Goal: Transaction & Acquisition: Purchase product/service

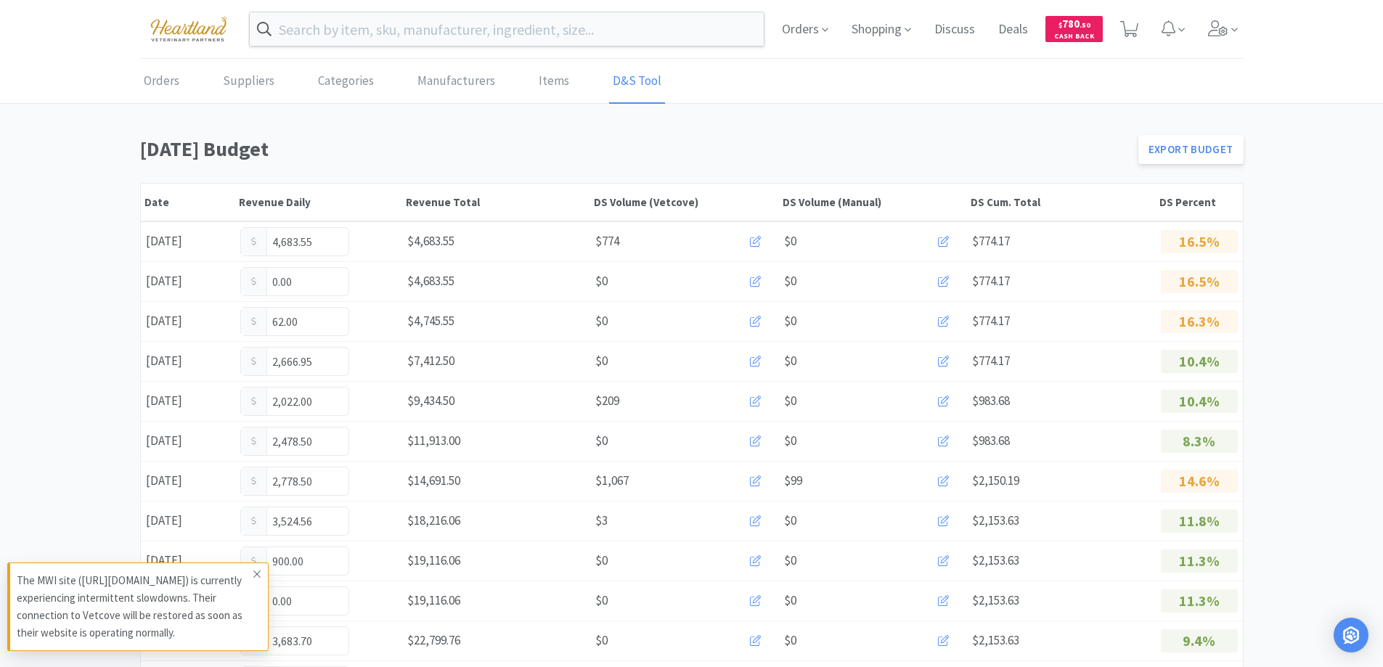
click at [263, 572] on span at bounding box center [257, 573] width 20 height 23
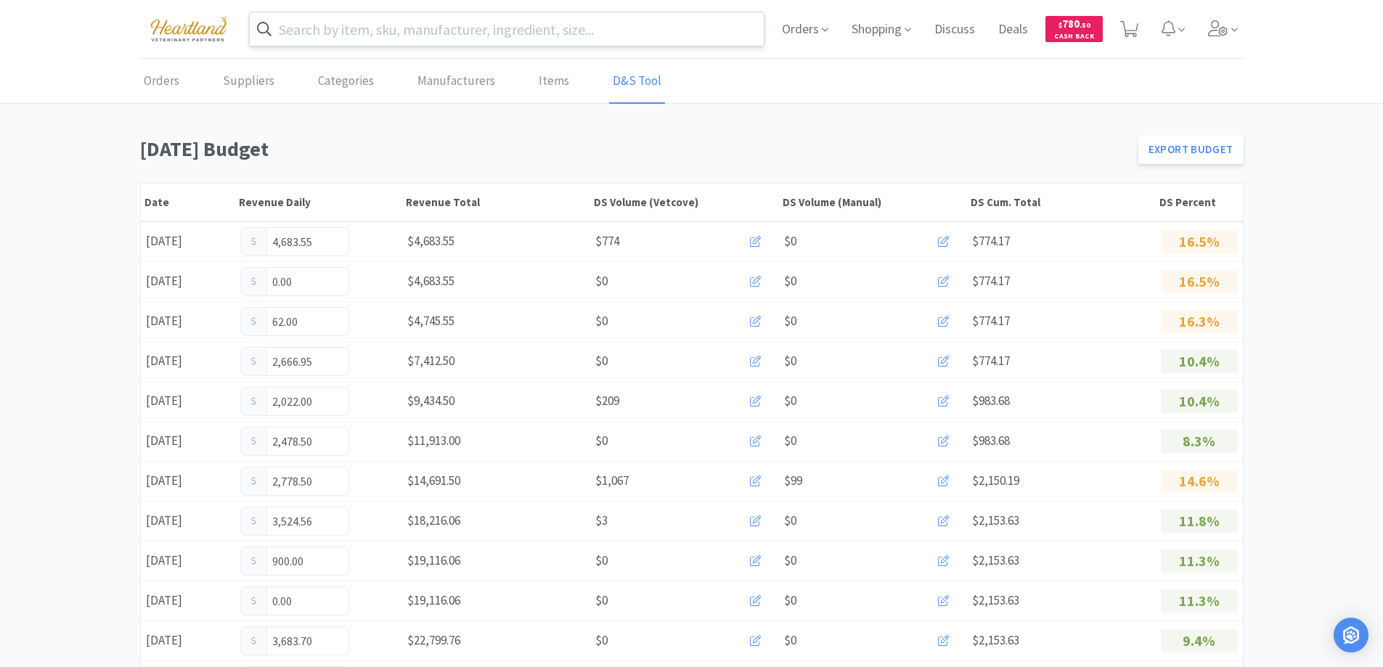
click at [376, 30] on input "text" at bounding box center [507, 28] width 515 height 33
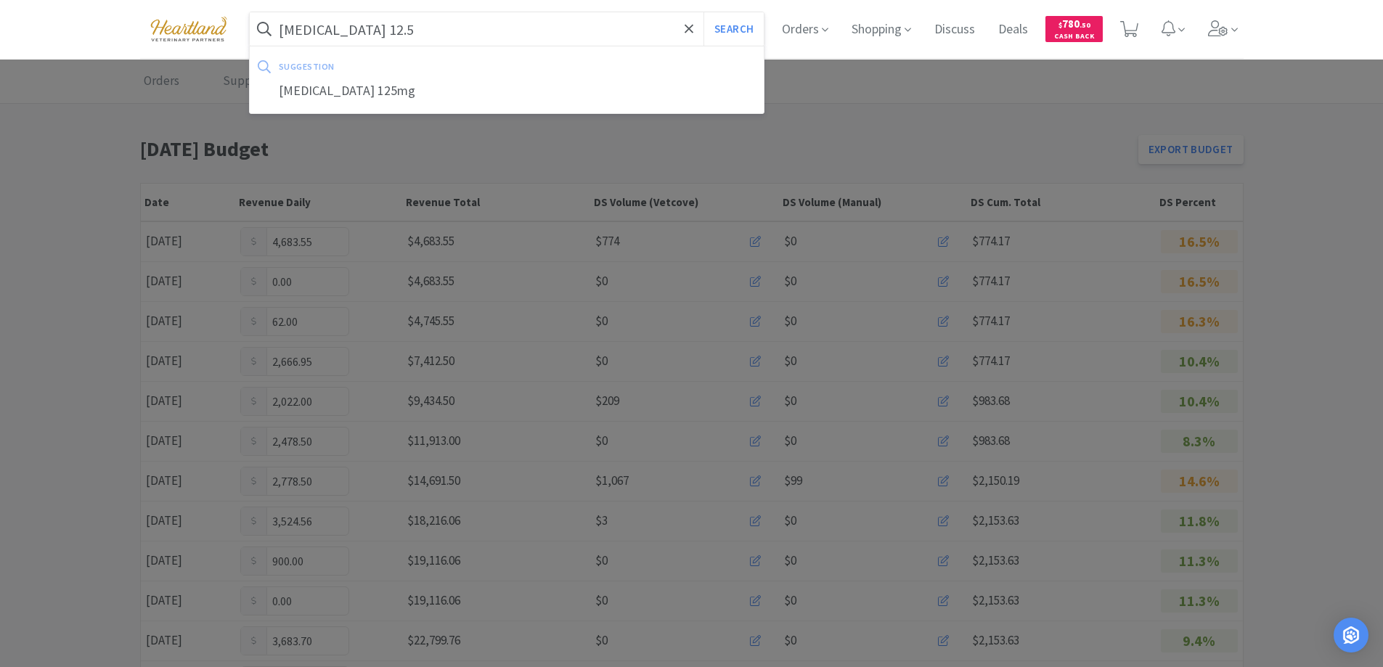
type input "[MEDICAL_DATA] 12.5"
click at [703, 12] on button "Search" at bounding box center [733, 28] width 60 height 33
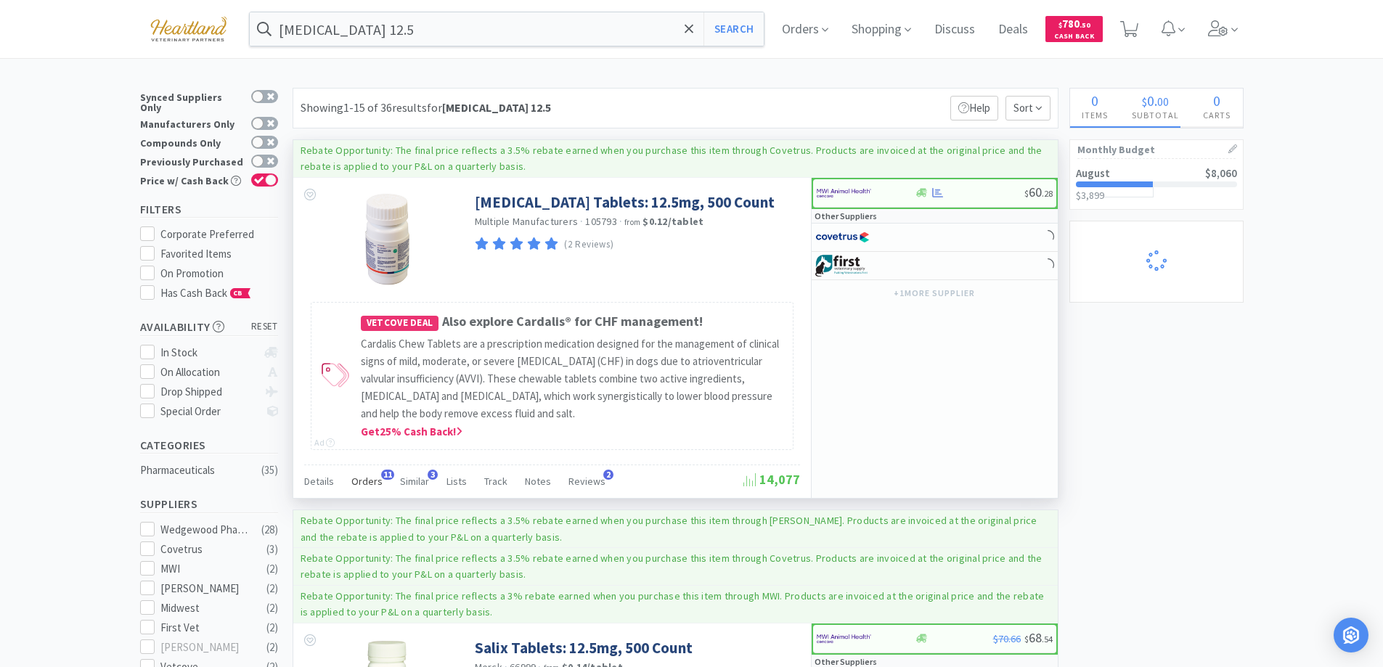
click at [374, 475] on span "Orders" at bounding box center [366, 481] width 31 height 13
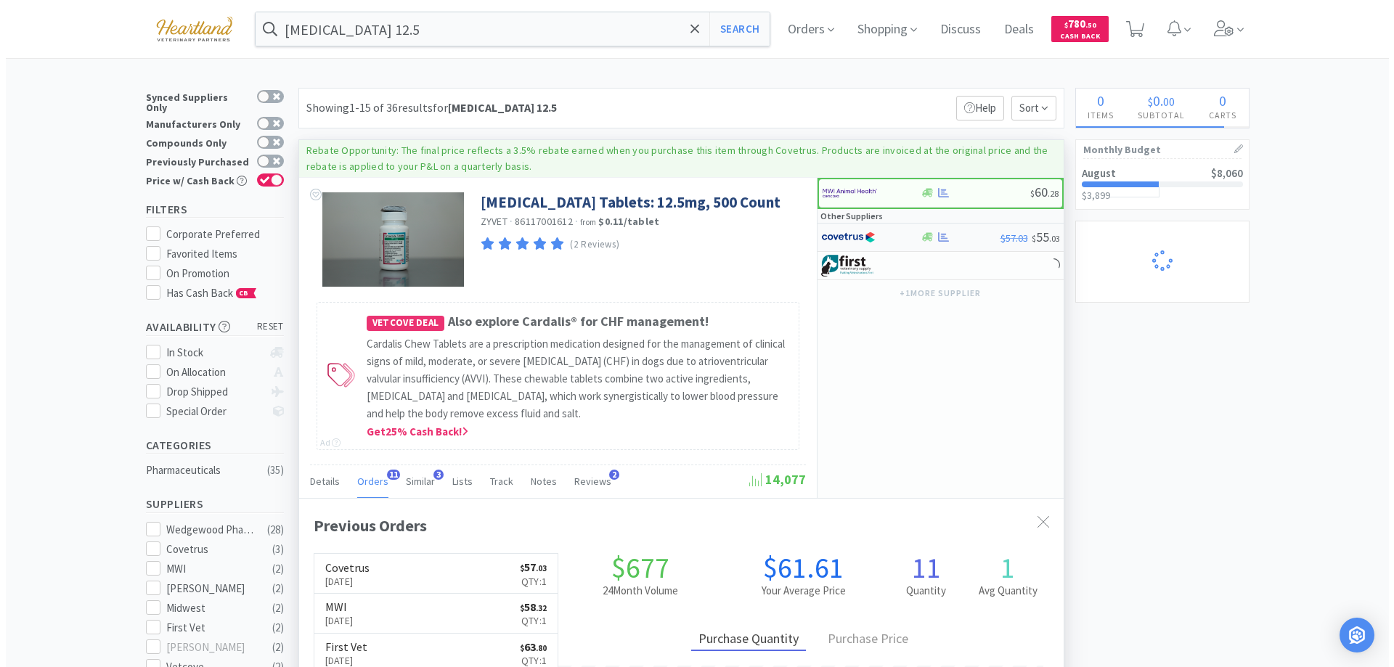
scroll to position [389, 764]
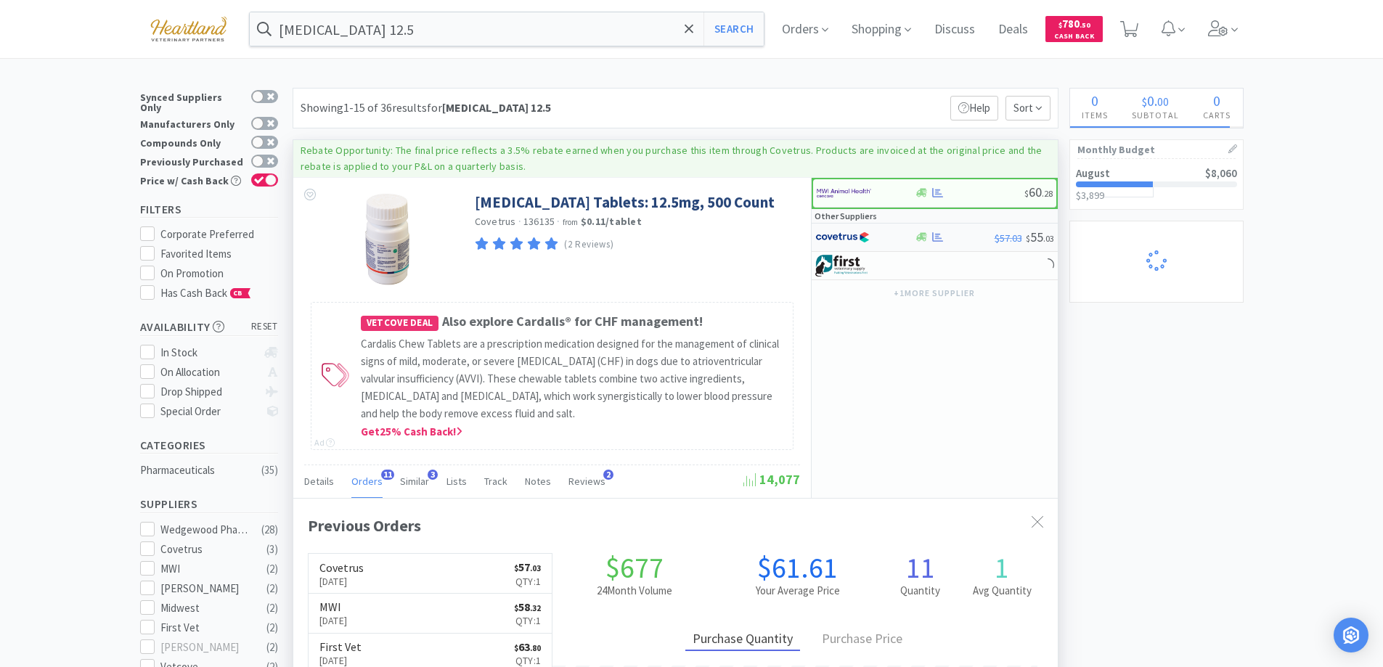
click at [888, 234] on div at bounding box center [855, 237] width 80 height 25
select select "1"
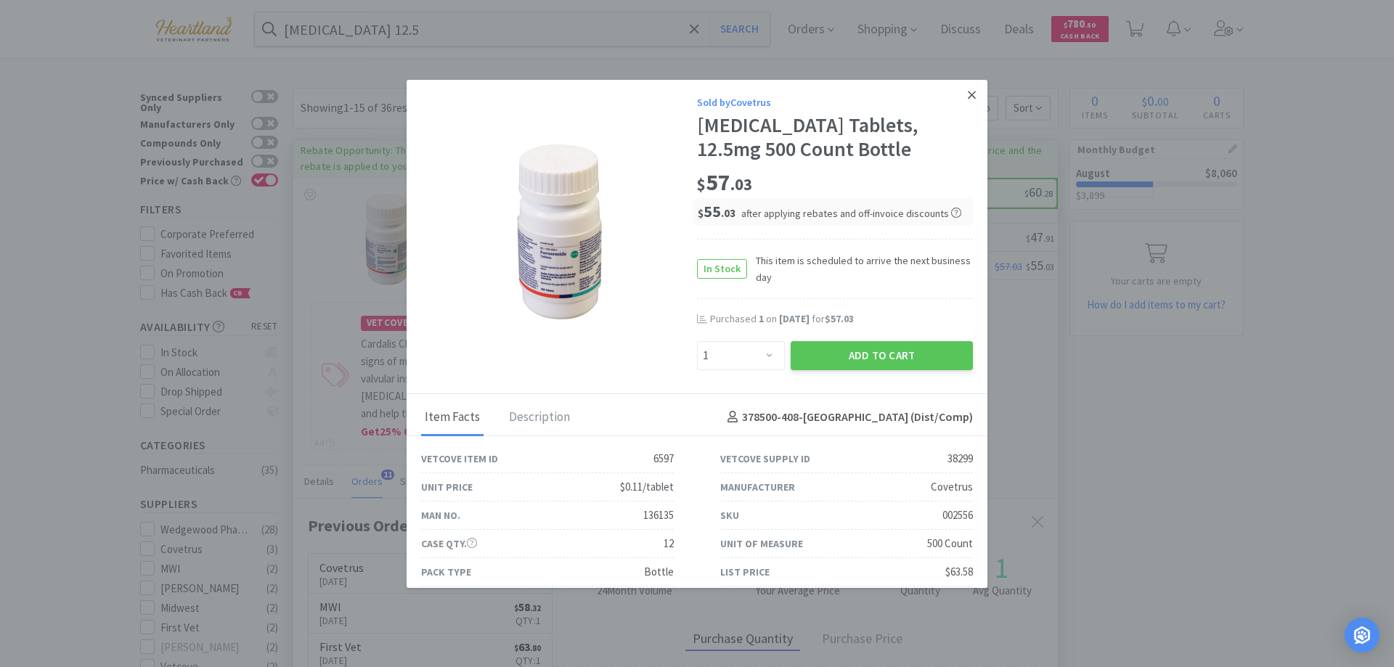
click at [967, 93] on icon at bounding box center [971, 95] width 8 height 8
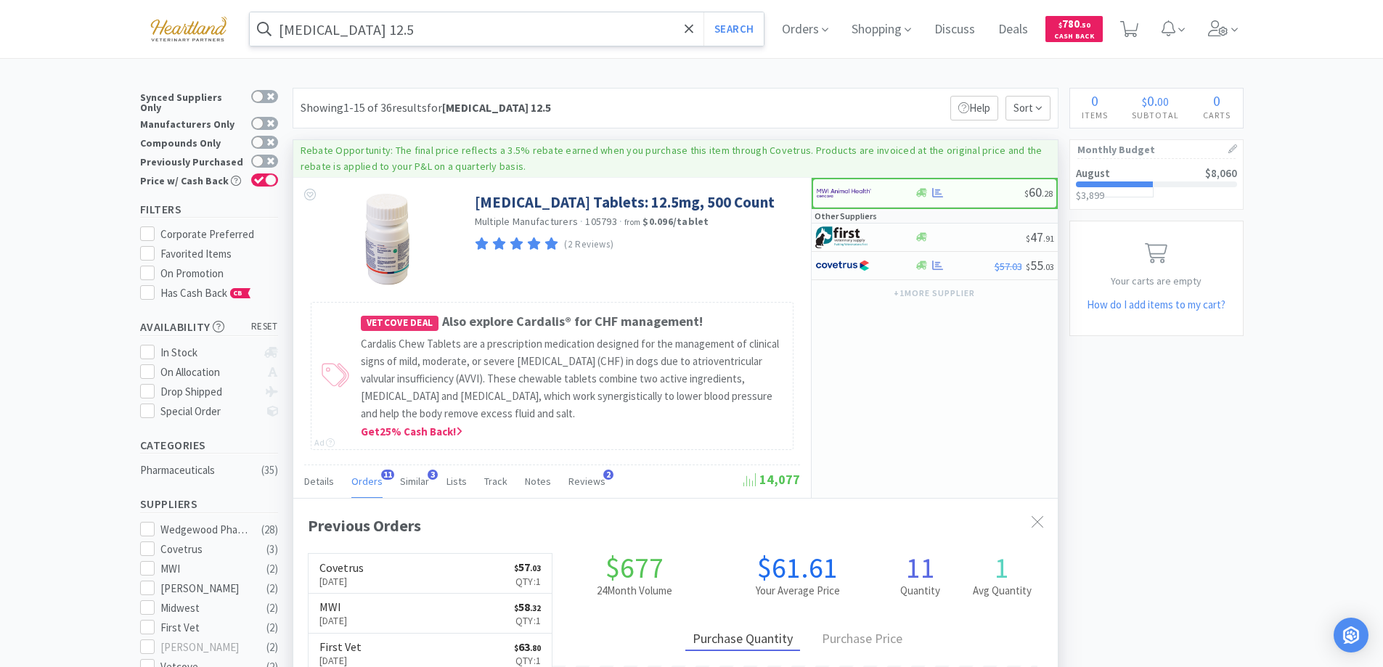
click at [438, 32] on input "[MEDICAL_DATA] 12.5" at bounding box center [507, 28] width 515 height 33
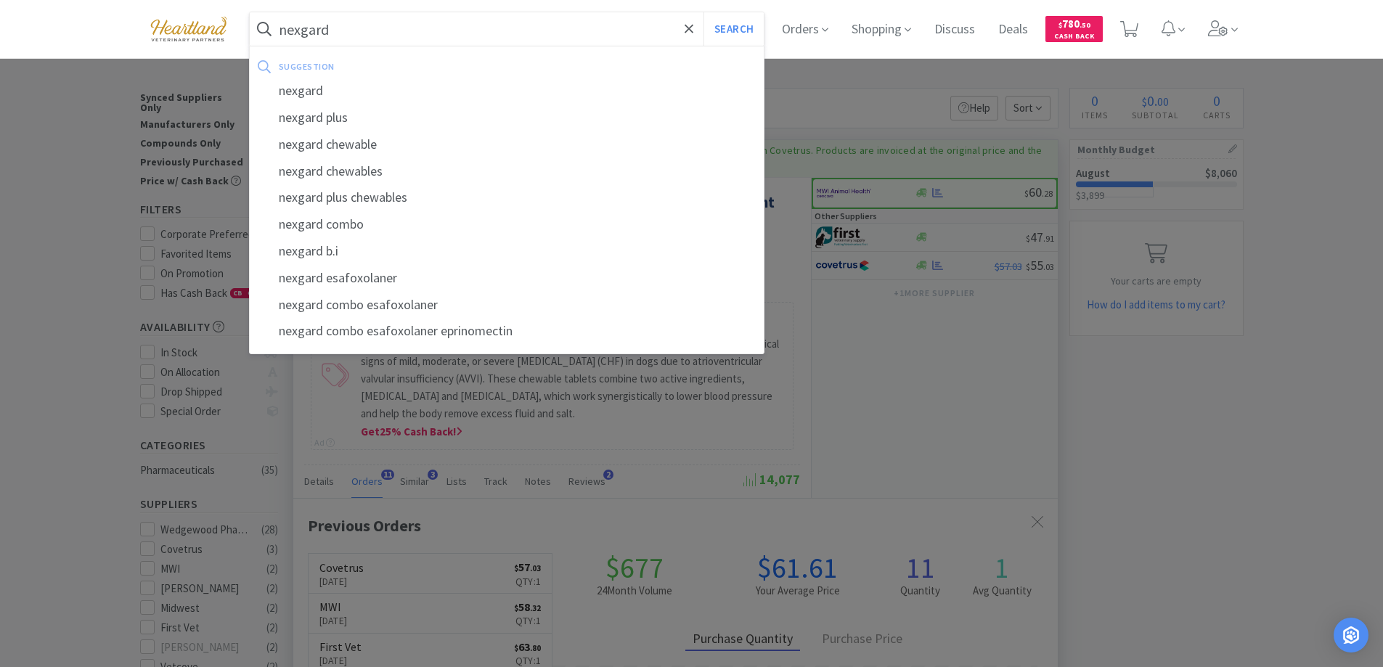
type input "nexgard"
click at [703, 12] on button "Search" at bounding box center [733, 28] width 60 height 33
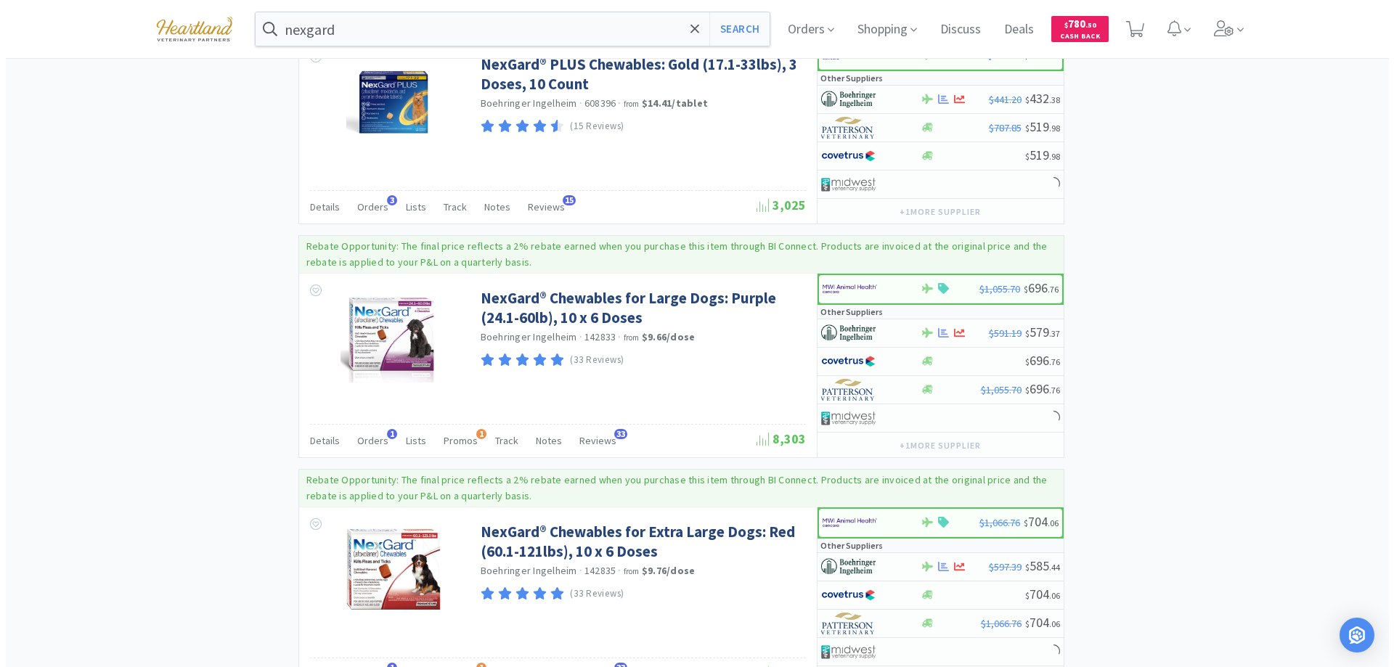
scroll to position [1524, 0]
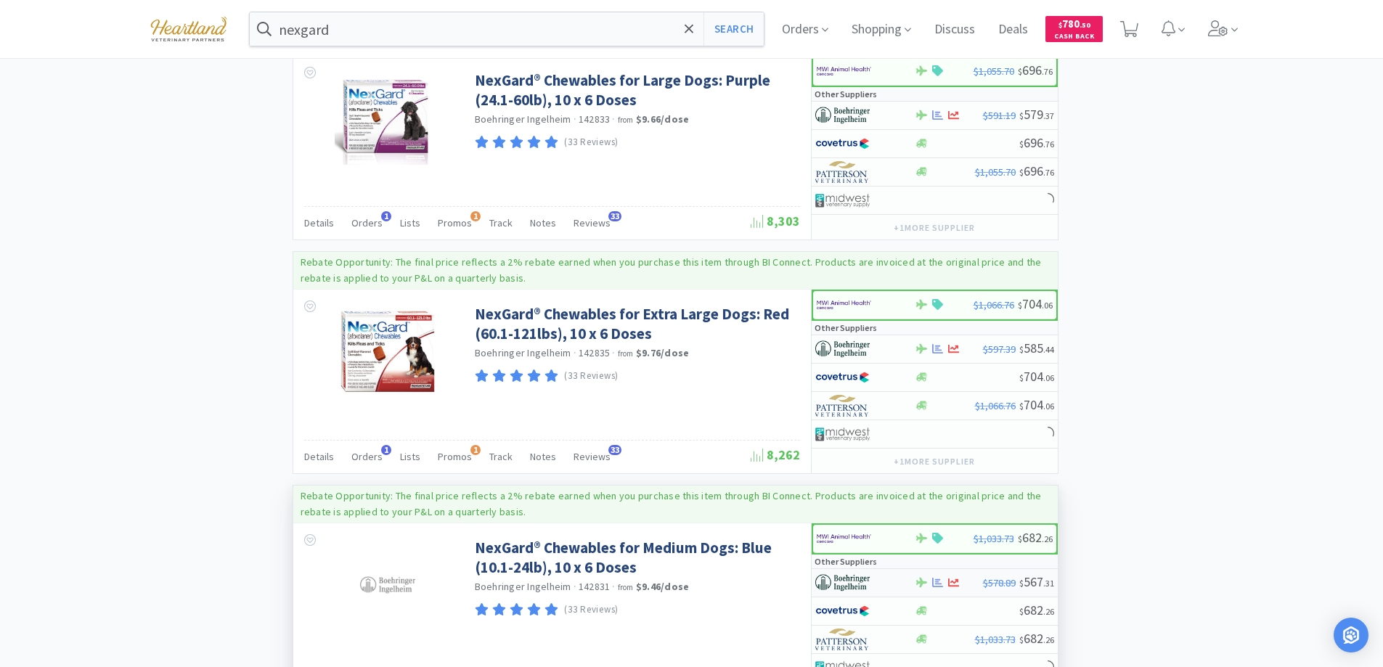
click at [883, 588] on div at bounding box center [855, 582] width 80 height 25
select select "1"
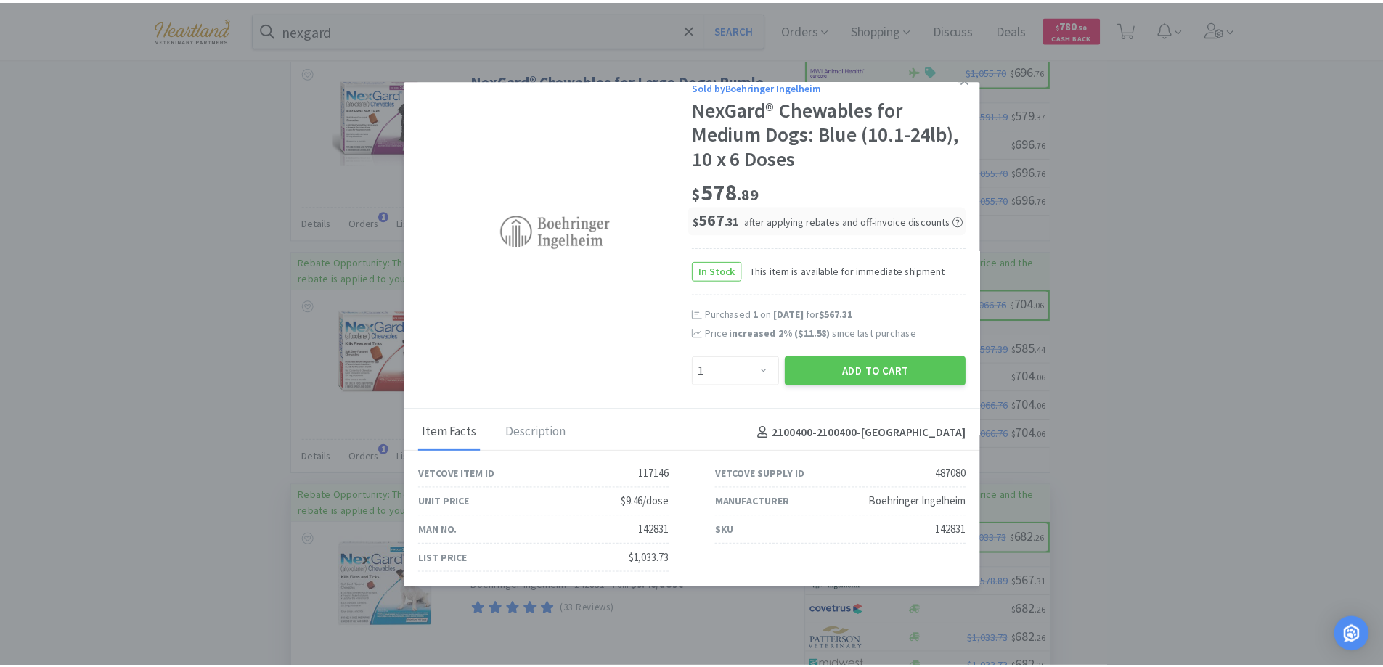
scroll to position [0, 0]
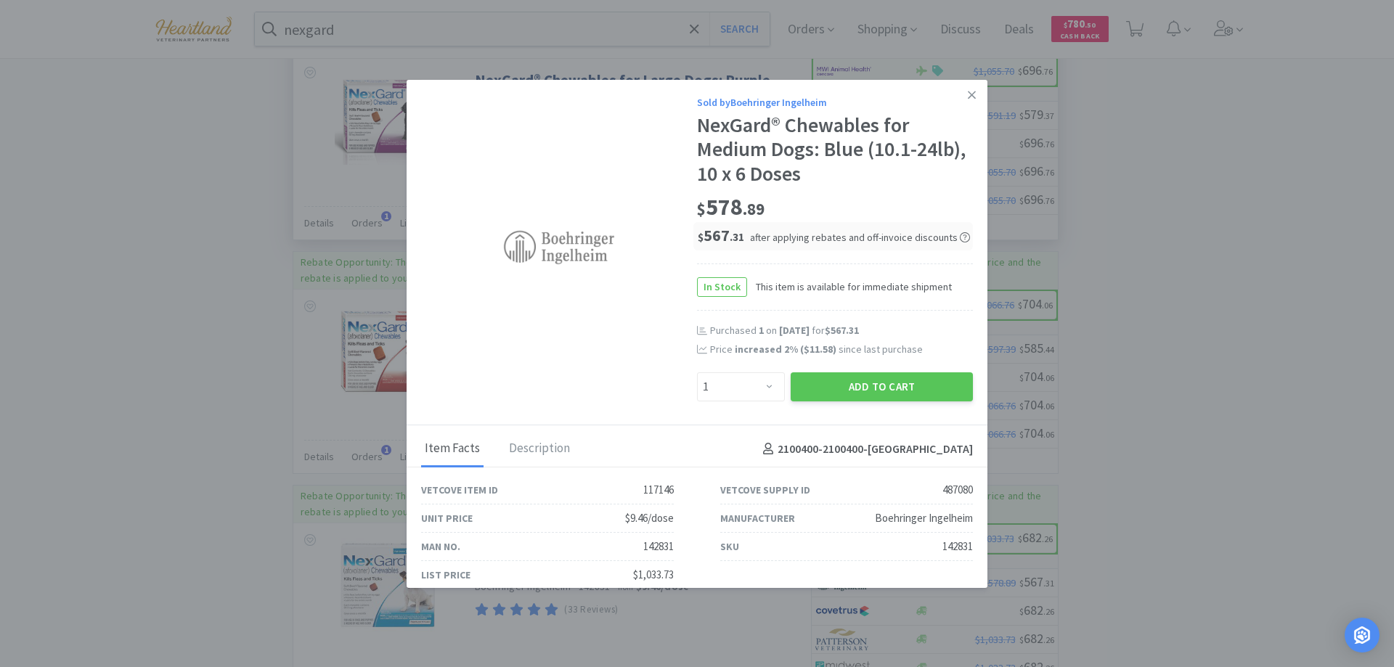
click at [967, 95] on icon at bounding box center [971, 95] width 8 height 8
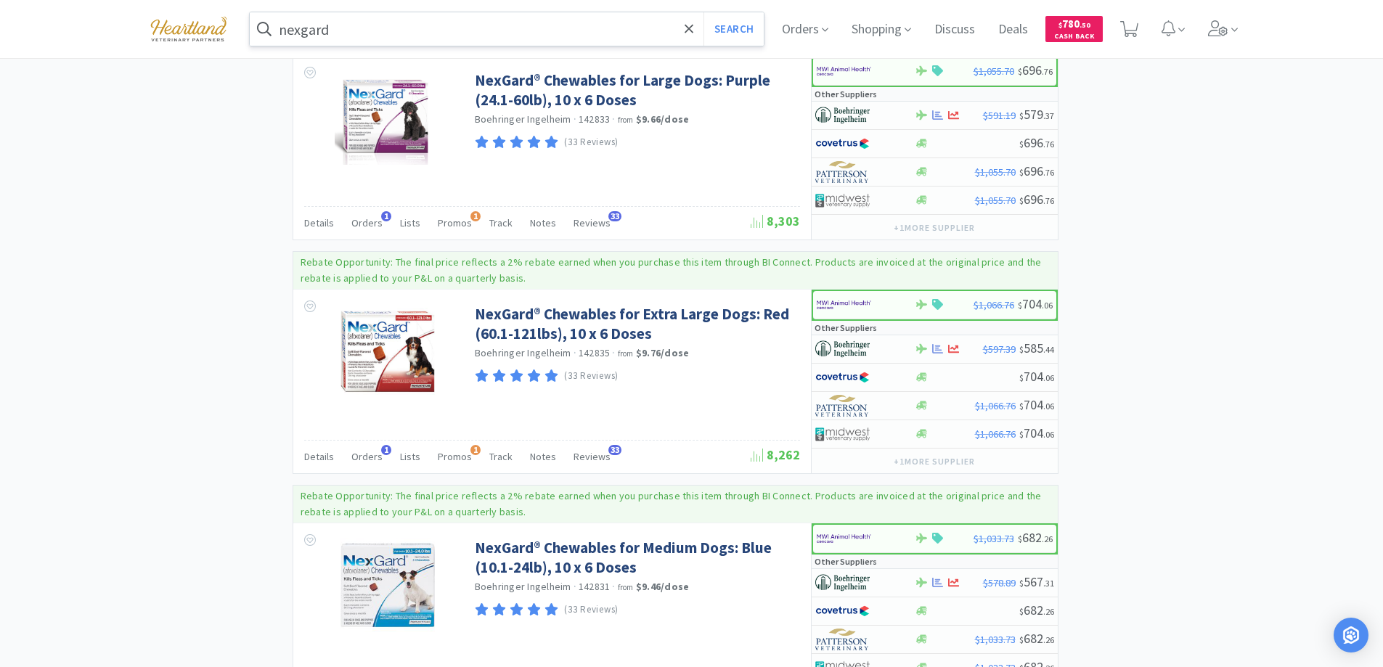
click at [517, 19] on input "nexgard" at bounding box center [507, 28] width 515 height 33
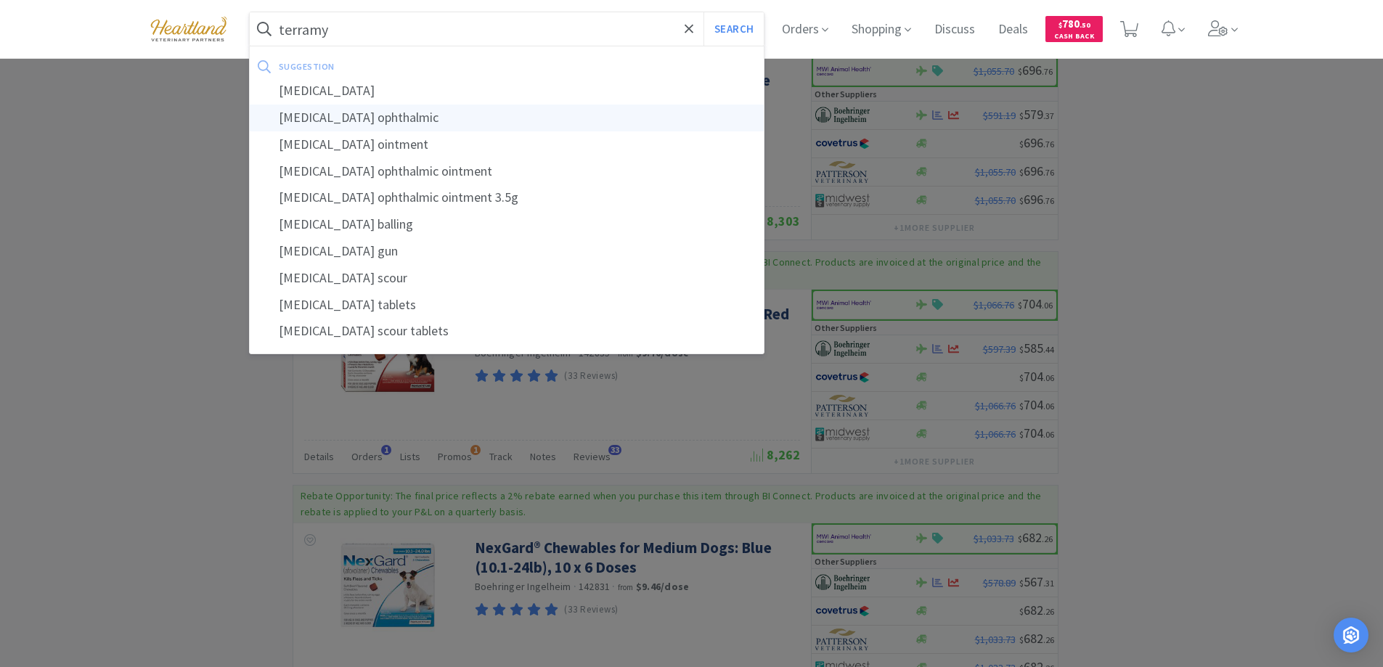
click at [385, 112] on div "[MEDICAL_DATA] ophthalmic" at bounding box center [507, 118] width 515 height 27
type input "[MEDICAL_DATA] ophthalmic"
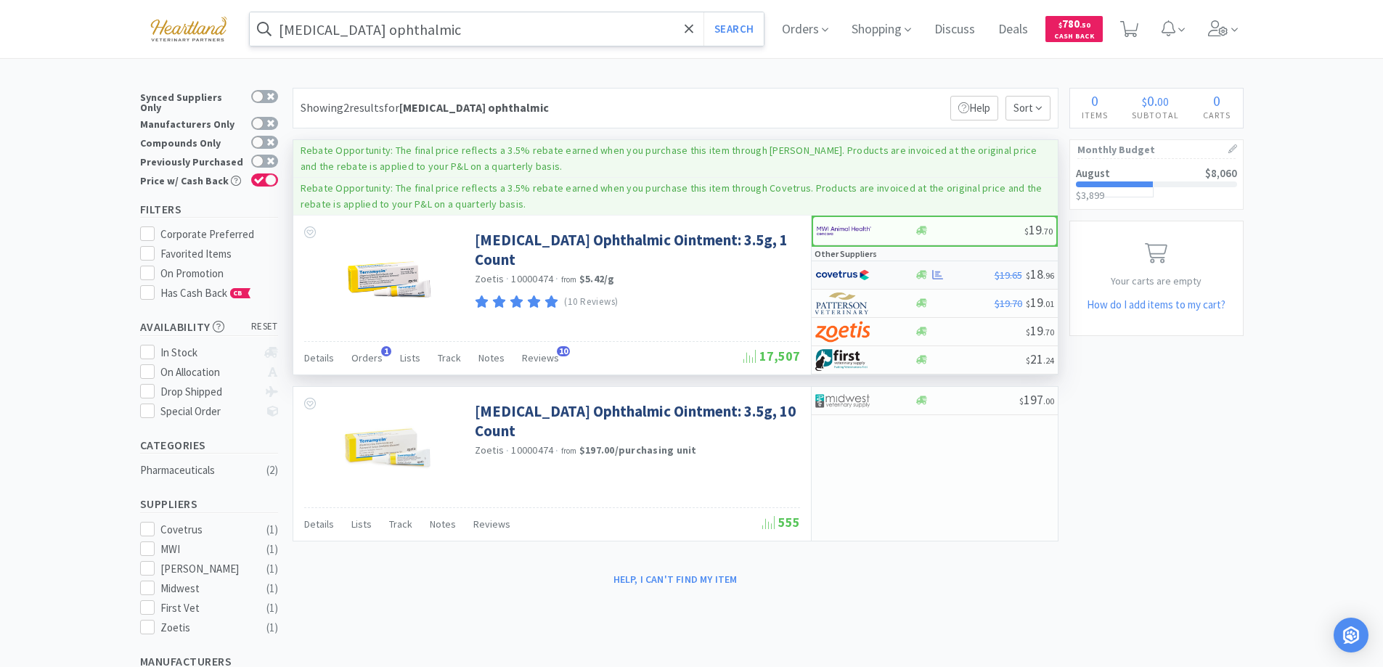
click at [877, 276] on div at bounding box center [855, 275] width 80 height 25
select select "1"
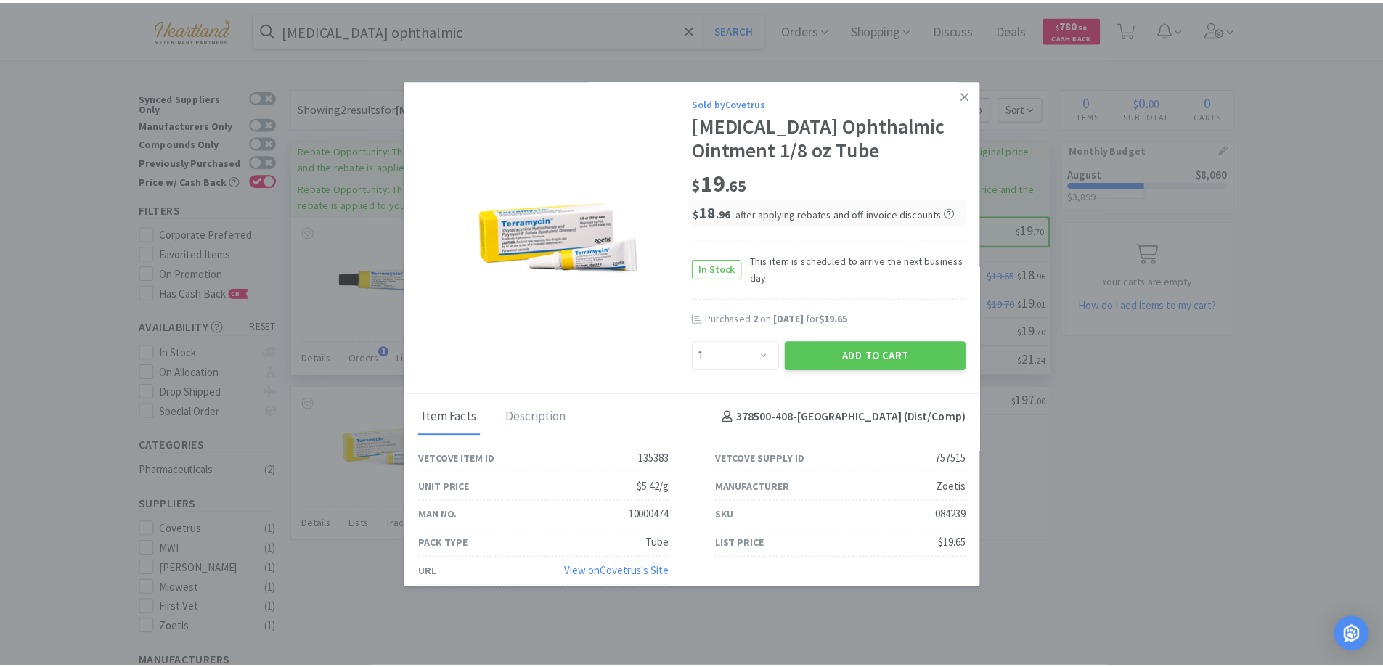
scroll to position [13, 0]
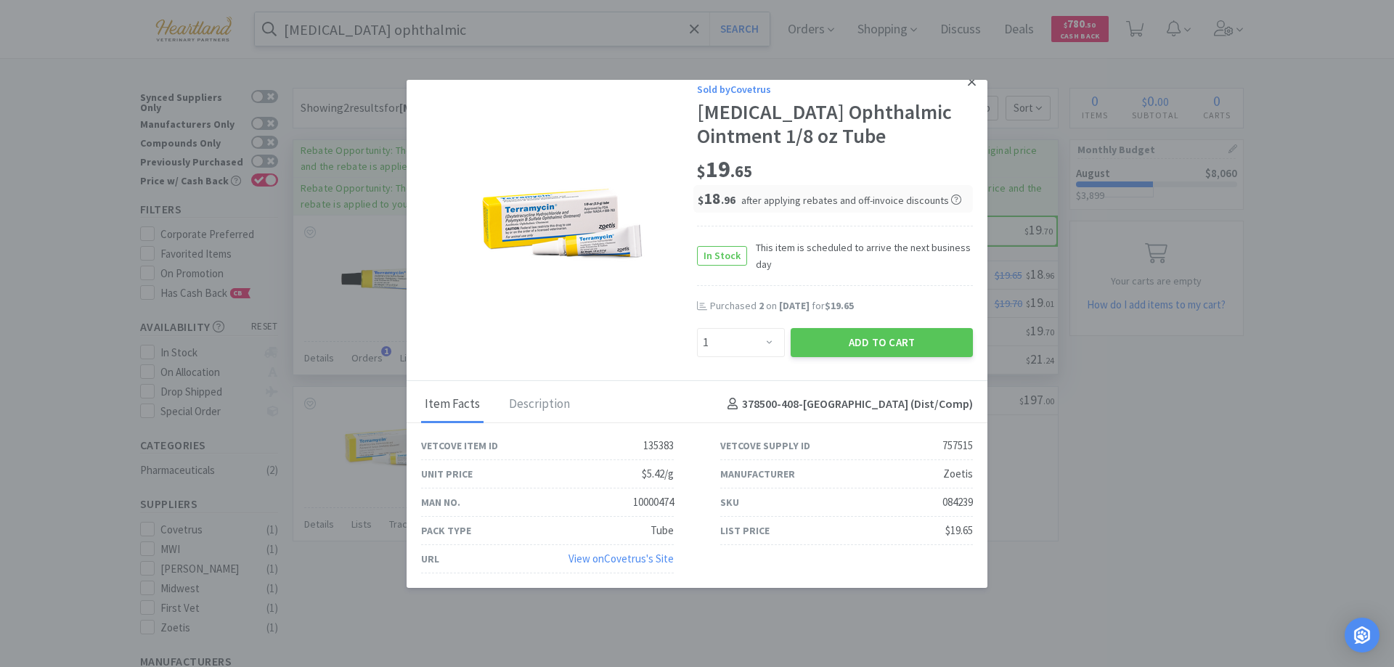
click at [967, 88] on icon at bounding box center [971, 81] width 8 height 13
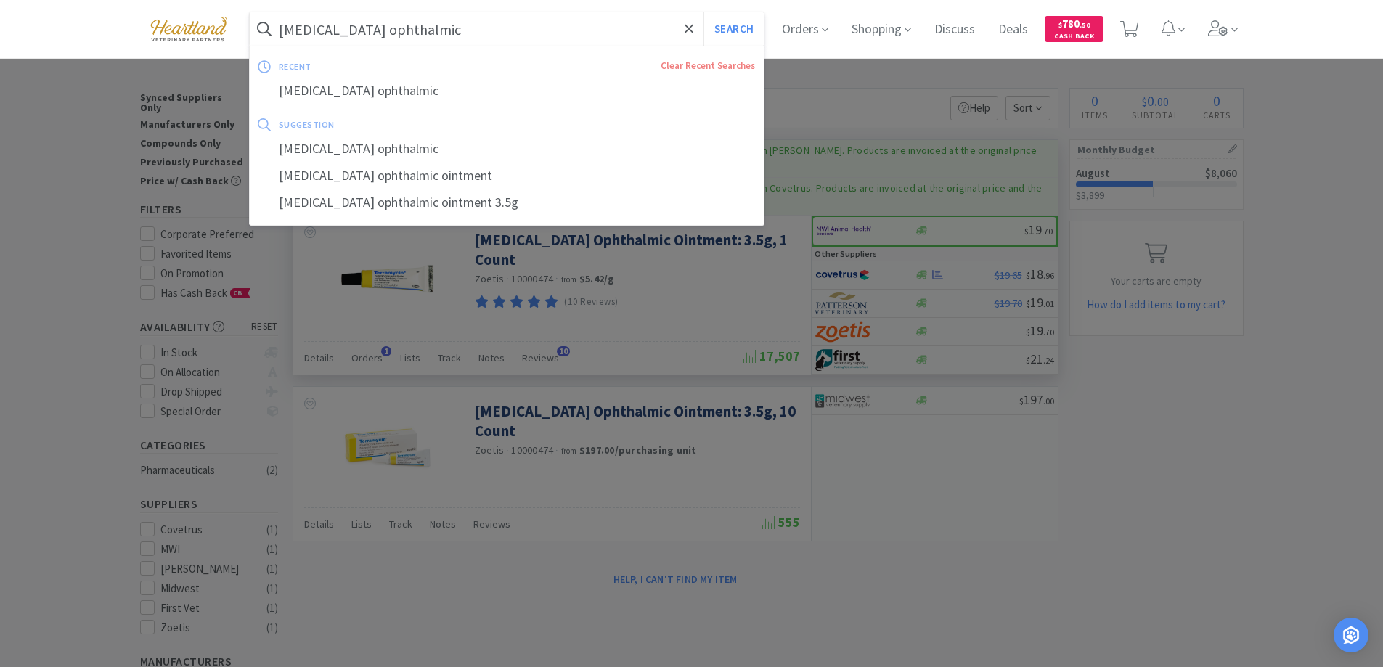
click at [658, 33] on input "[MEDICAL_DATA] ophthalmic" at bounding box center [507, 28] width 515 height 33
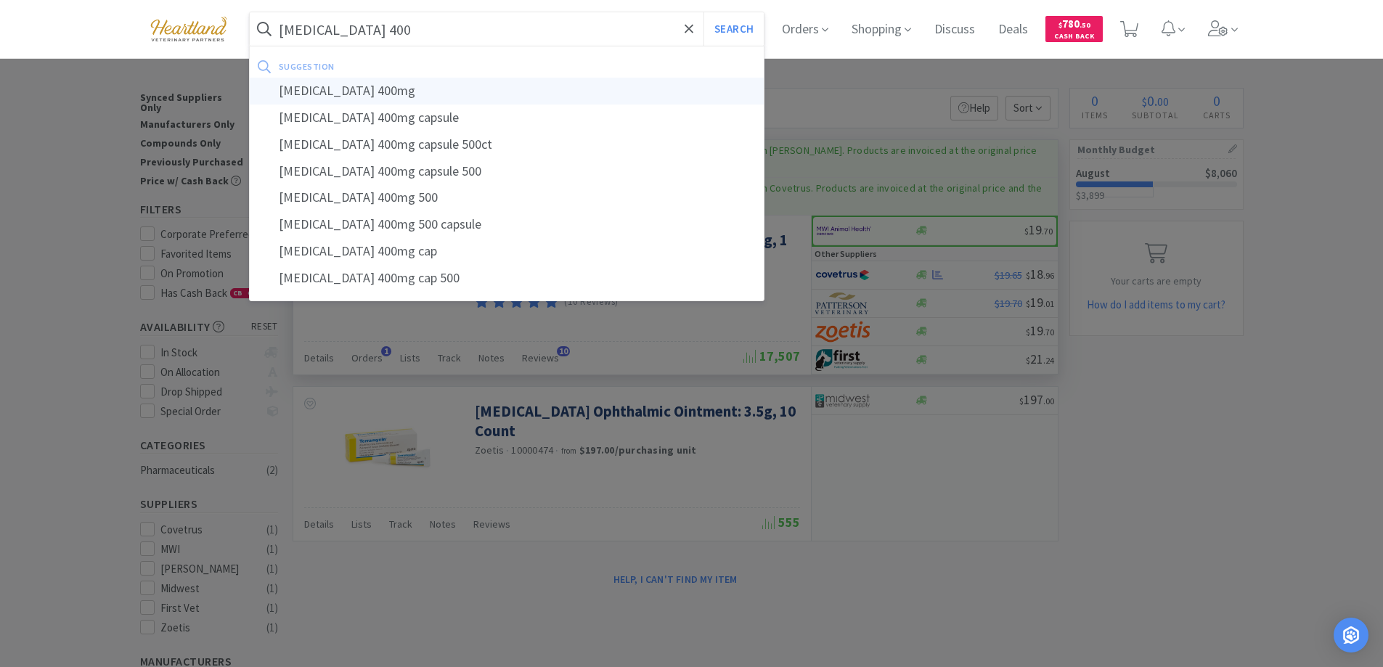
type input "[MEDICAL_DATA] 400"
click at [703, 12] on button "Search" at bounding box center [733, 28] width 60 height 33
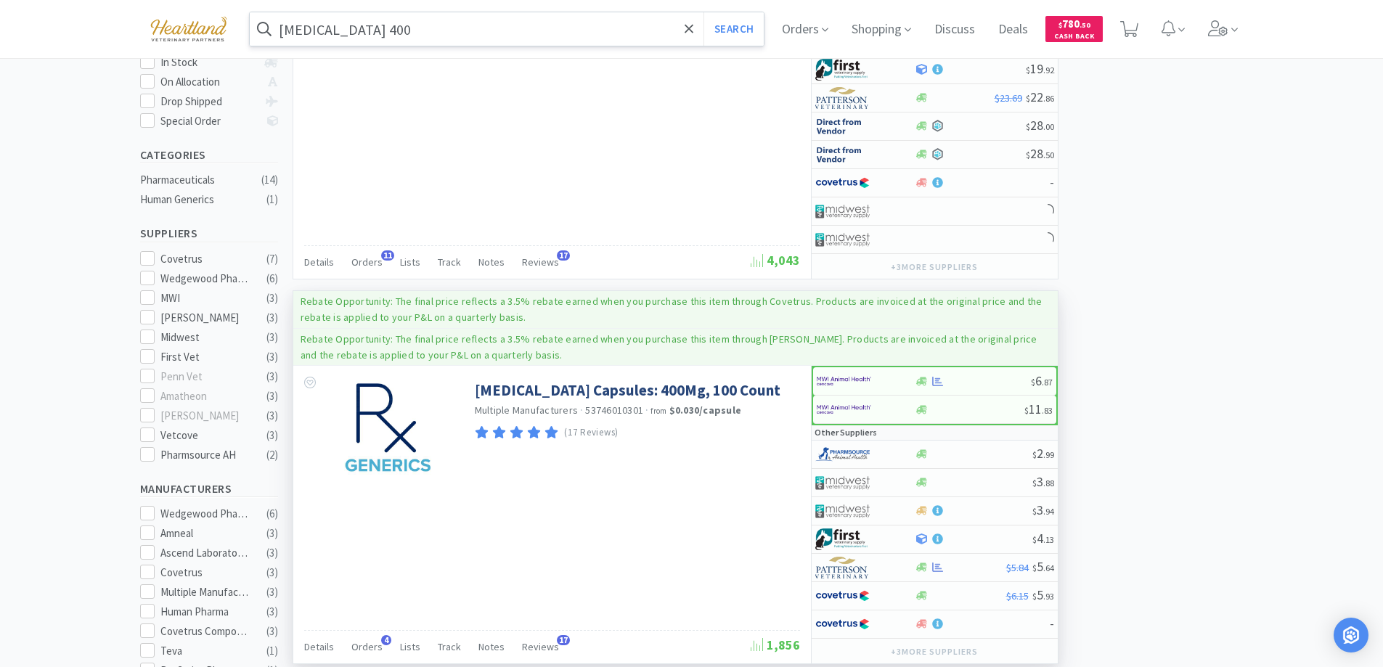
scroll to position [508, 0]
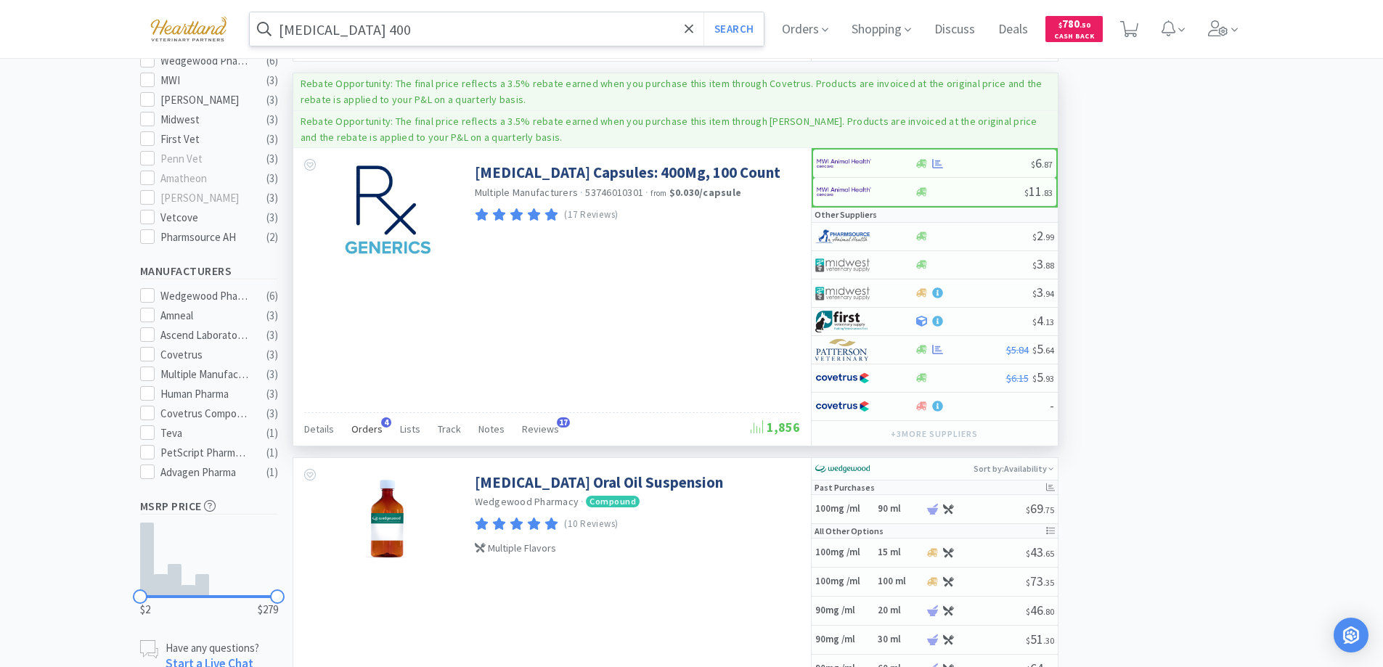
click at [356, 430] on span "Orders" at bounding box center [366, 428] width 31 height 13
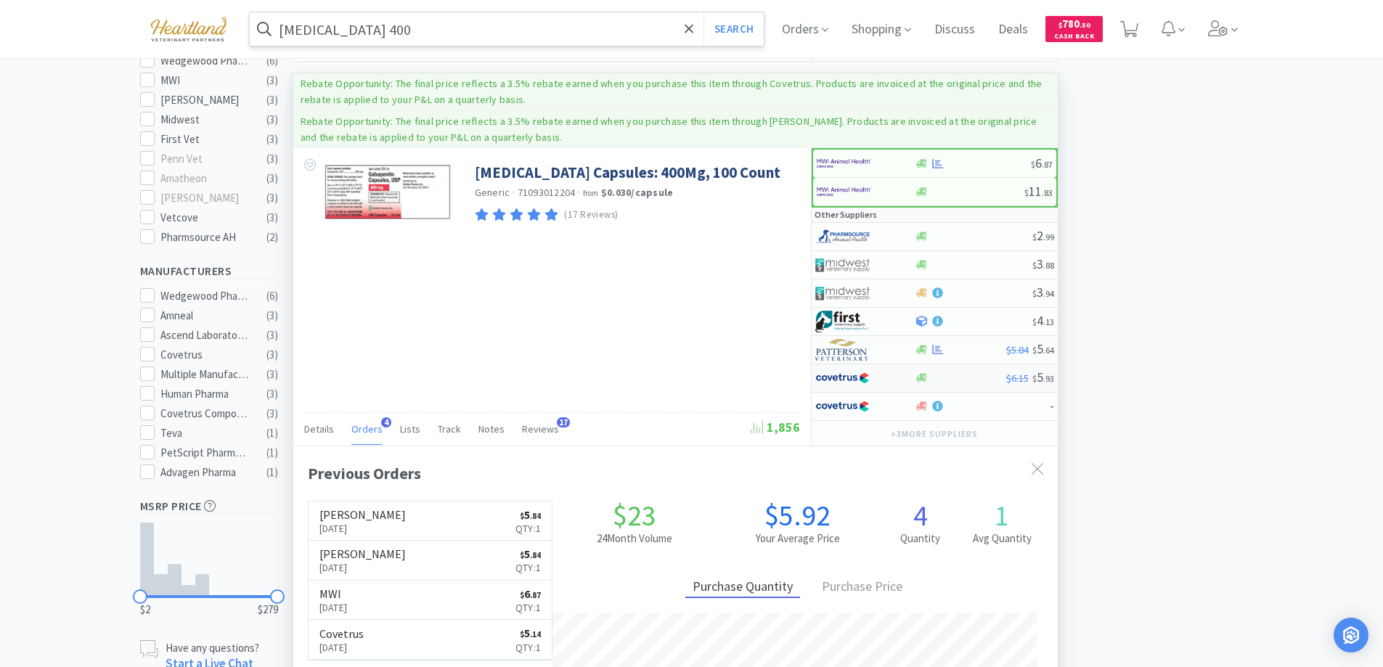
scroll to position [376, 764]
click at [885, 348] on div at bounding box center [855, 349] width 80 height 25
select select "1"
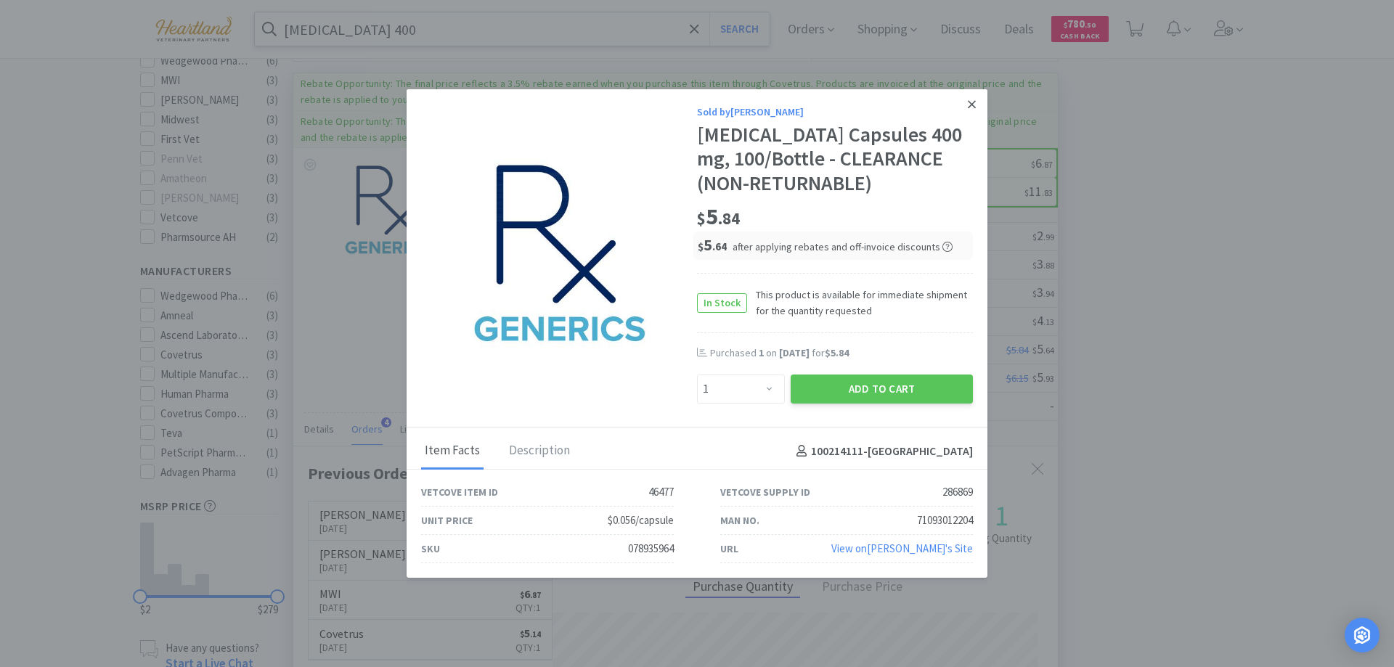
click at [966, 107] on link at bounding box center [971, 104] width 25 height 31
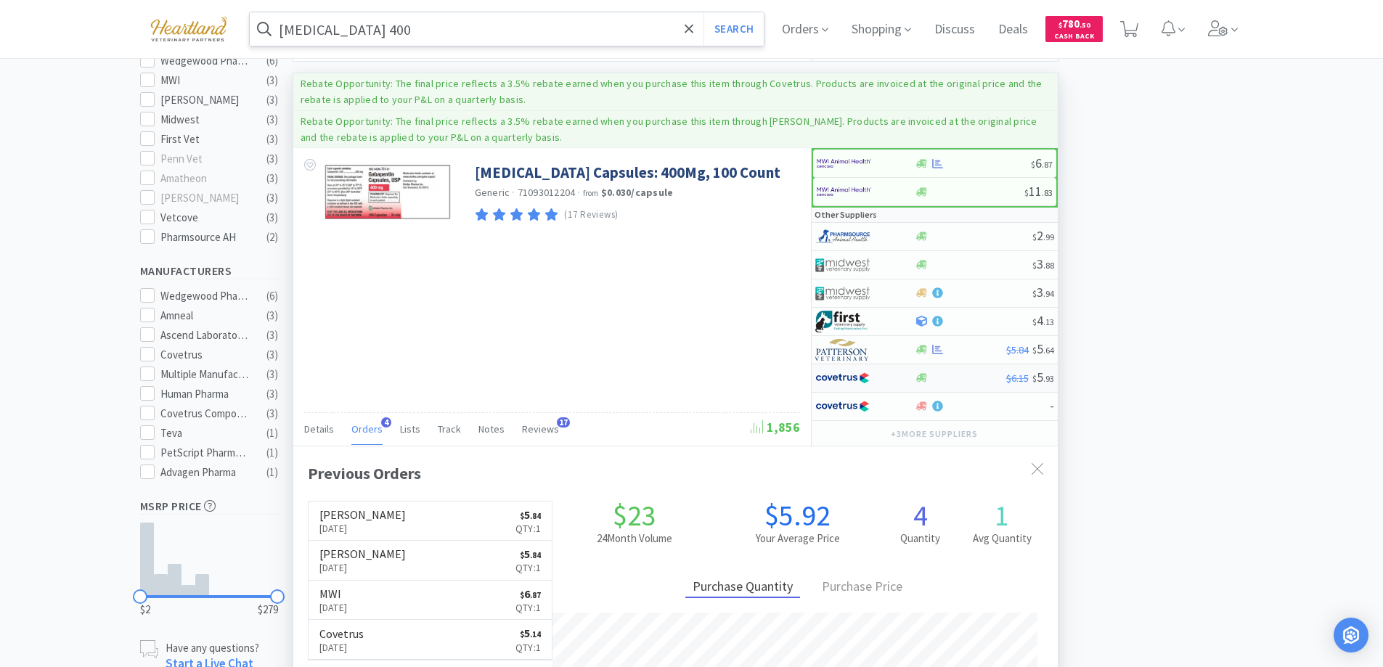
click at [883, 380] on div at bounding box center [855, 378] width 80 height 25
select select "1"
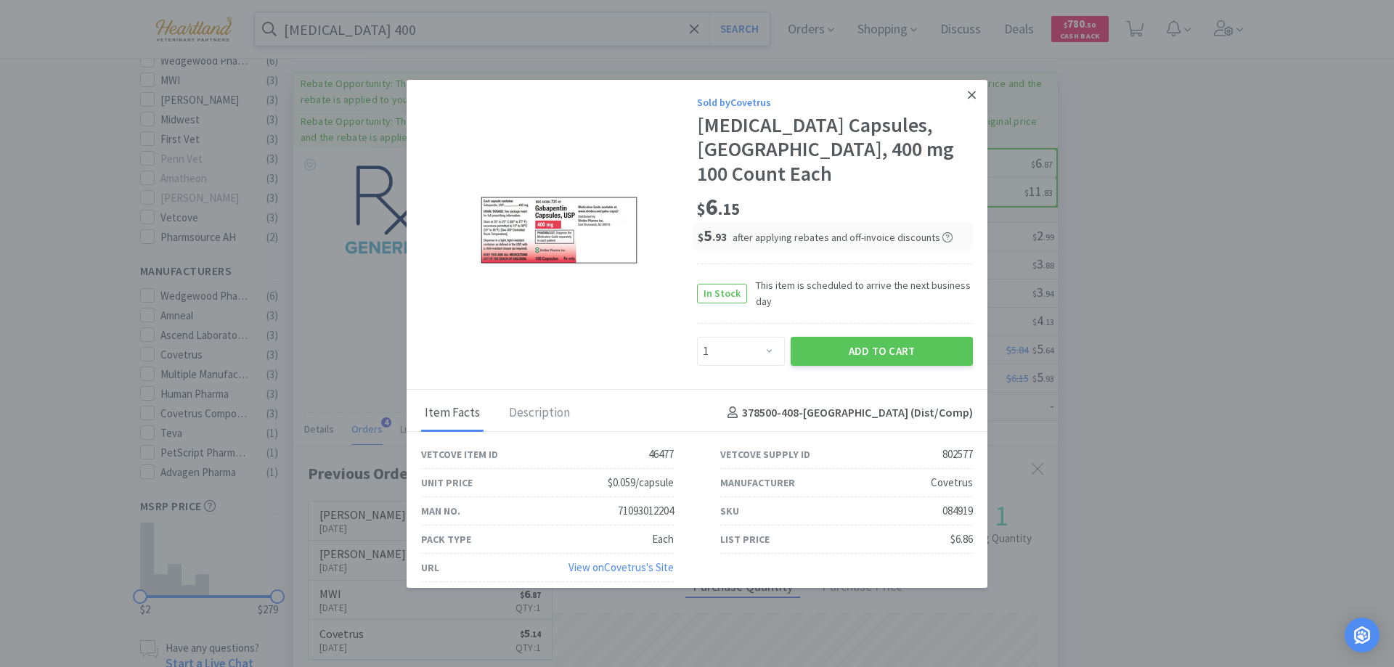
click at [979, 107] on link at bounding box center [971, 95] width 25 height 31
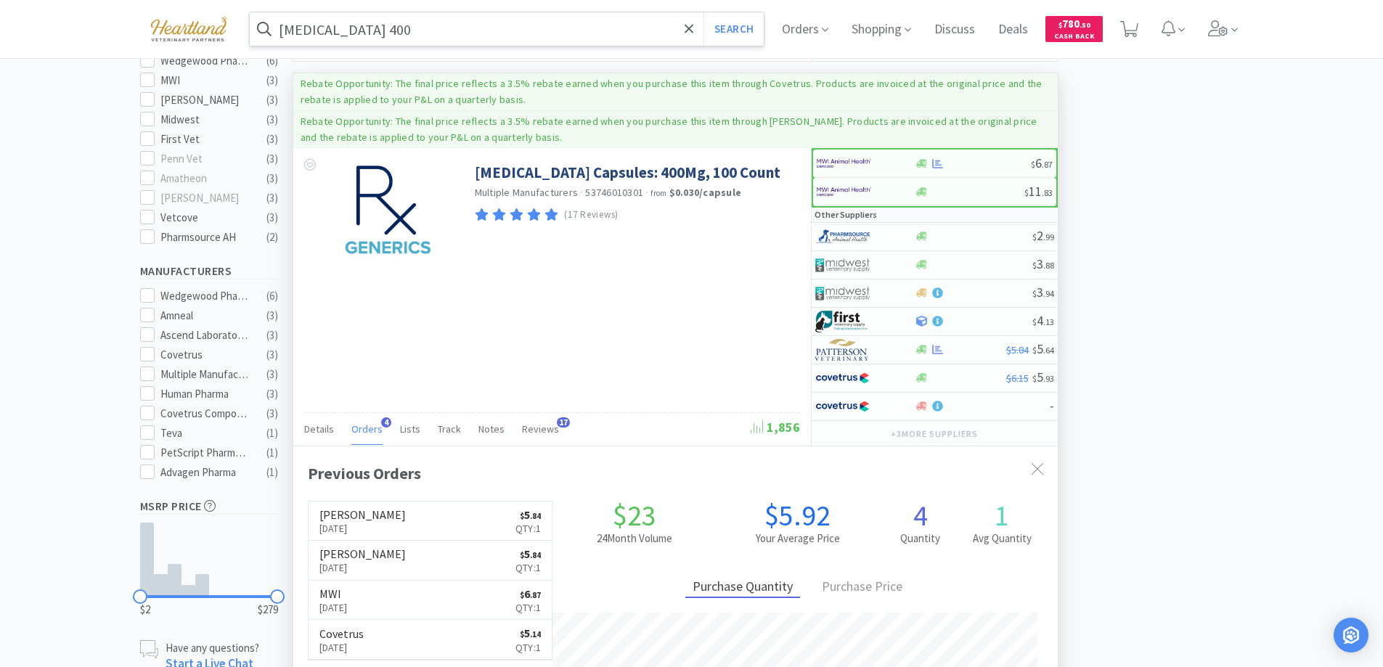
click at [409, 35] on input "[MEDICAL_DATA] 400" at bounding box center [507, 28] width 515 height 33
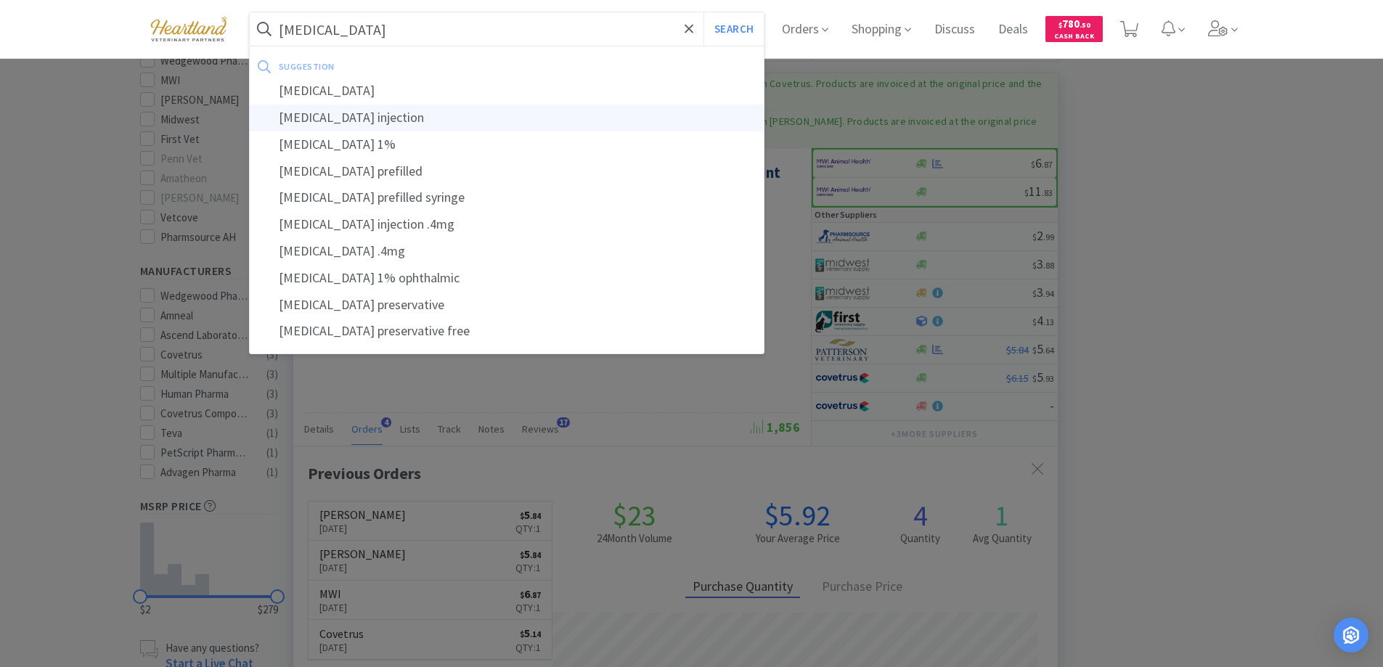
type input "[MEDICAL_DATA] injection"
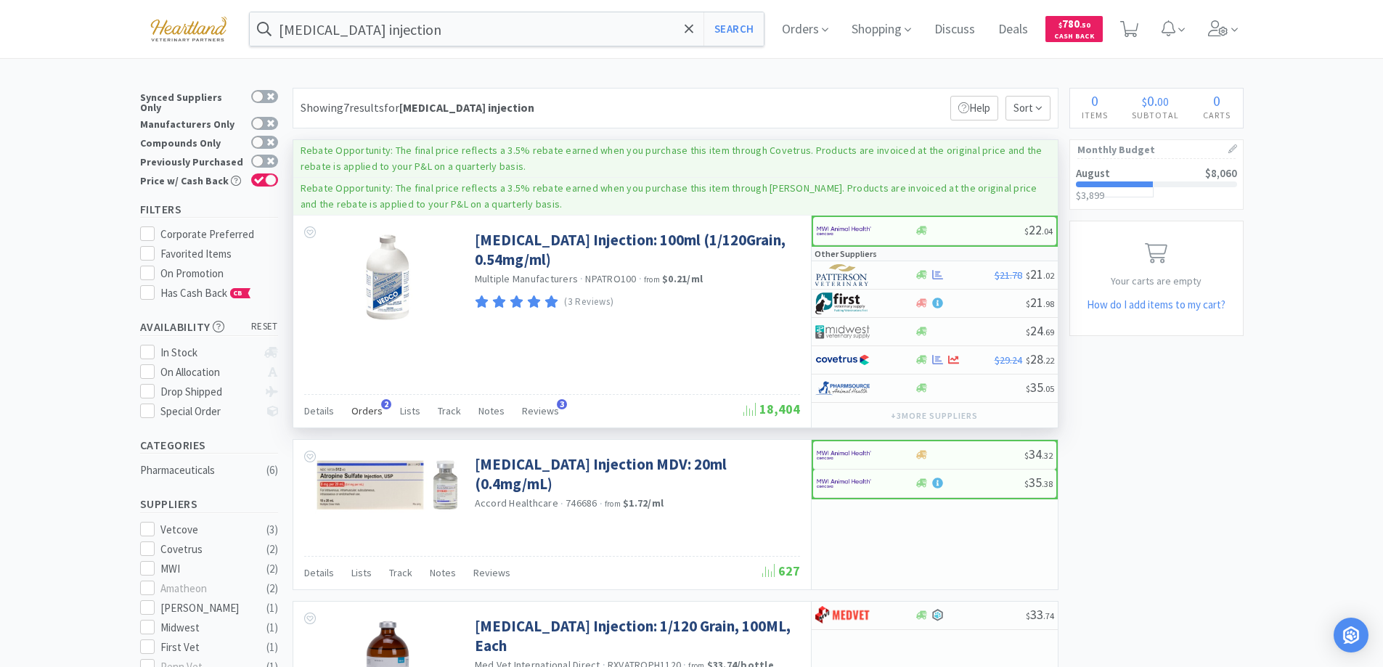
click at [369, 405] on span "Orders" at bounding box center [366, 410] width 31 height 13
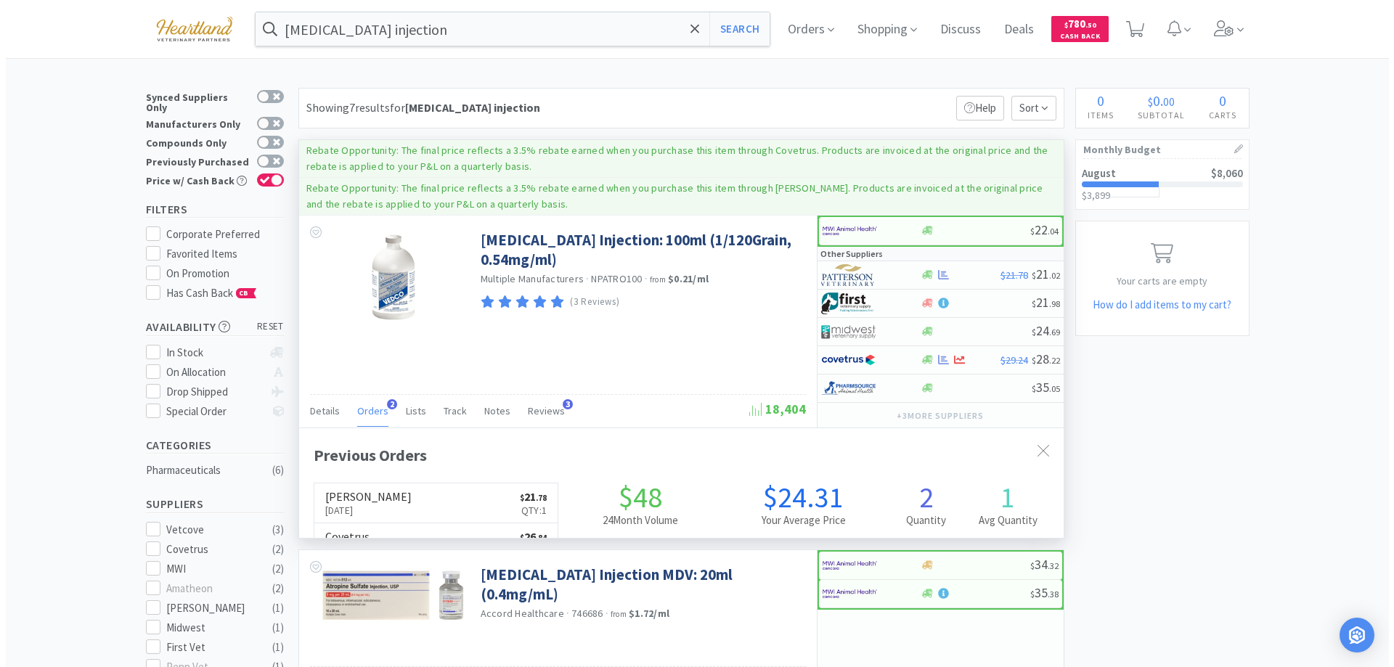
scroll to position [376, 764]
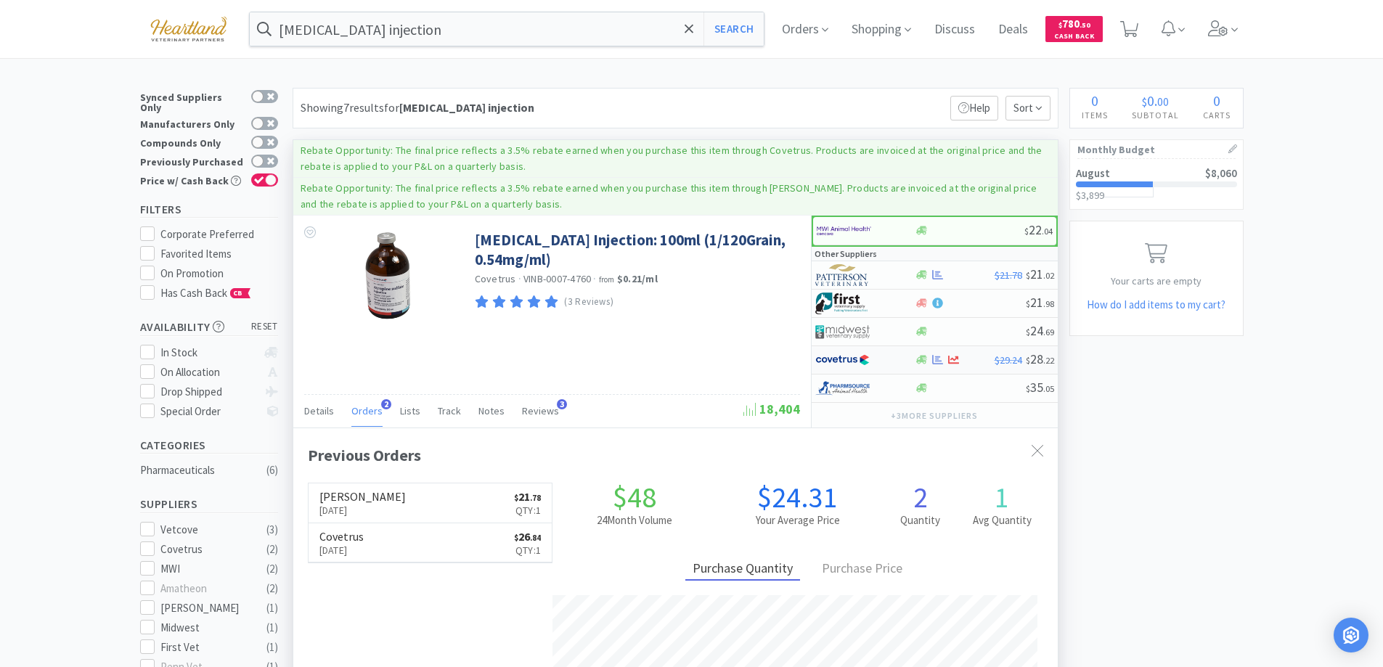
click at [891, 353] on div at bounding box center [855, 360] width 80 height 25
select select "1"
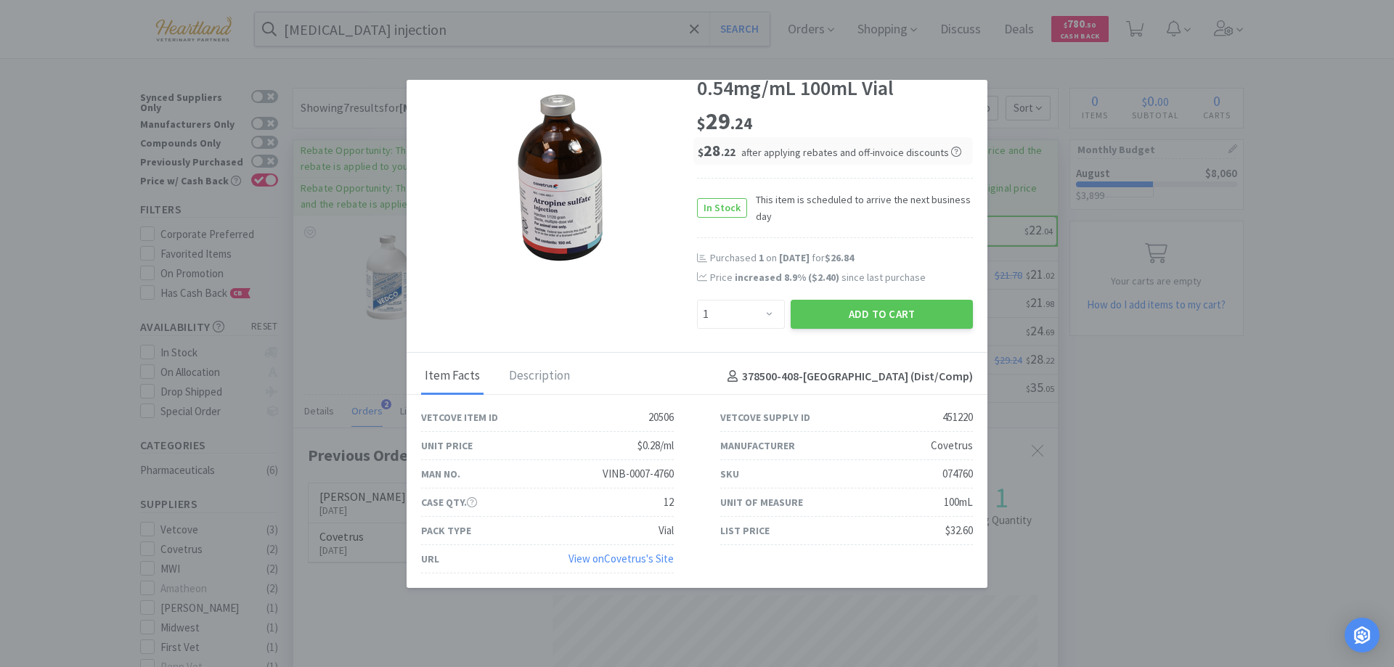
scroll to position [0, 0]
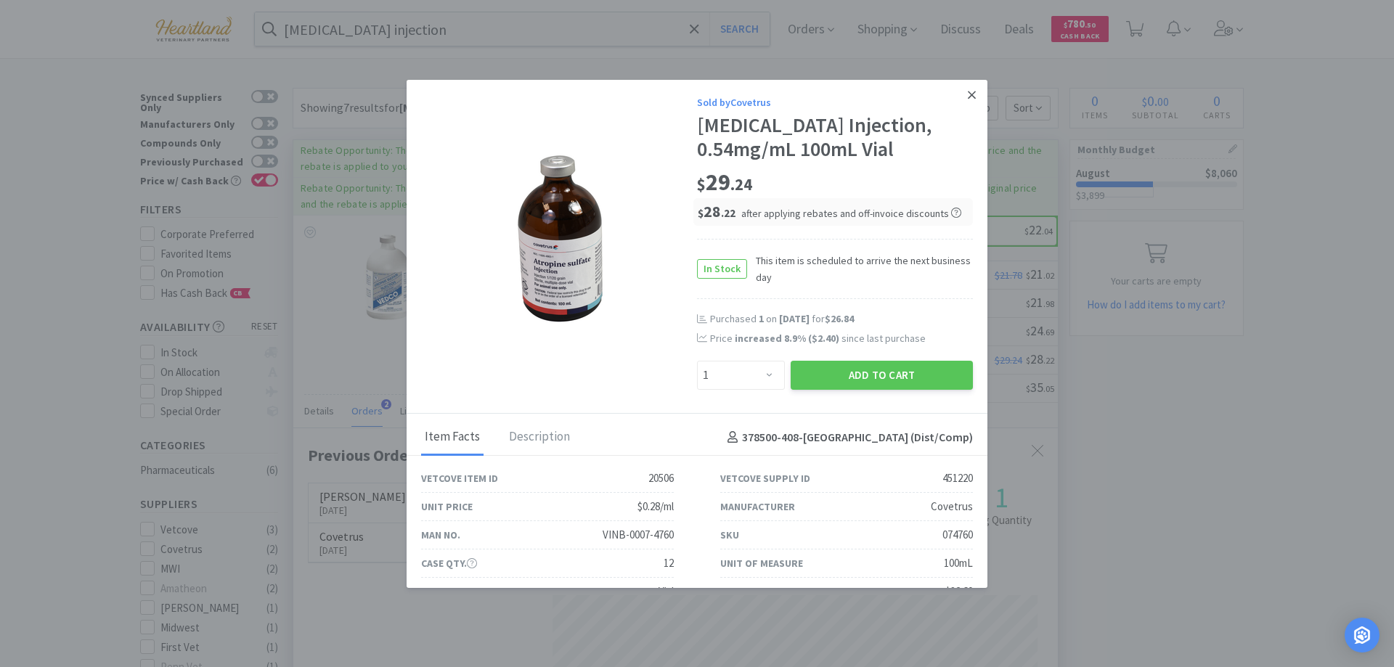
click at [959, 97] on link at bounding box center [971, 95] width 25 height 31
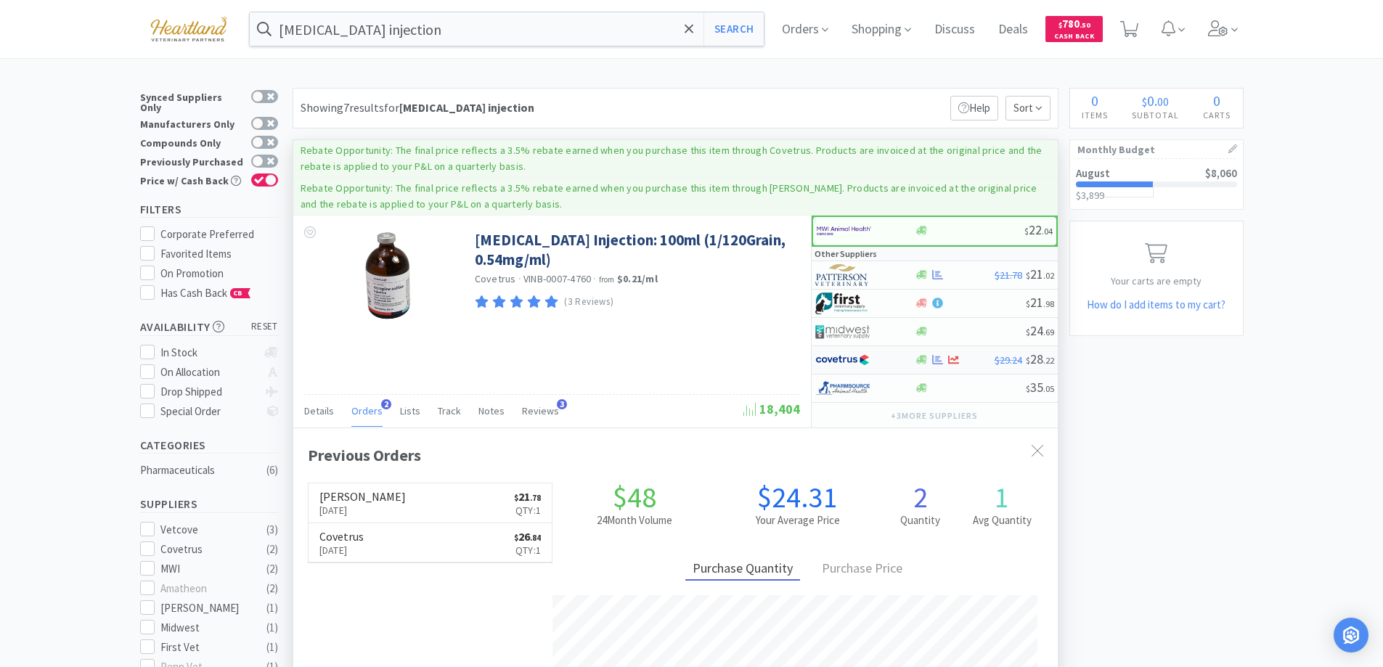
click at [882, 359] on div at bounding box center [855, 360] width 80 height 25
select select "1"
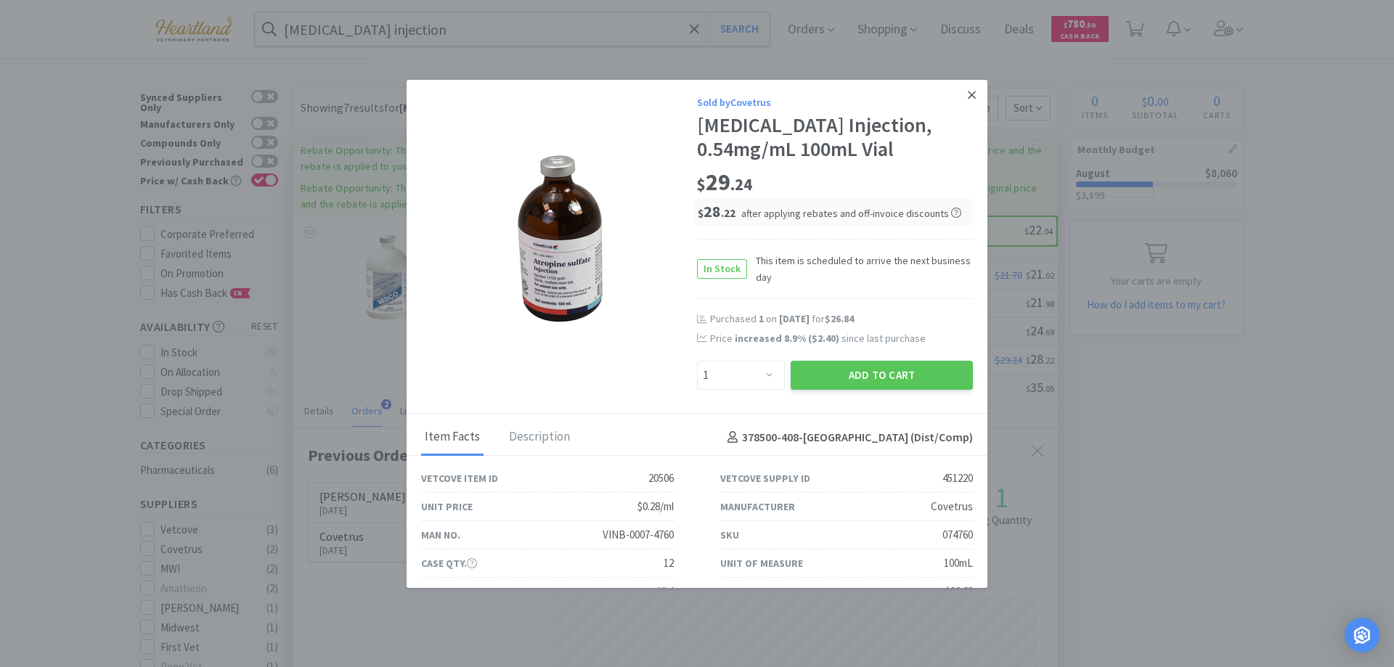
click at [967, 97] on icon at bounding box center [971, 95] width 8 height 13
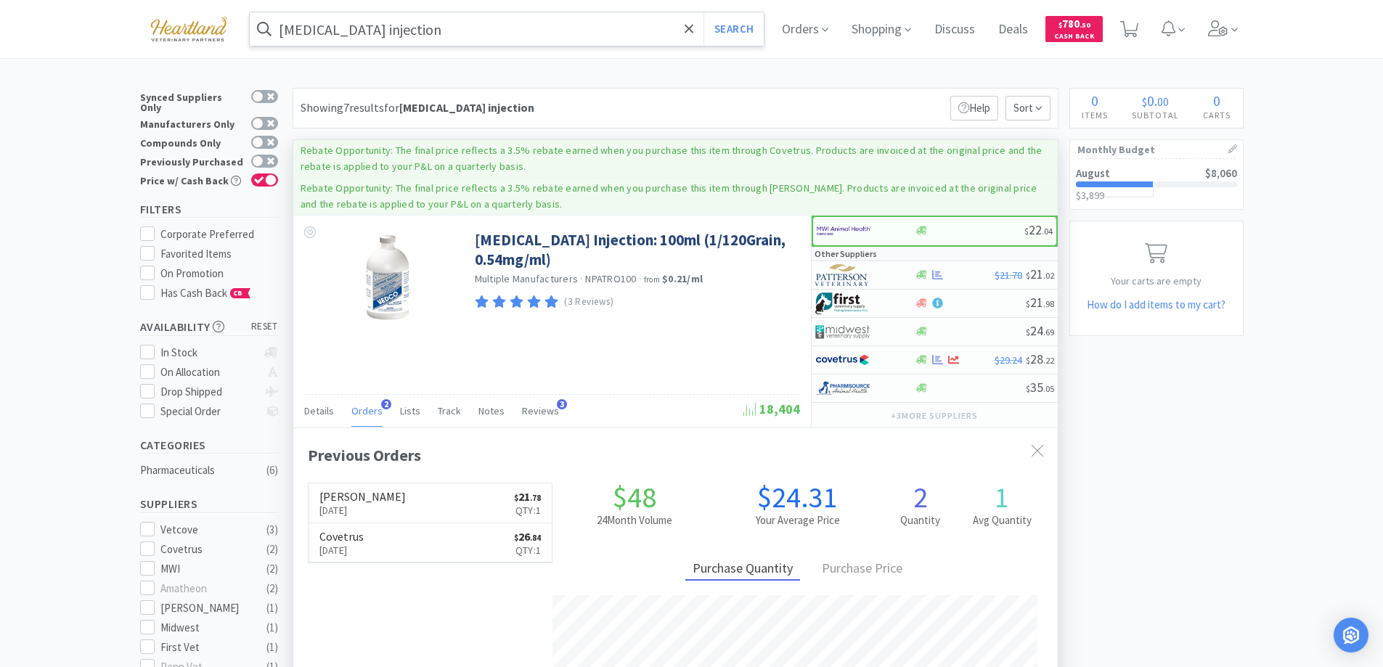
click at [480, 27] on input "[MEDICAL_DATA] injection" at bounding box center [507, 28] width 515 height 33
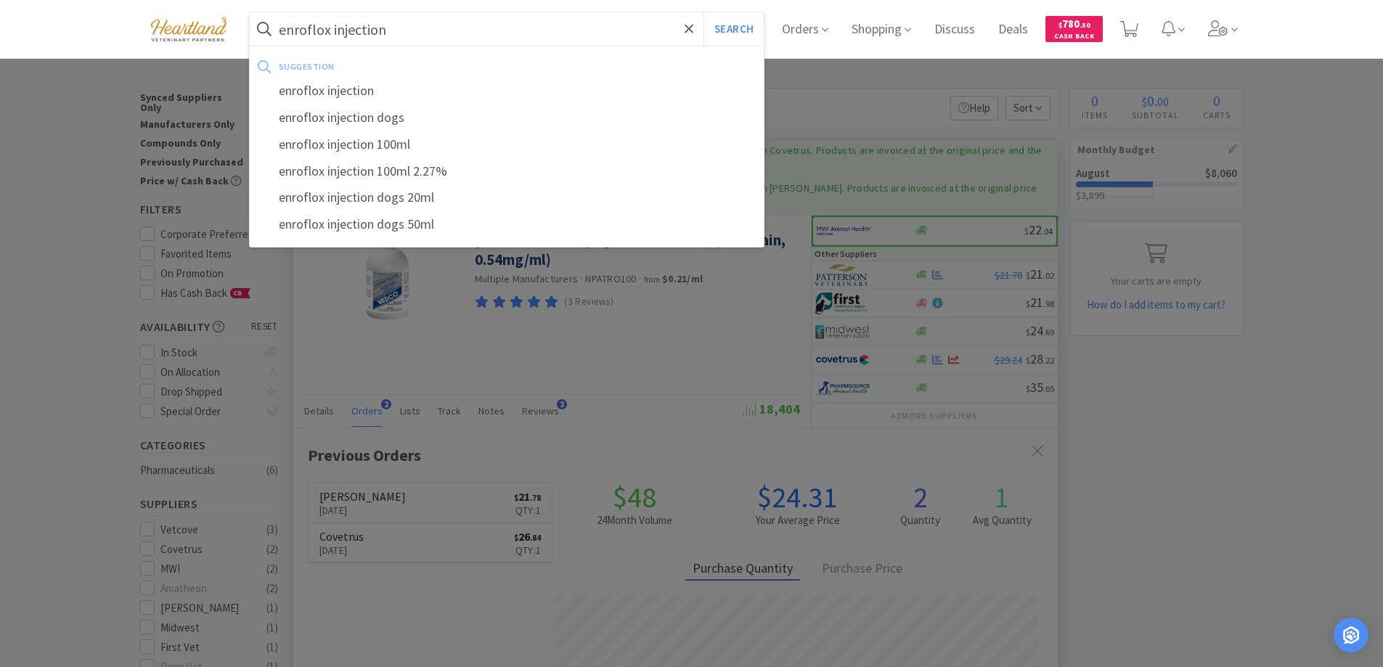
type input "enroflox injection"
click at [703, 12] on button "Search" at bounding box center [733, 28] width 60 height 33
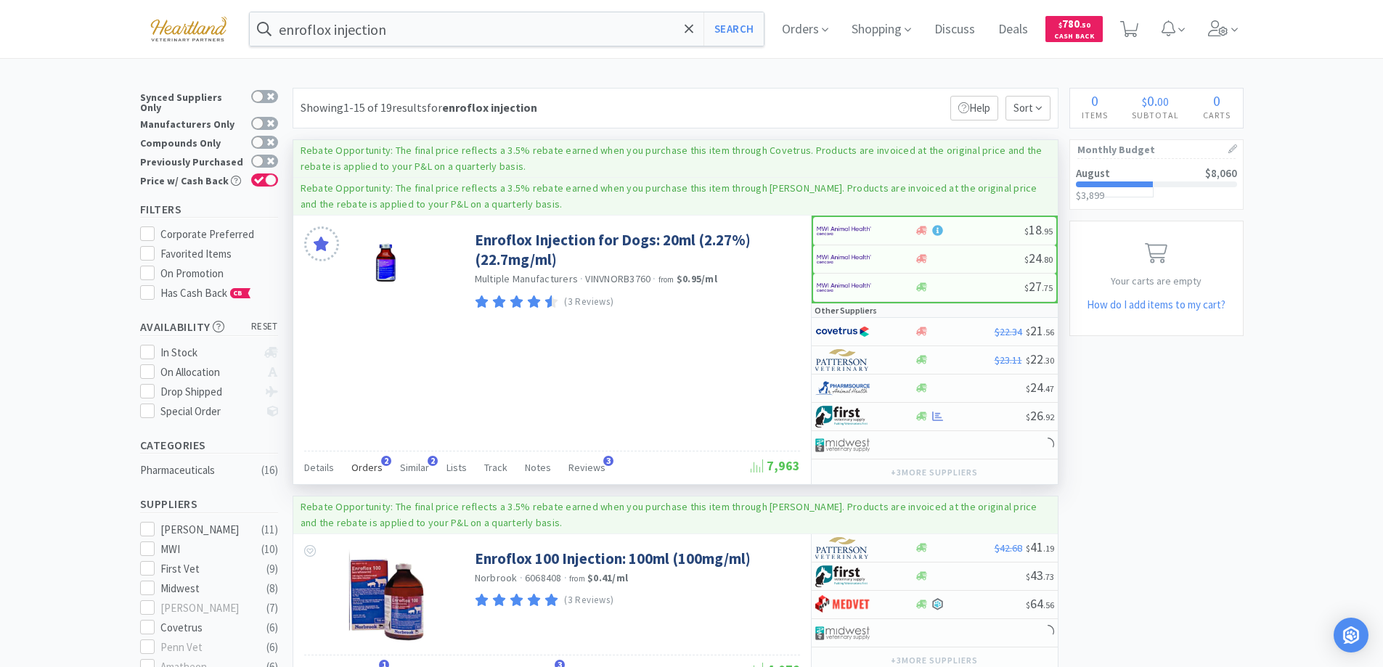
click at [362, 465] on span "Orders" at bounding box center [366, 467] width 31 height 13
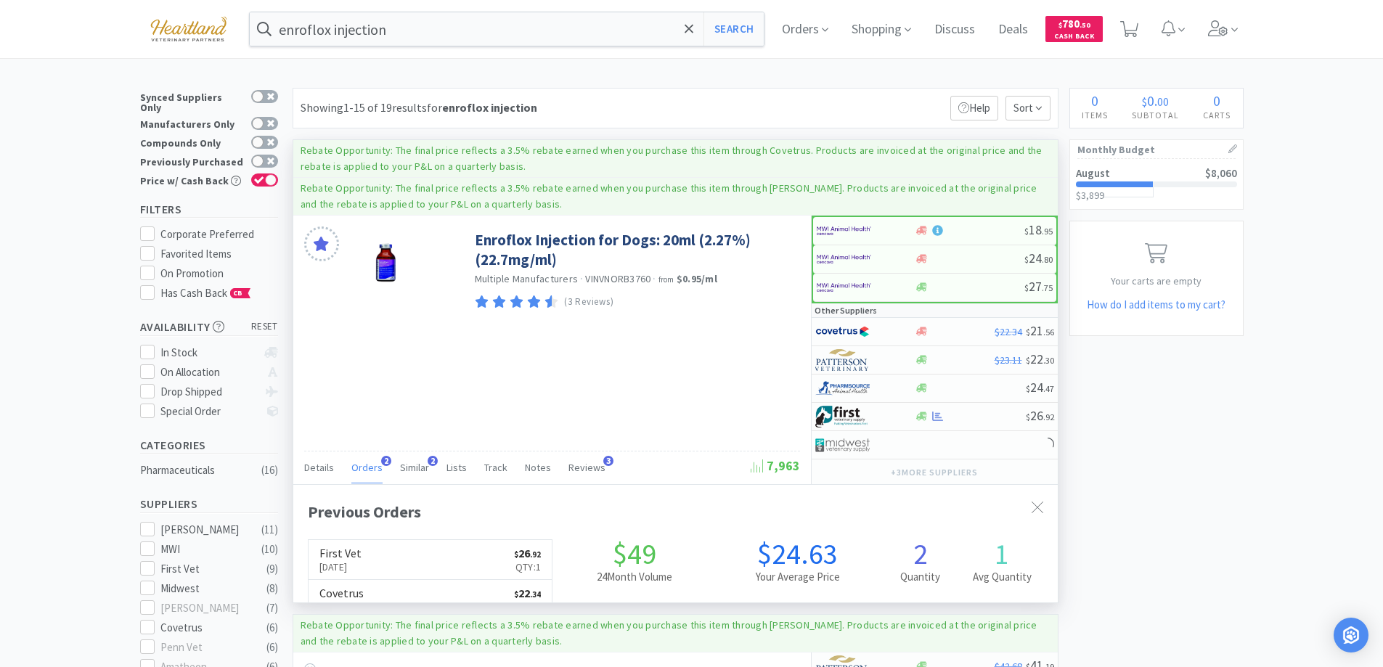
scroll to position [376, 764]
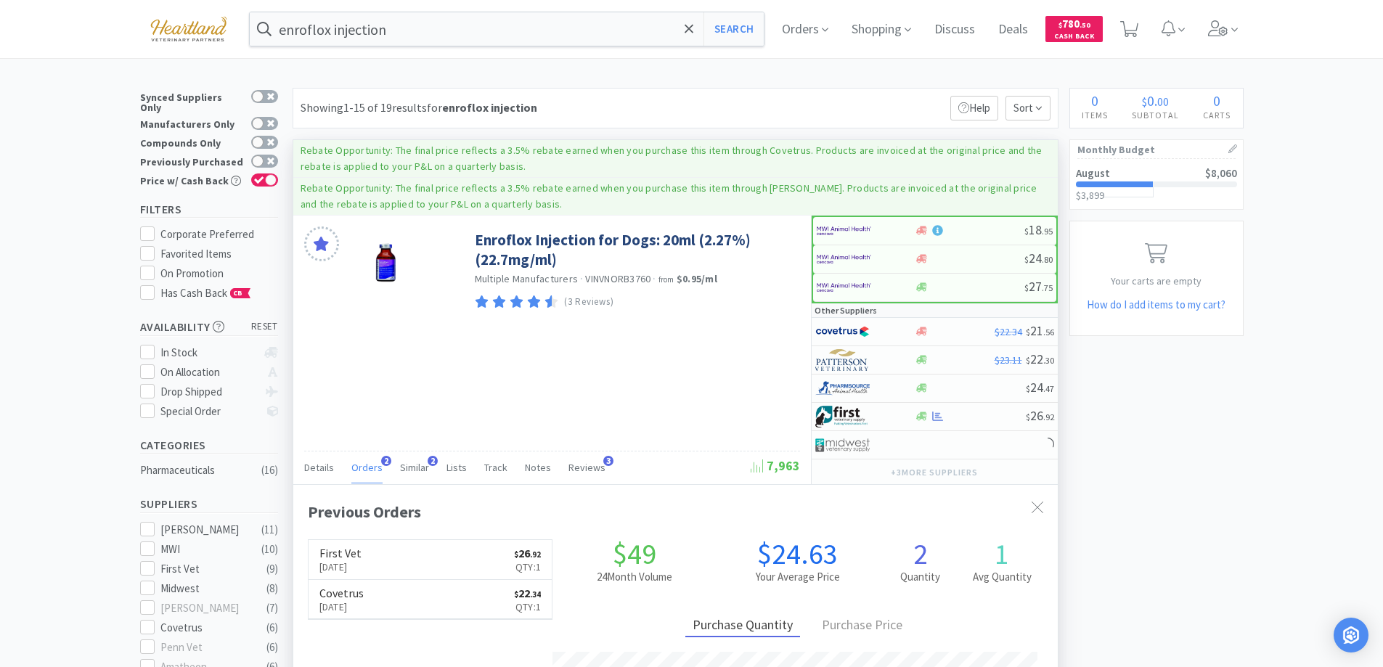
click at [362, 465] on span "Orders" at bounding box center [366, 467] width 31 height 13
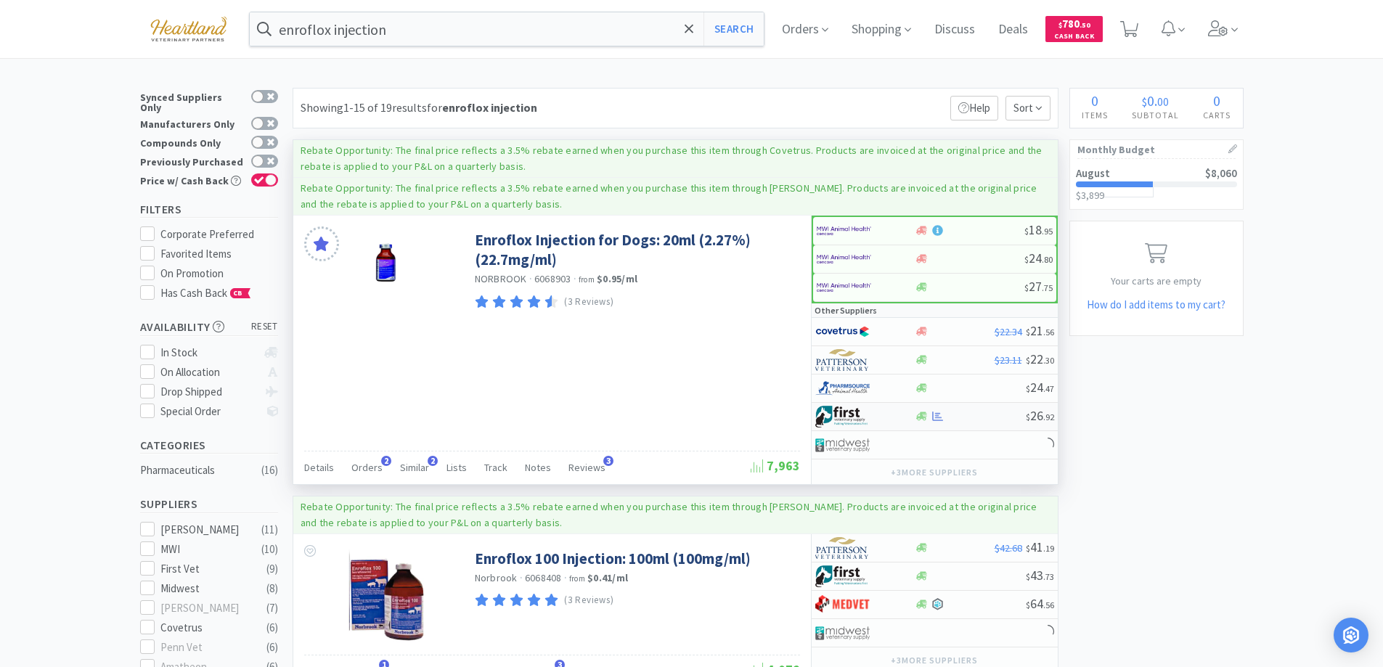
click at [877, 417] on div at bounding box center [855, 416] width 80 height 25
select select "1"
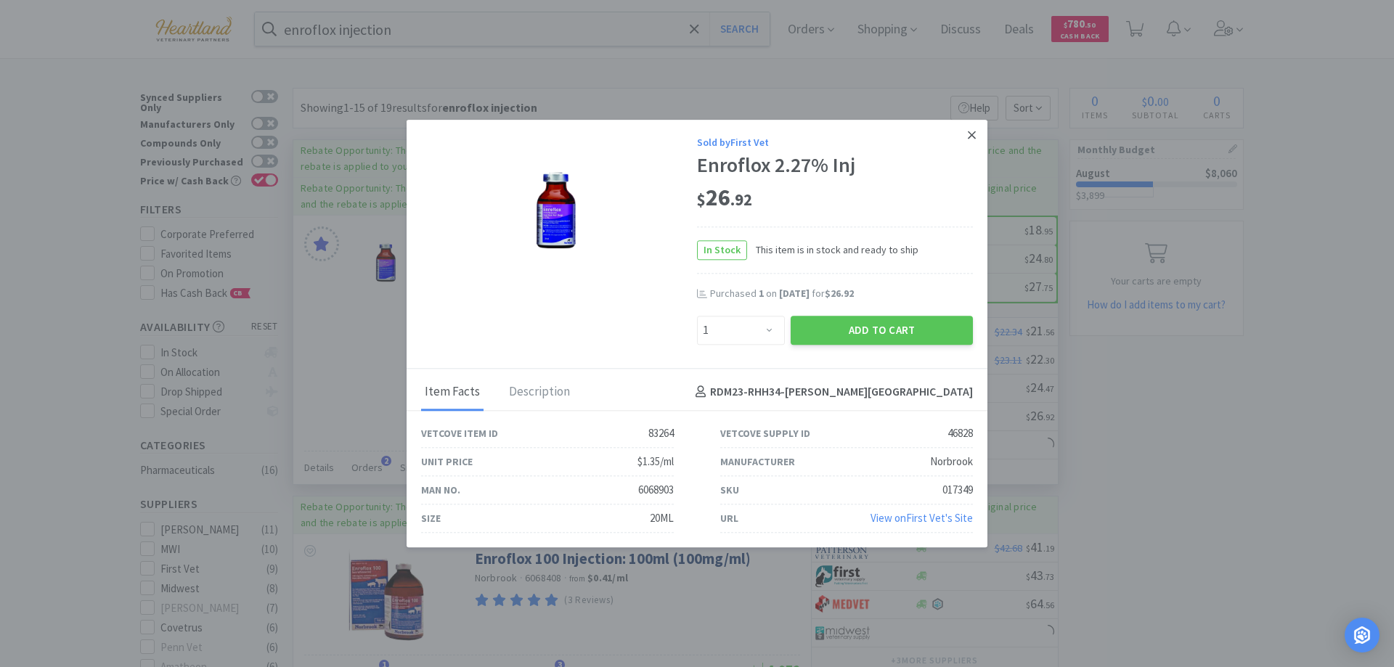
click at [968, 129] on icon at bounding box center [971, 134] width 8 height 13
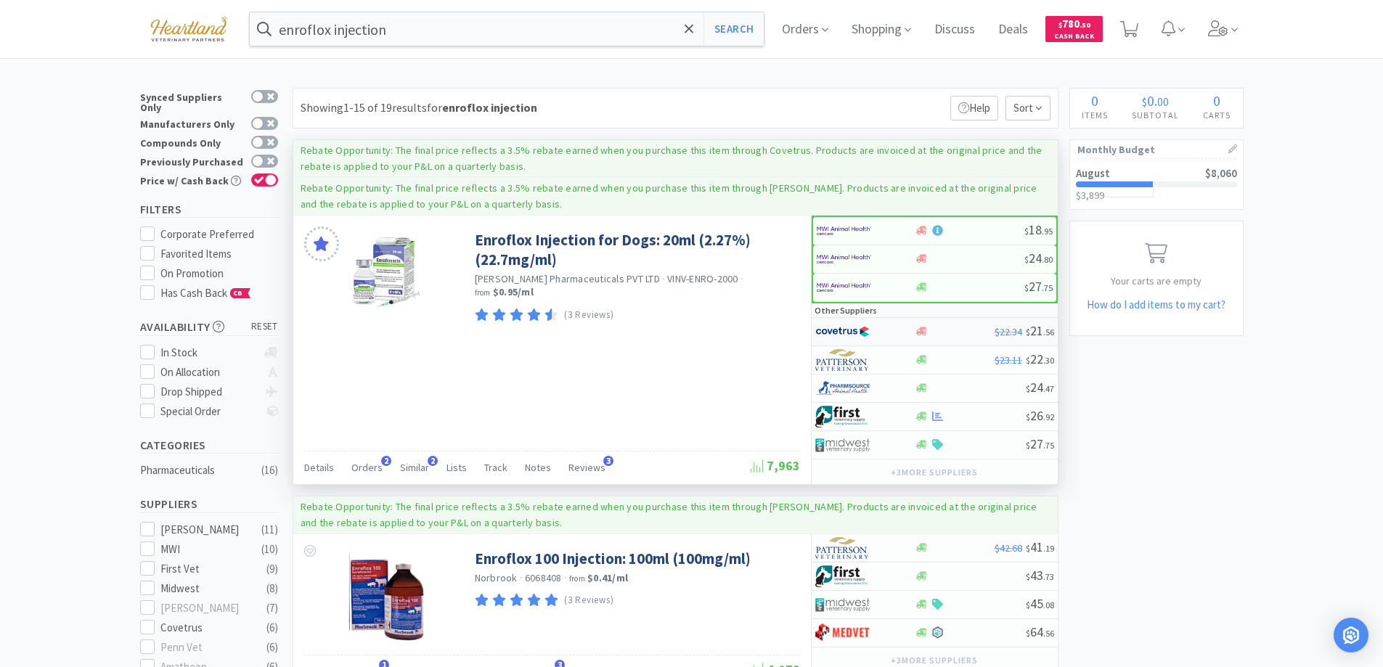
click at [891, 327] on div at bounding box center [855, 331] width 80 height 25
select select "1"
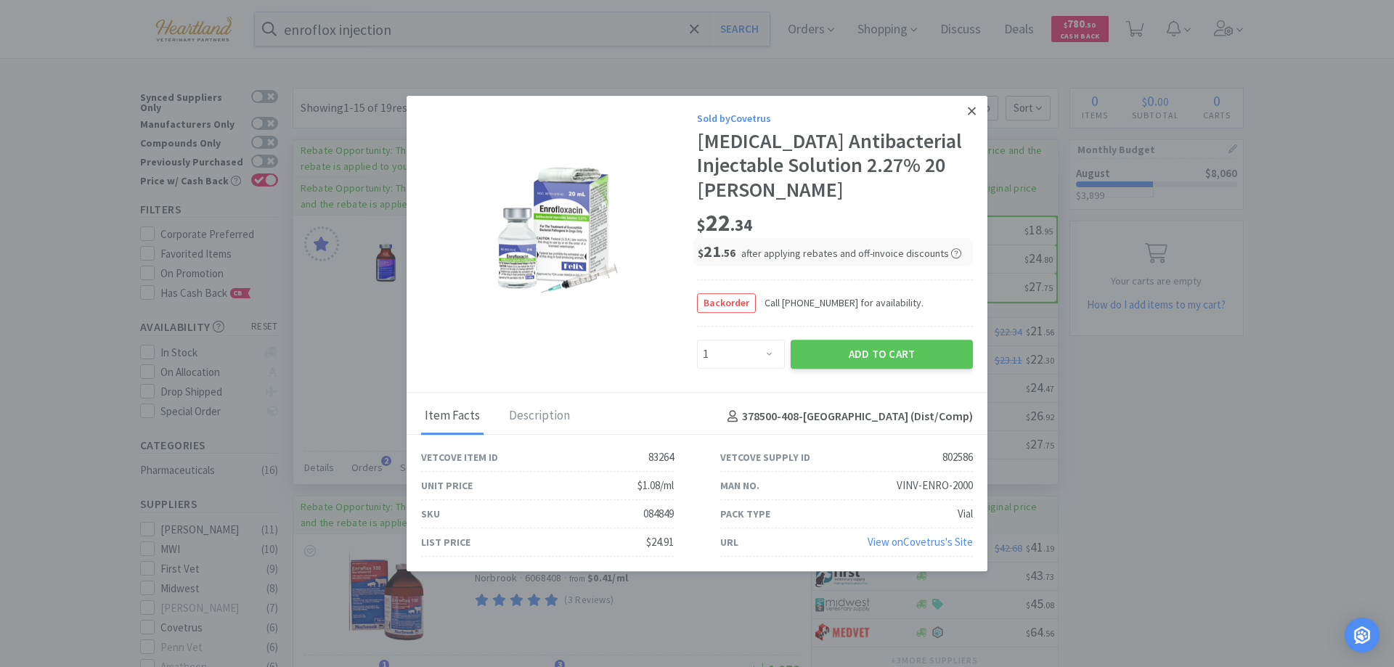
click at [972, 108] on icon at bounding box center [971, 111] width 8 height 13
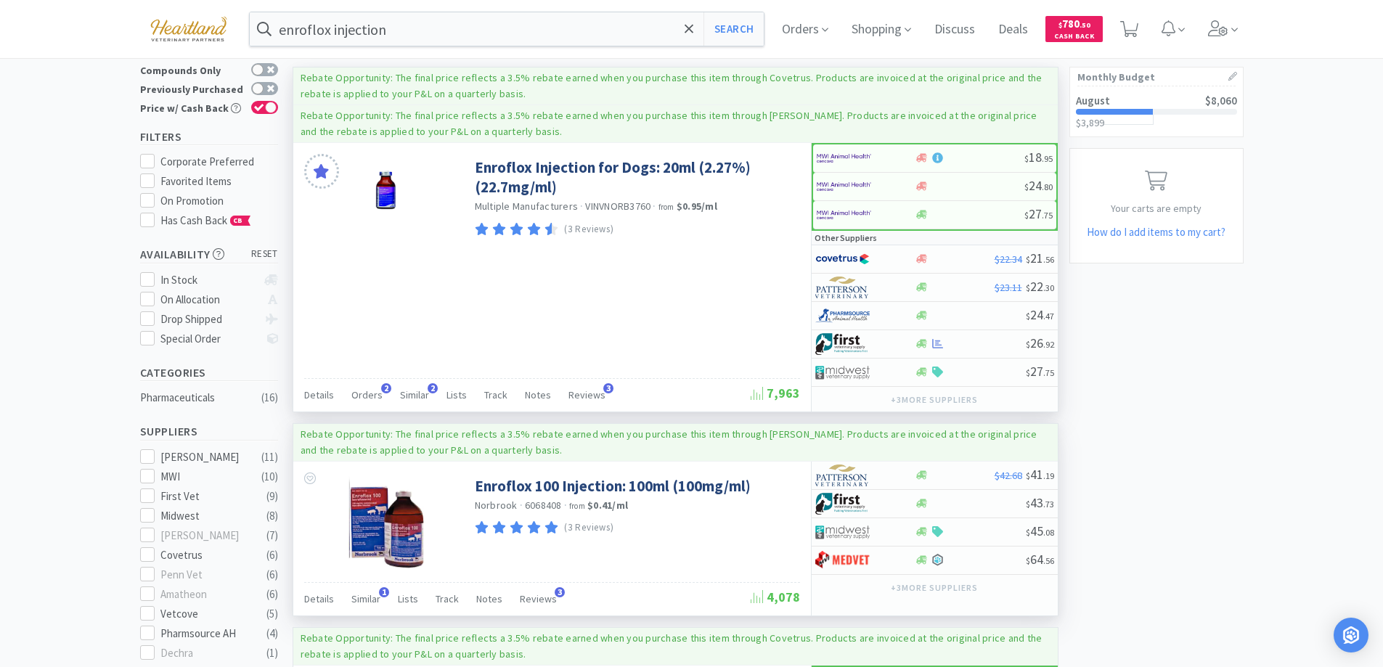
scroll to position [0, 0]
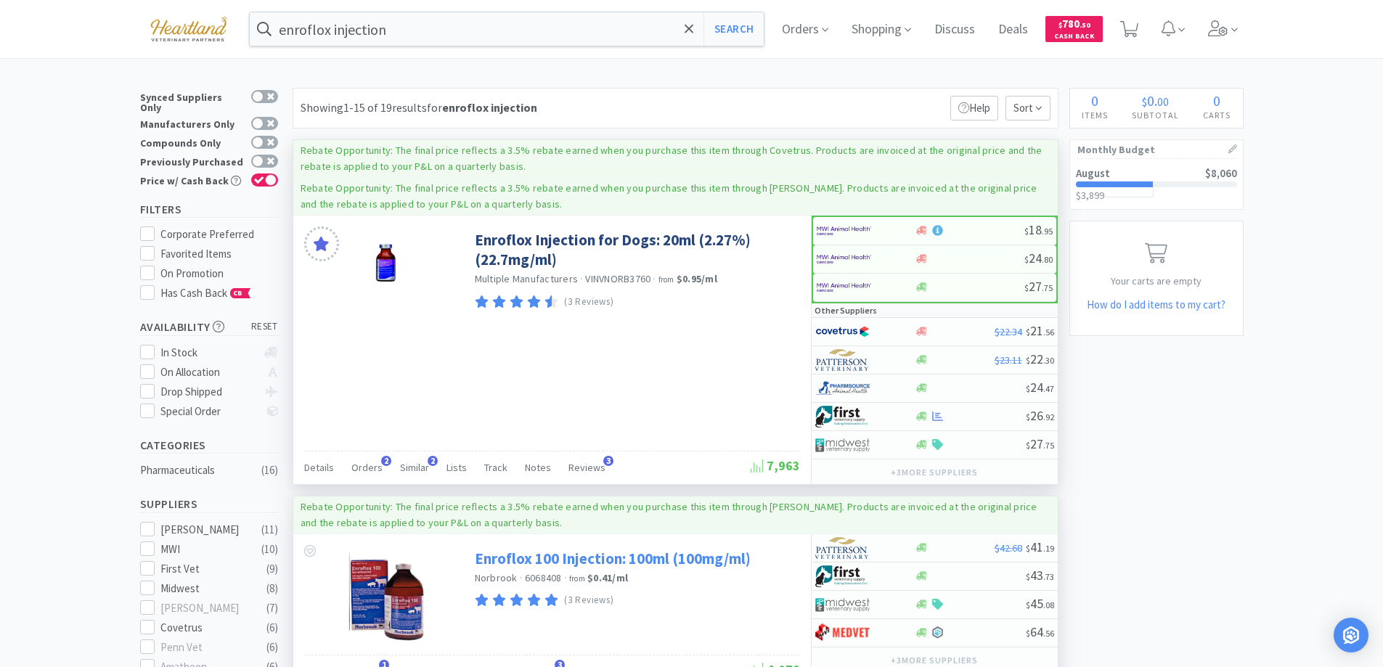
click at [499, 565] on link "Enroflox 100 Injection: 100ml (100mg/ml)" at bounding box center [613, 559] width 276 height 20
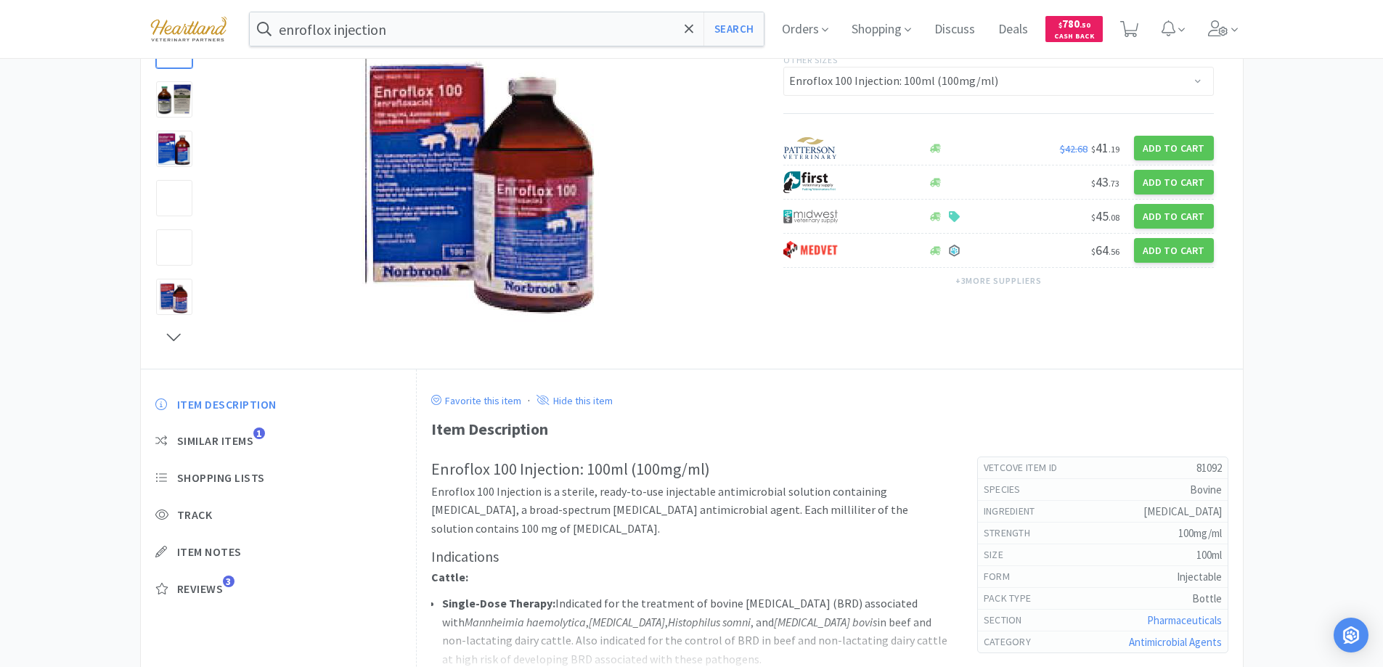
scroll to position [284, 0]
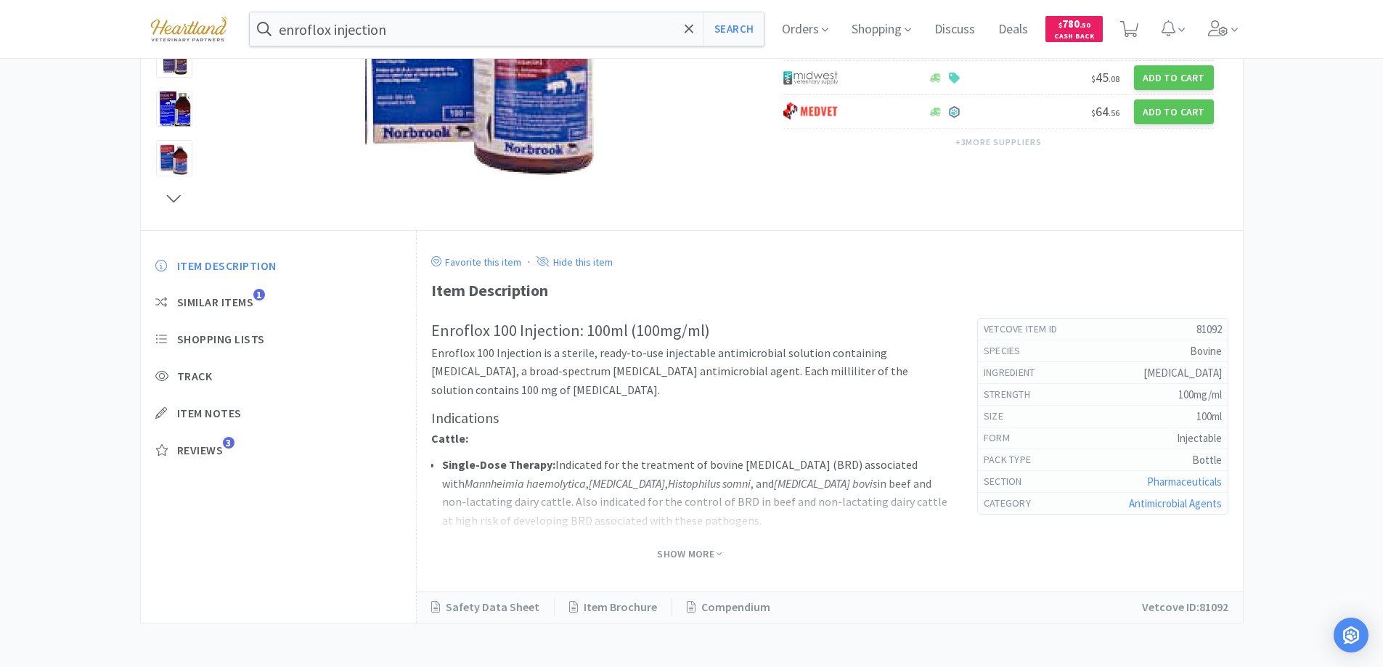
click at [703, 546] on span "Show More" at bounding box center [689, 553] width 65 height 19
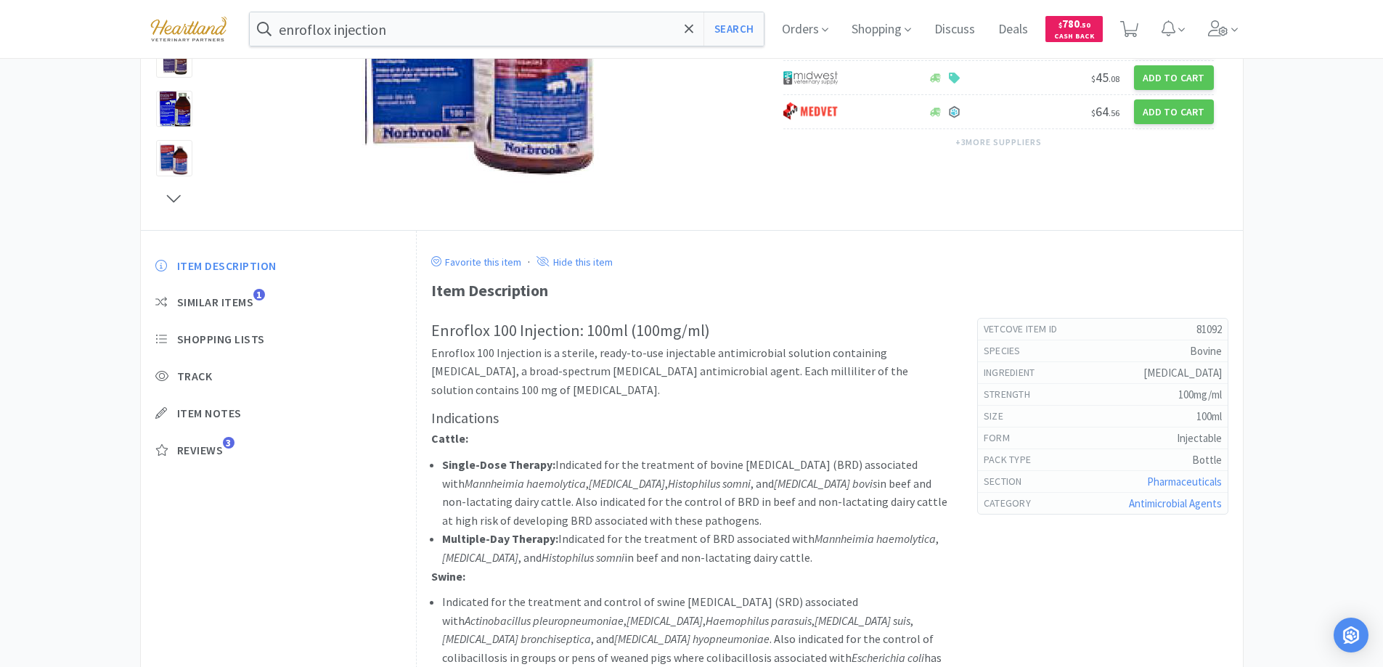
scroll to position [0, 0]
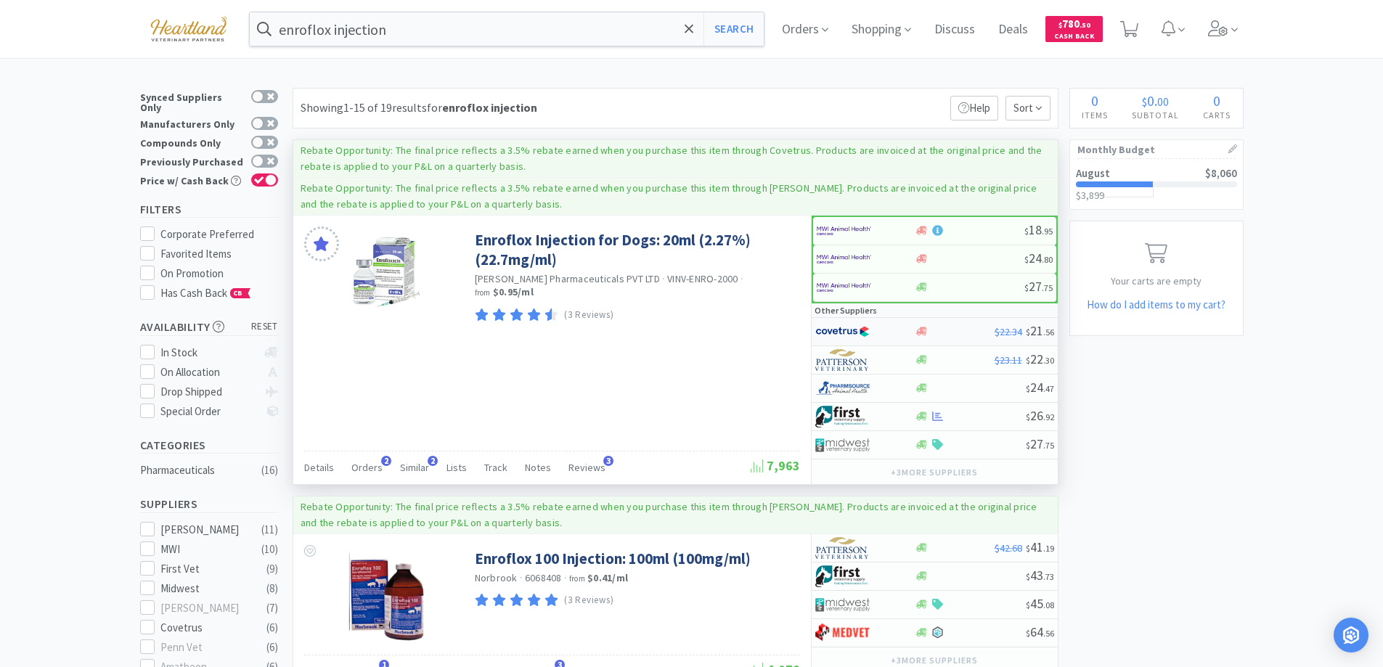
click at [896, 335] on div at bounding box center [864, 331] width 99 height 25
select select "1"
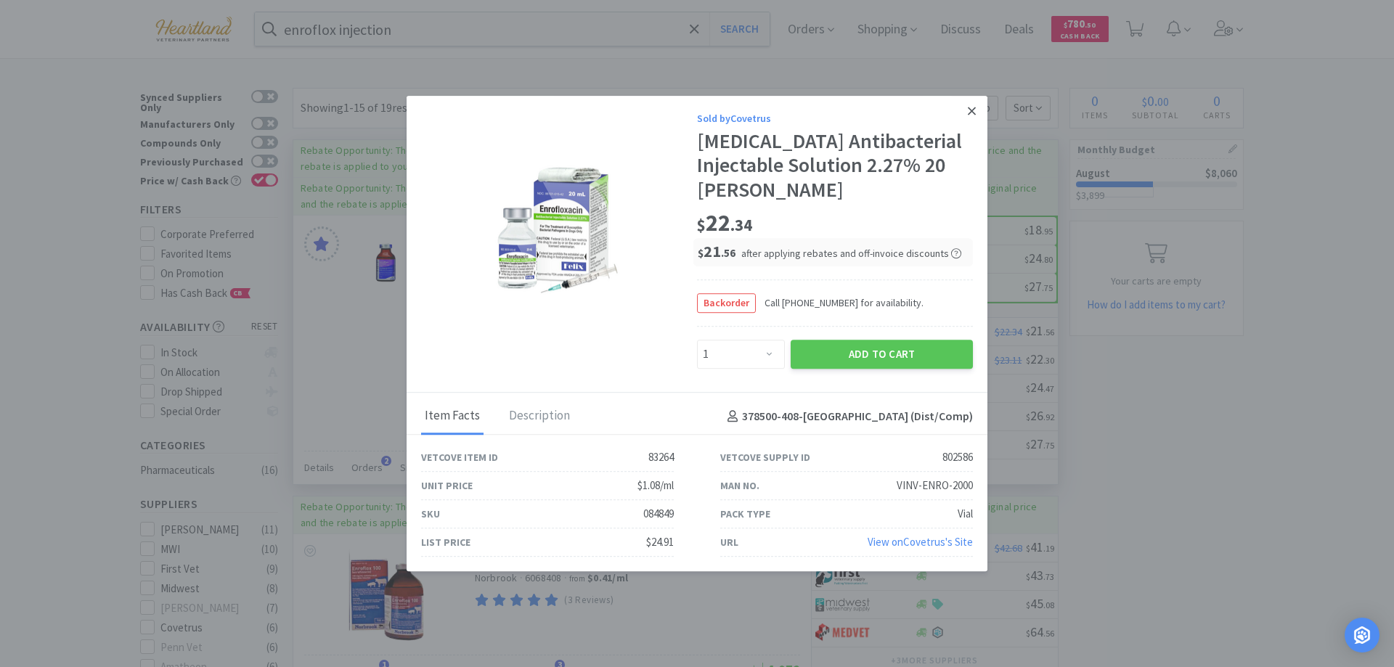
click at [974, 111] on icon at bounding box center [971, 111] width 8 height 13
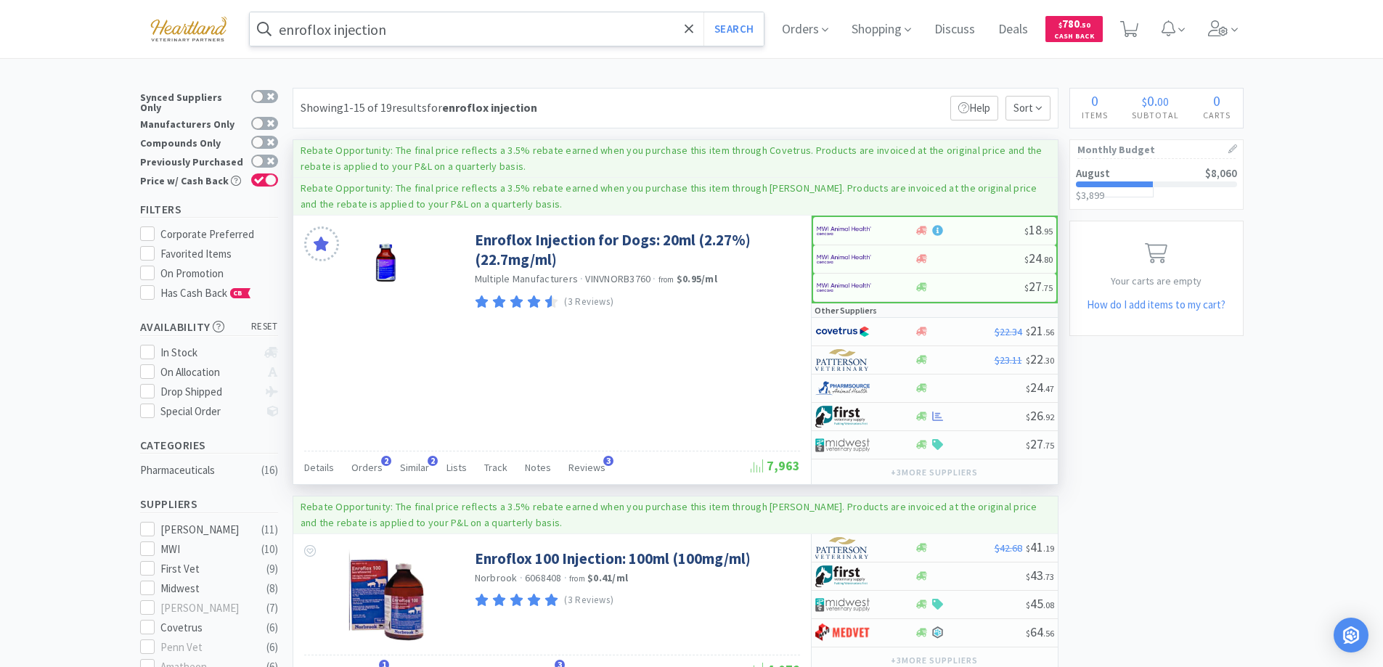
click at [504, 26] on input "enroflox injection" at bounding box center [507, 28] width 515 height 33
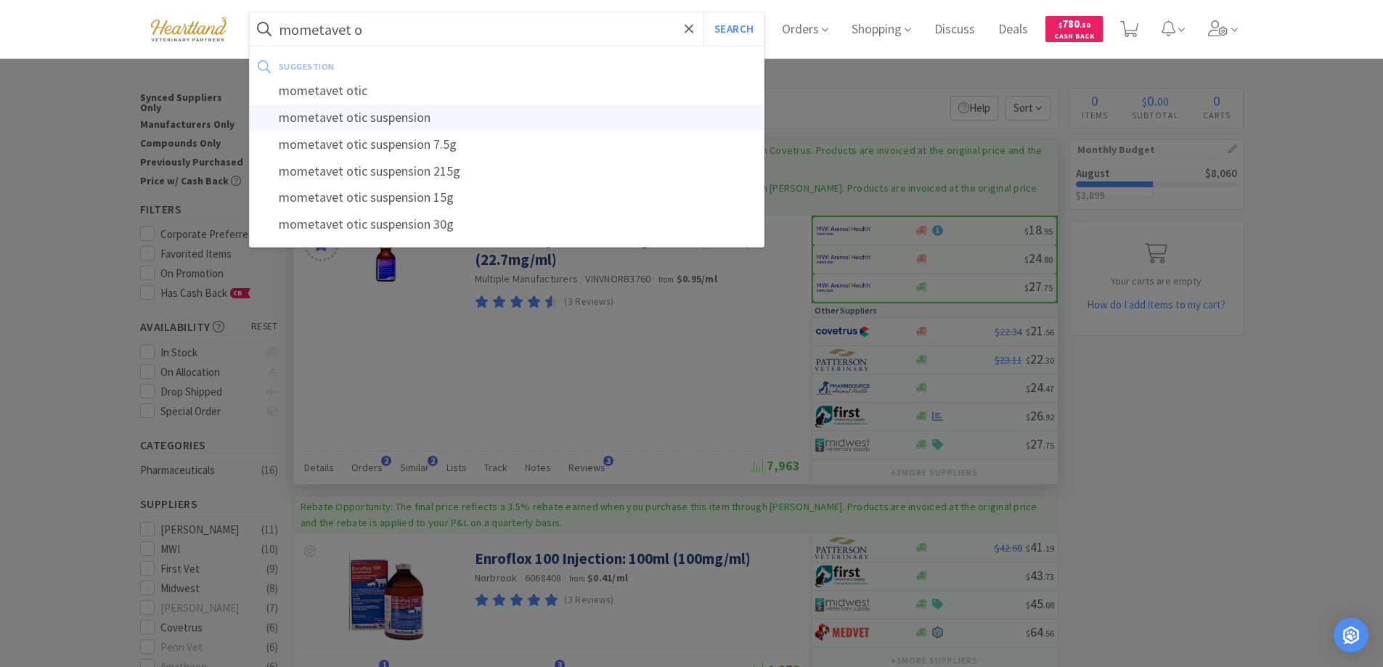
click at [429, 115] on div "mometavet otic suspension" at bounding box center [507, 118] width 515 height 27
type input "mometavet otic suspension"
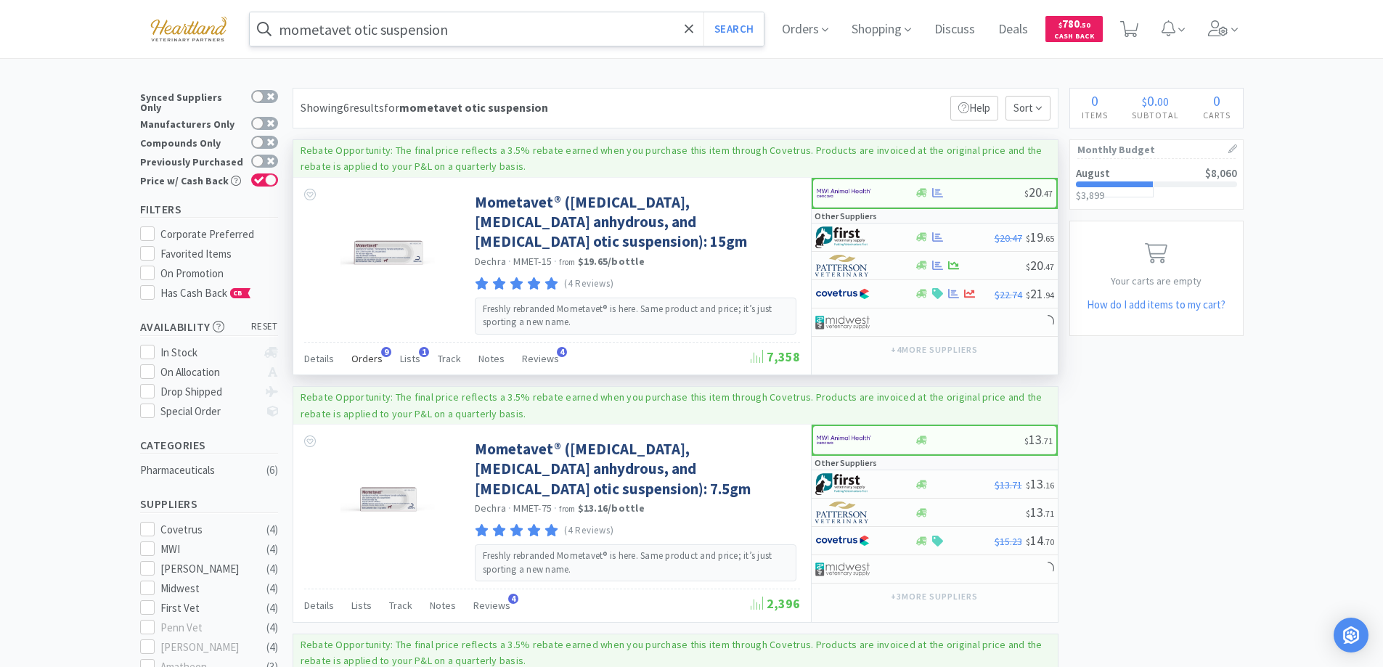
click at [365, 353] on span "Orders" at bounding box center [366, 358] width 31 height 13
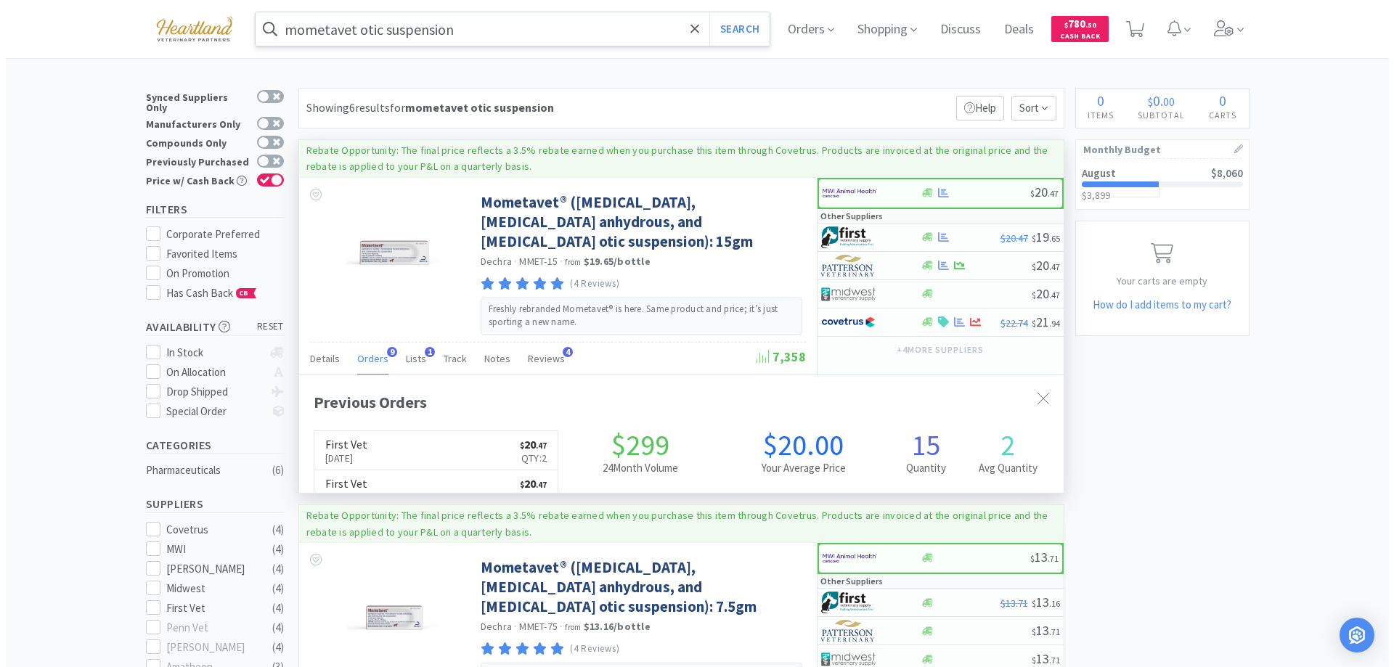
scroll to position [389, 764]
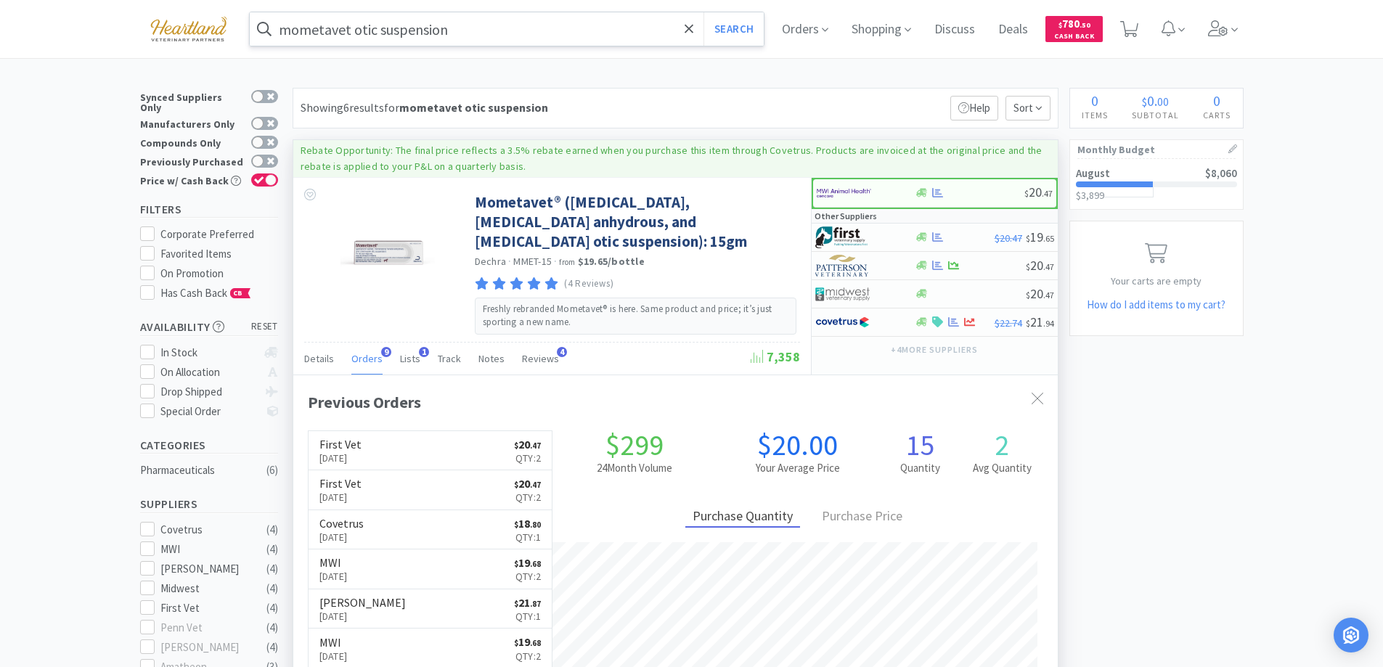
click at [365, 353] on span "Orders" at bounding box center [366, 358] width 31 height 13
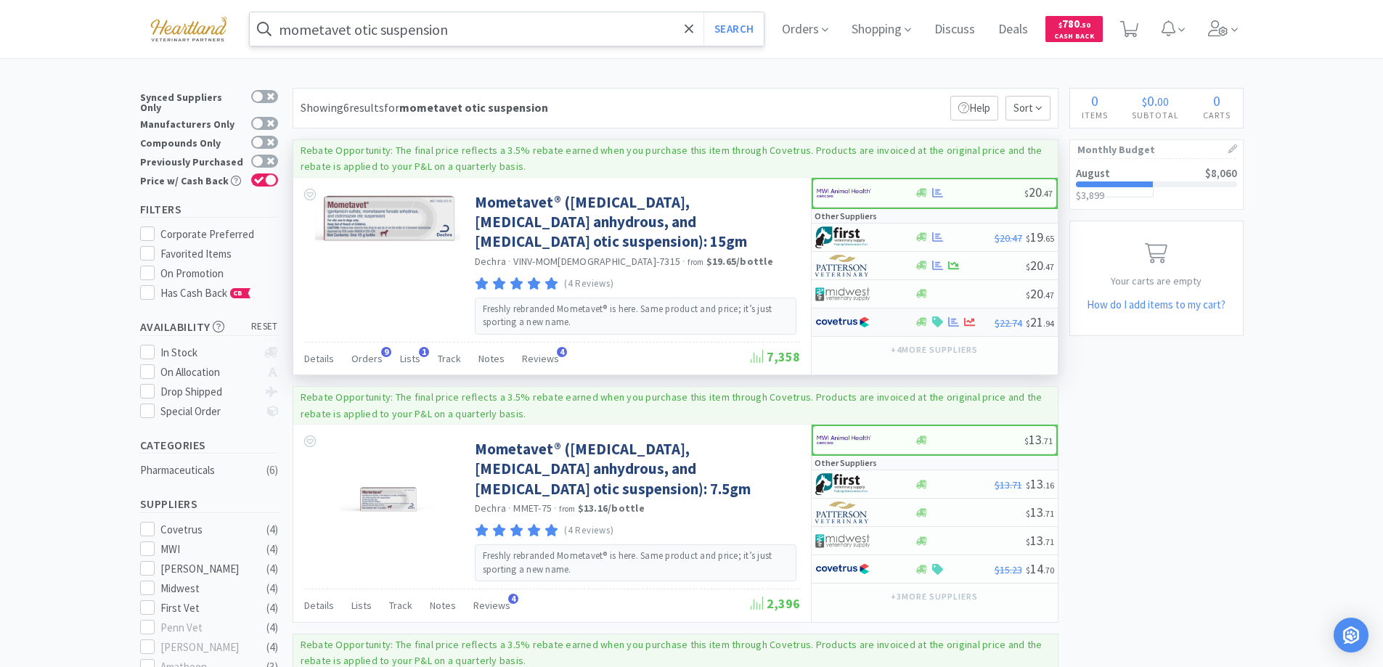
click at [891, 327] on div at bounding box center [855, 322] width 80 height 25
select select "1"
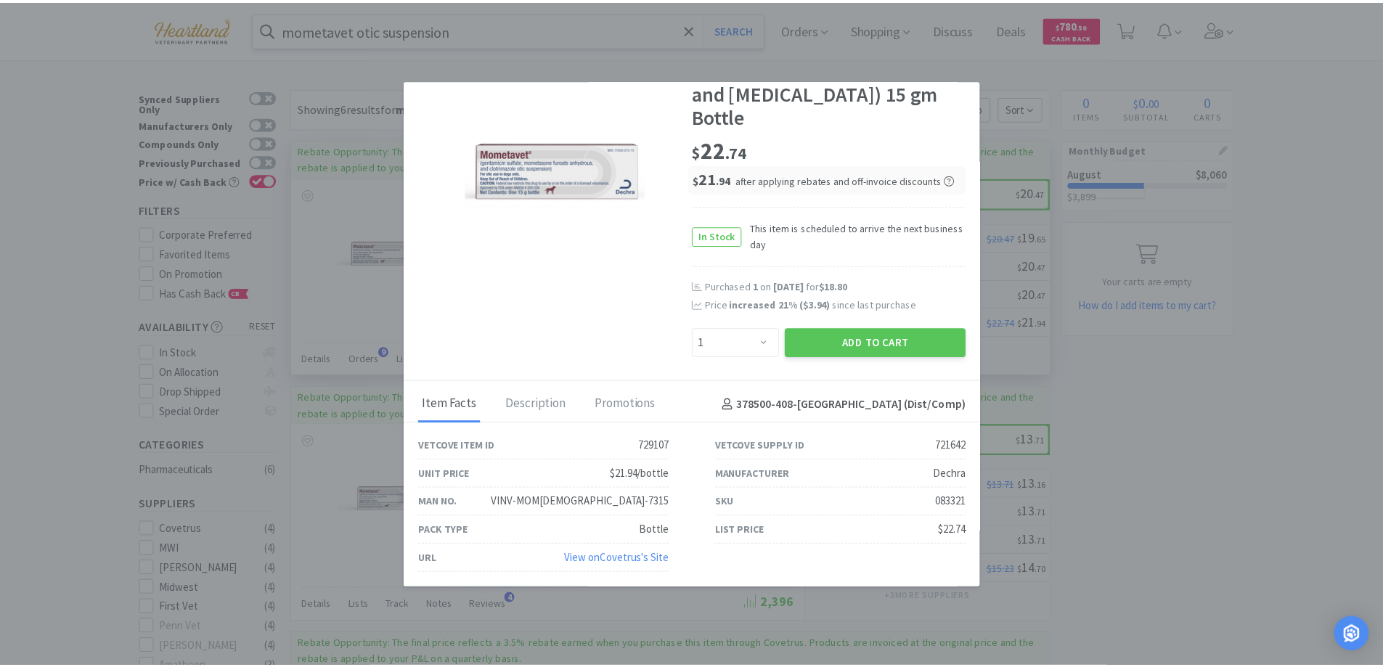
scroll to position [0, 0]
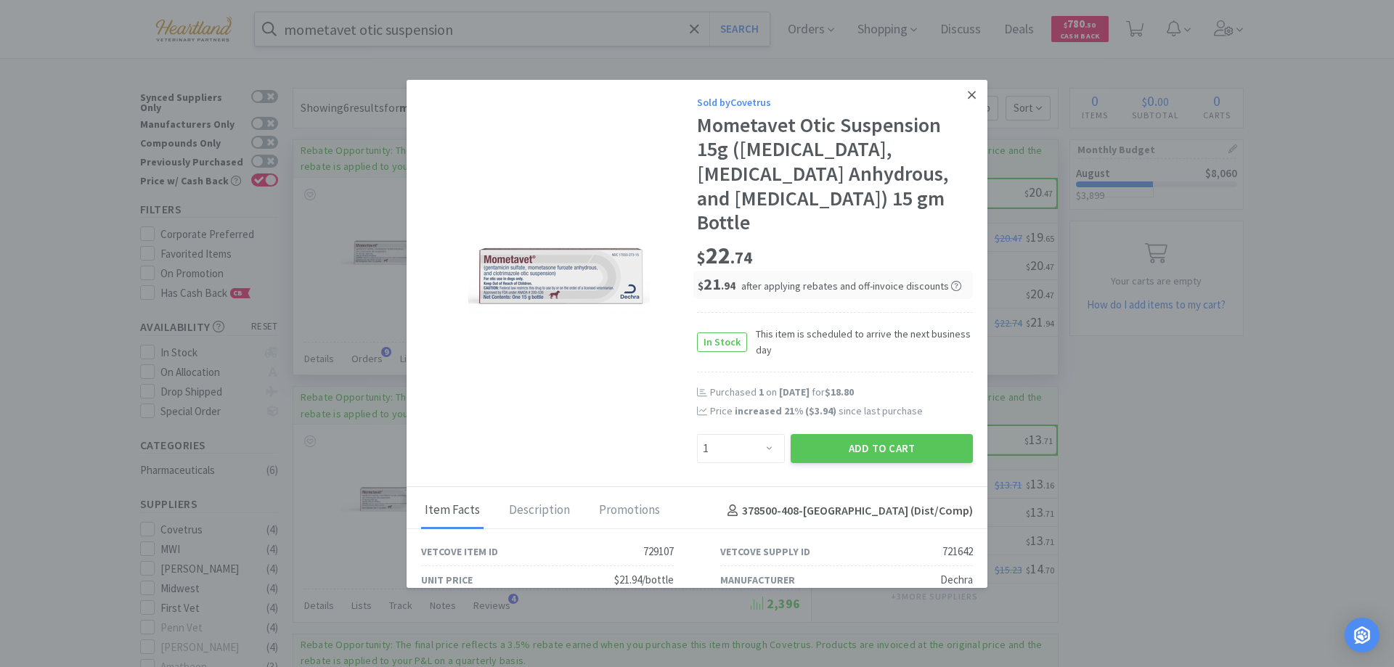
click at [967, 99] on icon at bounding box center [971, 95] width 8 height 13
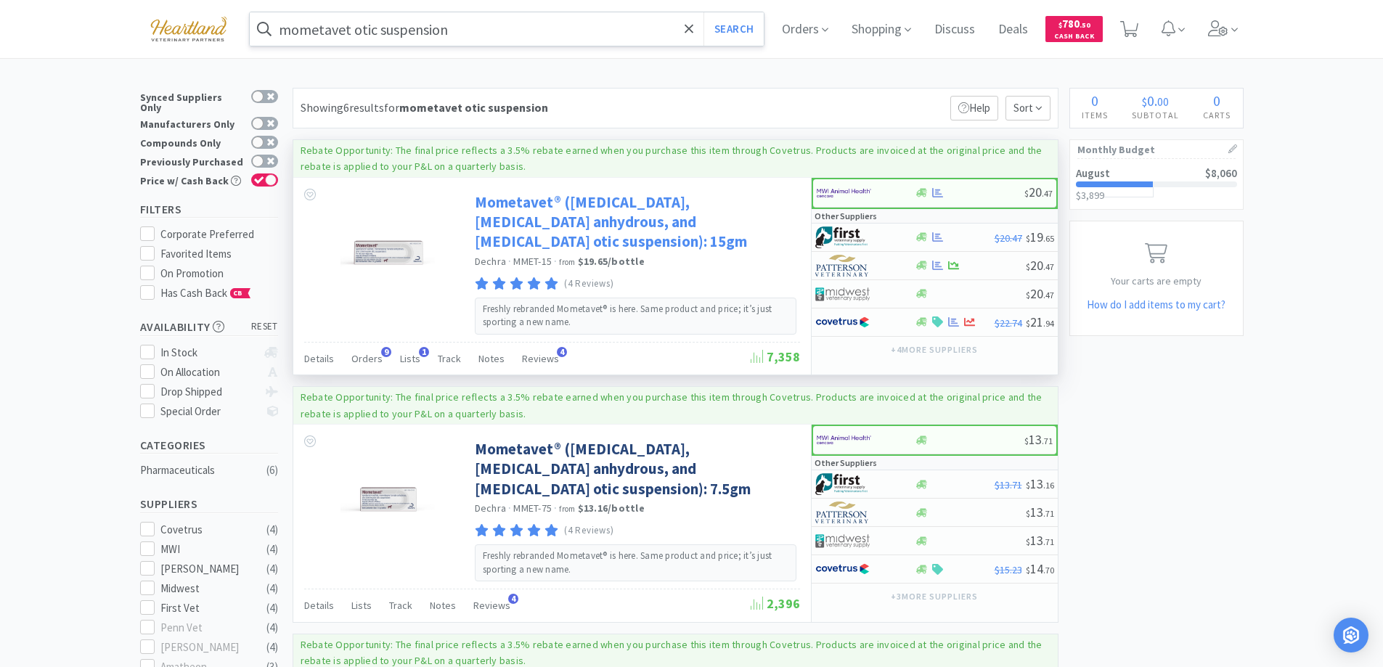
click at [524, 221] on link "Mometavet® ([MEDICAL_DATA], [MEDICAL_DATA] anhydrous, and [MEDICAL_DATA] otic s…" at bounding box center [636, 222] width 322 height 60
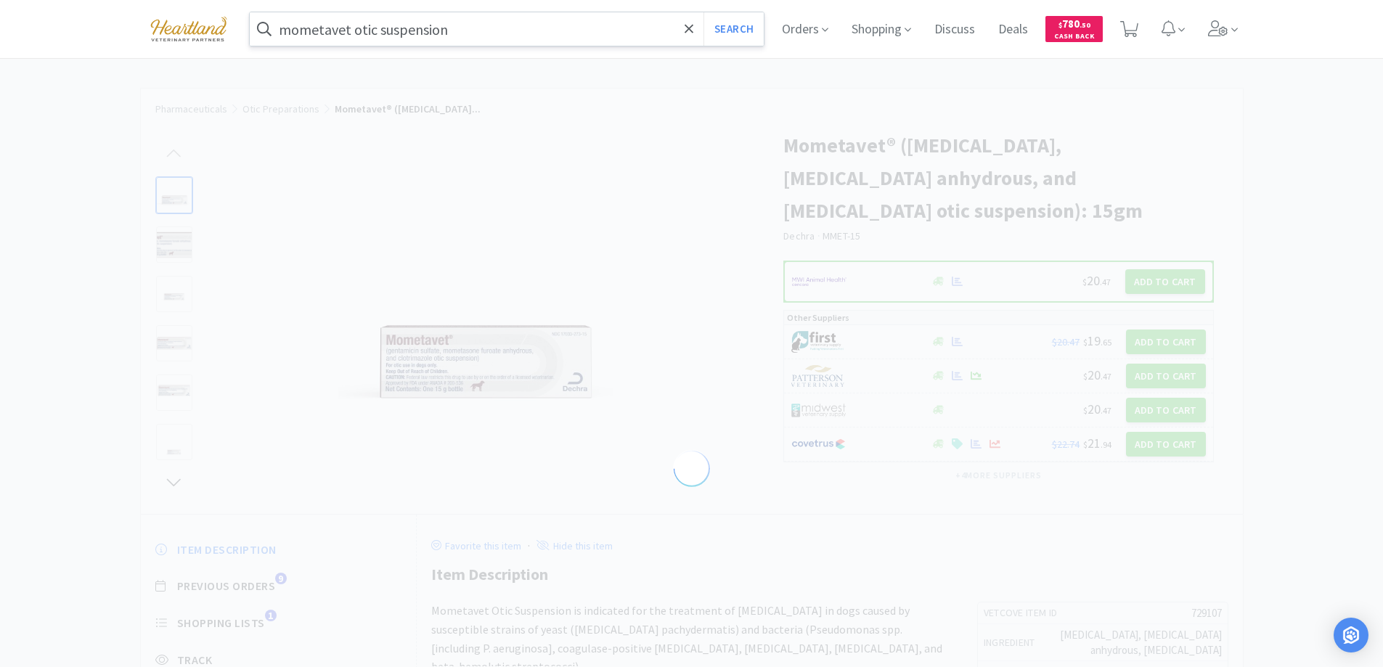
select select "729107"
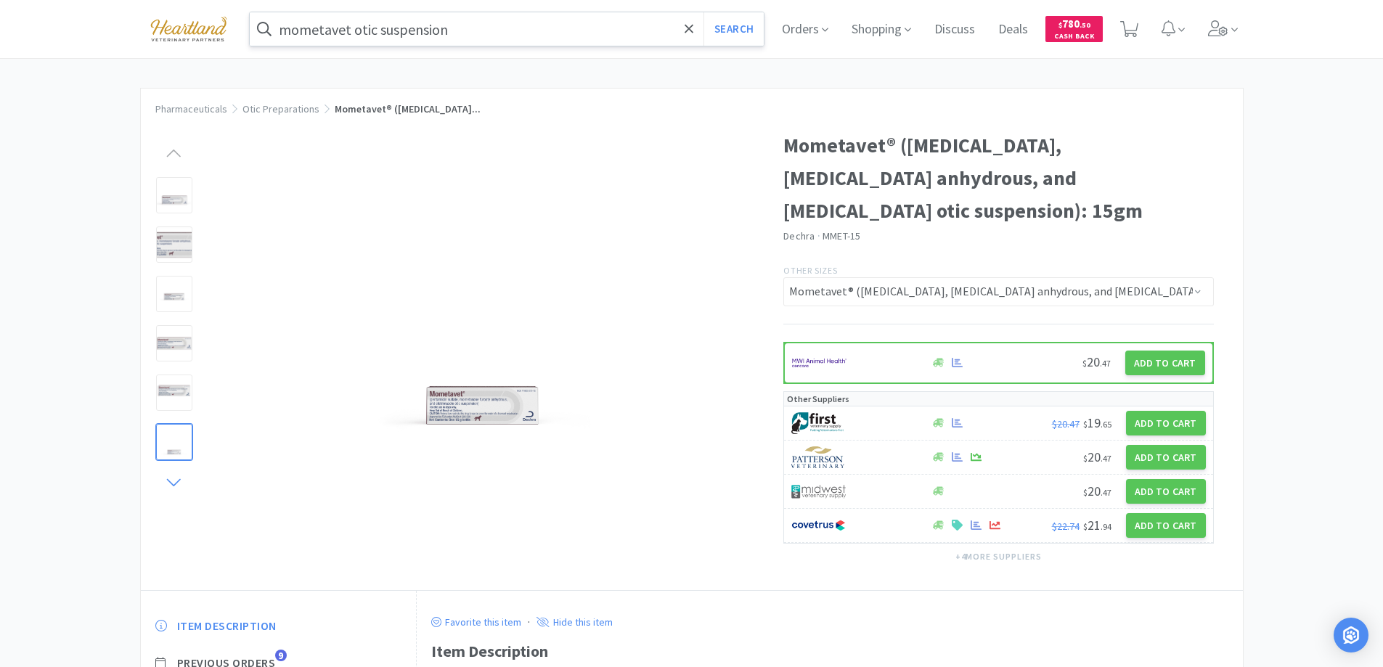
click at [168, 480] on icon at bounding box center [174, 482] width 14 height 7
click at [466, 36] on input "mometavet otic suspension" at bounding box center [507, 28] width 515 height 33
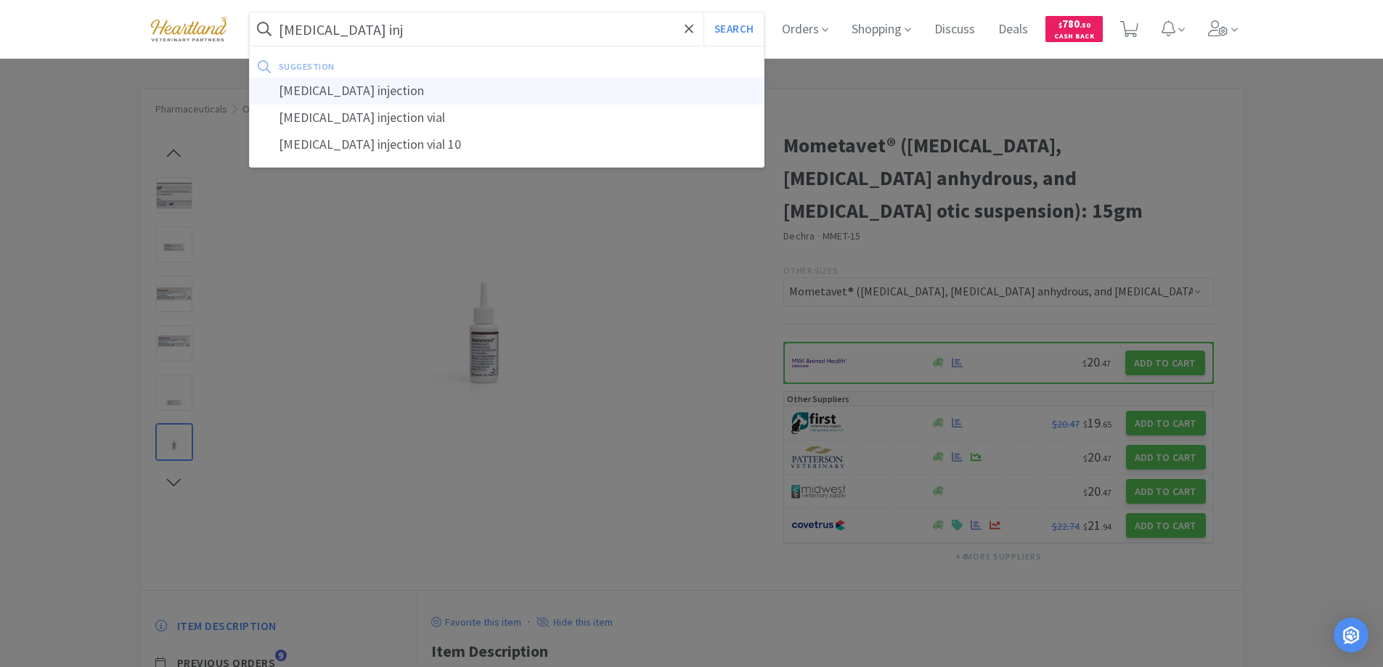
click at [335, 95] on div "[MEDICAL_DATA] injection" at bounding box center [507, 91] width 515 height 27
type input "[MEDICAL_DATA] injection"
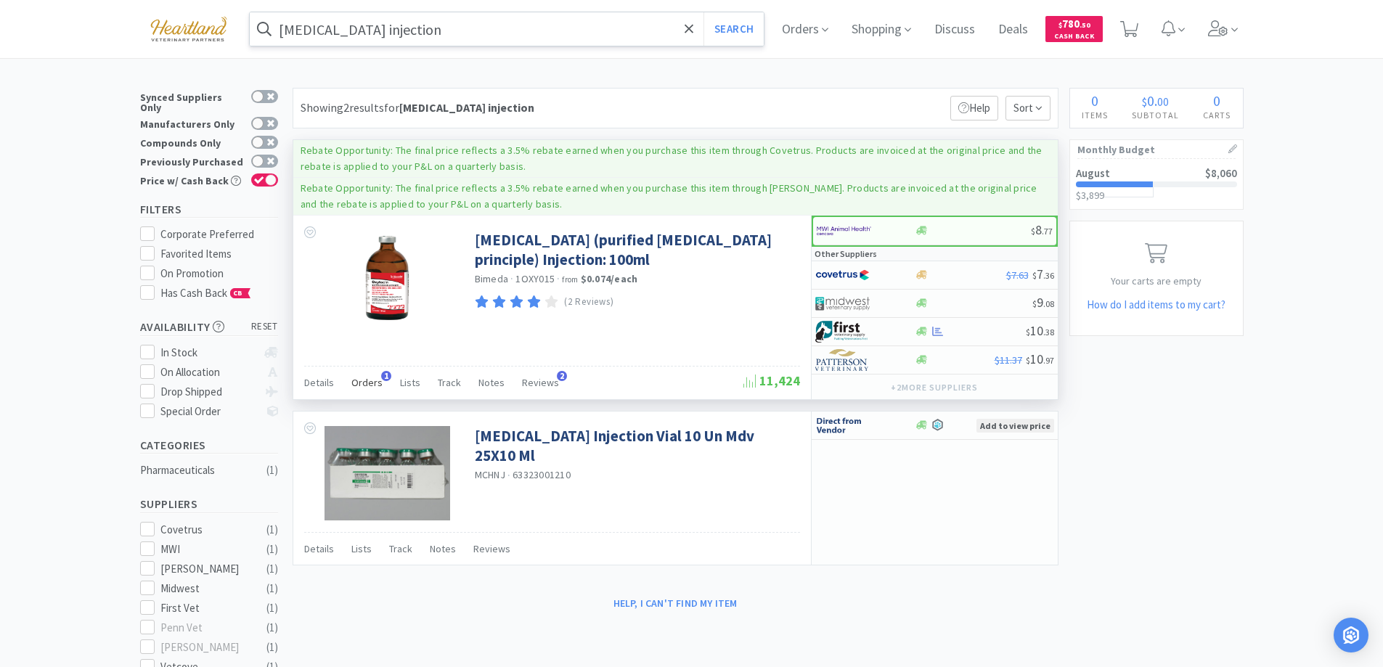
click at [357, 386] on span "Orders" at bounding box center [366, 382] width 31 height 13
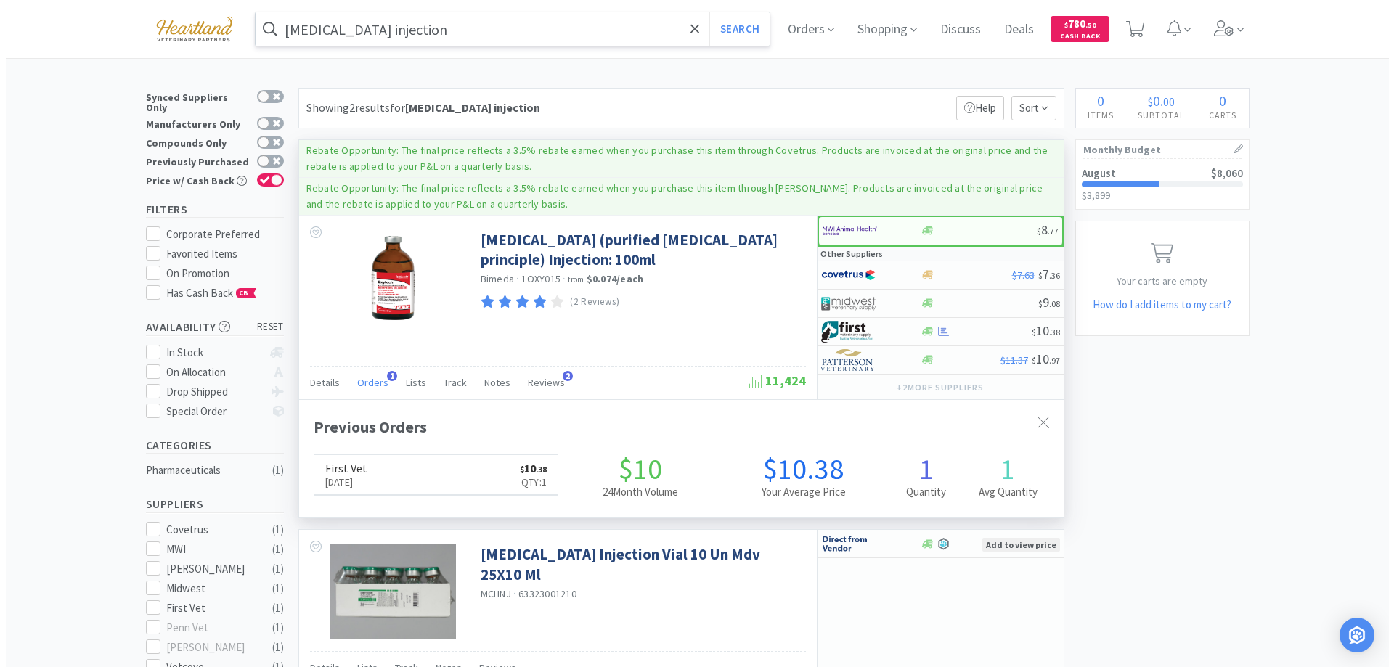
scroll to position [376, 764]
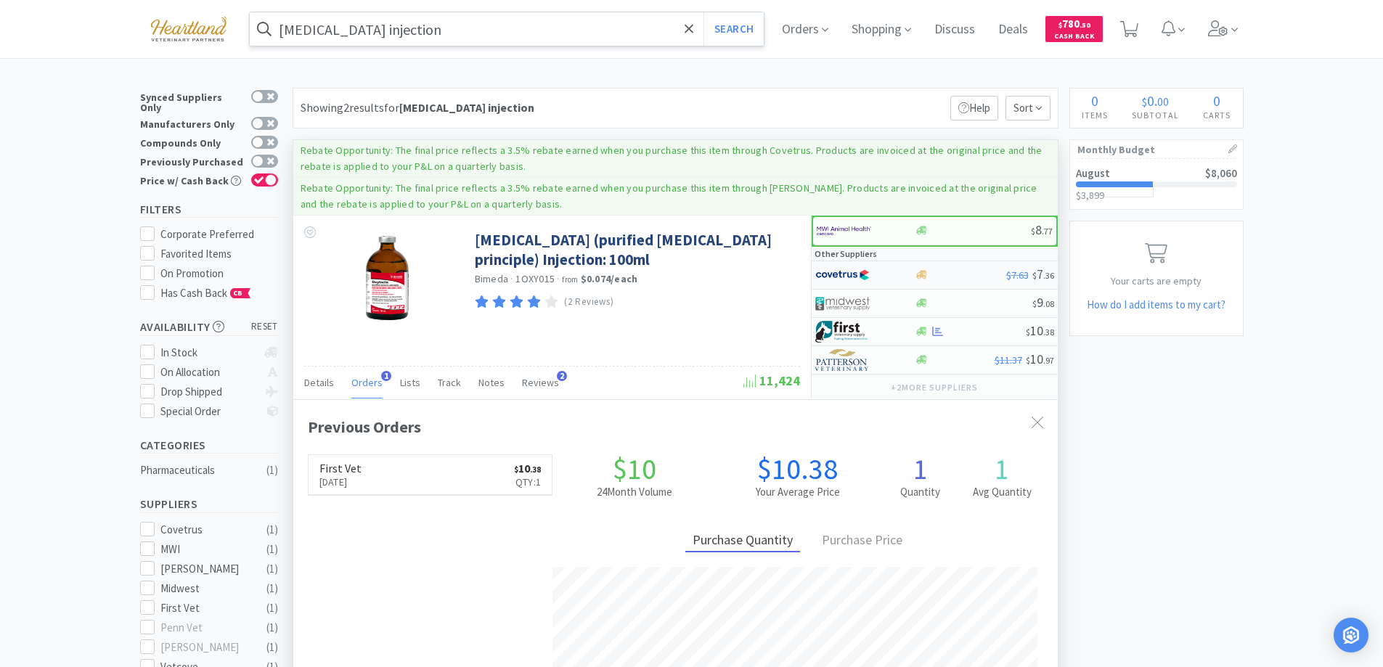
click at [893, 271] on div at bounding box center [855, 275] width 80 height 25
select select "1"
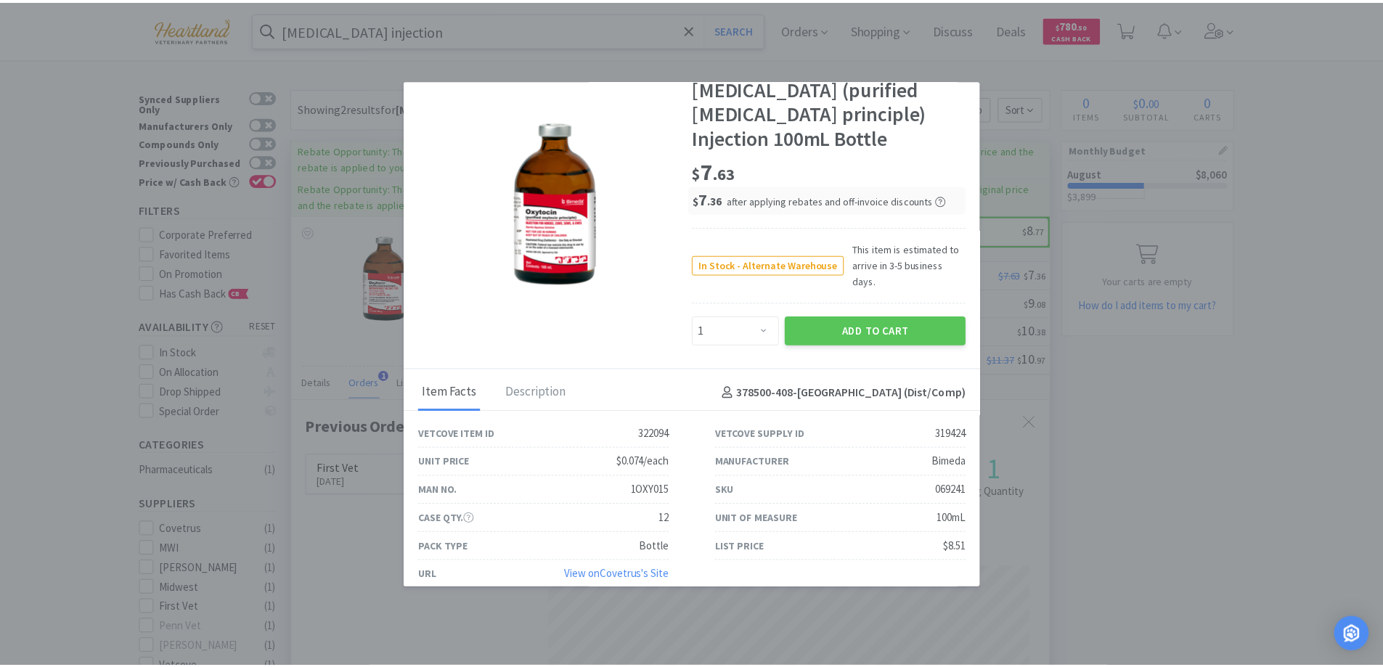
scroll to position [0, 0]
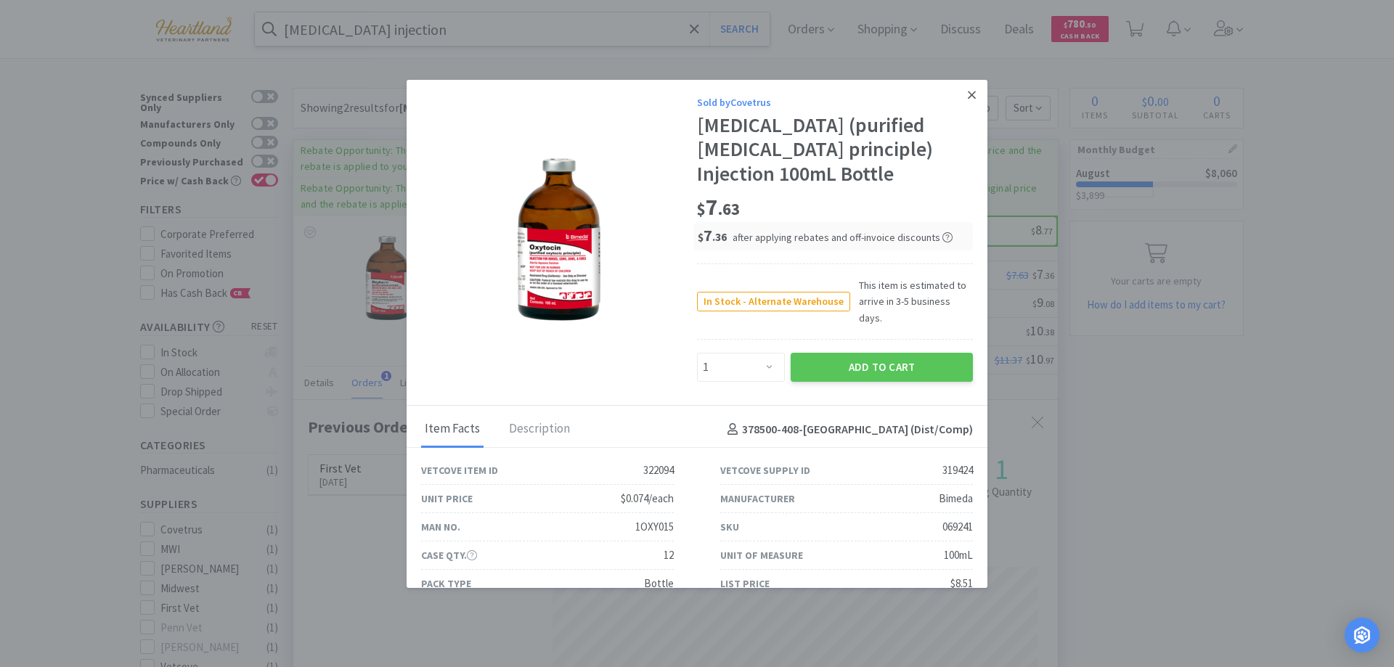
click at [967, 100] on icon at bounding box center [971, 95] width 8 height 13
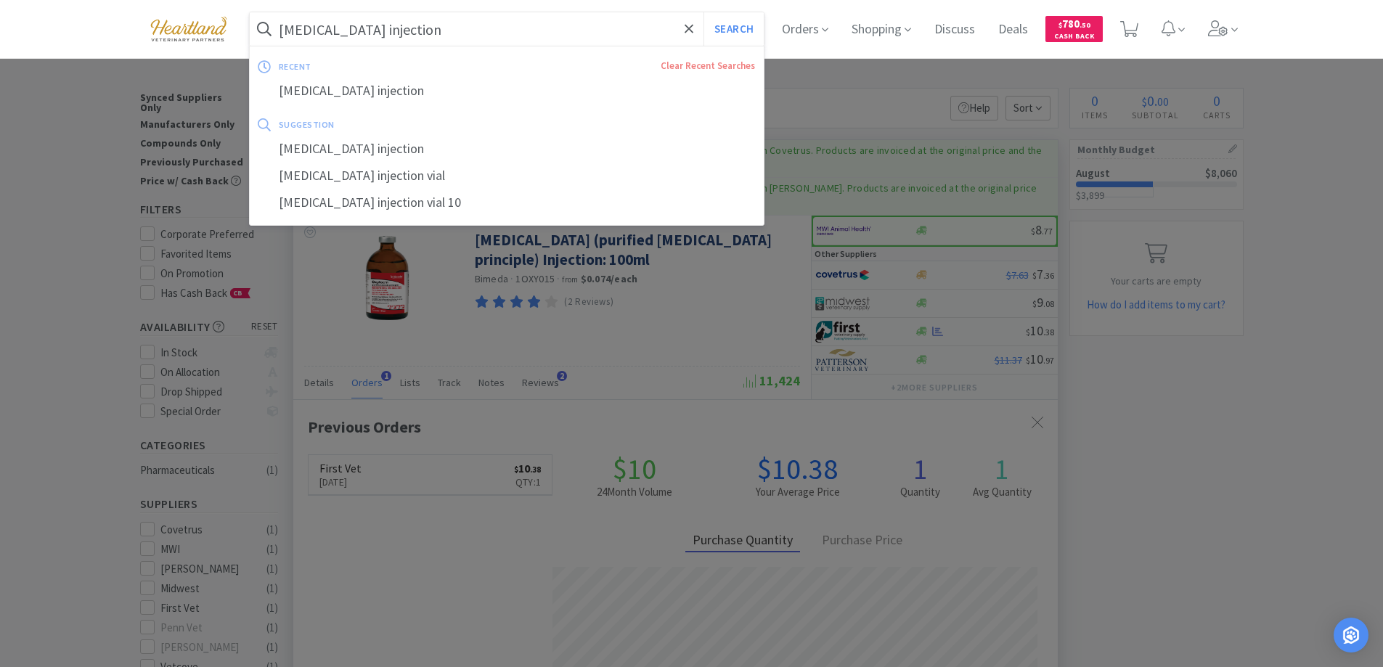
click at [440, 32] on input "[MEDICAL_DATA] injection" at bounding box center [507, 28] width 515 height 33
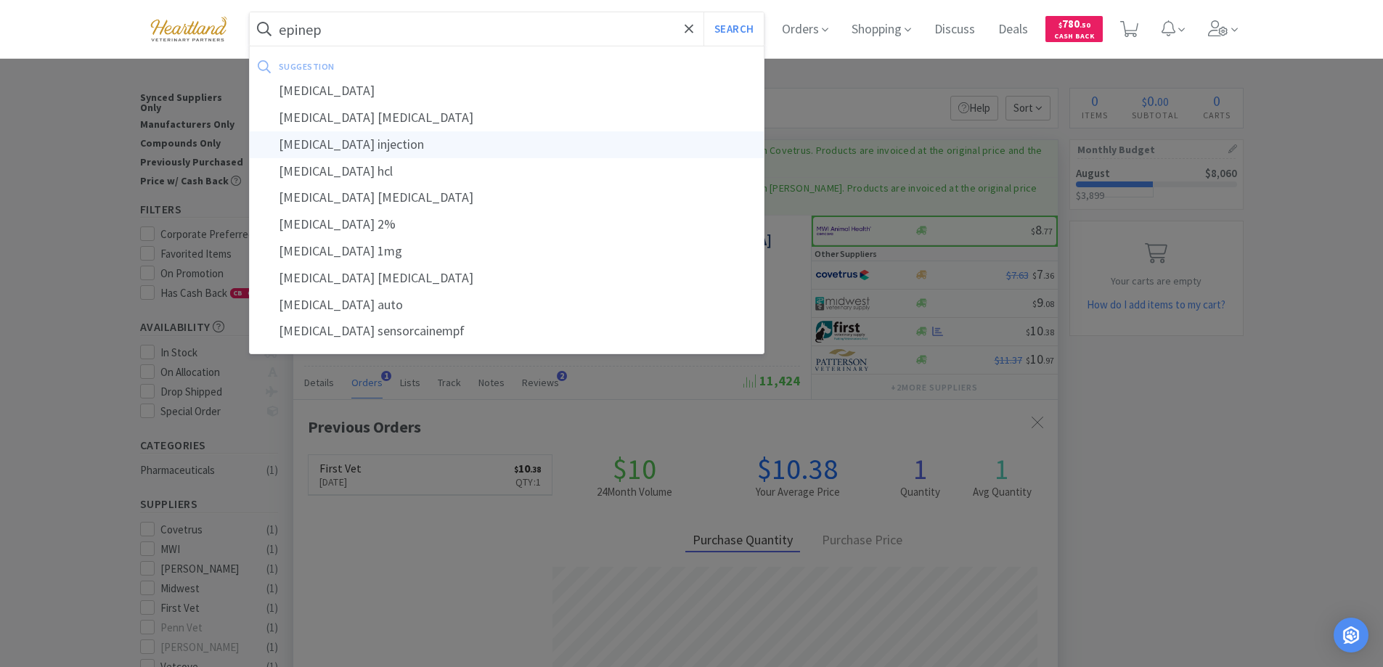
click at [401, 139] on div "[MEDICAL_DATA] injection" at bounding box center [507, 144] width 515 height 27
type input "[MEDICAL_DATA] injection"
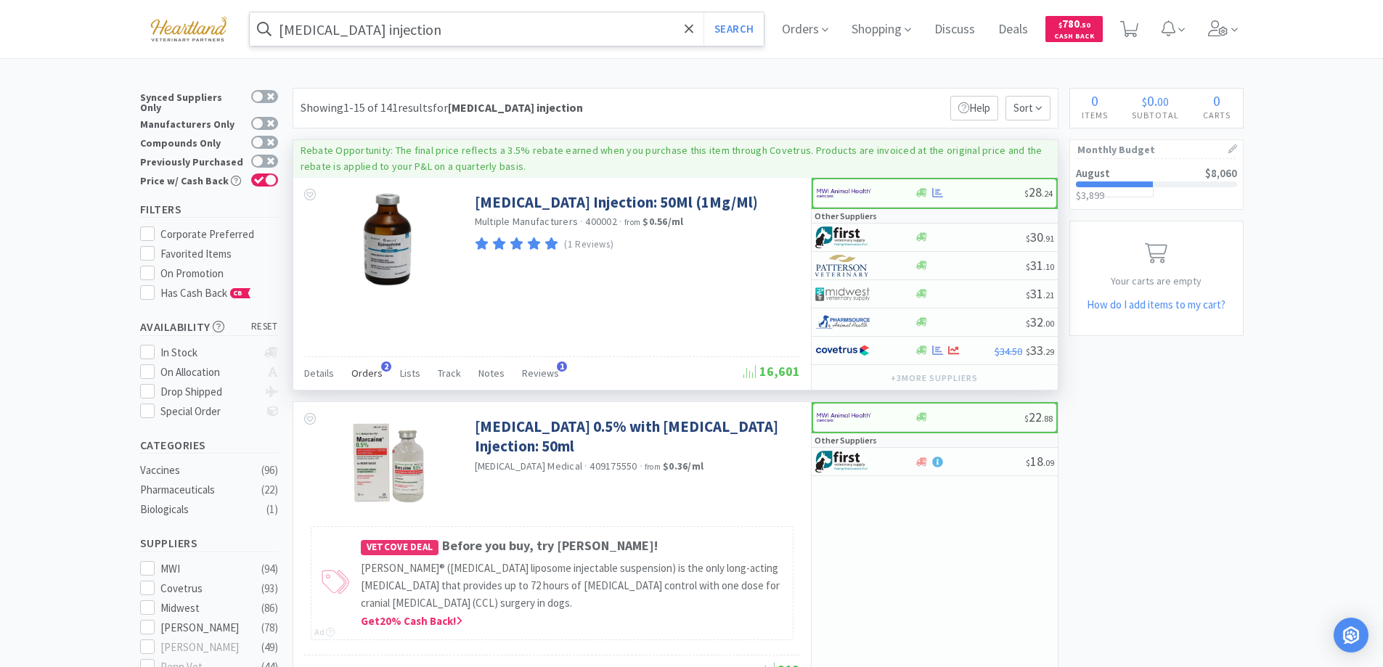
click at [364, 369] on span "Orders" at bounding box center [366, 373] width 31 height 13
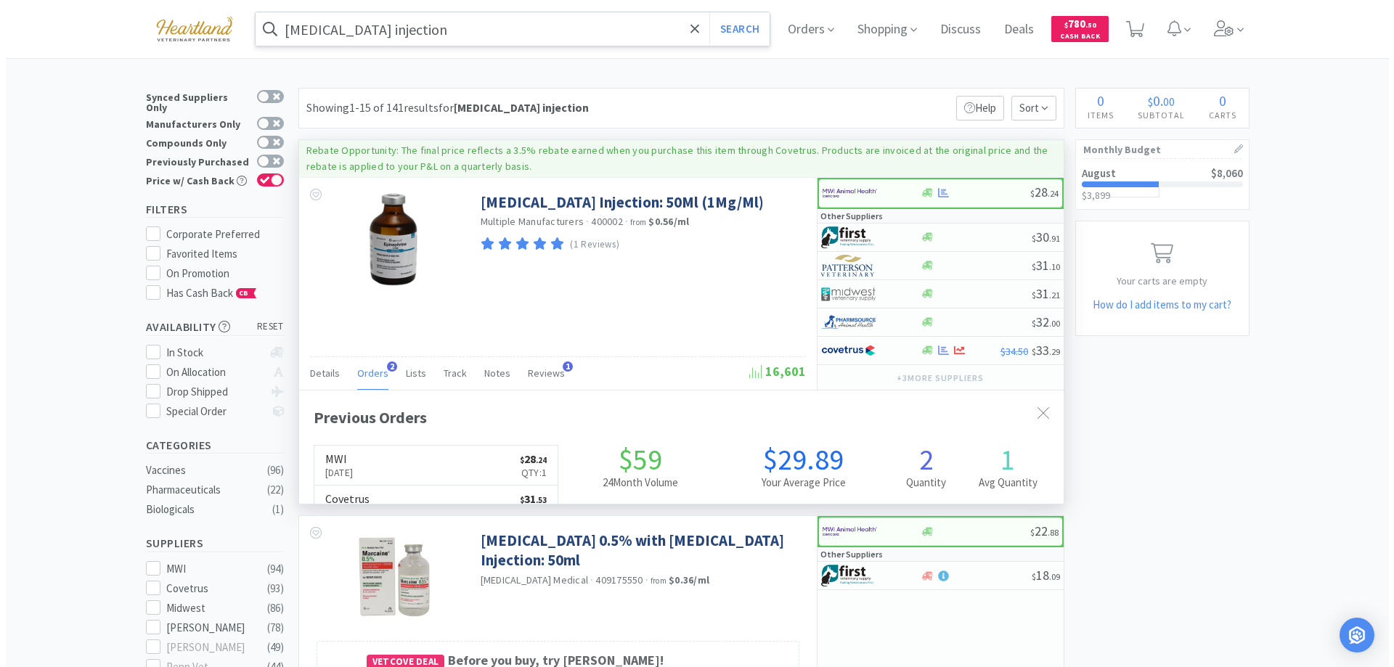
scroll to position [376, 764]
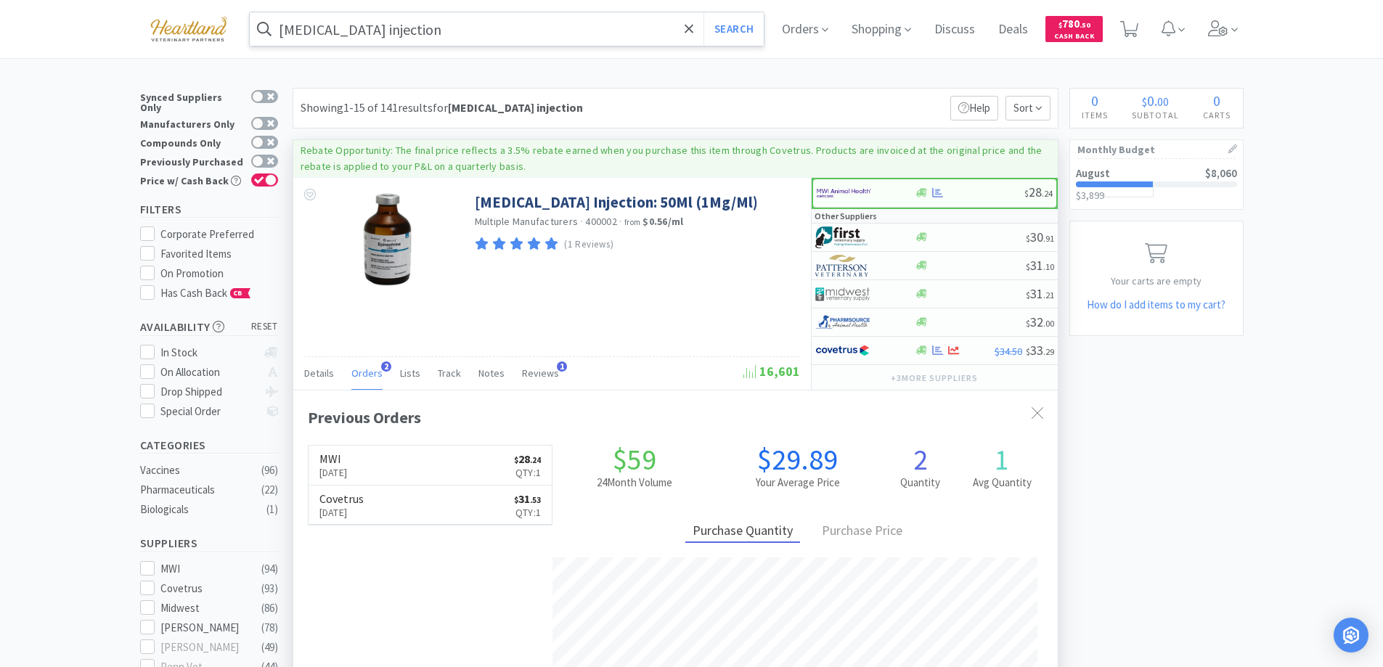
click at [364, 369] on span "Orders" at bounding box center [366, 373] width 31 height 13
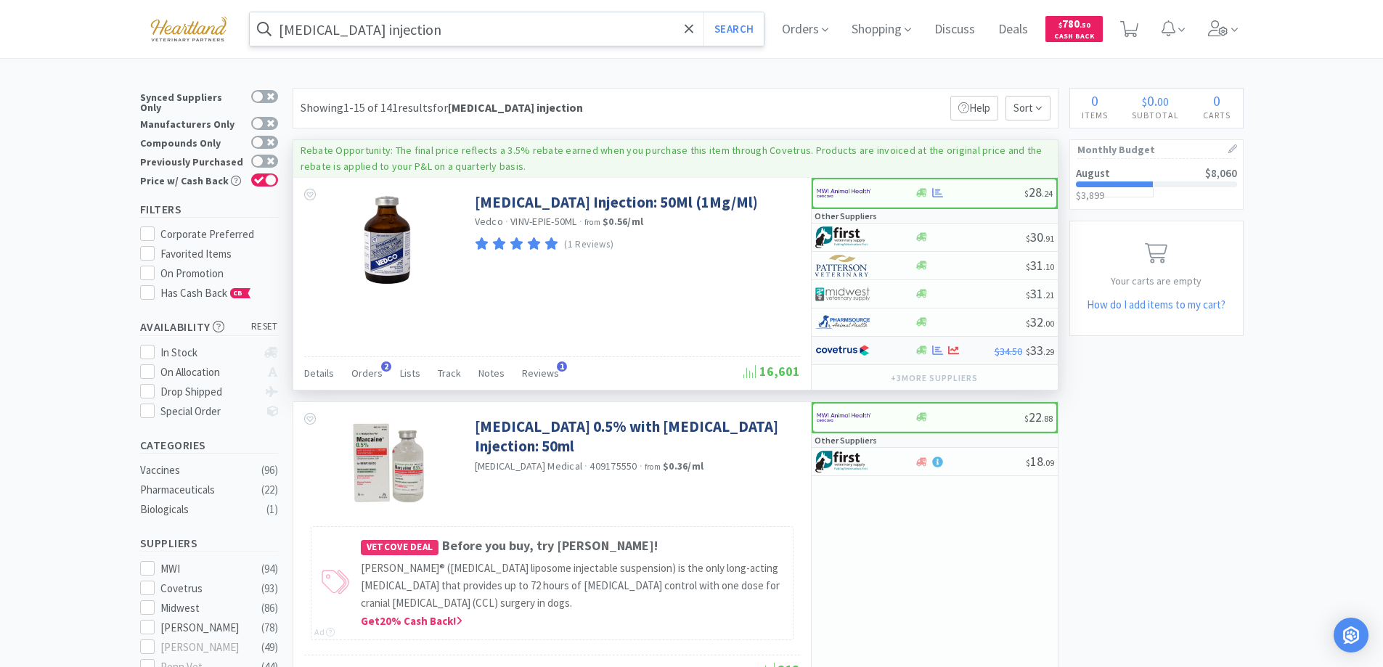
click at [884, 348] on div at bounding box center [855, 350] width 80 height 25
select select "1"
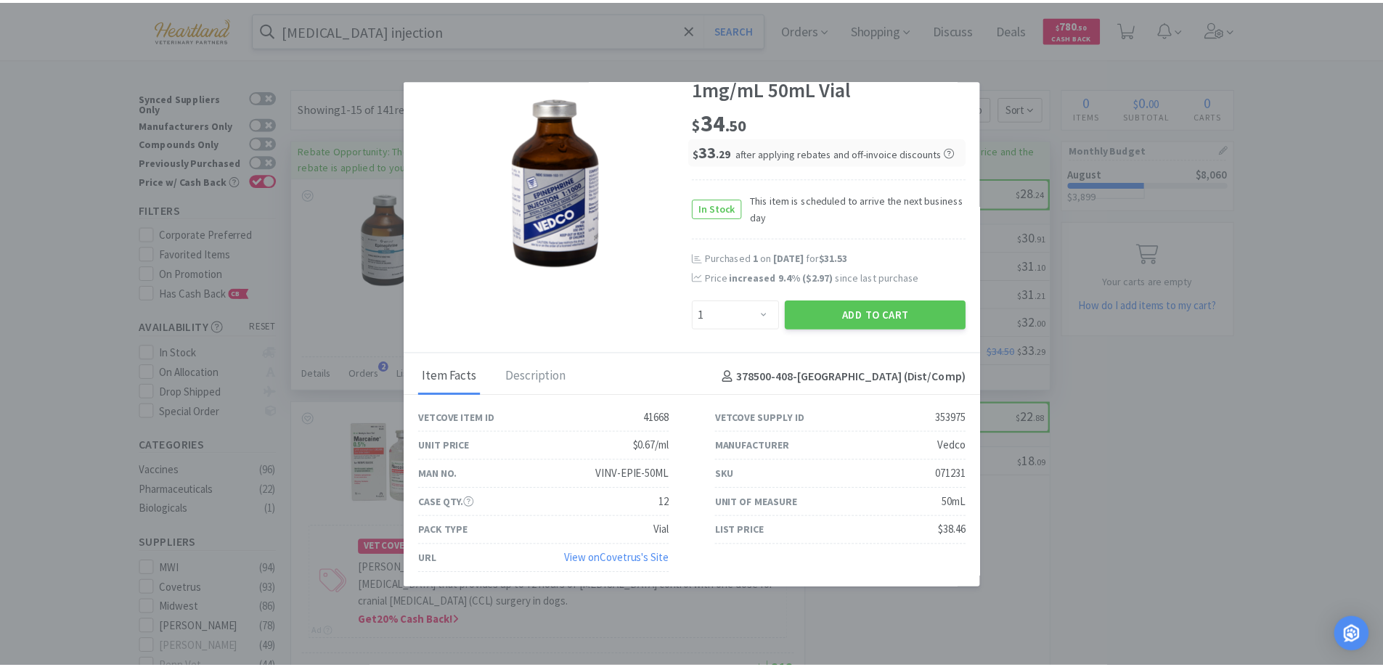
scroll to position [0, 0]
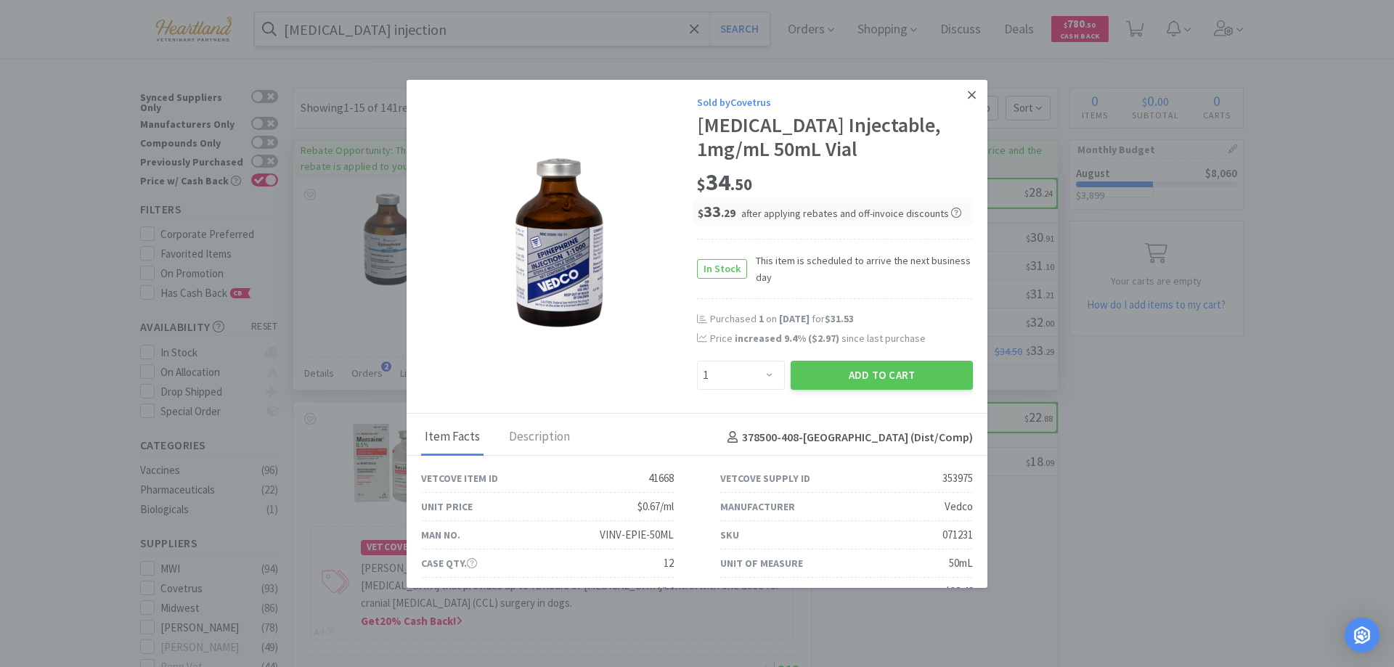
click at [967, 91] on icon at bounding box center [971, 95] width 8 height 8
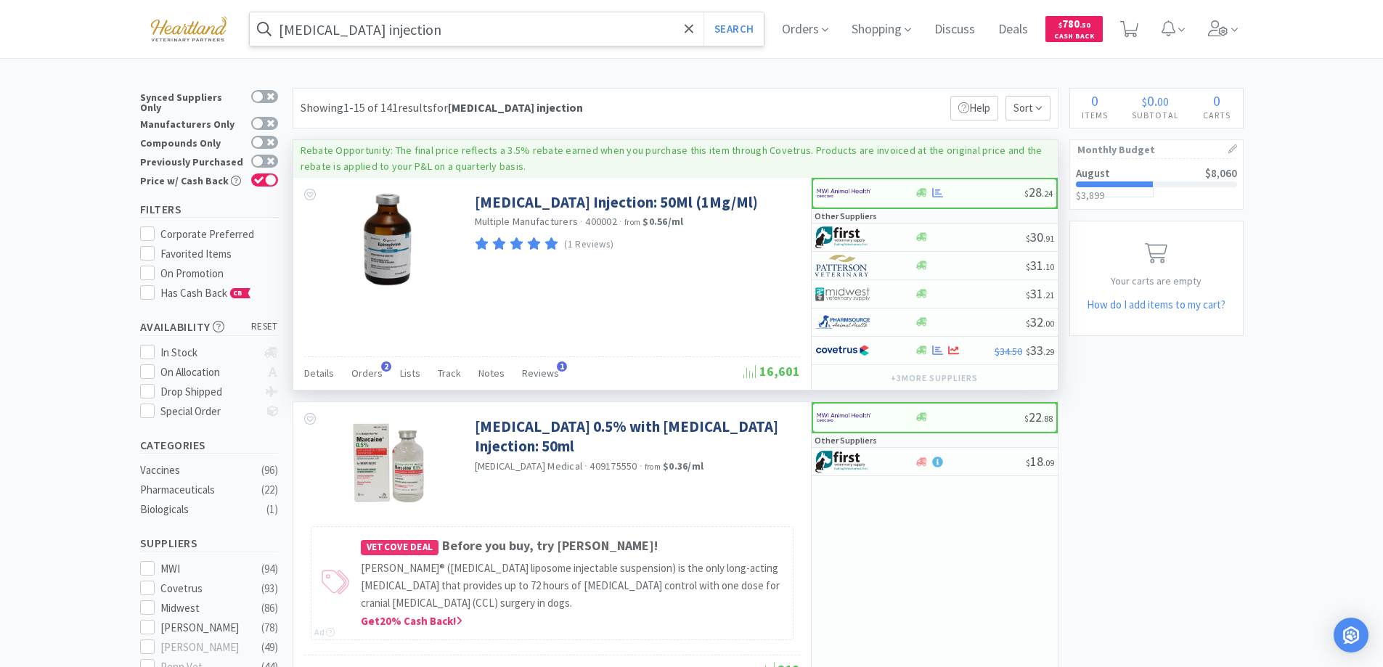
click at [539, 22] on input "[MEDICAL_DATA] injection" at bounding box center [507, 28] width 515 height 33
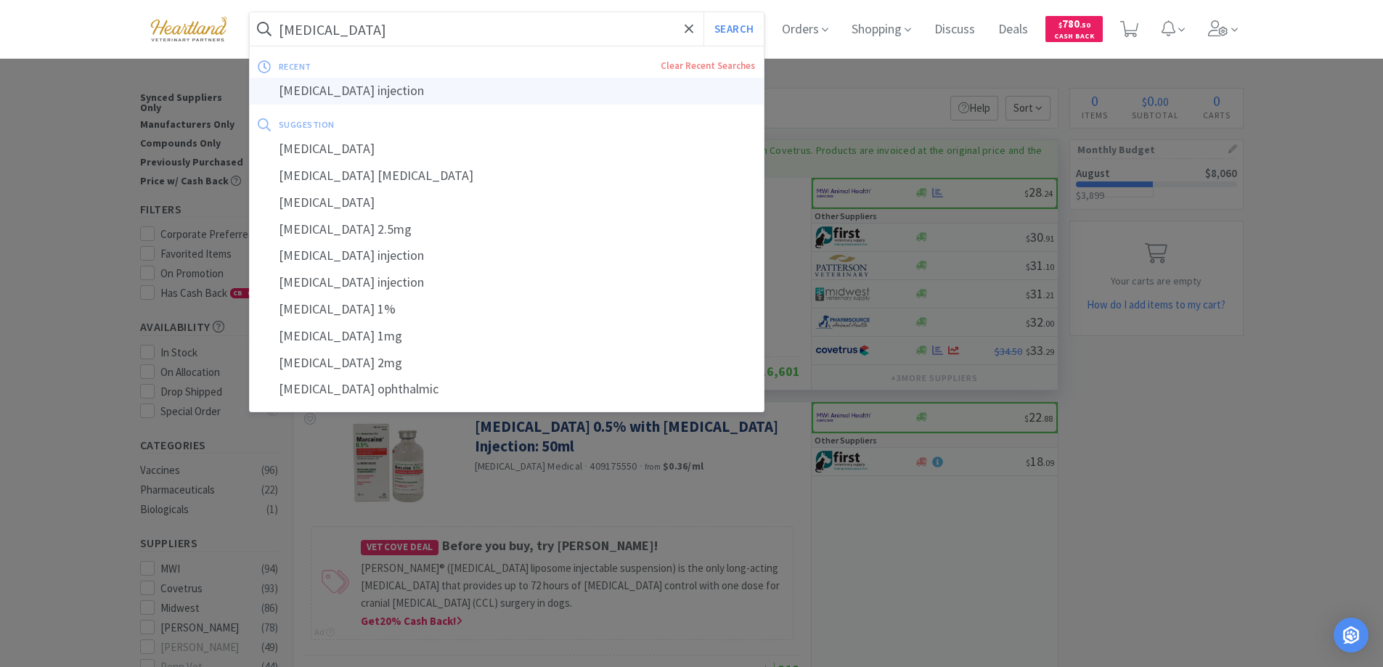
click at [398, 85] on div "[MEDICAL_DATA] injection" at bounding box center [507, 91] width 515 height 27
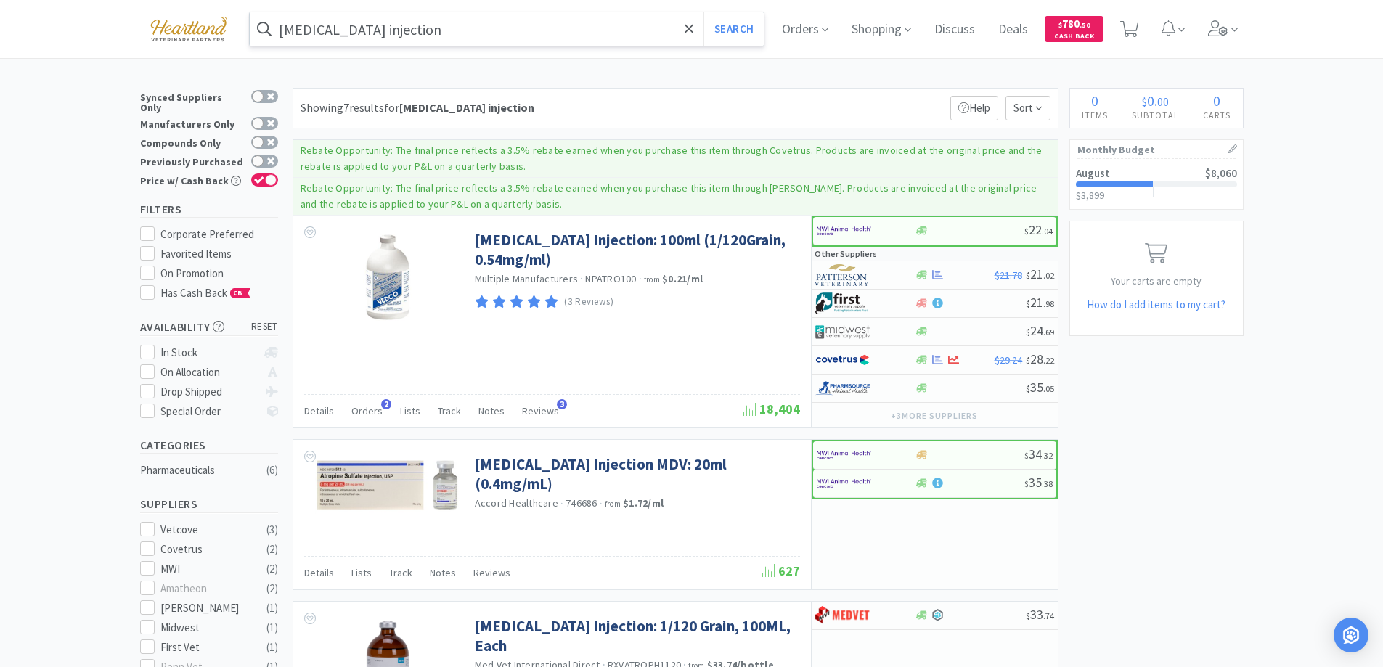
click at [468, 31] on input "[MEDICAL_DATA] injection" at bounding box center [507, 28] width 515 height 33
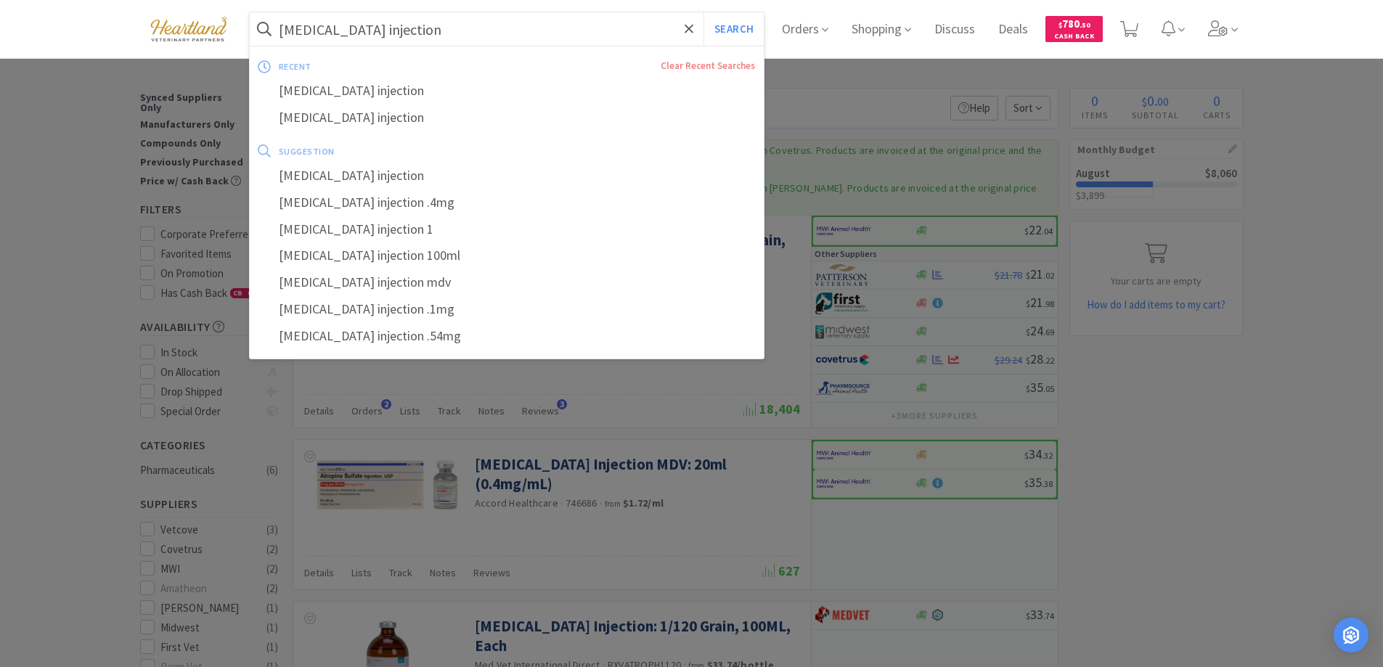
click at [468, 31] on input "[MEDICAL_DATA] injection" at bounding box center [507, 28] width 515 height 33
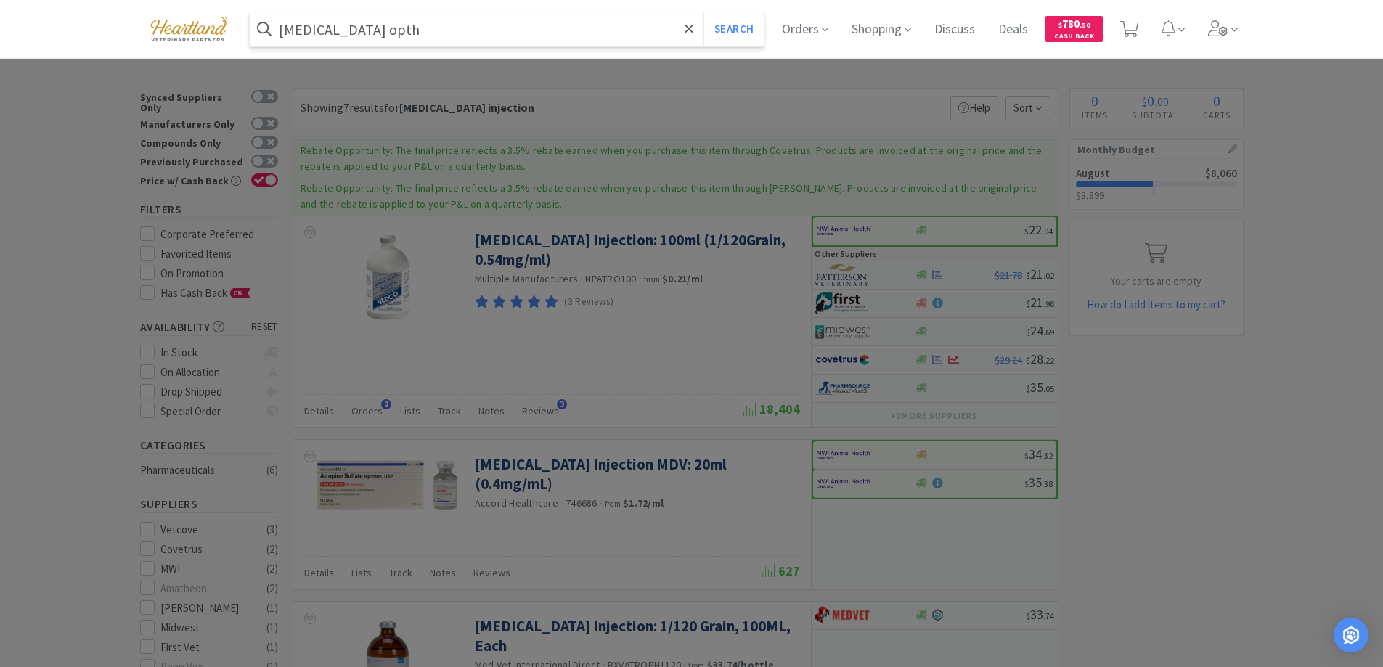
click at [397, 33] on input "[MEDICAL_DATA] opth" at bounding box center [507, 28] width 515 height 33
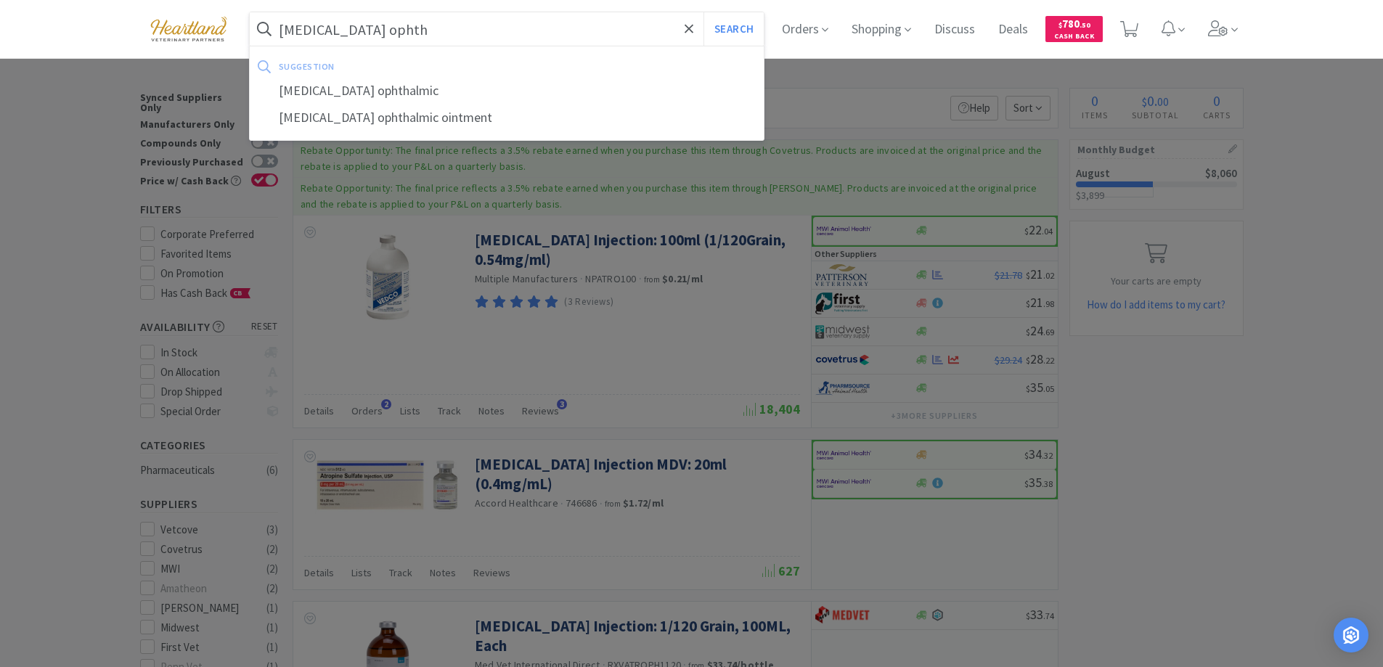
click at [460, 24] on input "[MEDICAL_DATA] ophth" at bounding box center [507, 28] width 515 height 33
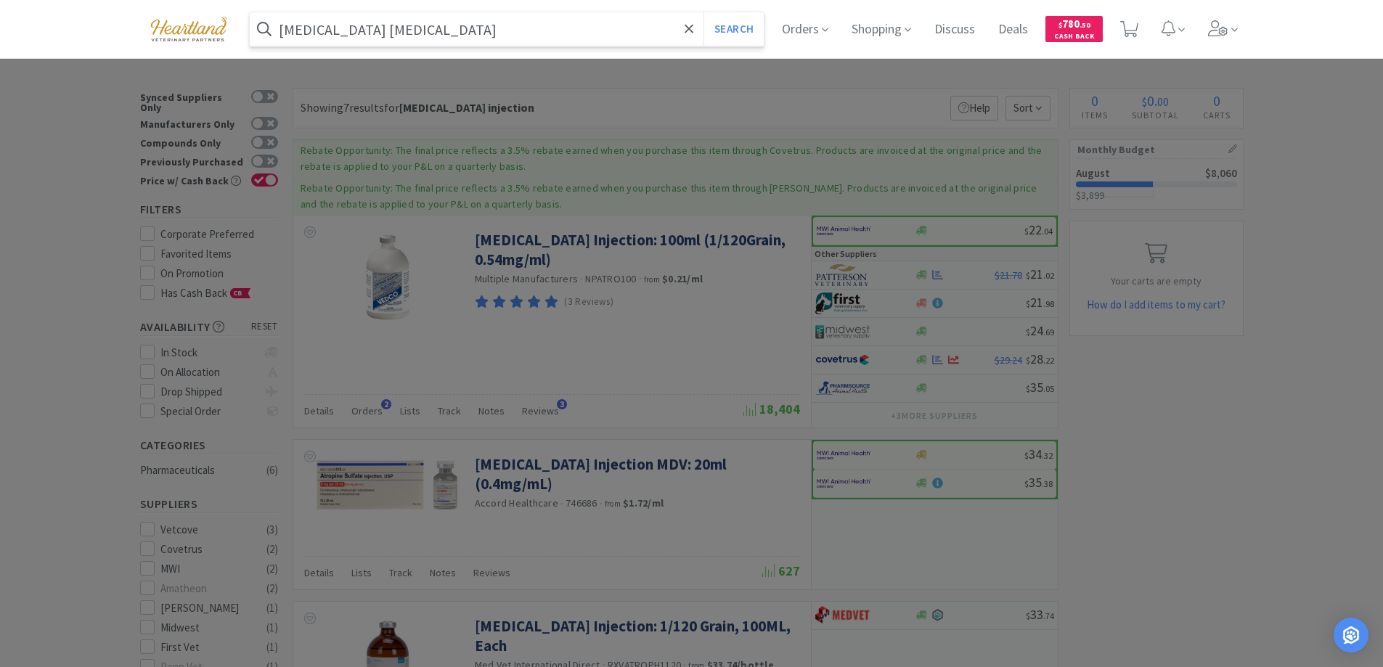
type input "[MEDICAL_DATA] [MEDICAL_DATA]"
click at [703, 12] on button "Search" at bounding box center [733, 28] width 60 height 33
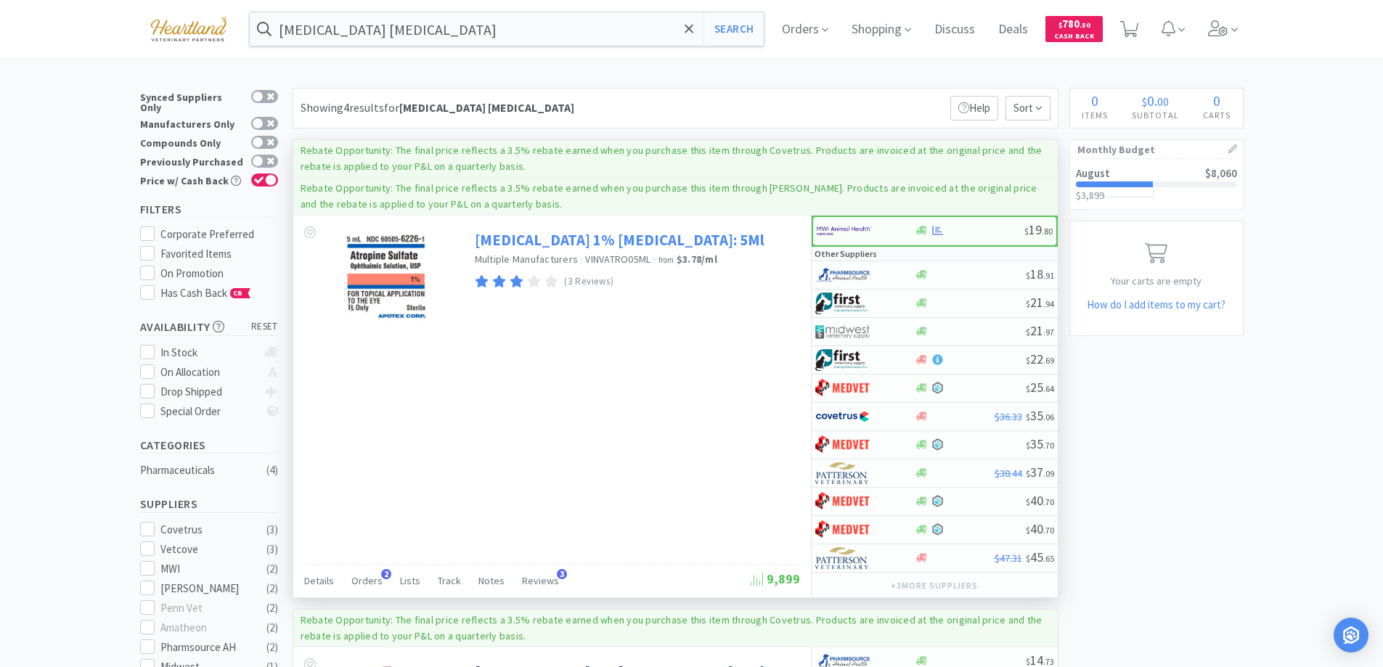
click at [573, 238] on link "[MEDICAL_DATA] 1% [MEDICAL_DATA]: 5Ml" at bounding box center [620, 240] width 290 height 20
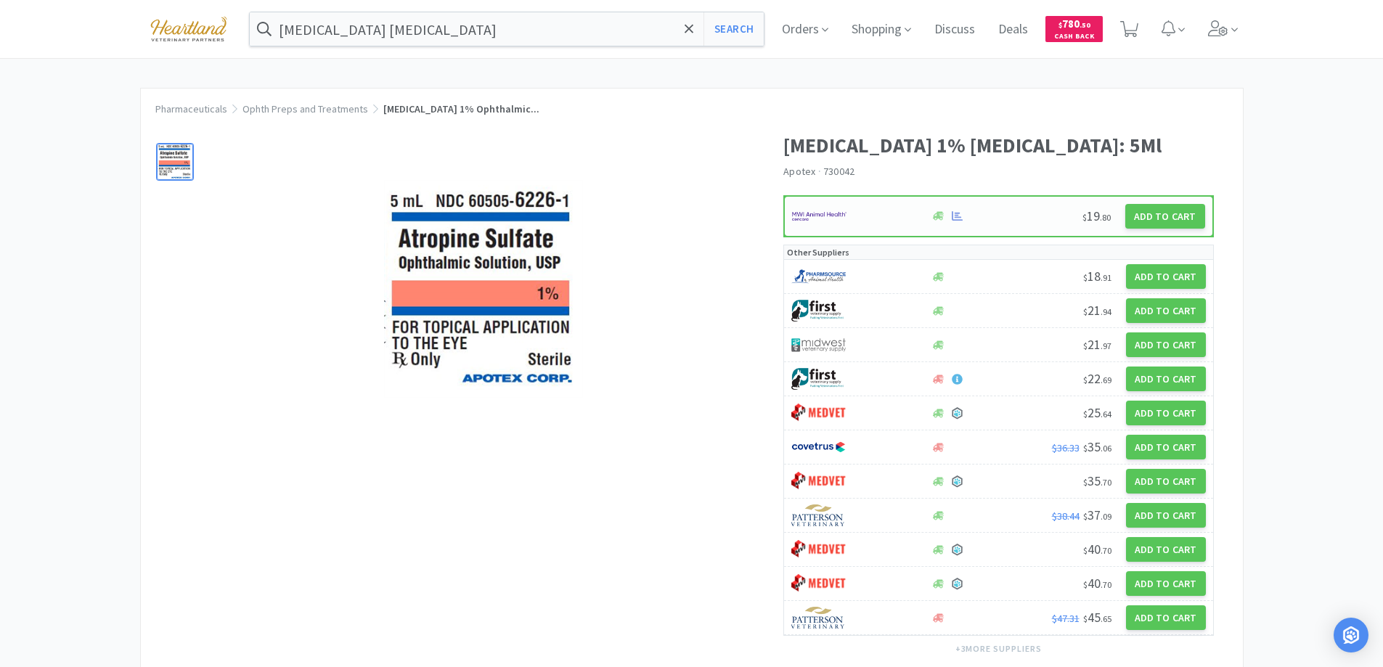
click at [870, 216] on div at bounding box center [853, 216] width 123 height 25
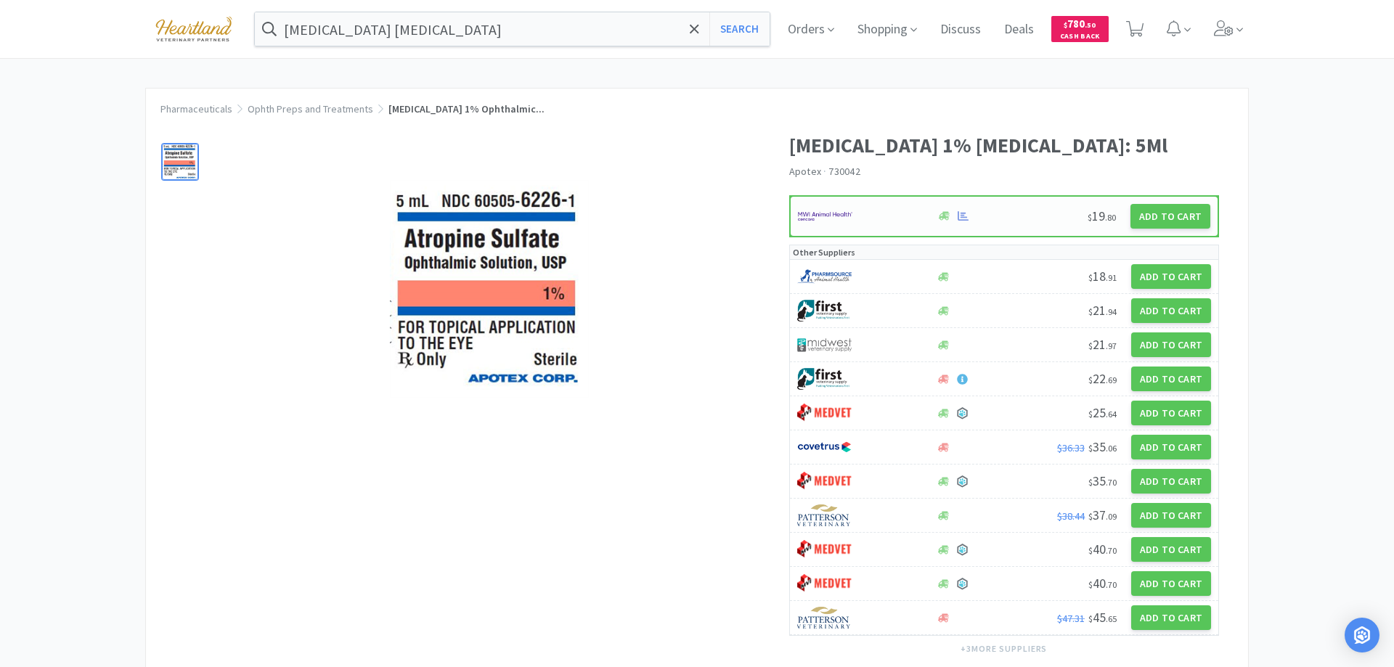
select select "1"
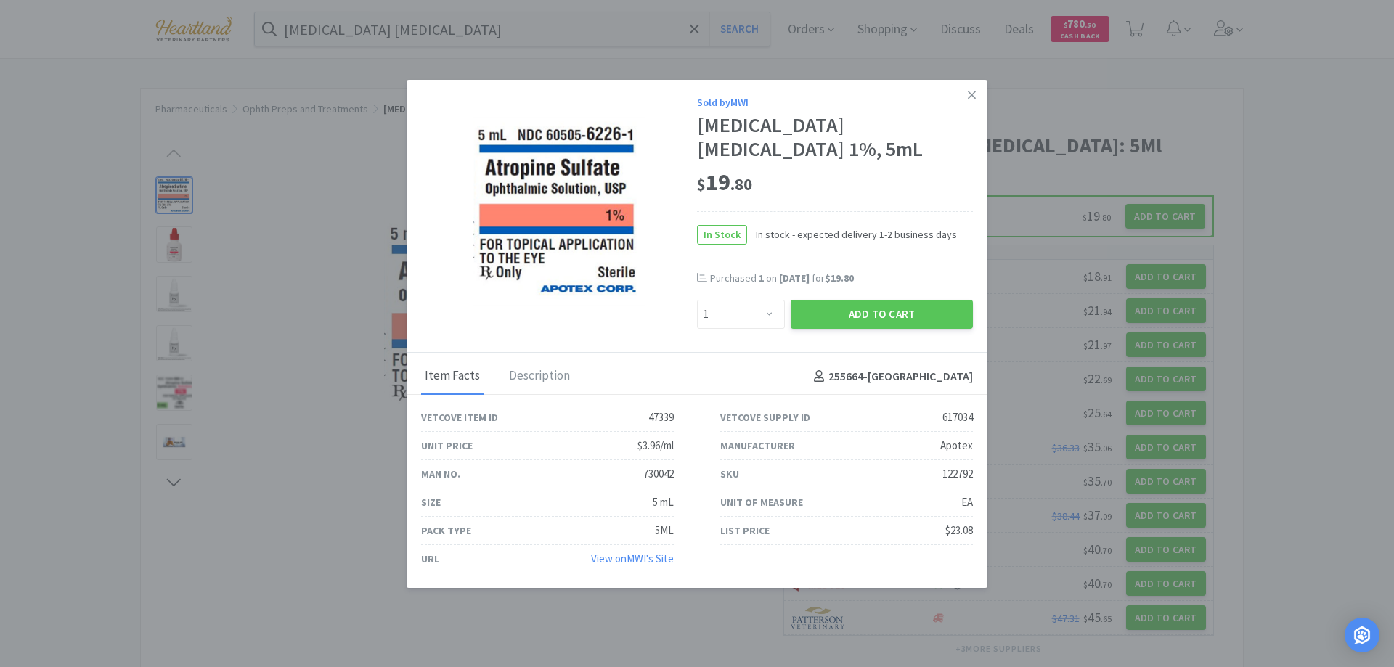
drag, startPoint x: 961, startPoint y: 98, endPoint x: 951, endPoint y: 102, distance: 11.1
click at [967, 98] on icon at bounding box center [971, 95] width 8 height 13
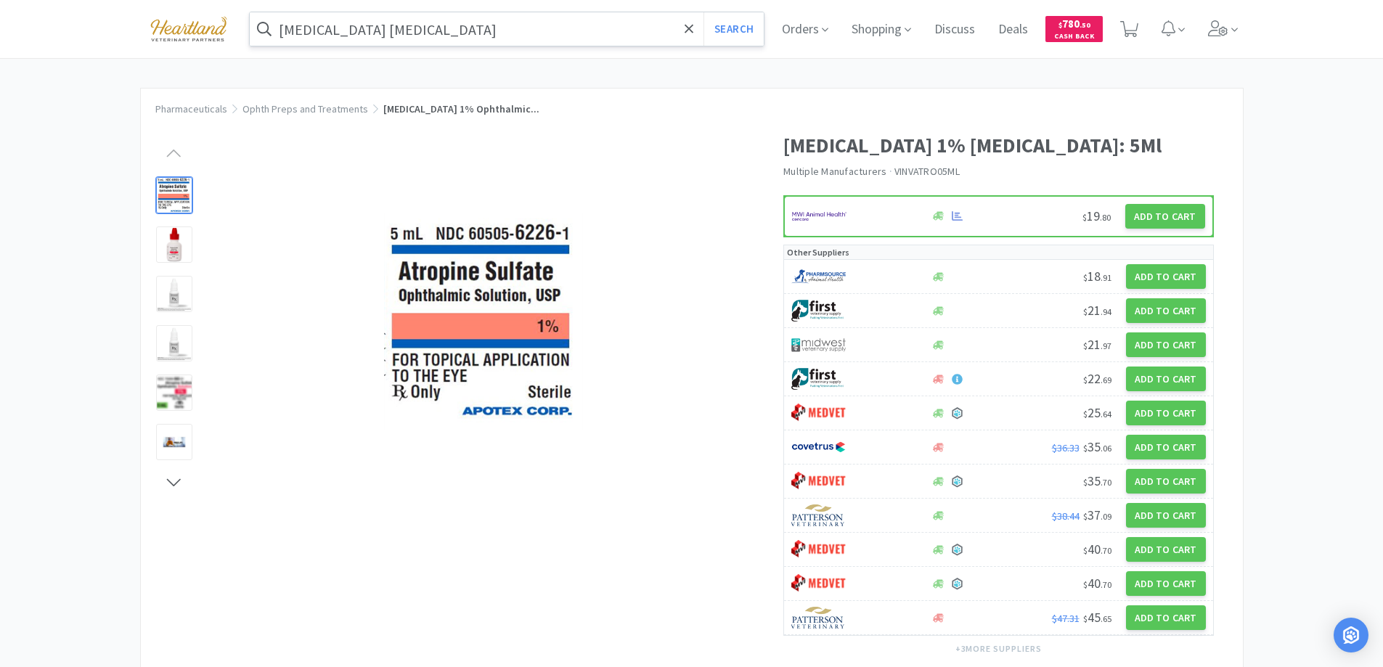
click at [544, 22] on input "[MEDICAL_DATA] [MEDICAL_DATA]" at bounding box center [507, 28] width 515 height 33
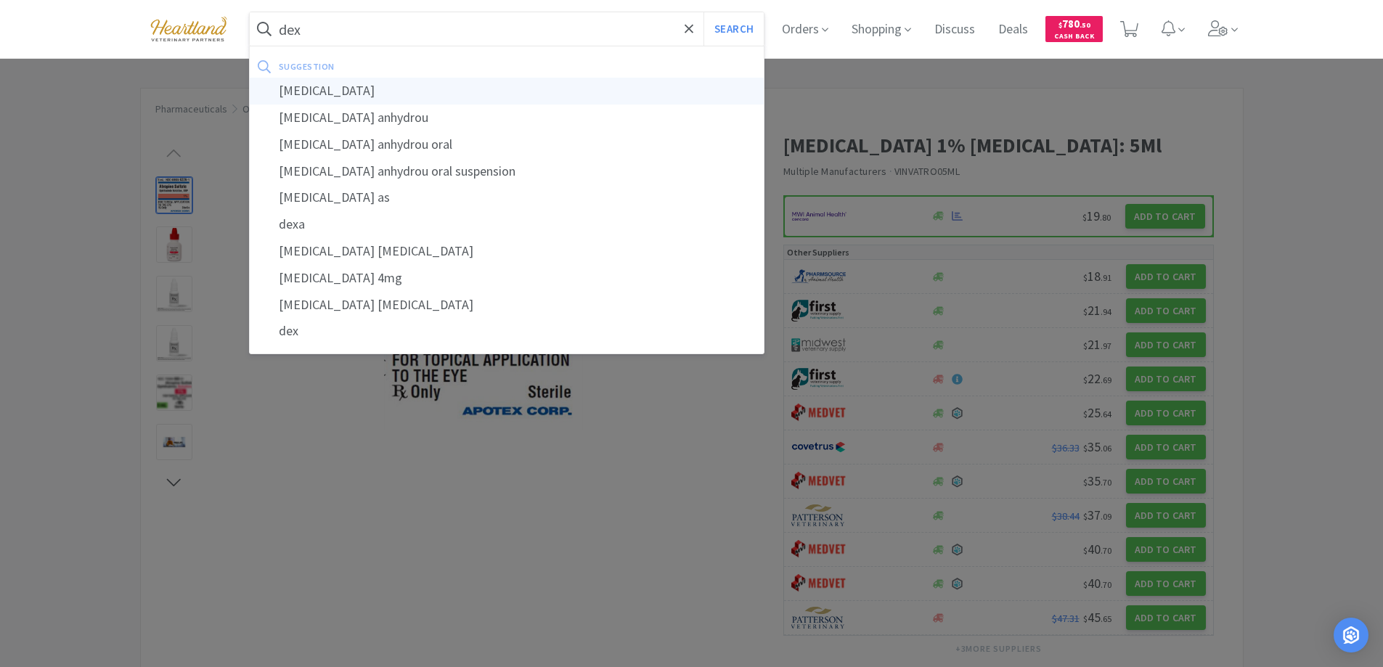
click at [370, 91] on div "[MEDICAL_DATA]" at bounding box center [507, 91] width 515 height 27
type input "[MEDICAL_DATA]"
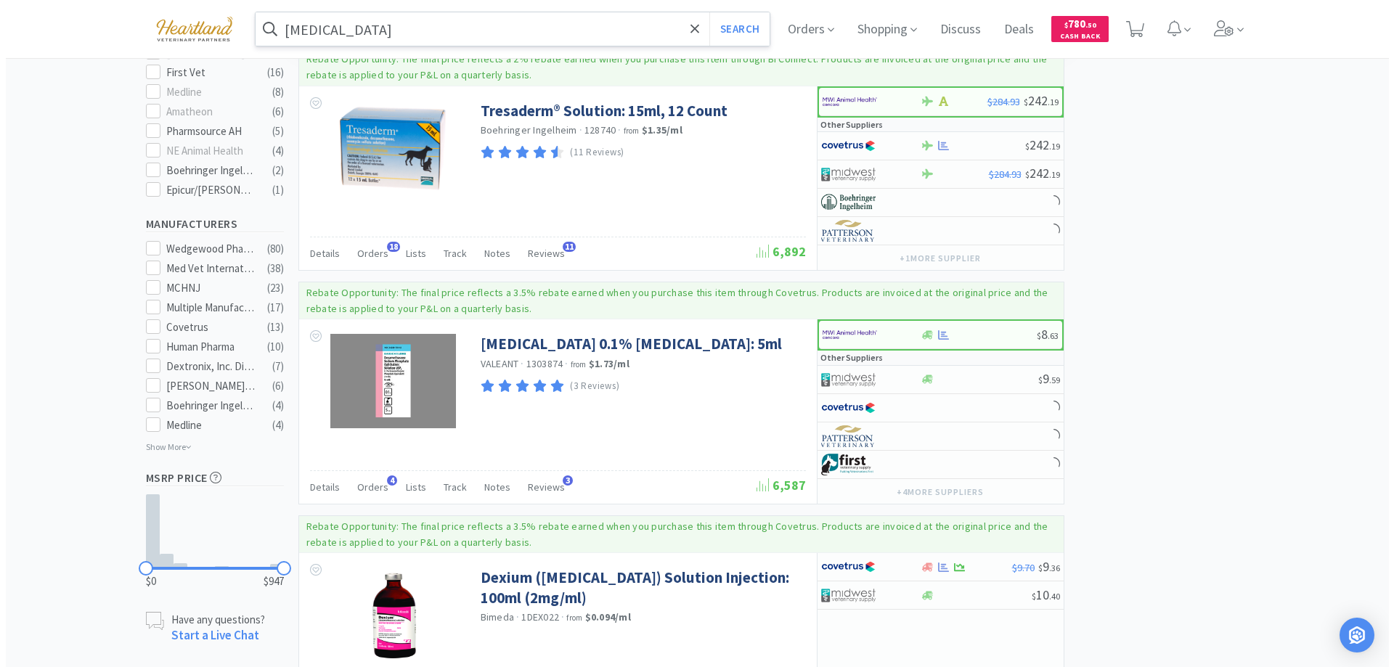
scroll to position [726, 0]
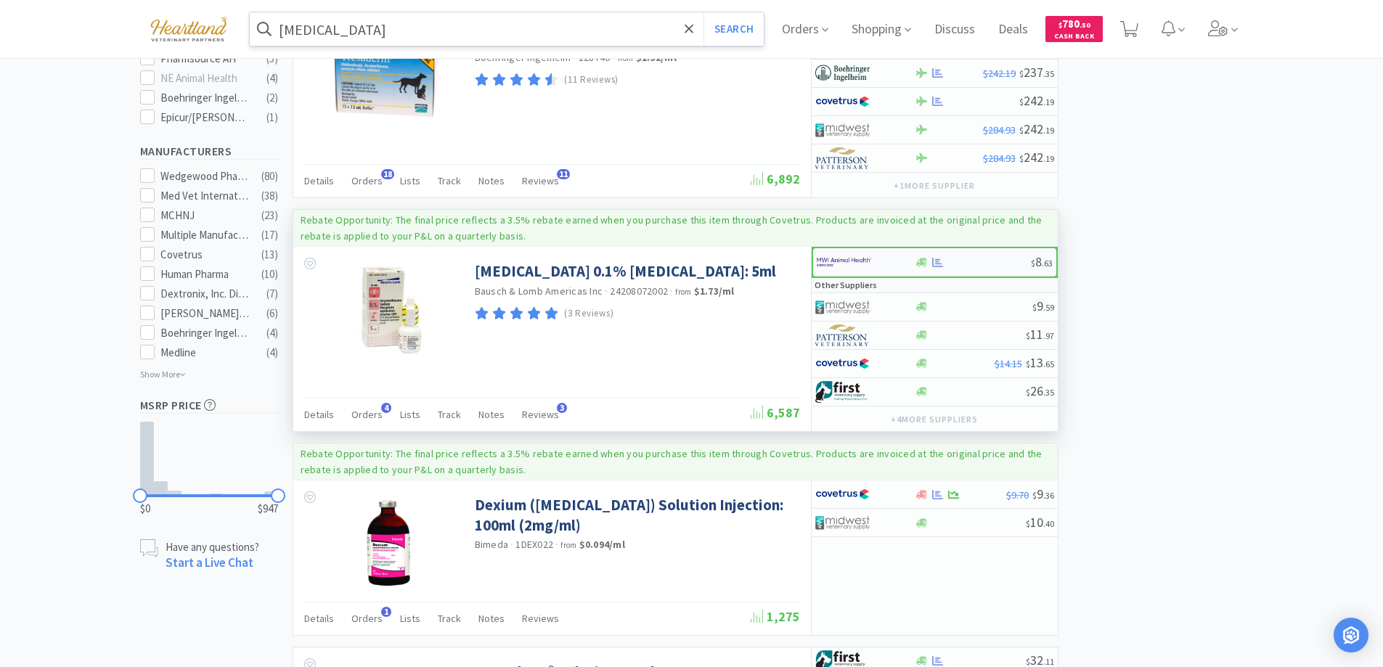
click at [885, 263] on div at bounding box center [857, 262] width 80 height 25
select select "1"
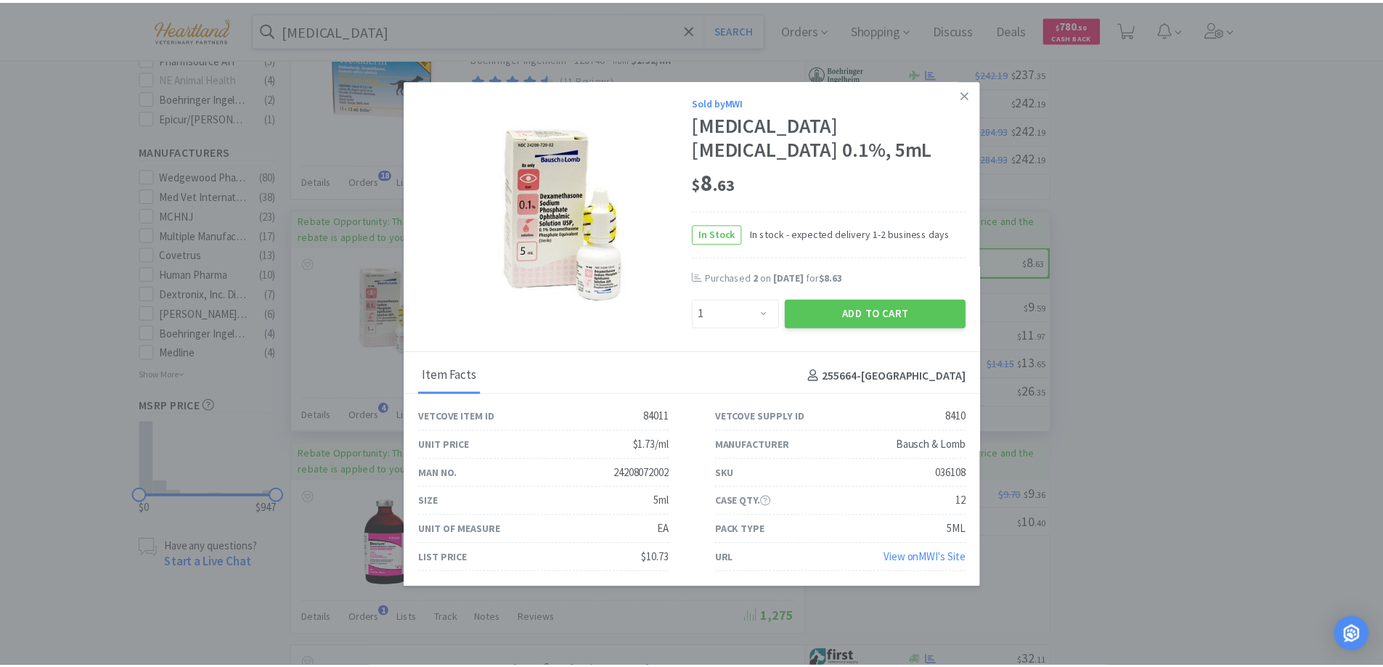
scroll to position [0, 0]
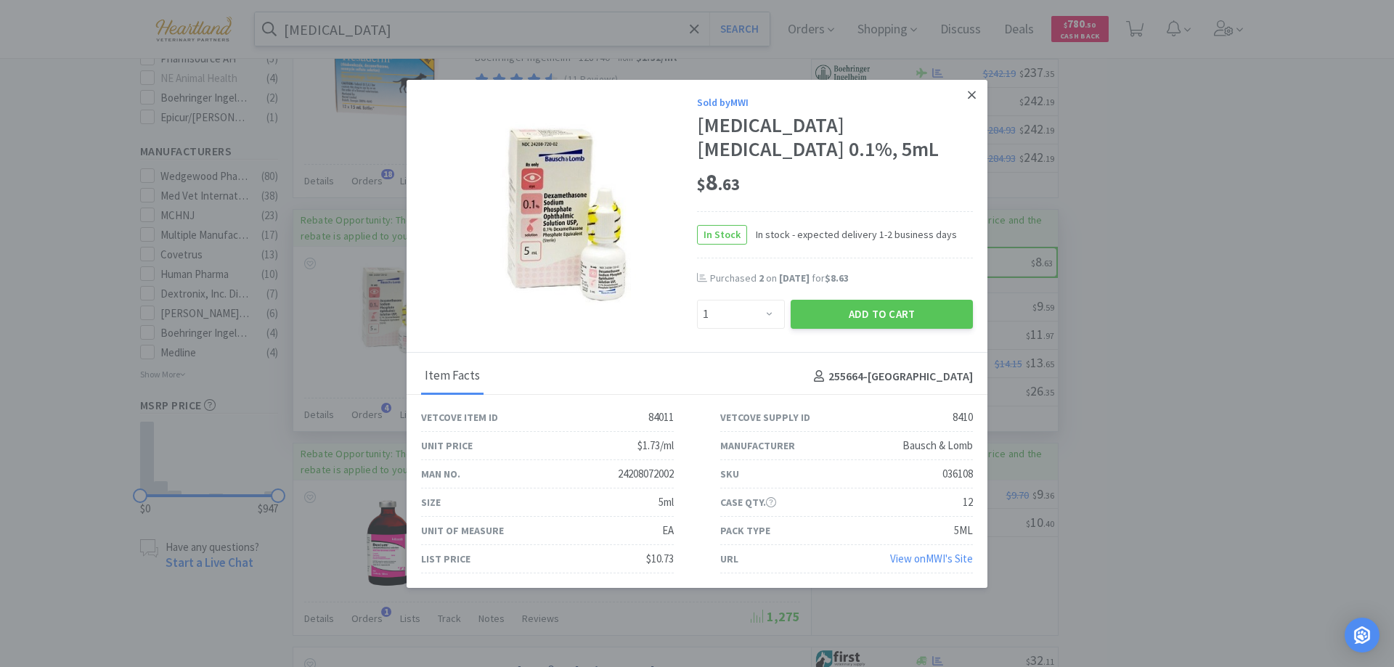
click at [967, 91] on icon at bounding box center [971, 95] width 8 height 13
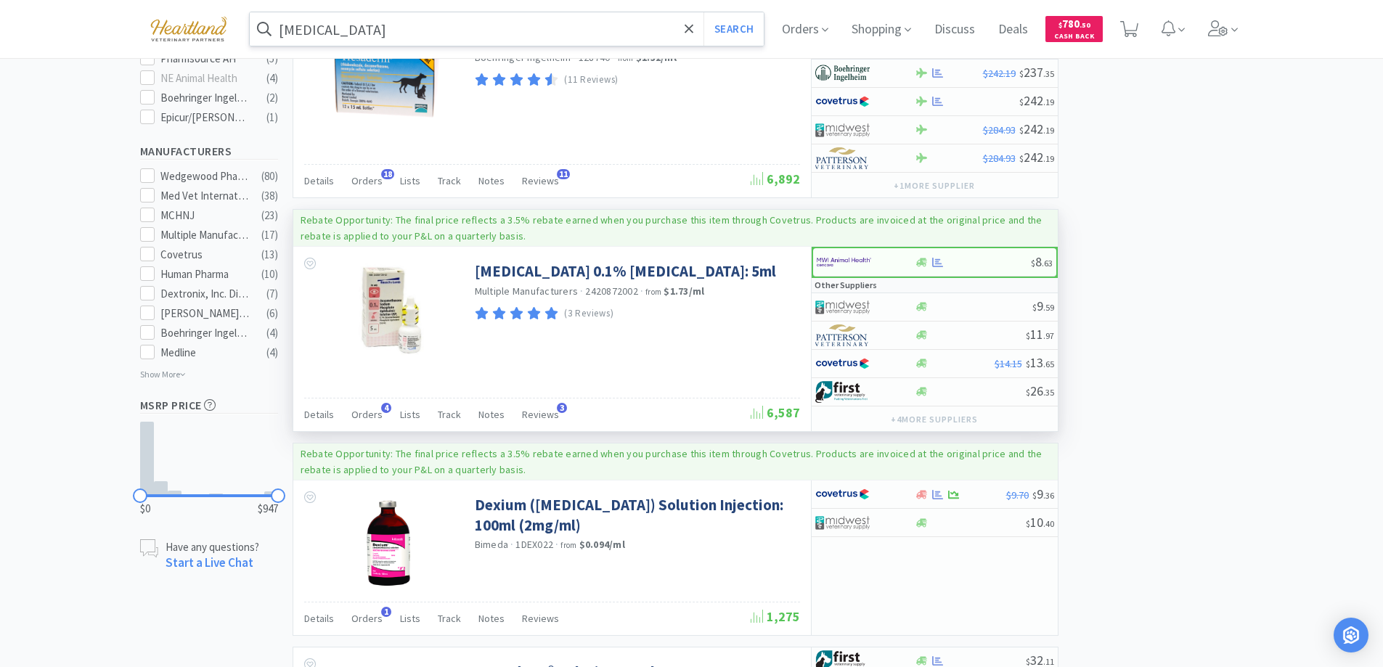
click at [409, 22] on input "[MEDICAL_DATA]" at bounding box center [507, 28] width 515 height 33
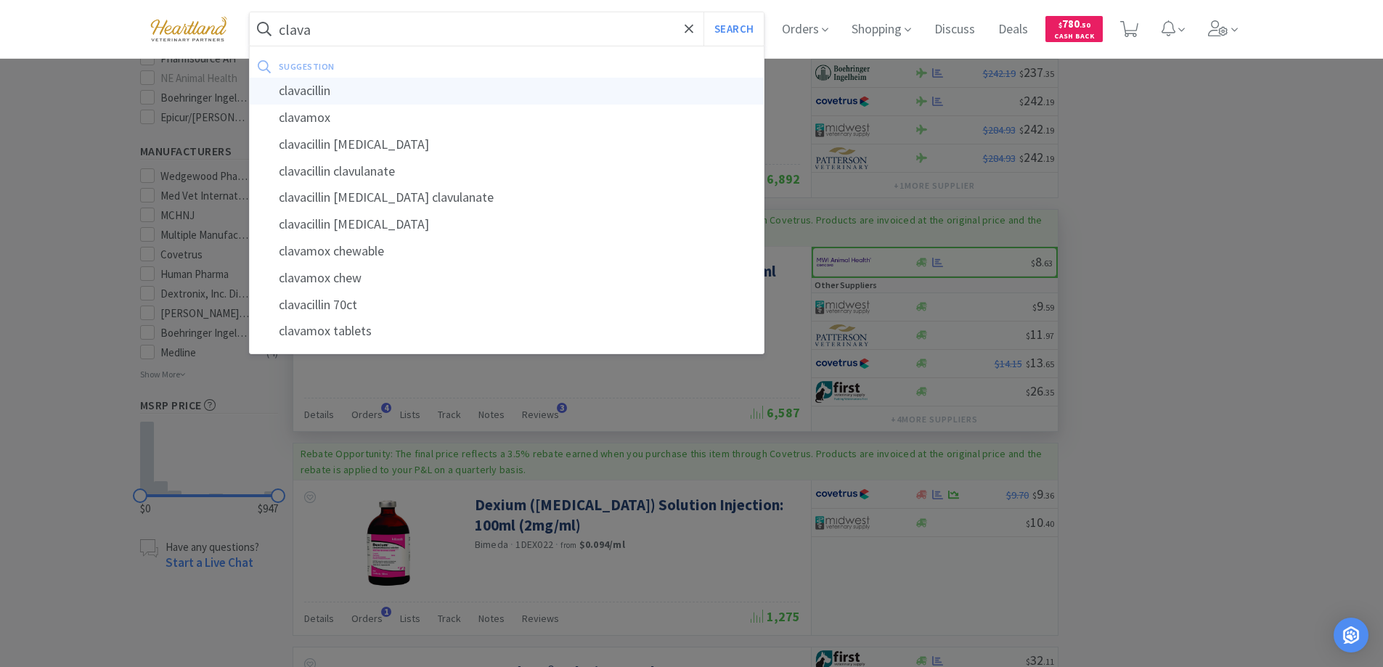
click at [316, 94] on div "clavacillin" at bounding box center [507, 91] width 515 height 27
type input "clavacillin"
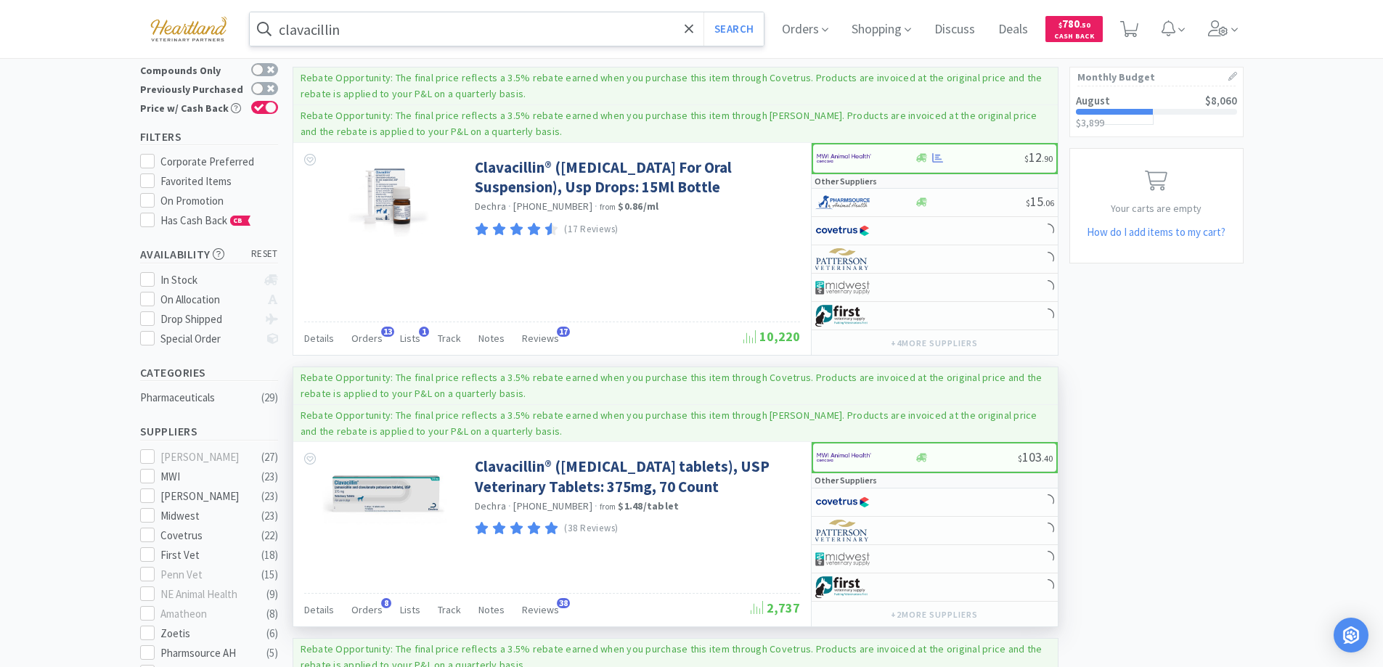
scroll to position [145, 0]
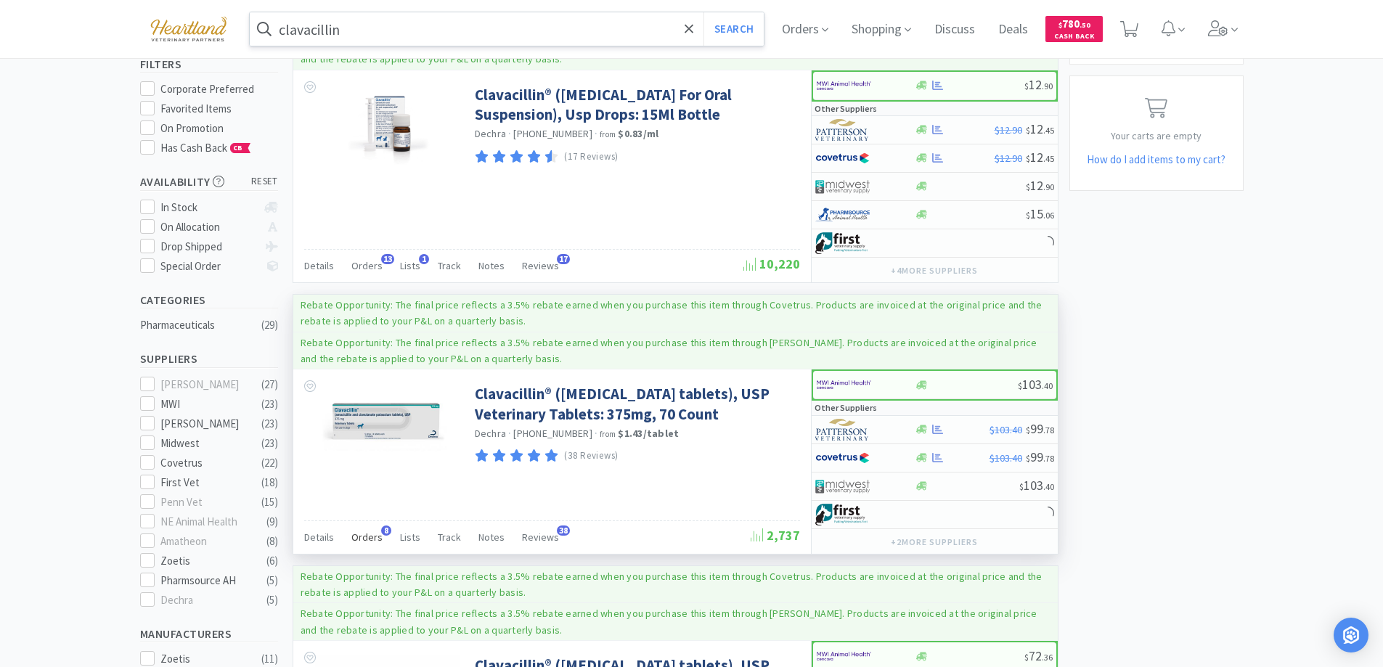
click at [369, 536] on span "Orders" at bounding box center [366, 537] width 31 height 13
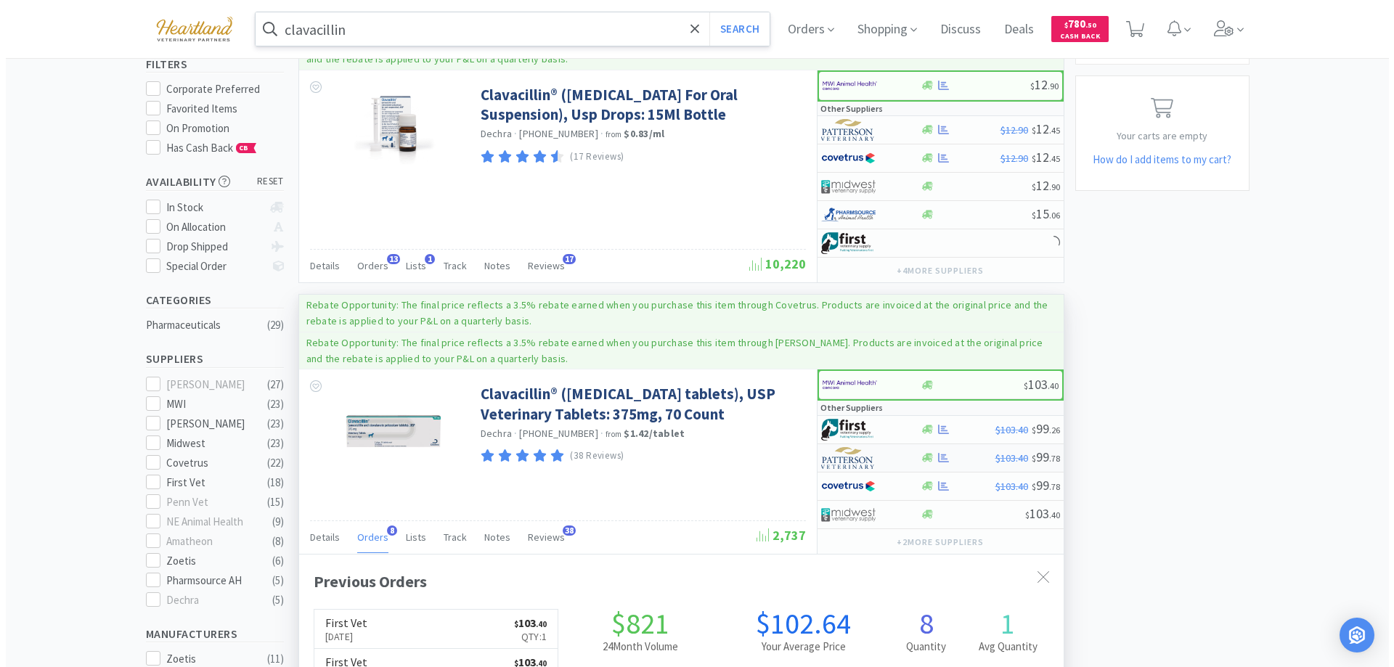
scroll to position [388, 764]
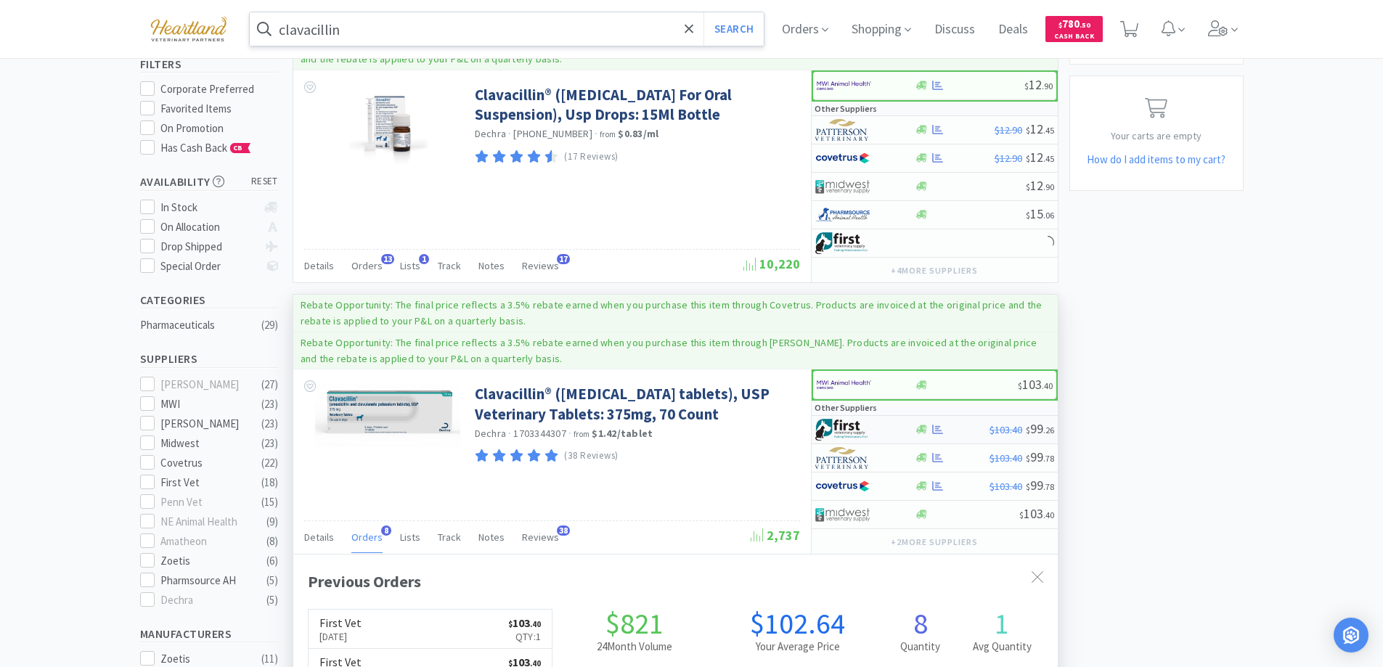
click at [896, 430] on div at bounding box center [864, 429] width 99 height 25
select select "1"
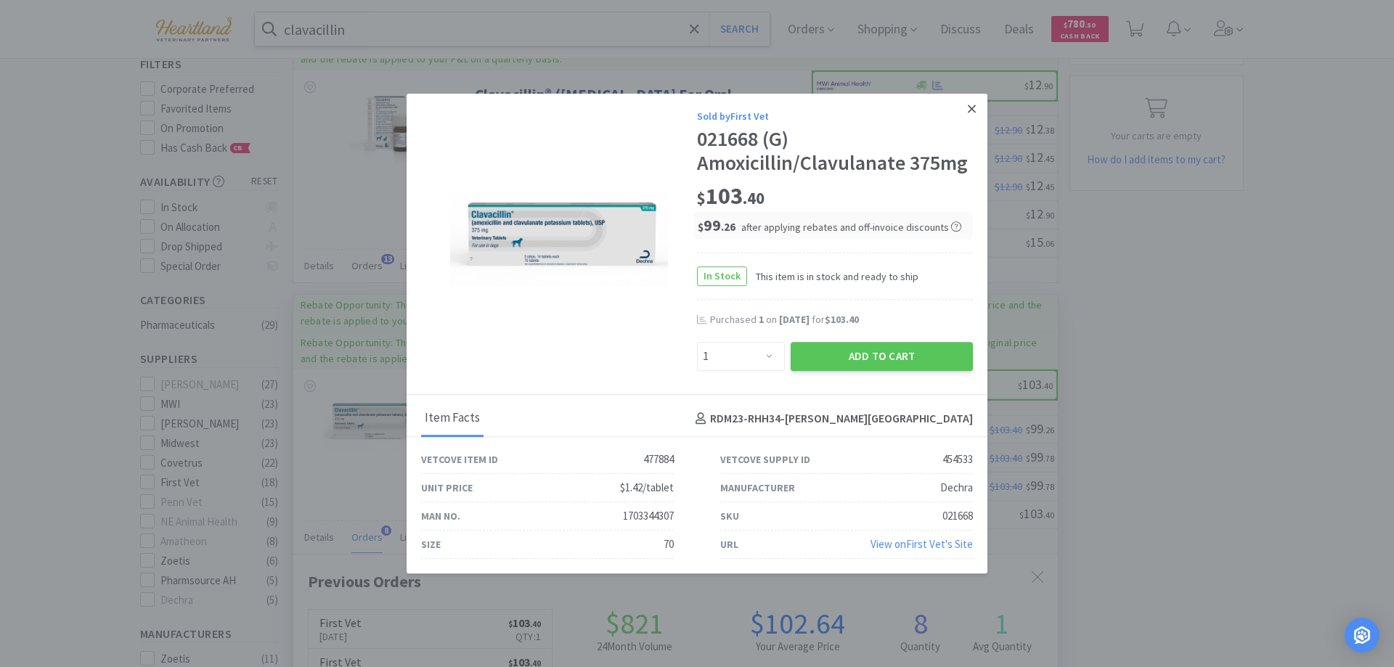
click at [970, 110] on icon at bounding box center [971, 109] width 8 height 8
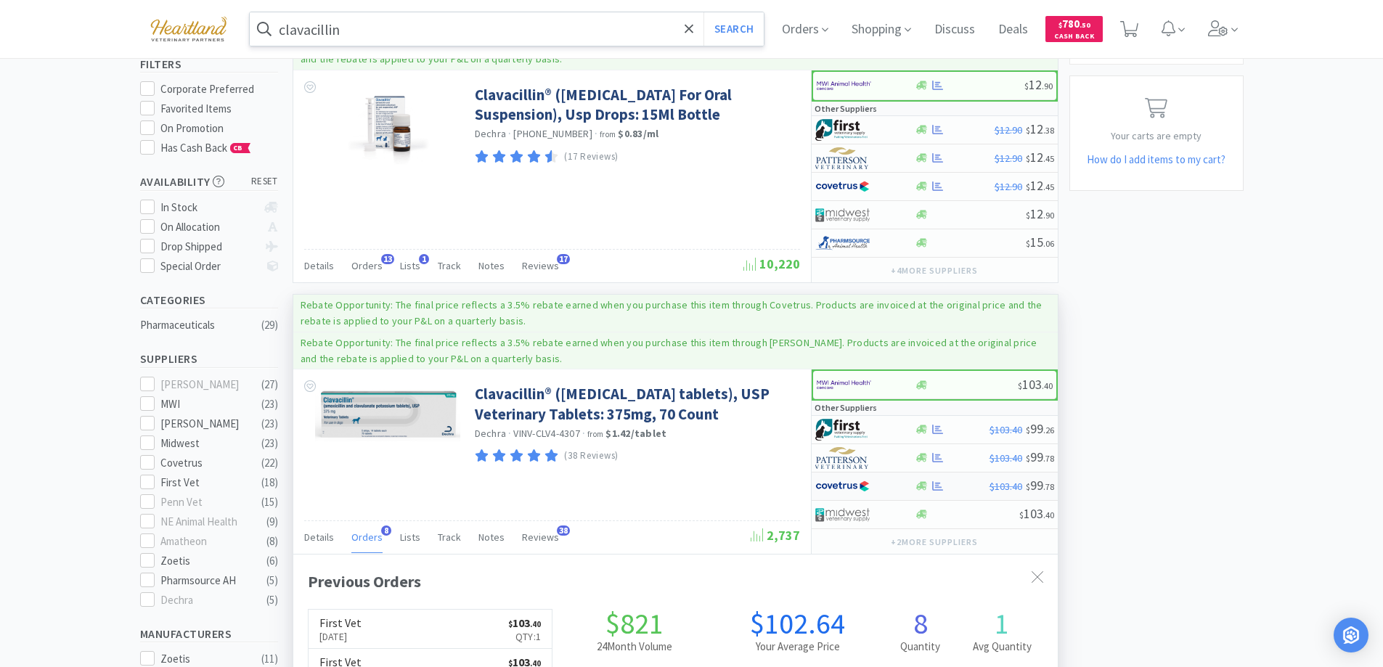
click at [885, 482] on div at bounding box center [855, 486] width 80 height 25
select select "1"
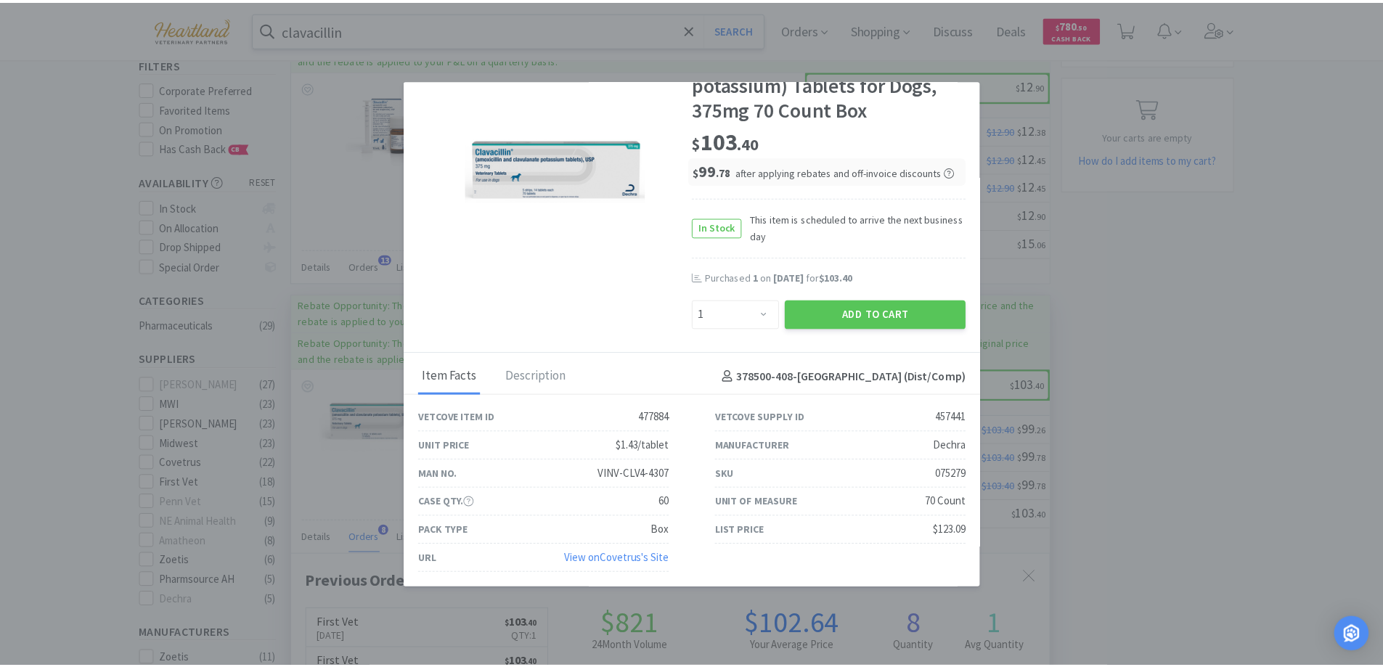
scroll to position [0, 0]
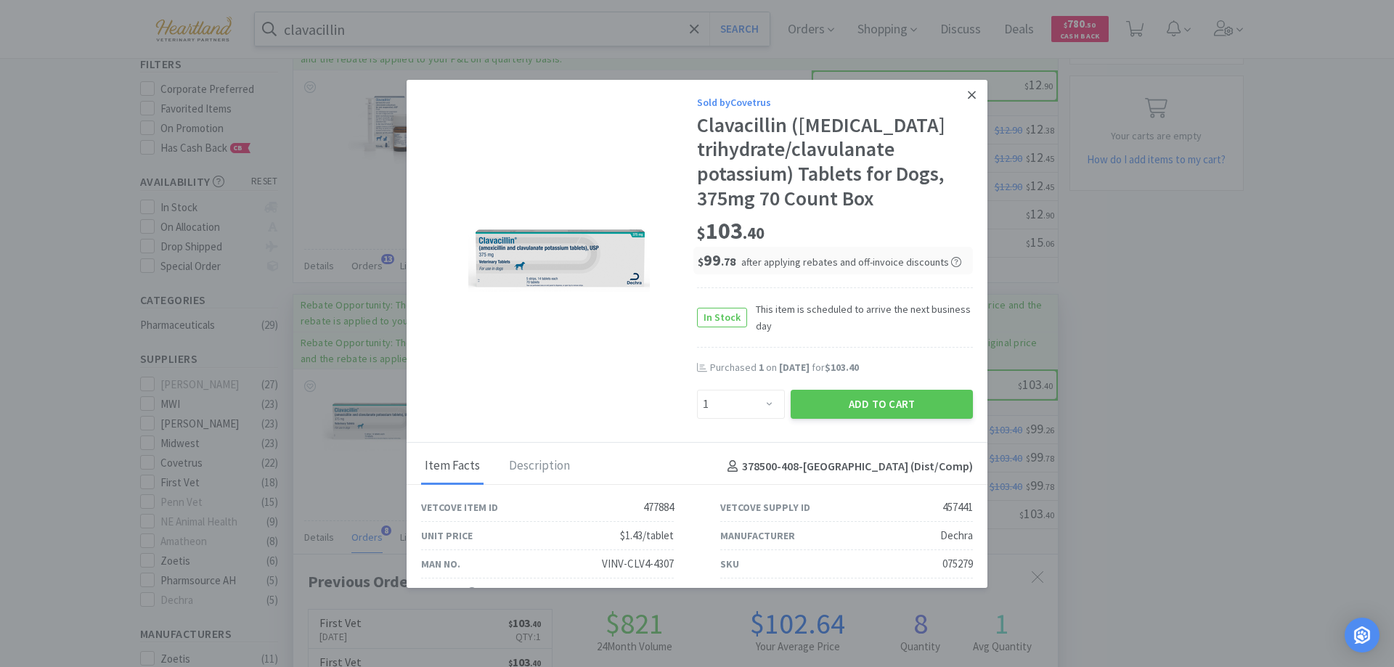
click at [967, 96] on icon at bounding box center [971, 95] width 8 height 8
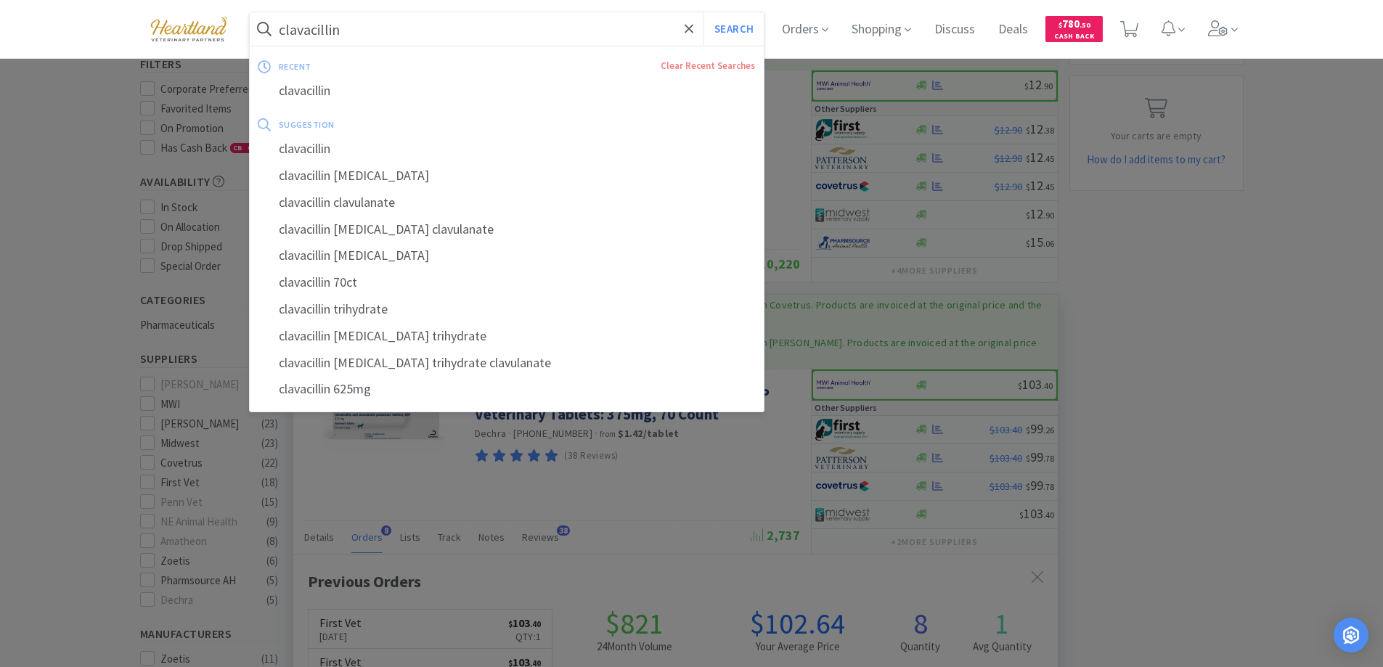
click at [486, 28] on input "clavacillin" at bounding box center [507, 28] width 515 height 33
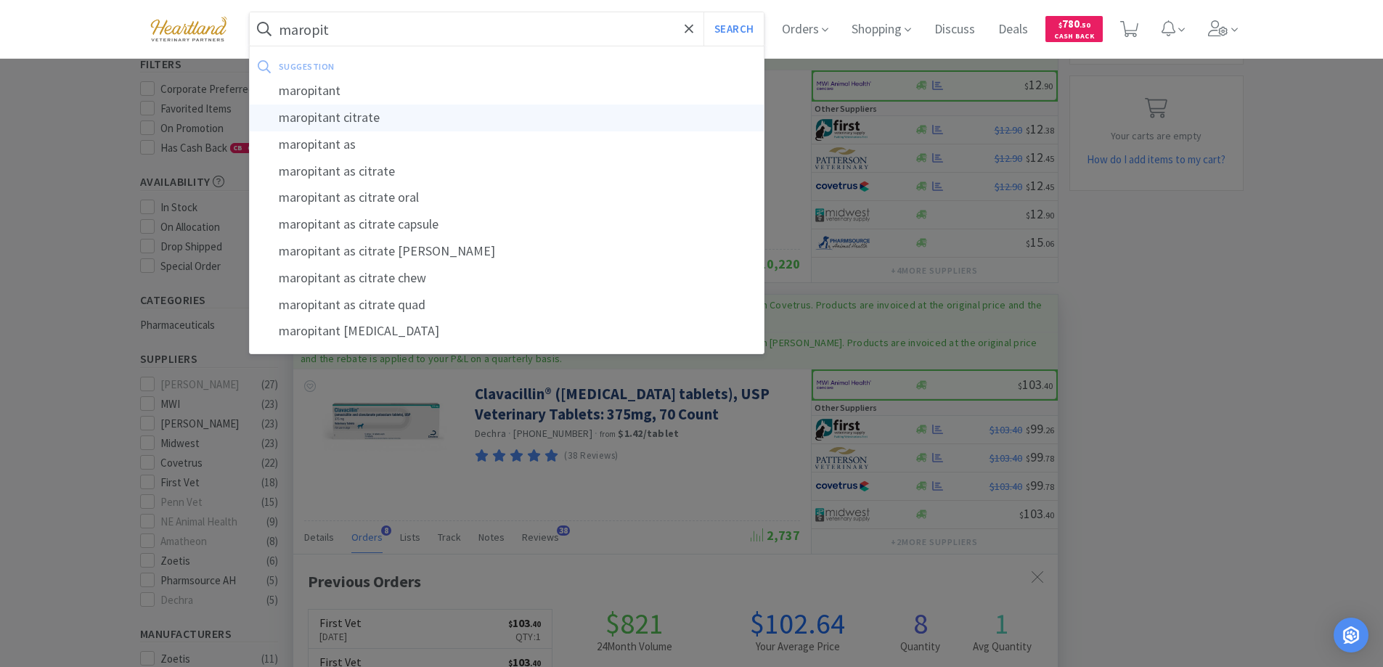
click at [371, 120] on div "maropitant citrate" at bounding box center [507, 118] width 515 height 27
type input "maropitant citrate"
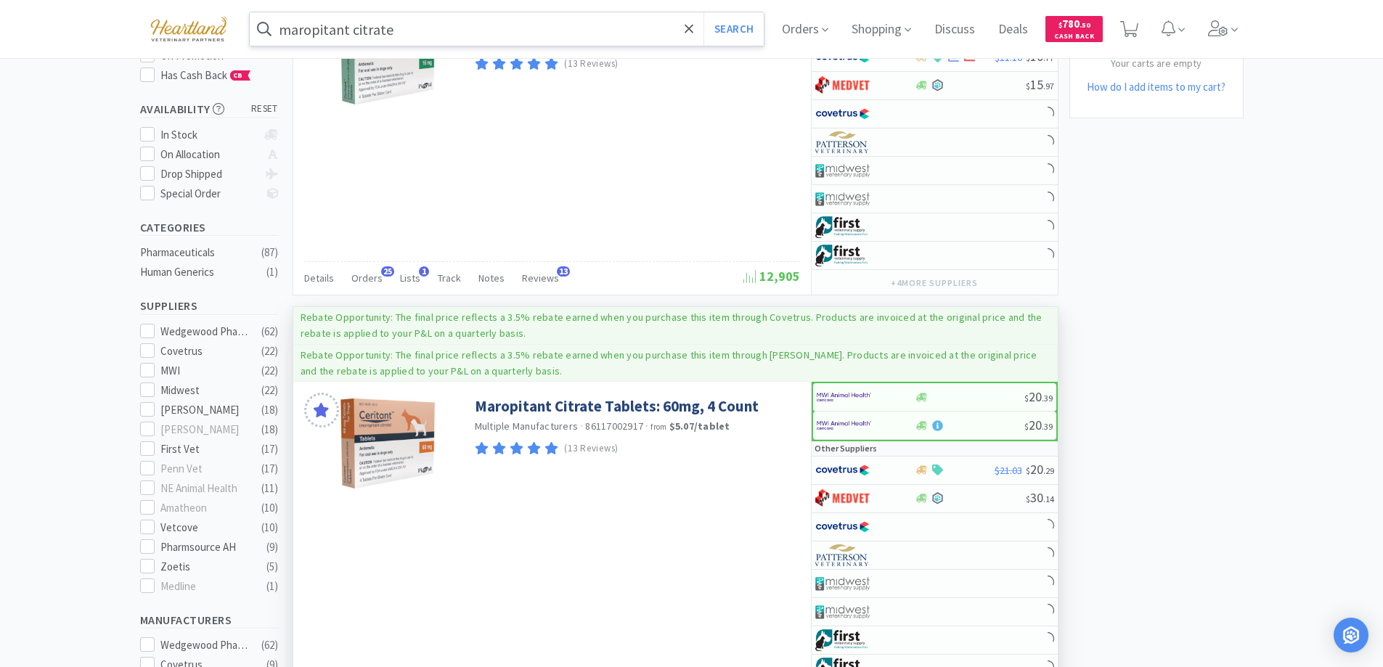
scroll to position [363, 0]
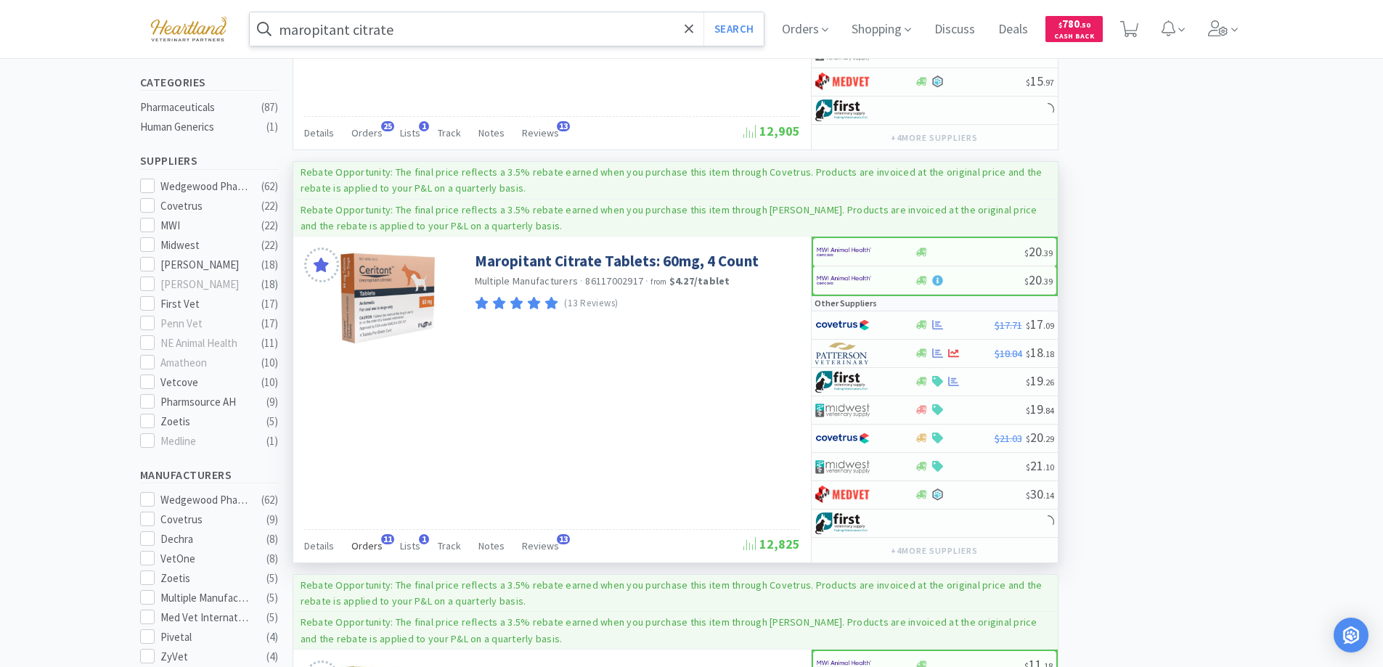
click at [364, 540] on span "Orders" at bounding box center [366, 545] width 31 height 13
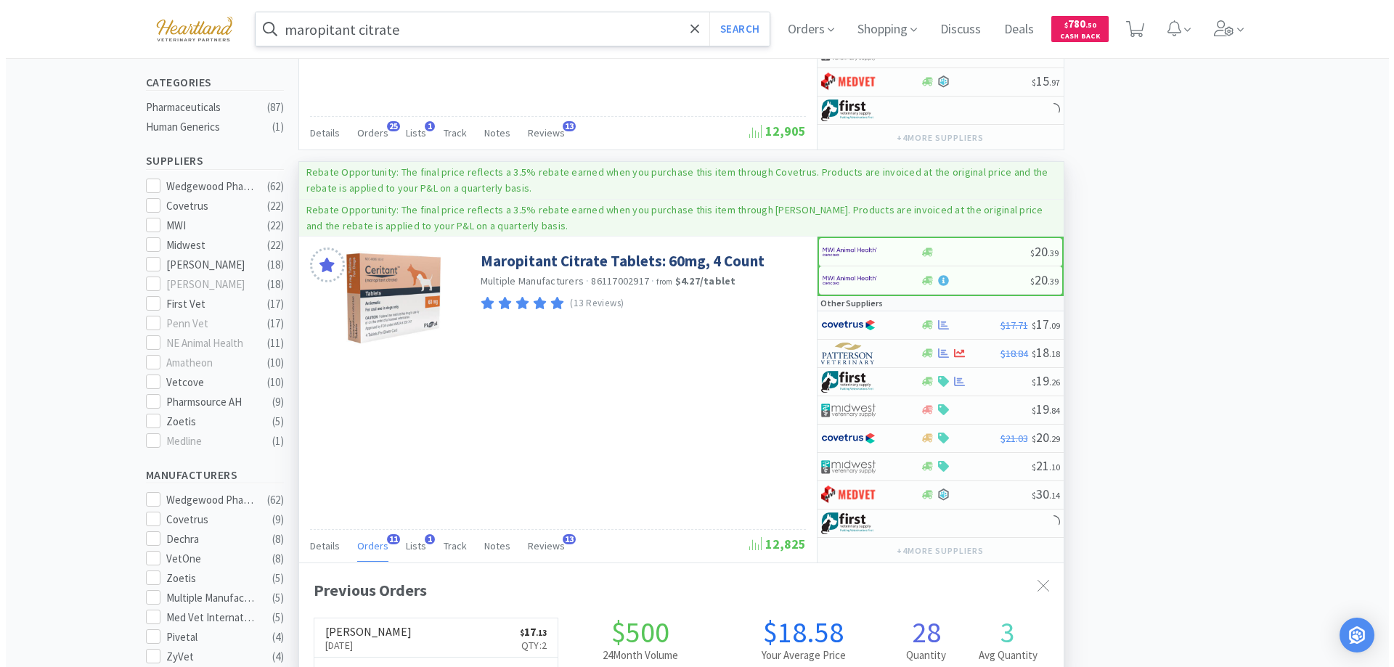
scroll to position [389, 764]
click at [364, 540] on span "Orders" at bounding box center [366, 545] width 31 height 13
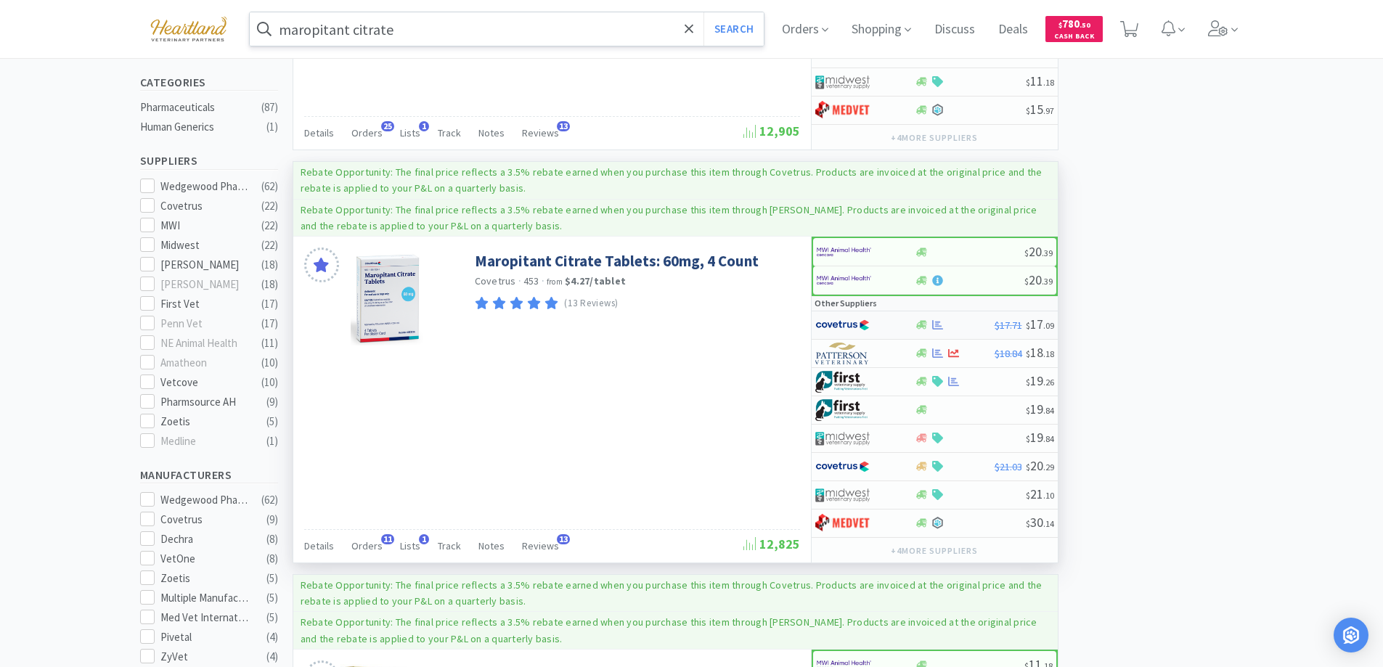
click at [893, 325] on div at bounding box center [855, 325] width 80 height 25
select select "1"
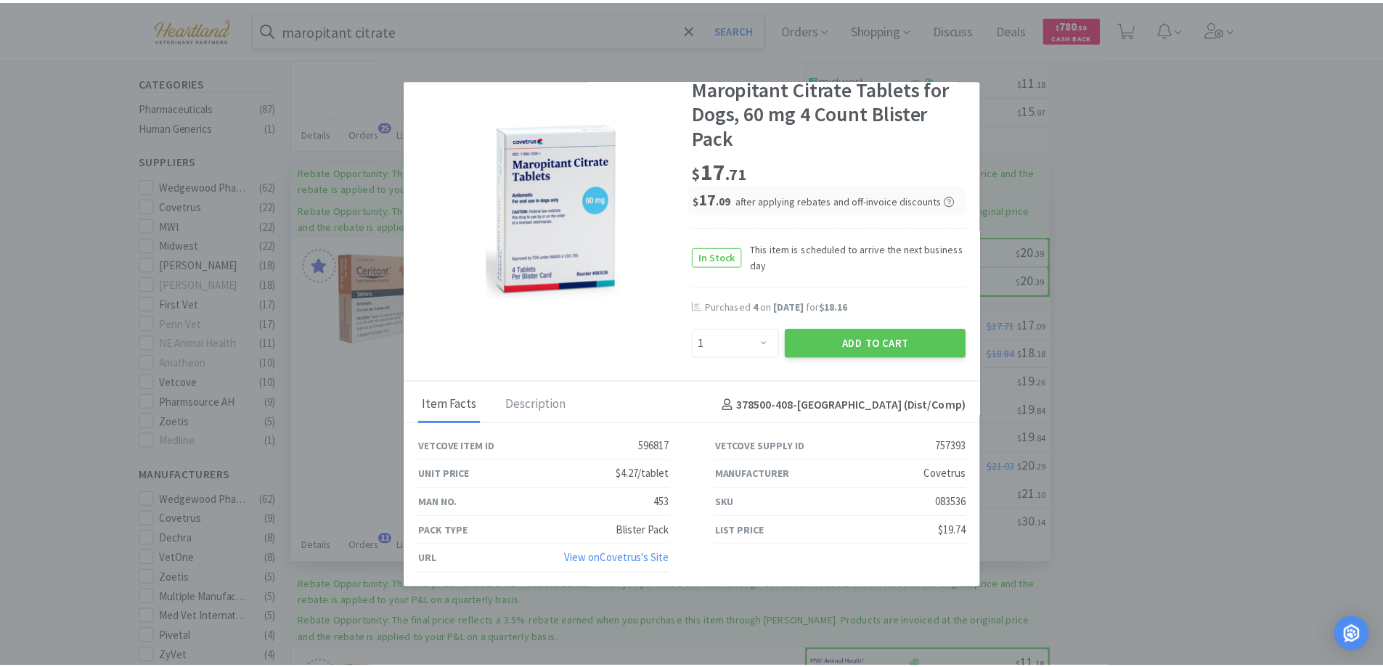
scroll to position [0, 0]
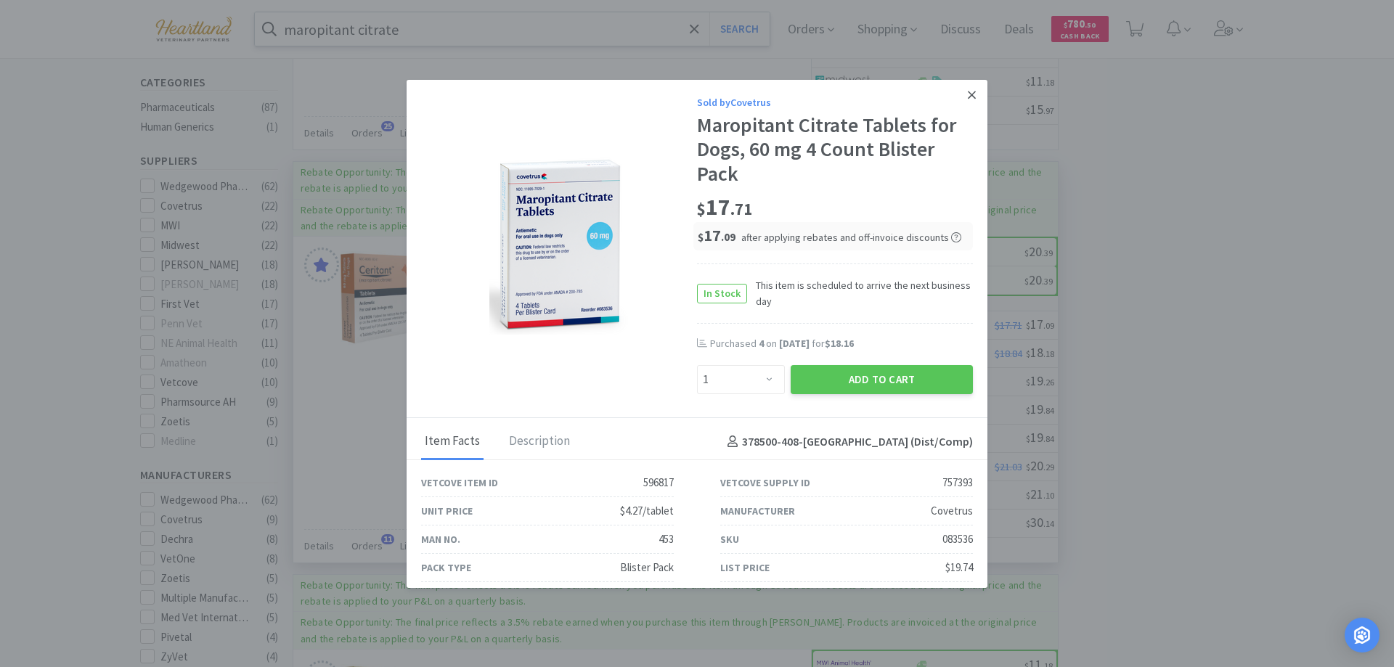
click at [967, 94] on icon at bounding box center [971, 95] width 8 height 8
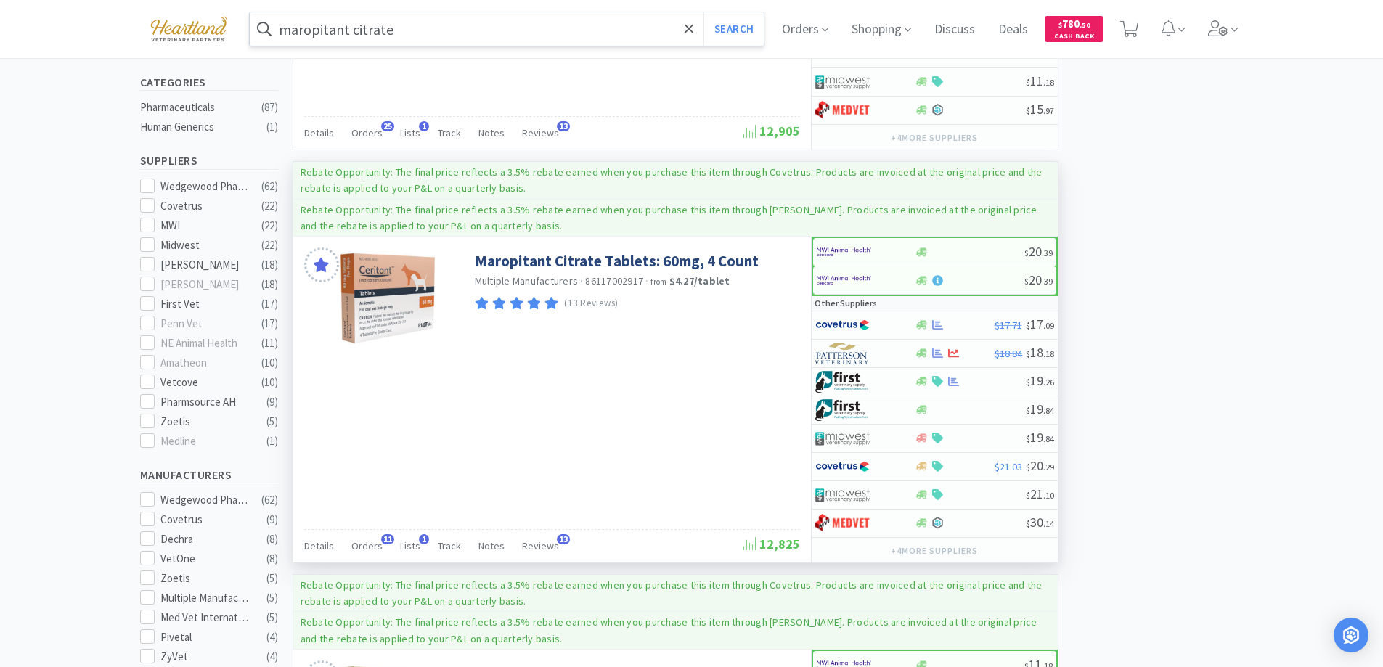
click at [454, 40] on input "maropitant citrate" at bounding box center [507, 28] width 515 height 33
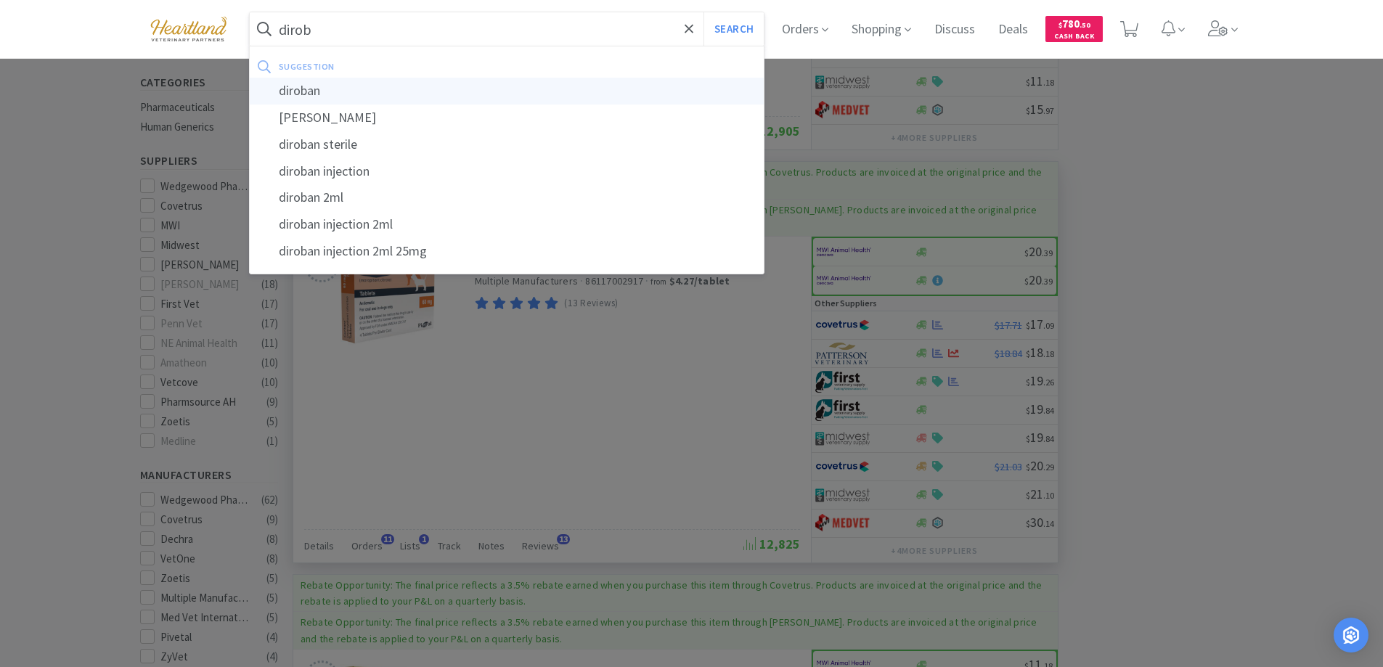
click at [324, 91] on div "diroban" at bounding box center [507, 91] width 515 height 27
type input "diroban"
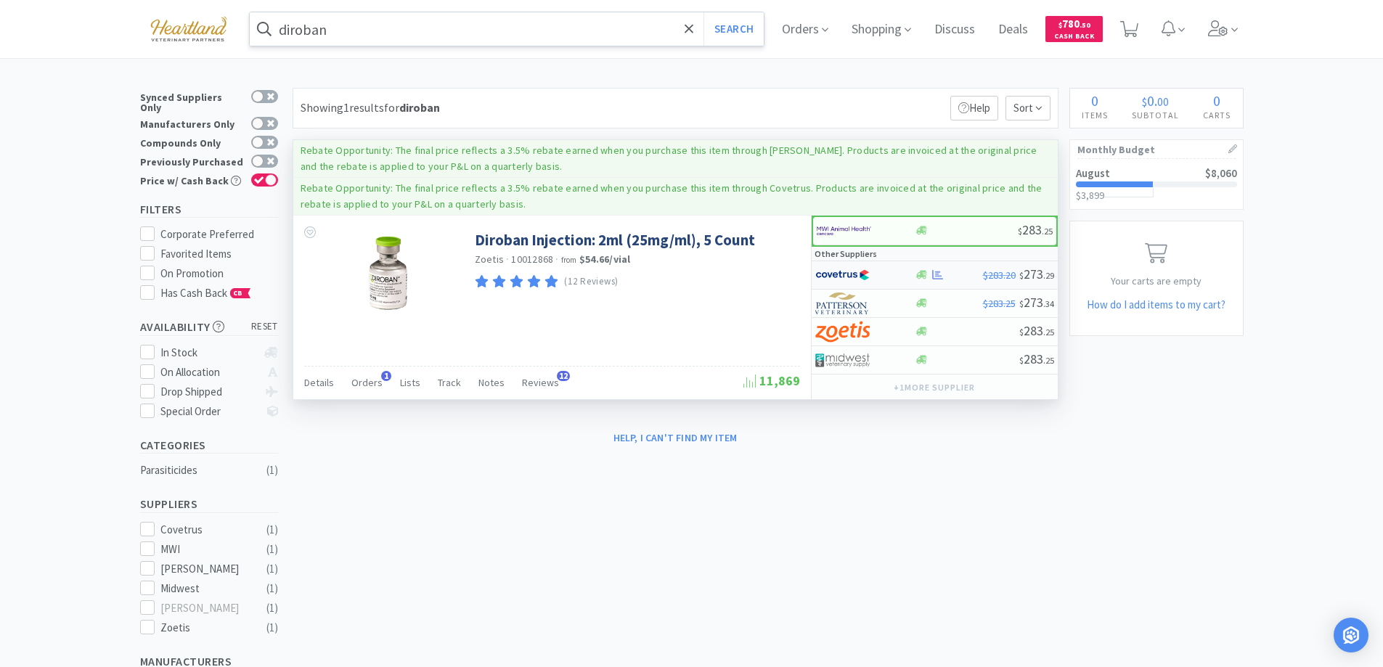
click at [876, 272] on div at bounding box center [855, 275] width 80 height 25
select select "1"
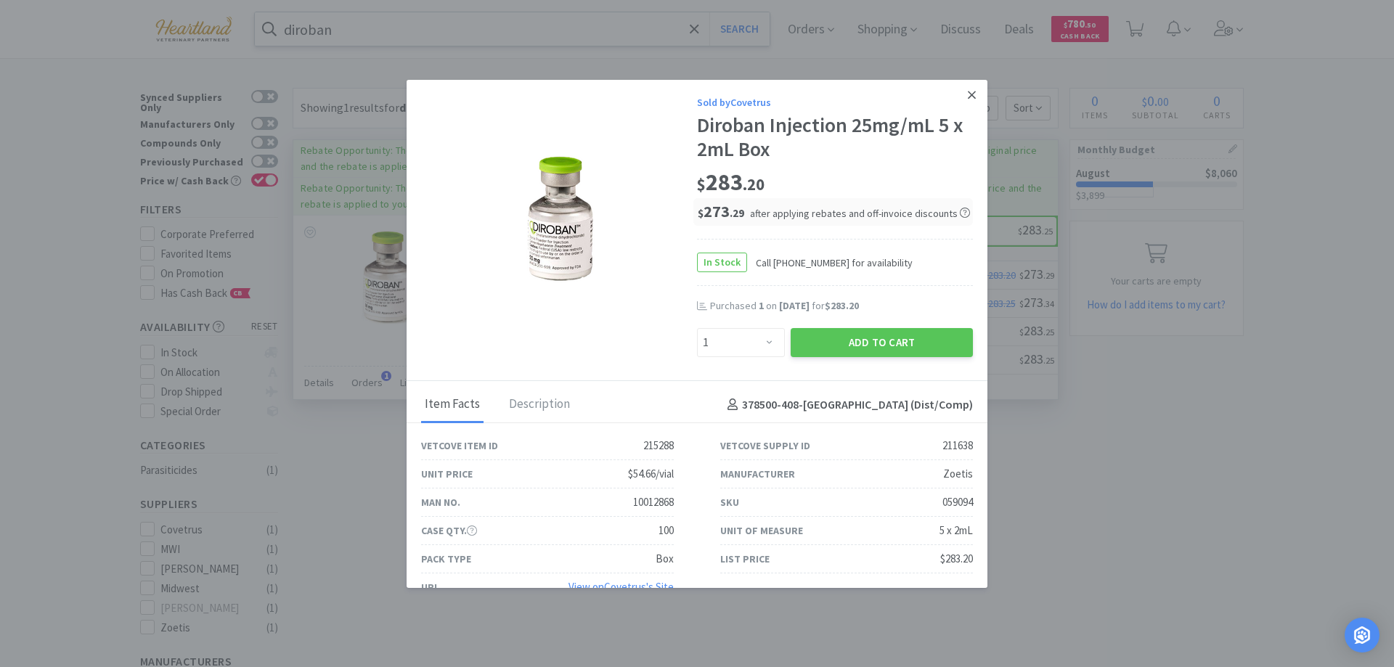
click at [967, 95] on icon at bounding box center [971, 95] width 8 height 8
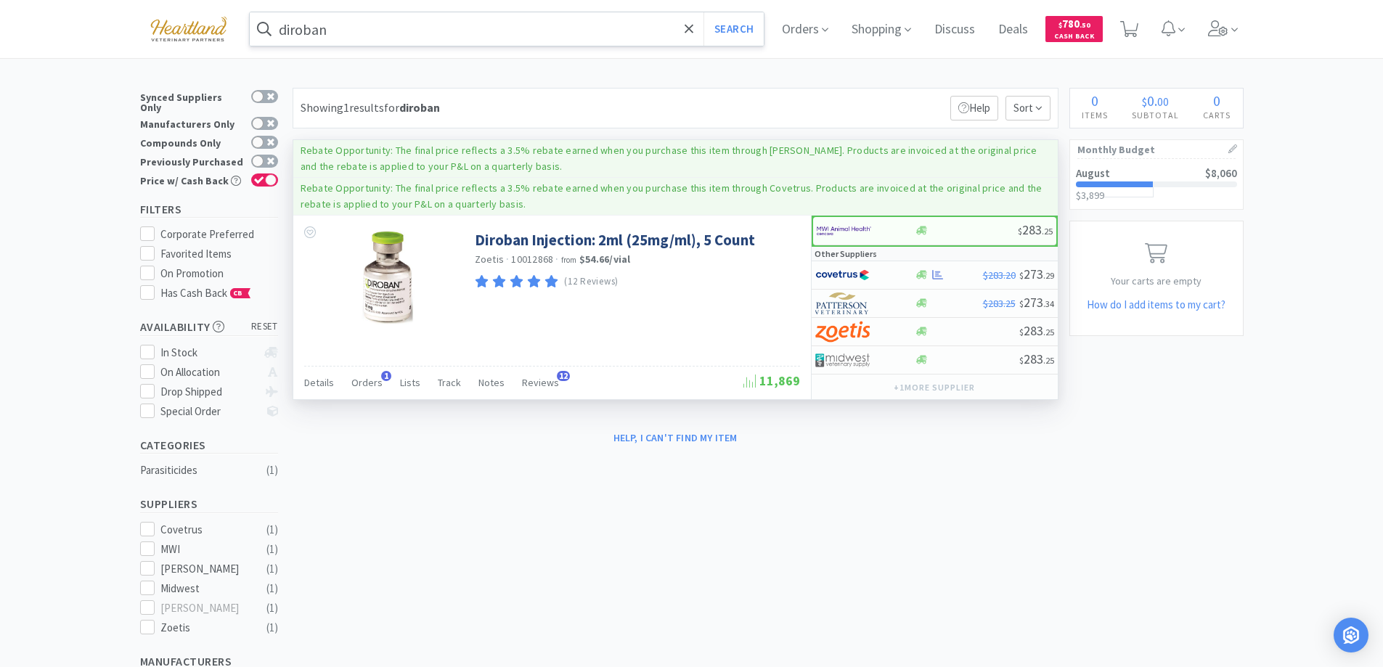
click at [361, 21] on input "diroban" at bounding box center [507, 28] width 515 height 33
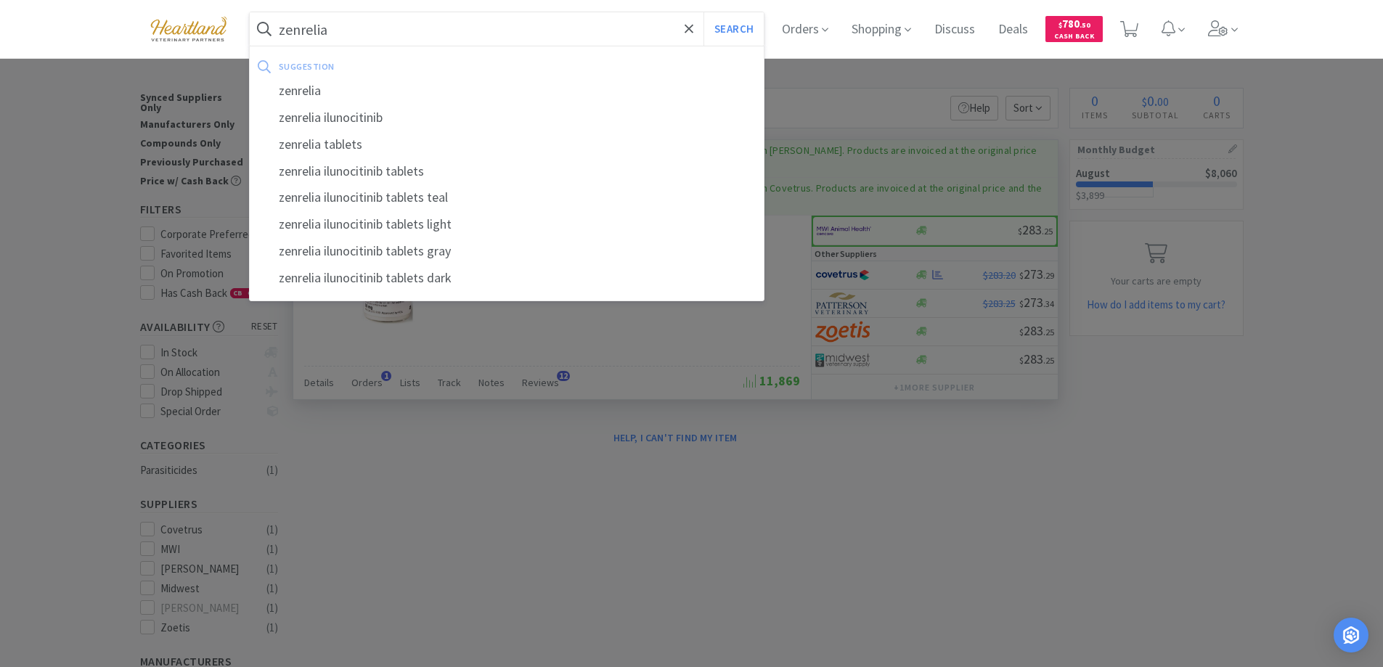
type input "zenrelia"
click at [703, 12] on button "Search" at bounding box center [733, 28] width 60 height 33
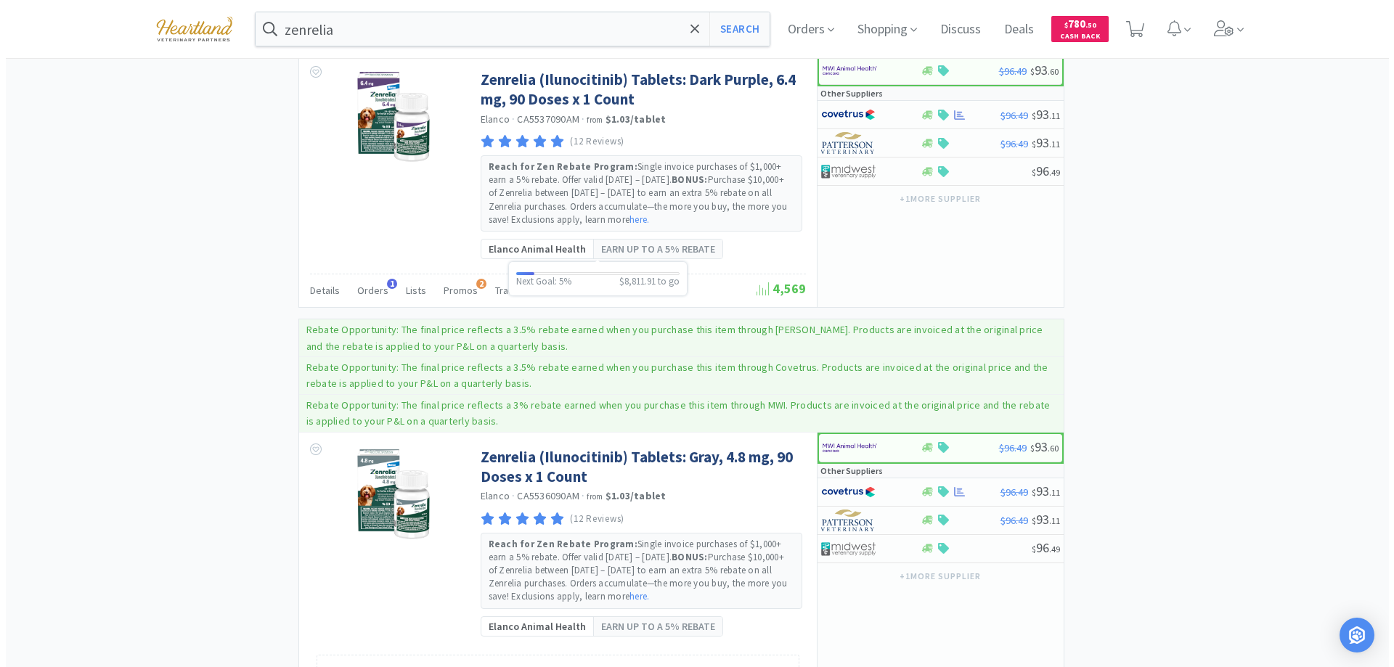
scroll to position [1524, 0]
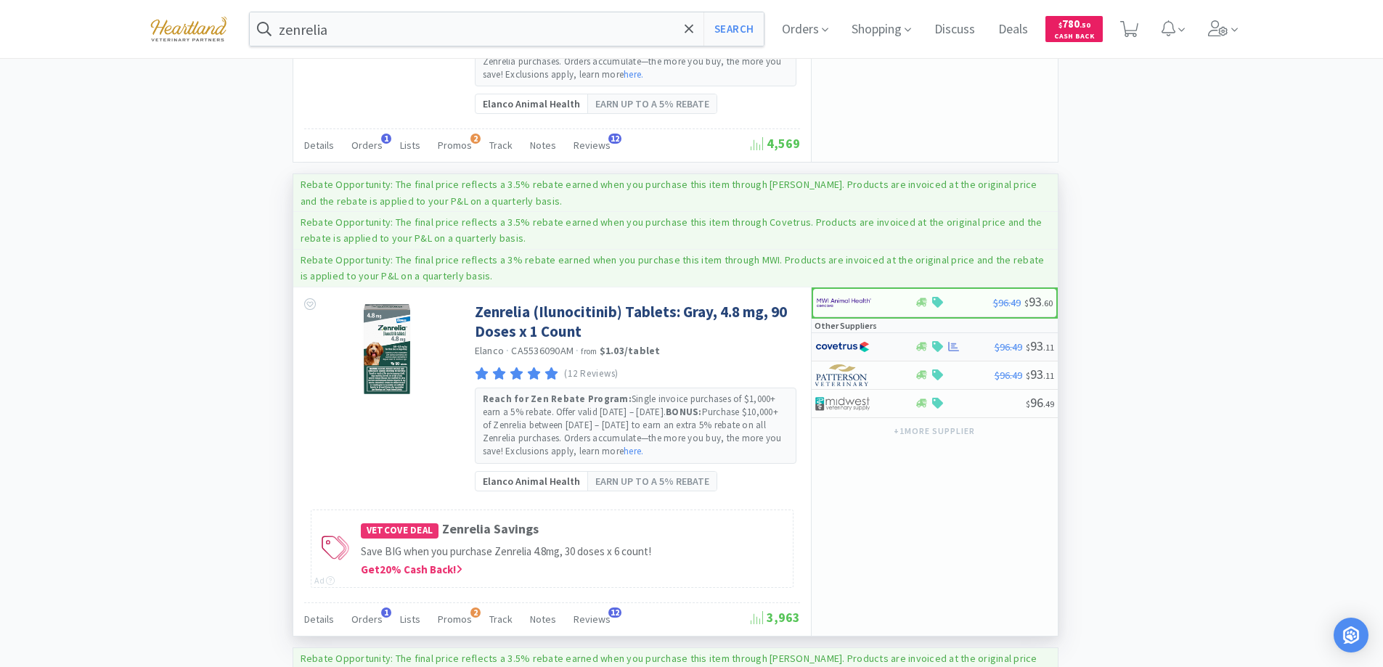
click at [892, 345] on div at bounding box center [855, 347] width 80 height 25
select select "1"
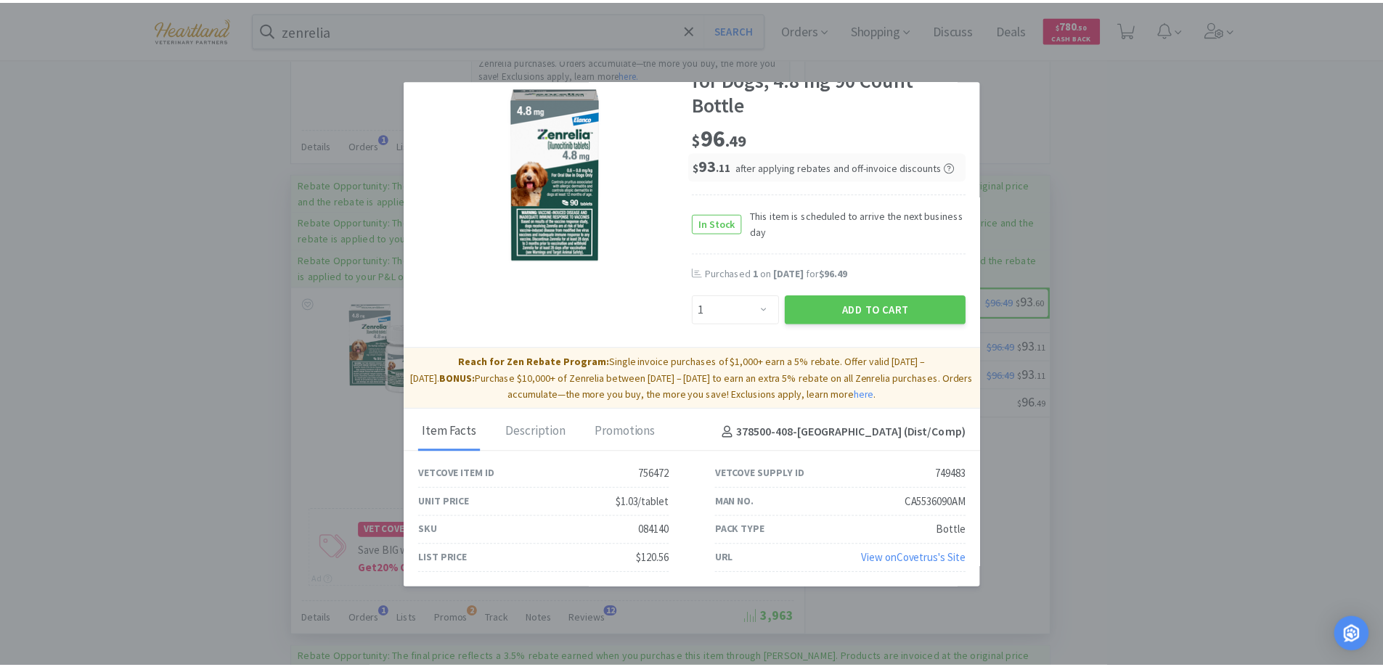
scroll to position [0, 0]
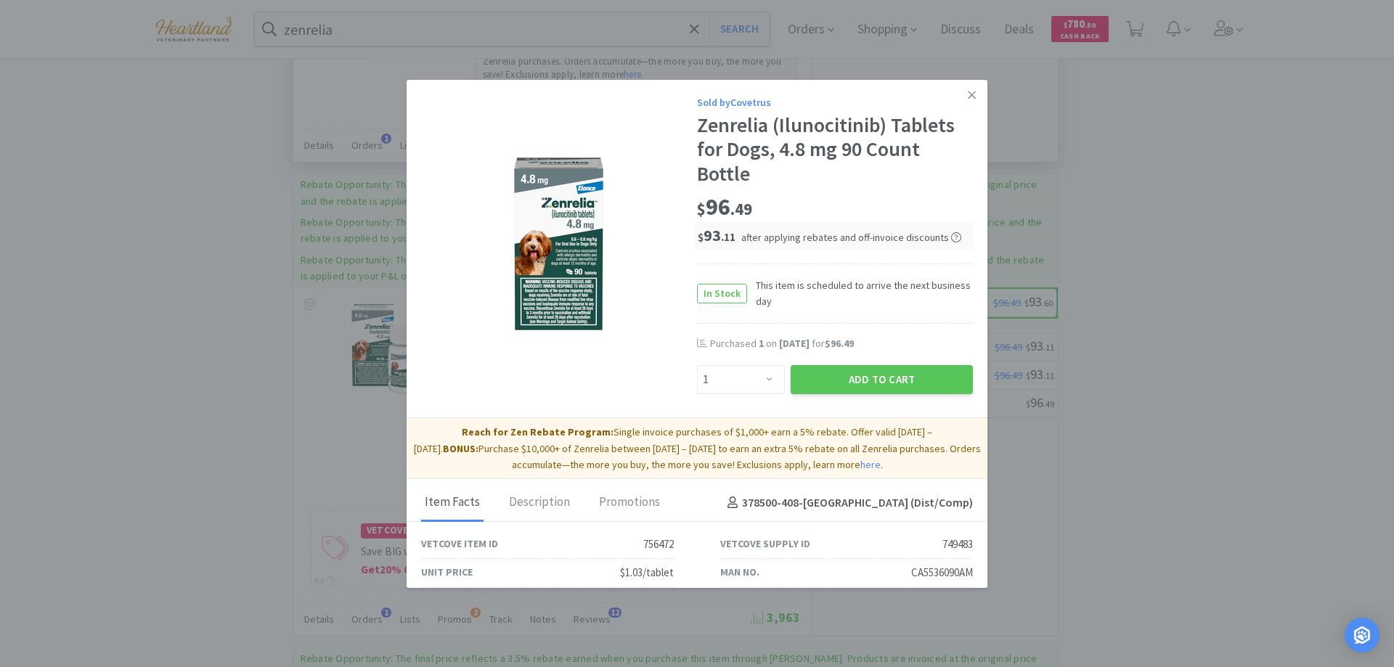
click at [967, 96] on icon at bounding box center [971, 95] width 8 height 13
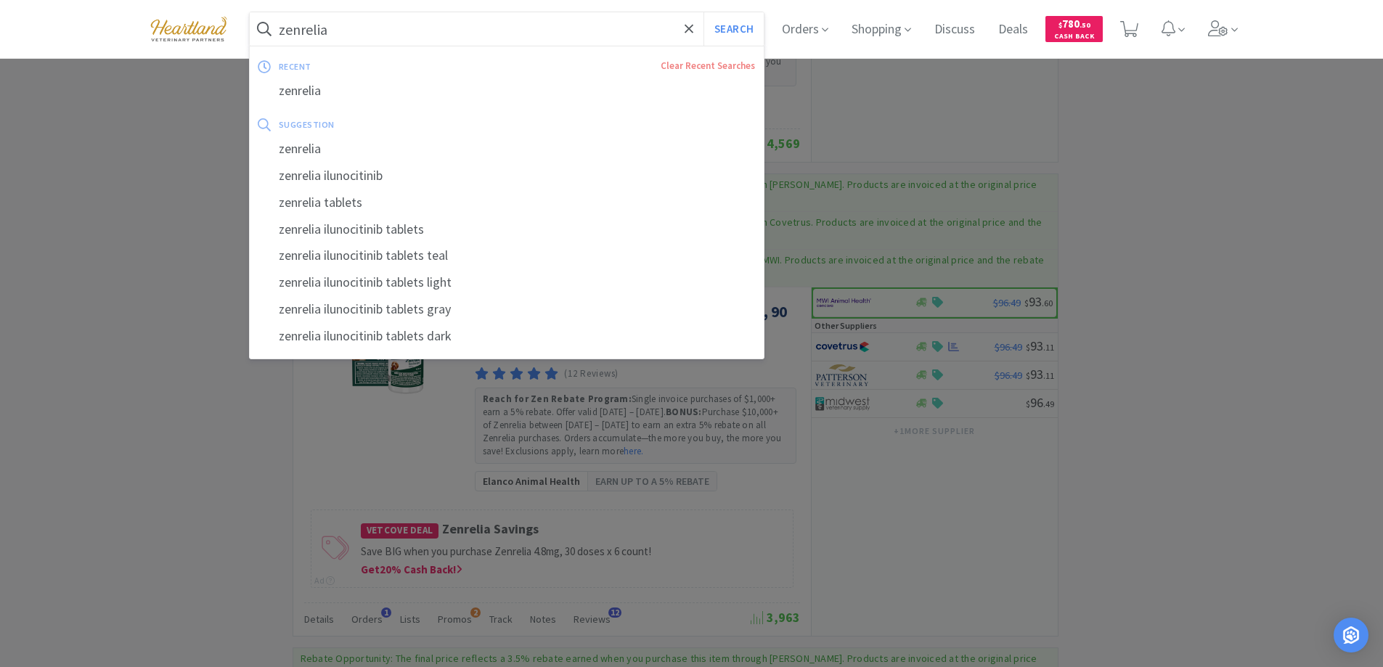
click at [563, 22] on input "zenrelia" at bounding box center [507, 28] width 515 height 33
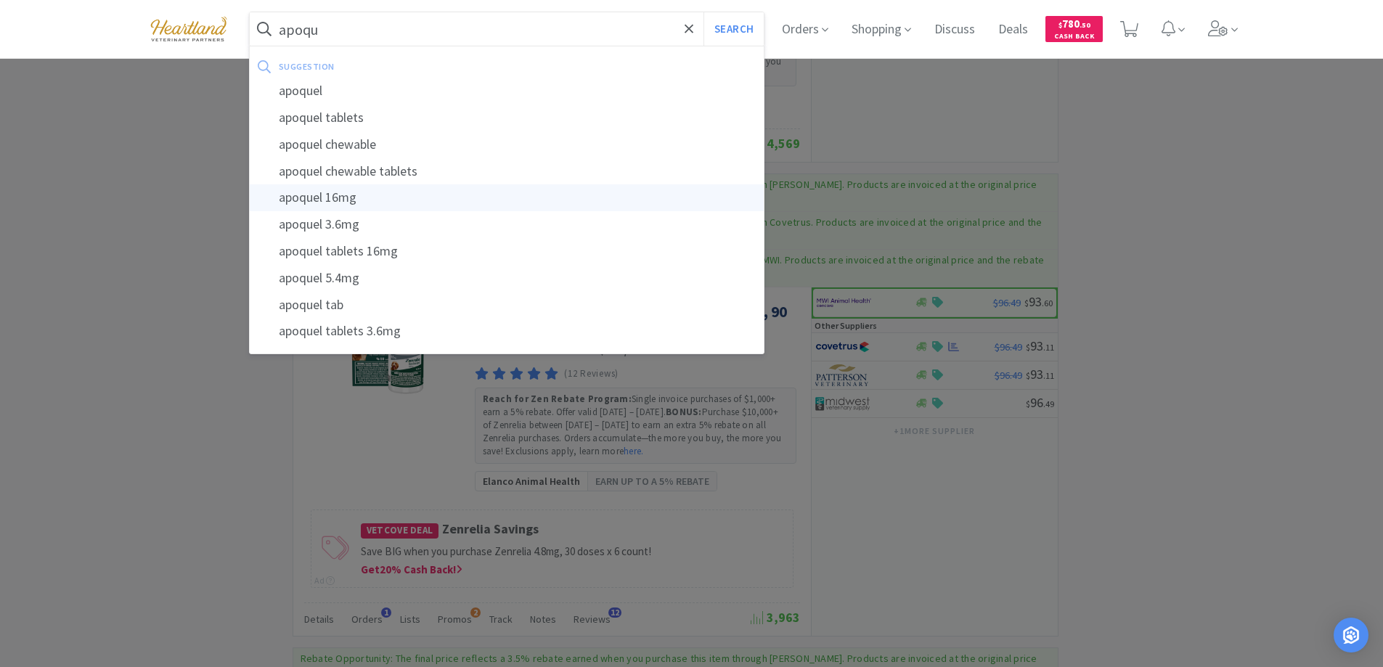
click at [343, 200] on div "apoquel 16mg" at bounding box center [507, 197] width 515 height 27
type input "apoquel 16mg"
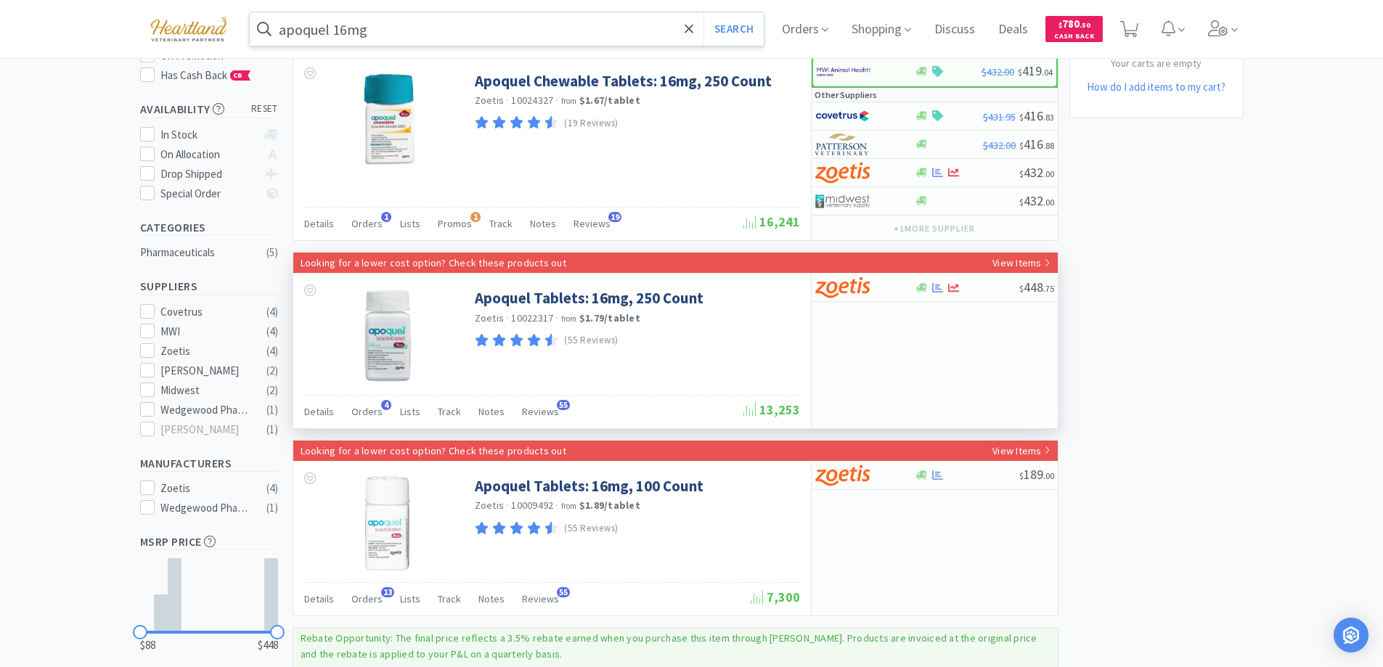
scroll to position [290, 0]
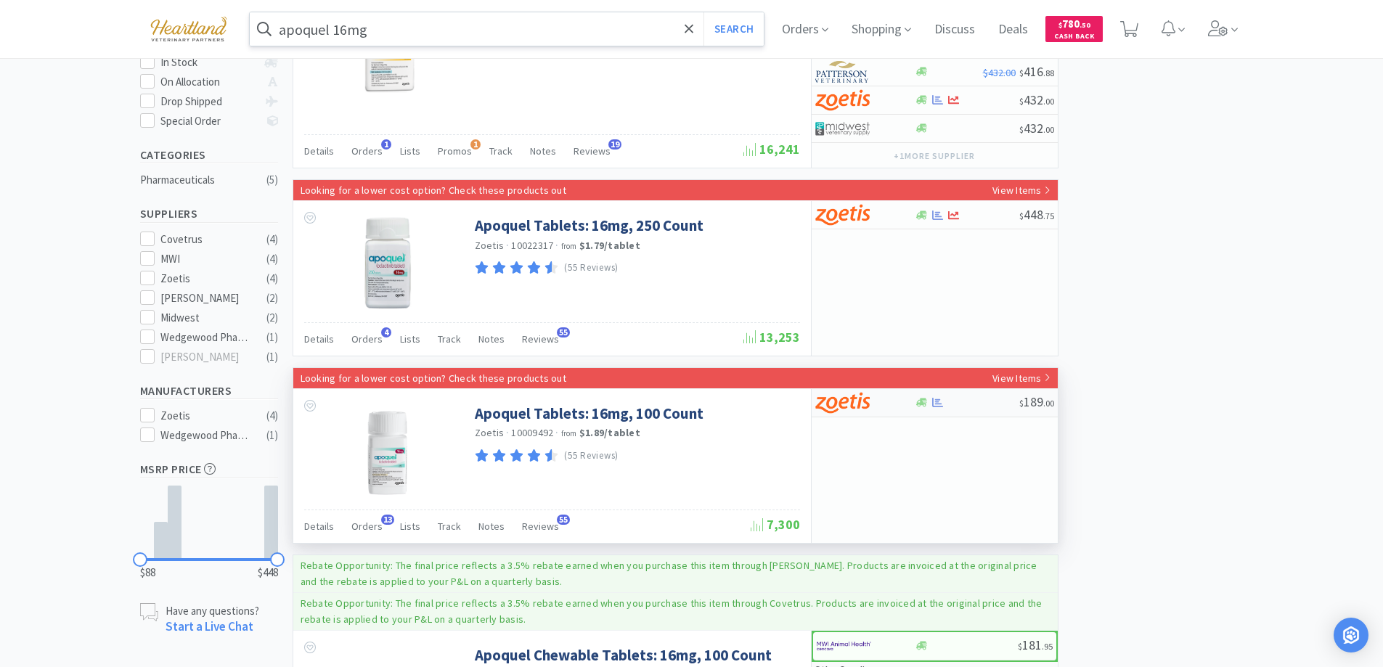
click at [896, 401] on div at bounding box center [864, 402] width 99 height 25
select select "1"
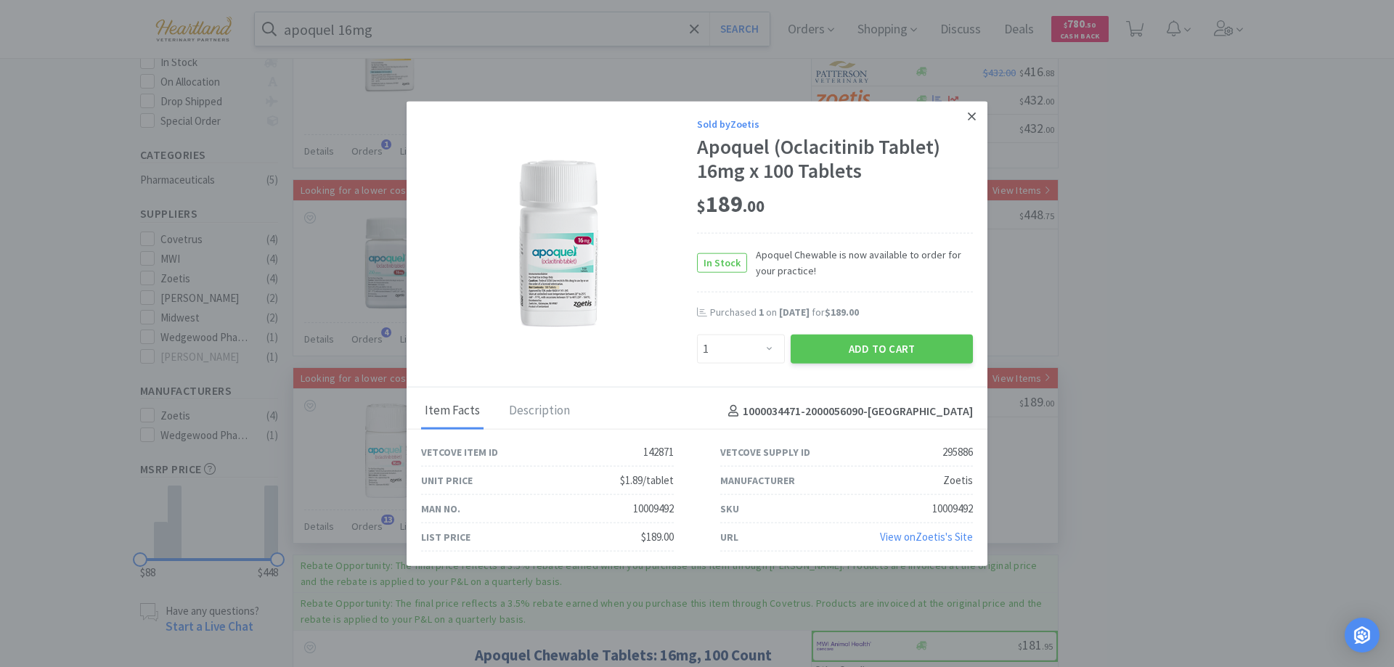
click at [975, 117] on icon at bounding box center [971, 116] width 8 height 13
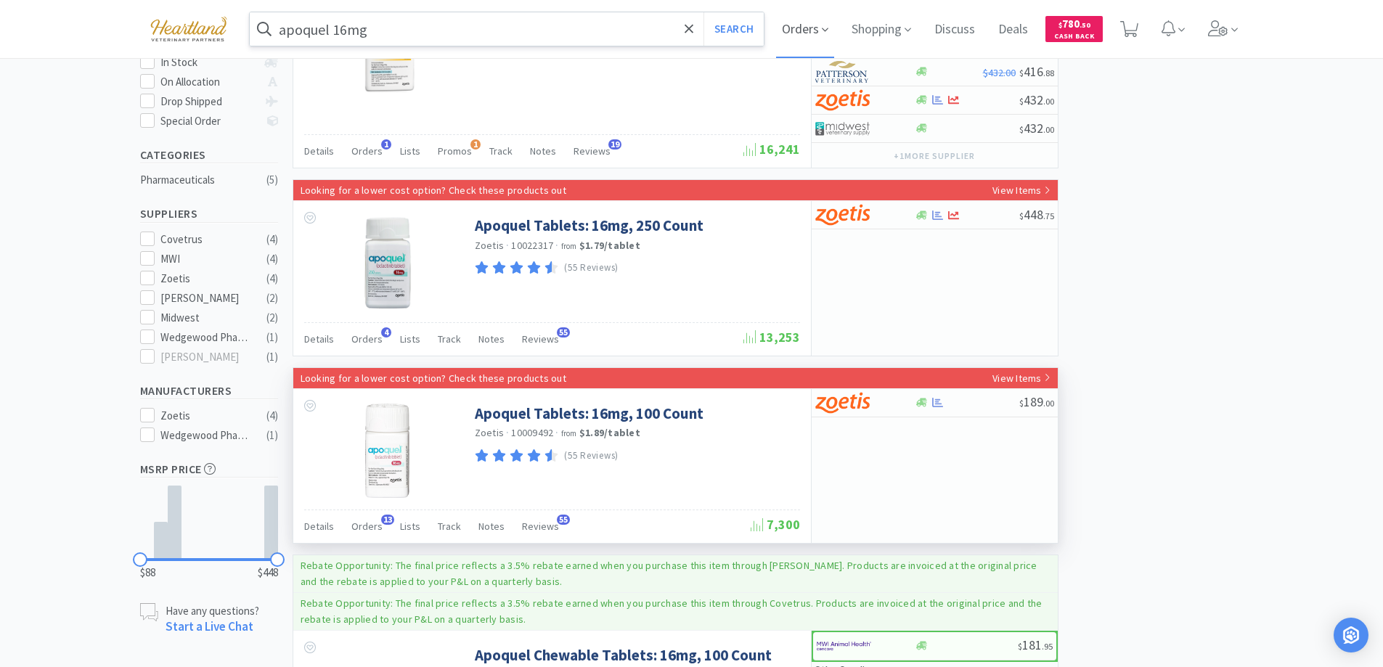
click at [834, 20] on span "Orders" at bounding box center [805, 29] width 58 height 58
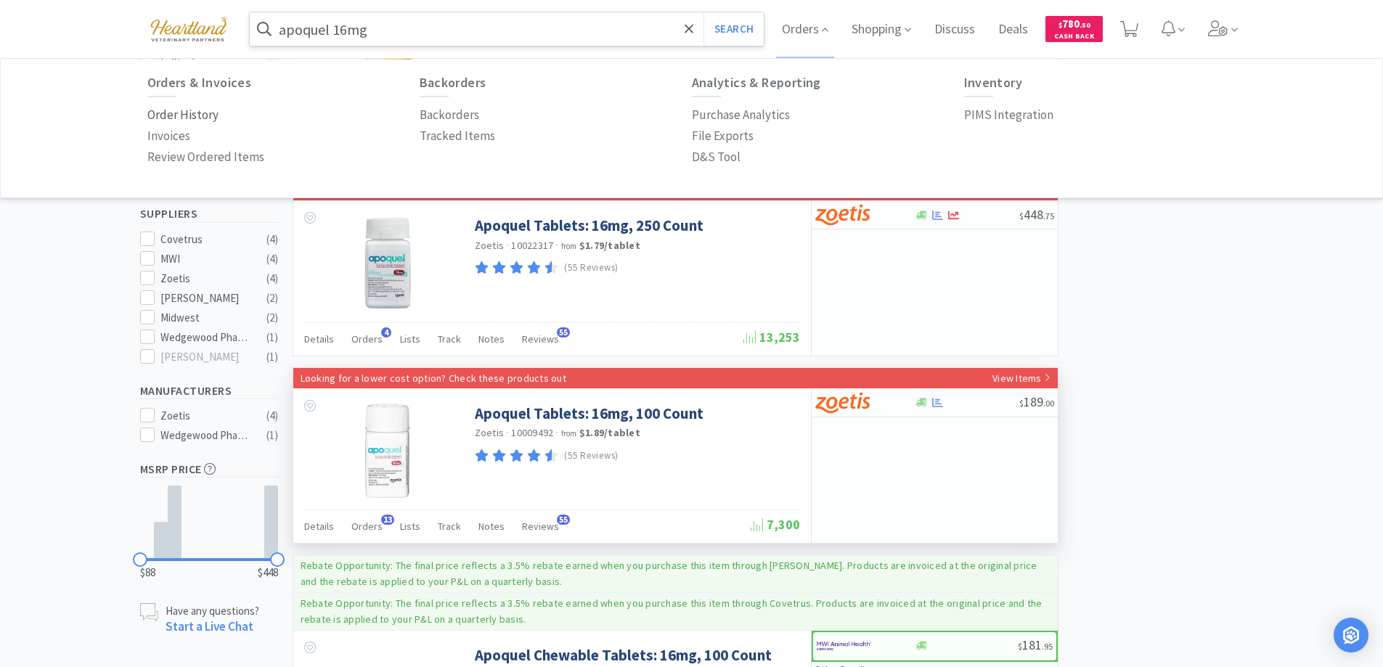
click at [168, 117] on p "Order History" at bounding box center [182, 115] width 71 height 20
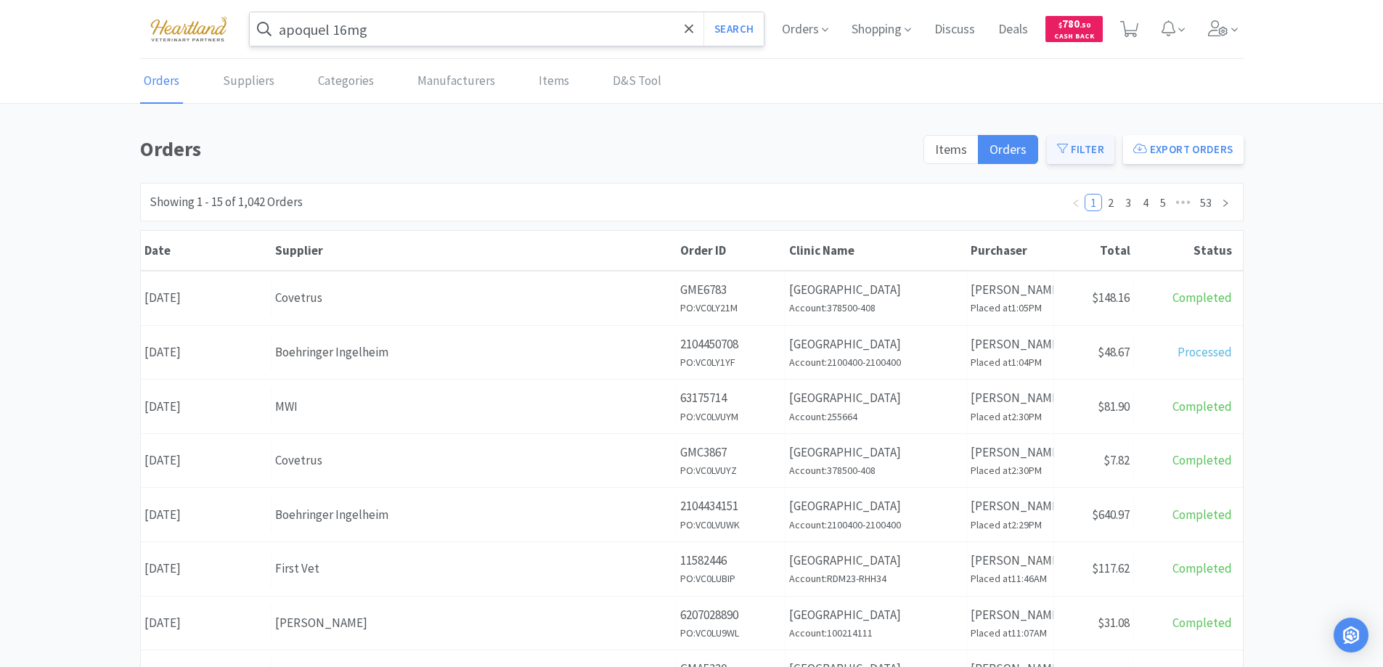
click at [1088, 154] on button "Filter" at bounding box center [1080, 149] width 67 height 29
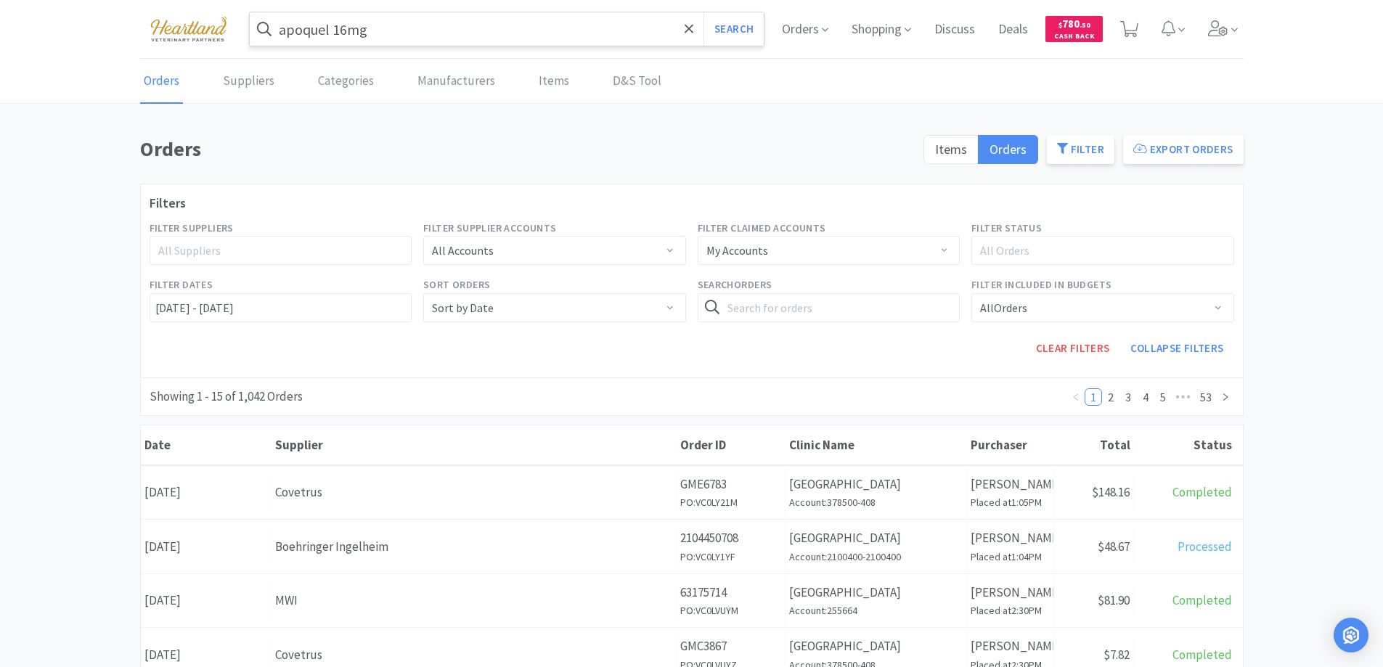
click at [366, 252] on div "All Suppliers" at bounding box center [274, 250] width 232 height 15
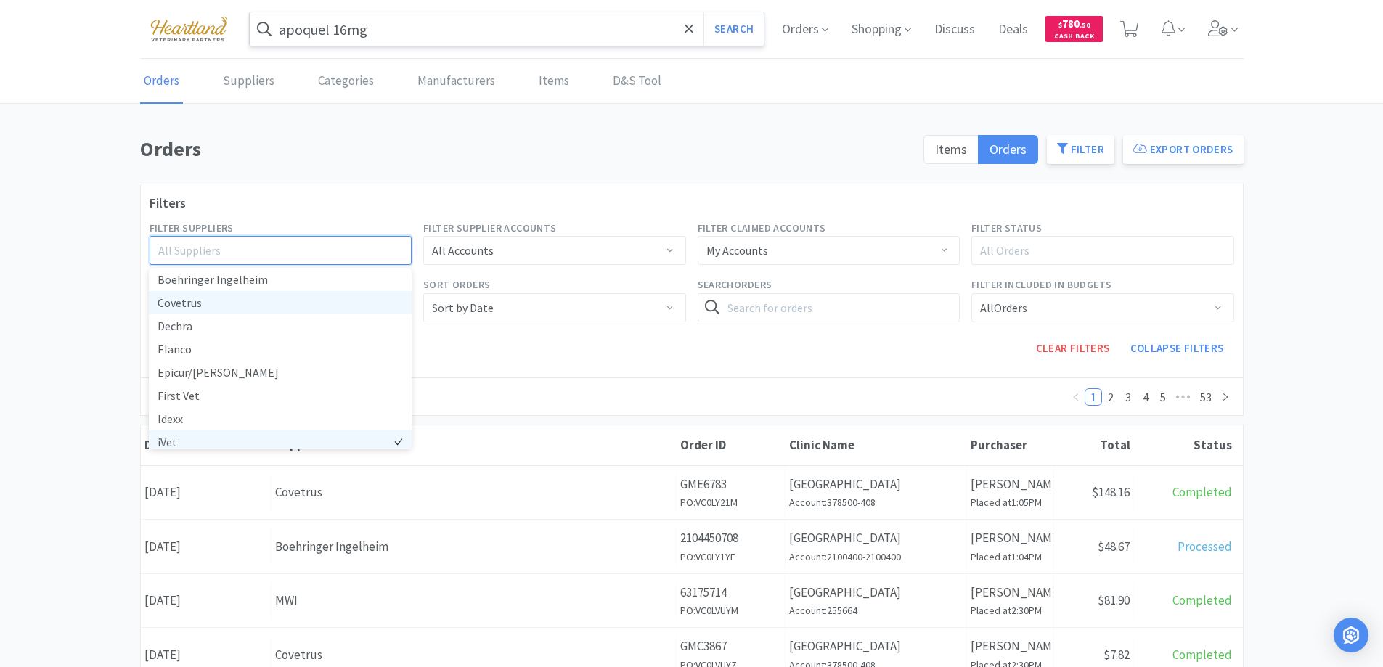
scroll to position [145, 0]
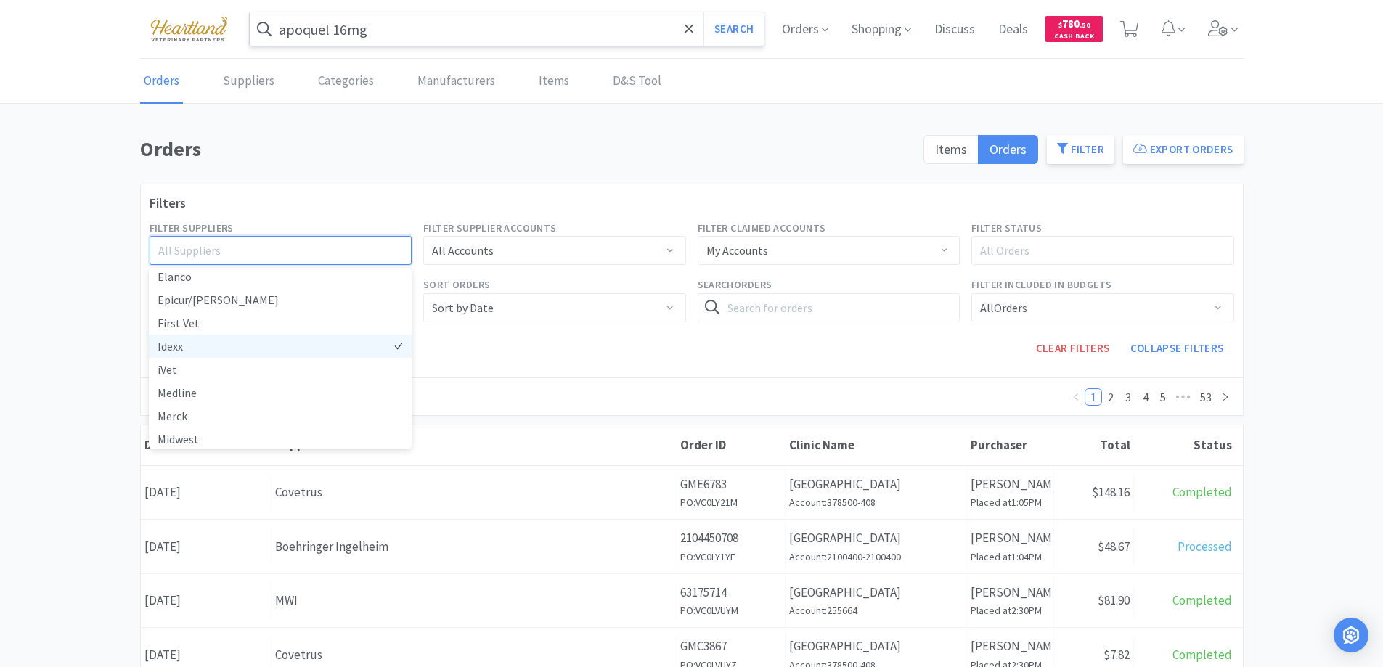
click at [170, 346] on li "Idexx" at bounding box center [280, 346] width 263 height 23
click at [535, 322] on div "Sort Orders Sort by Date" at bounding box center [554, 299] width 274 height 57
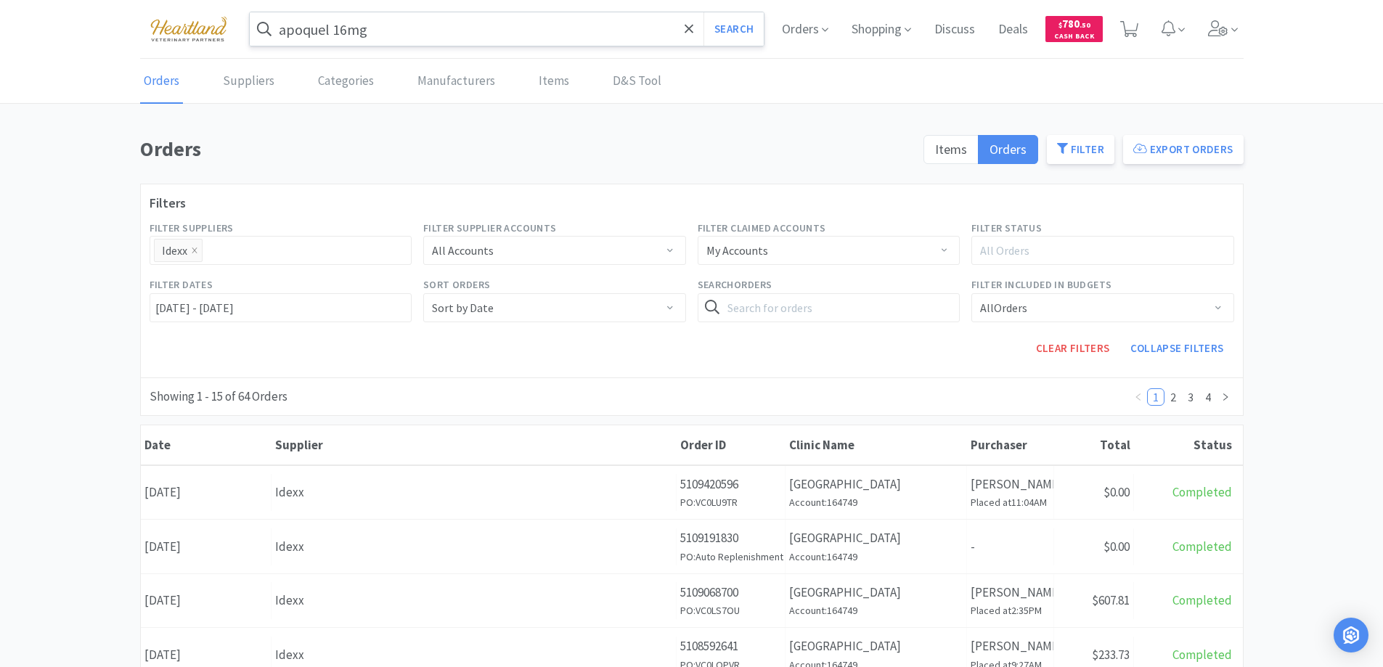
click at [405, 38] on input "apoquel 16mg" at bounding box center [507, 28] width 515 height 33
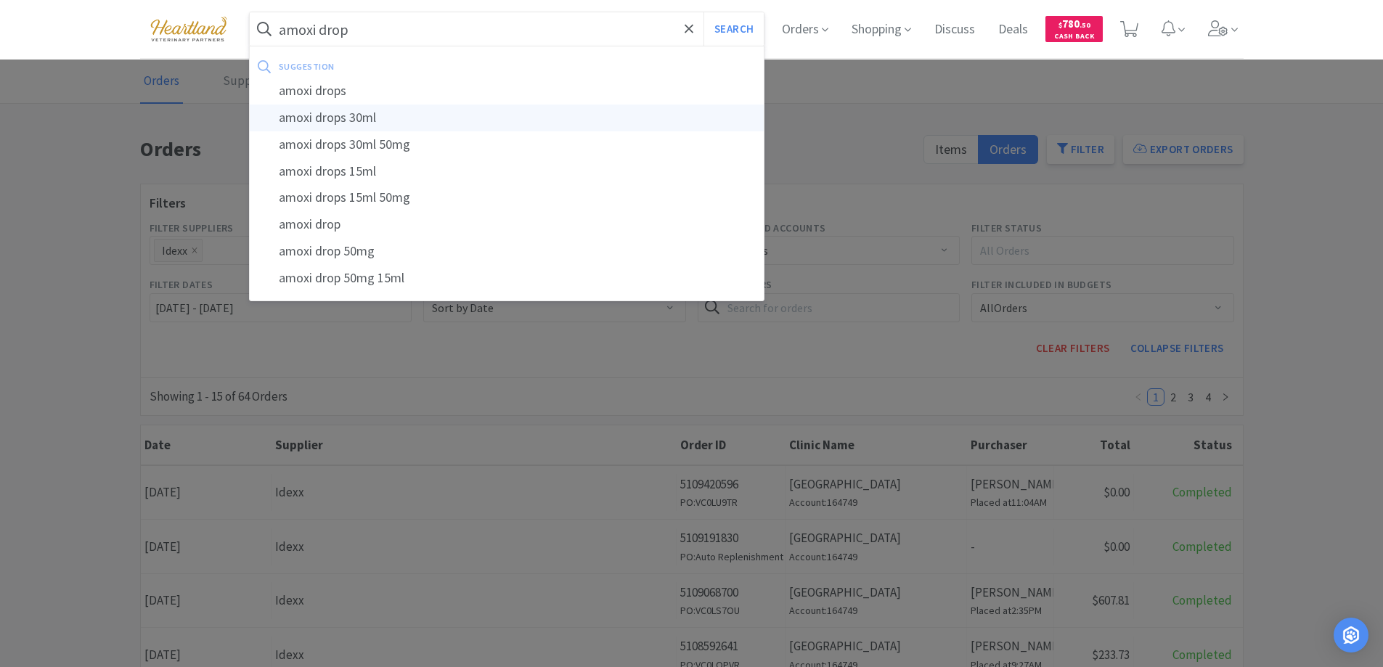
click at [361, 115] on div "amoxi drops 30ml" at bounding box center [507, 118] width 515 height 27
type input "amoxi drops 30ml"
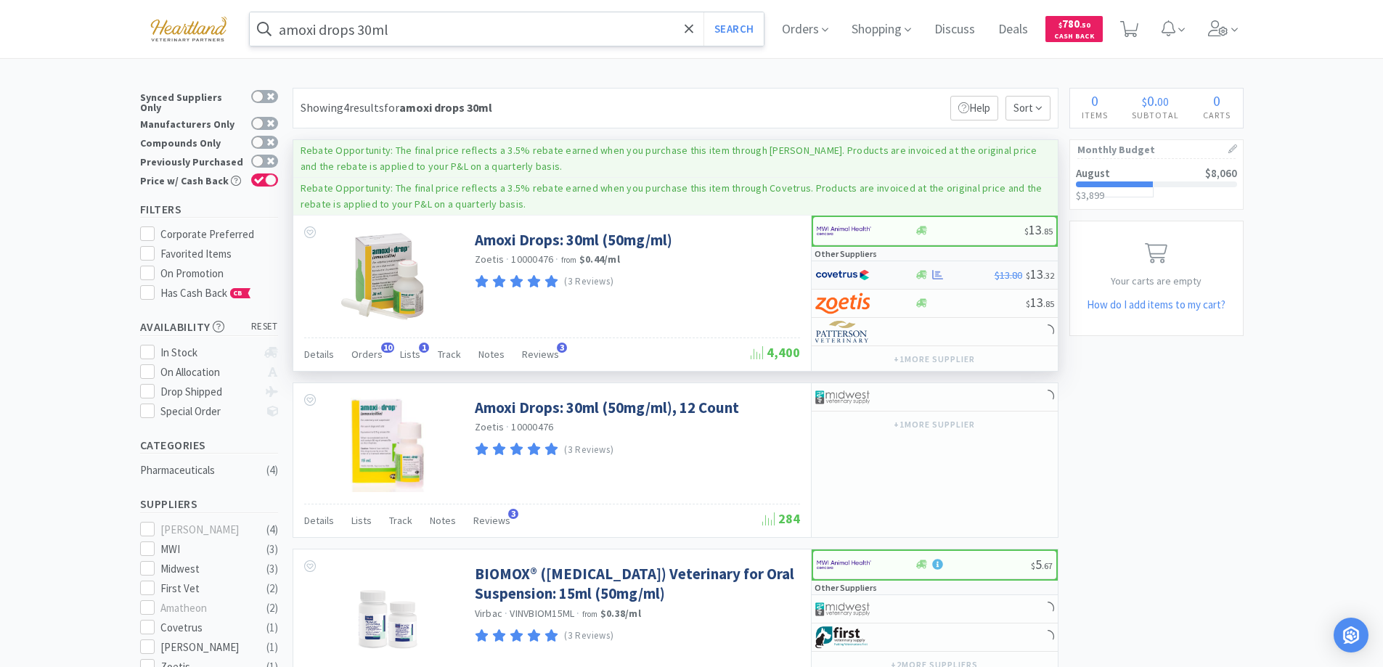
click at [880, 273] on div at bounding box center [855, 275] width 80 height 25
select select "1"
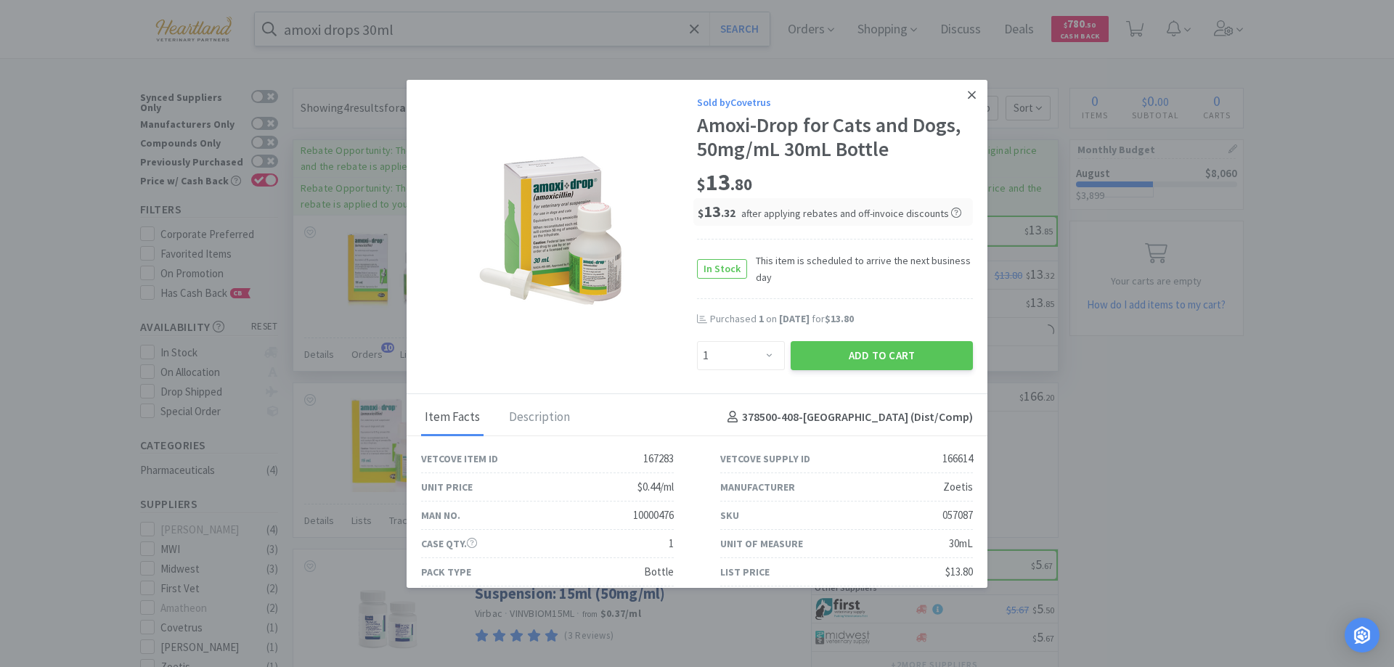
click at [959, 98] on link at bounding box center [971, 95] width 25 height 31
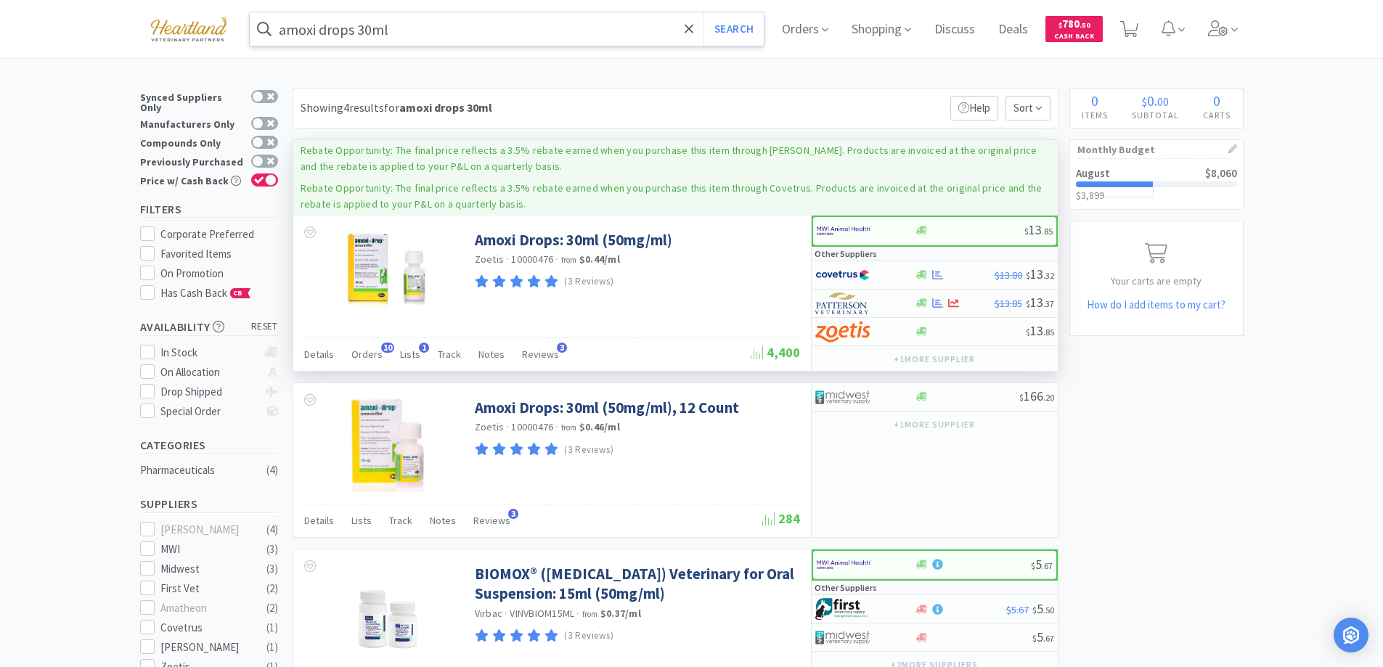
click at [491, 30] on input "amoxi drops 30ml" at bounding box center [507, 28] width 515 height 33
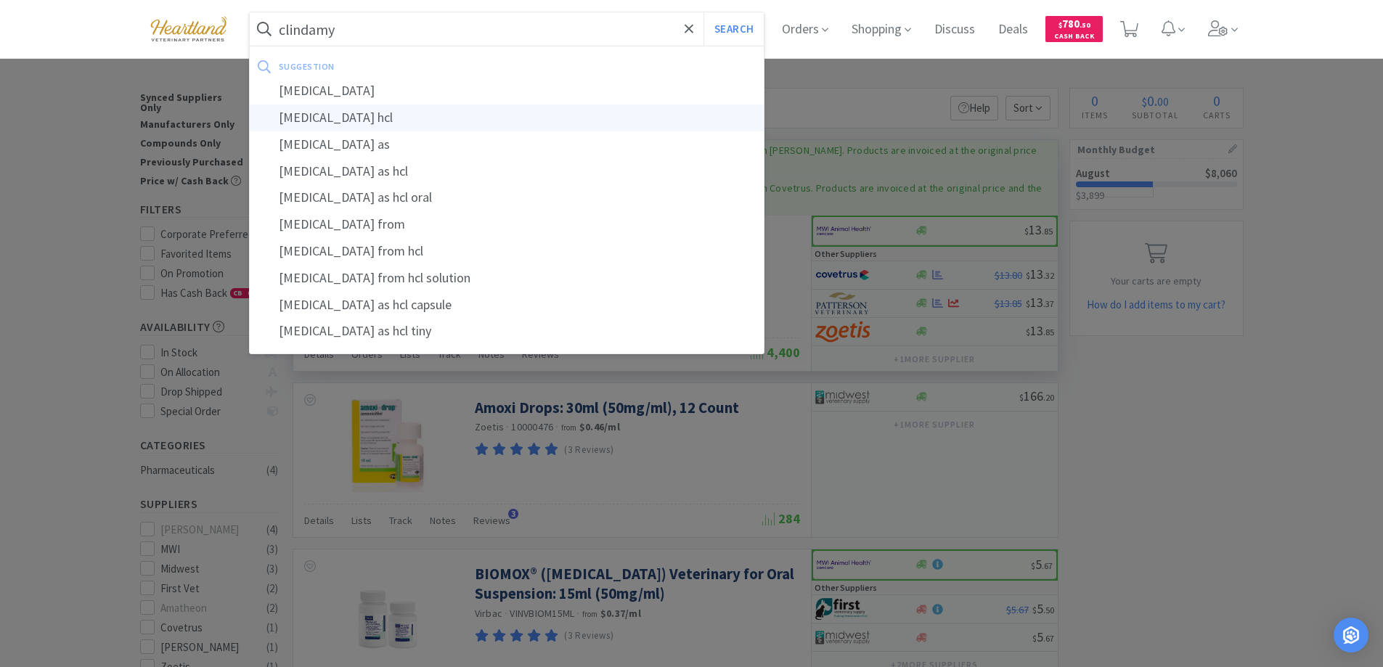
click at [377, 109] on div "[MEDICAL_DATA] hcl" at bounding box center [507, 118] width 515 height 27
type input "[MEDICAL_DATA] hcl"
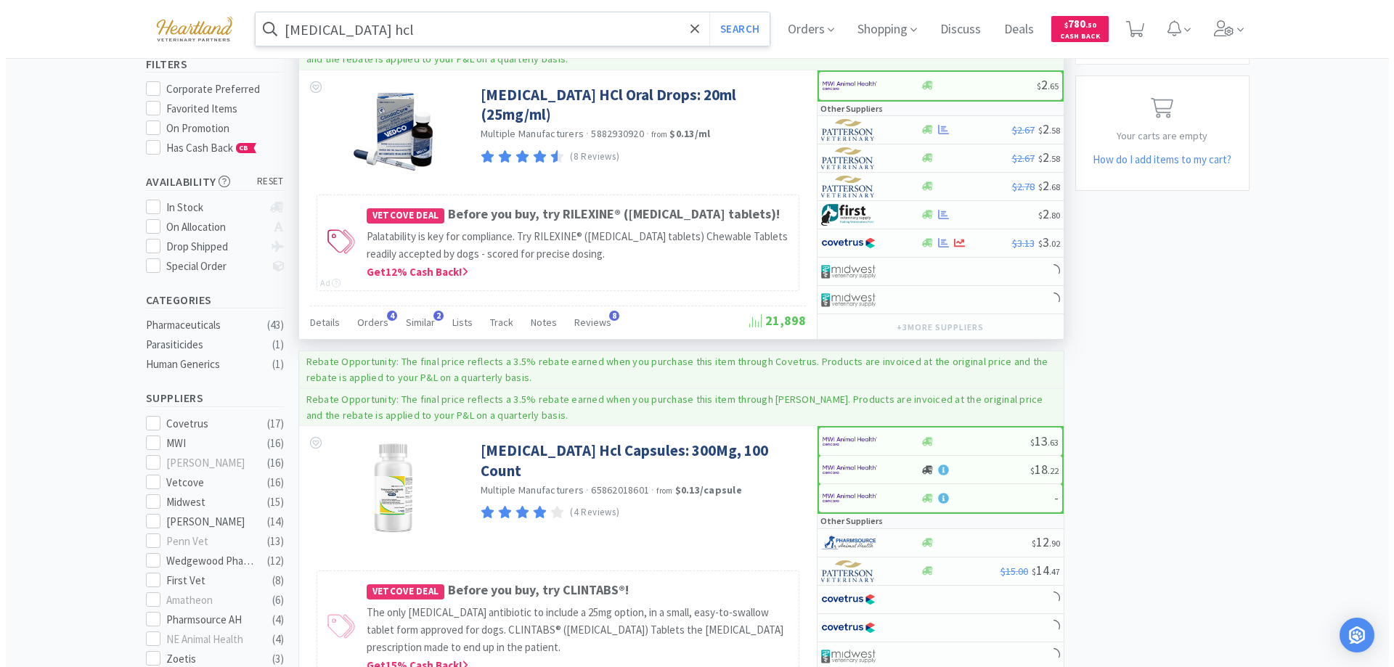
scroll to position [290, 0]
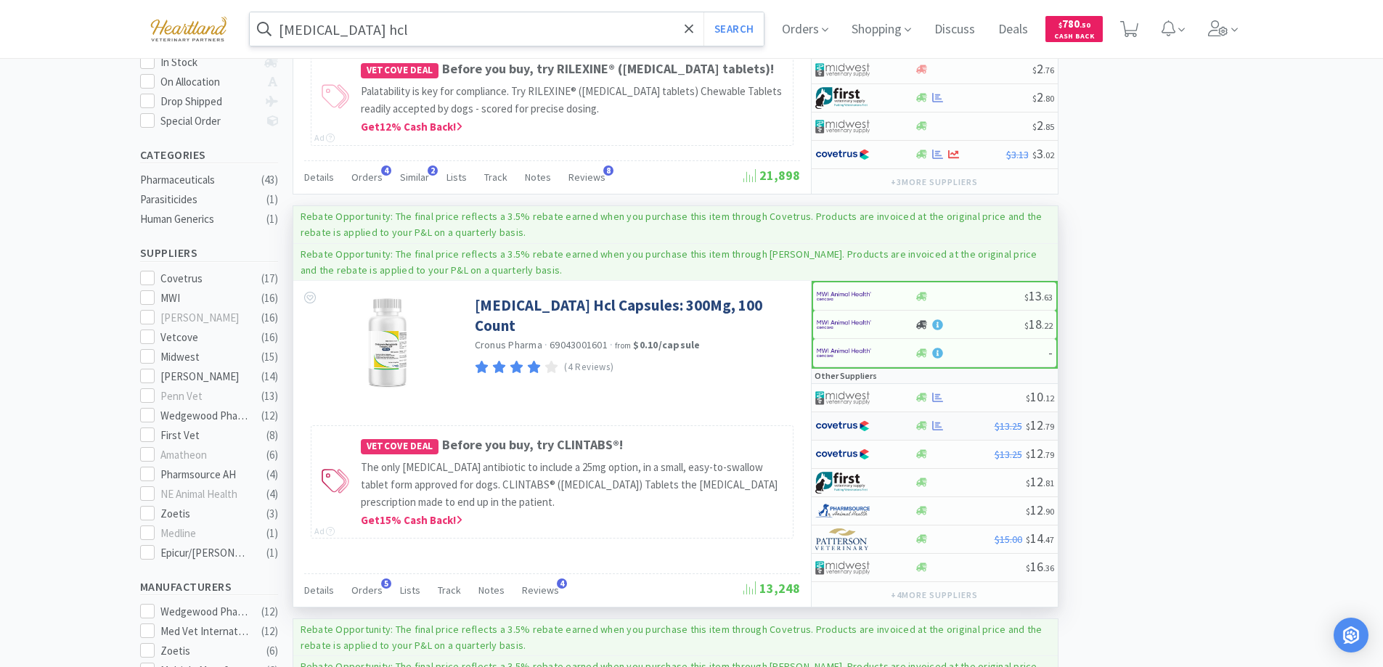
click at [877, 427] on div at bounding box center [855, 426] width 80 height 25
select select "1"
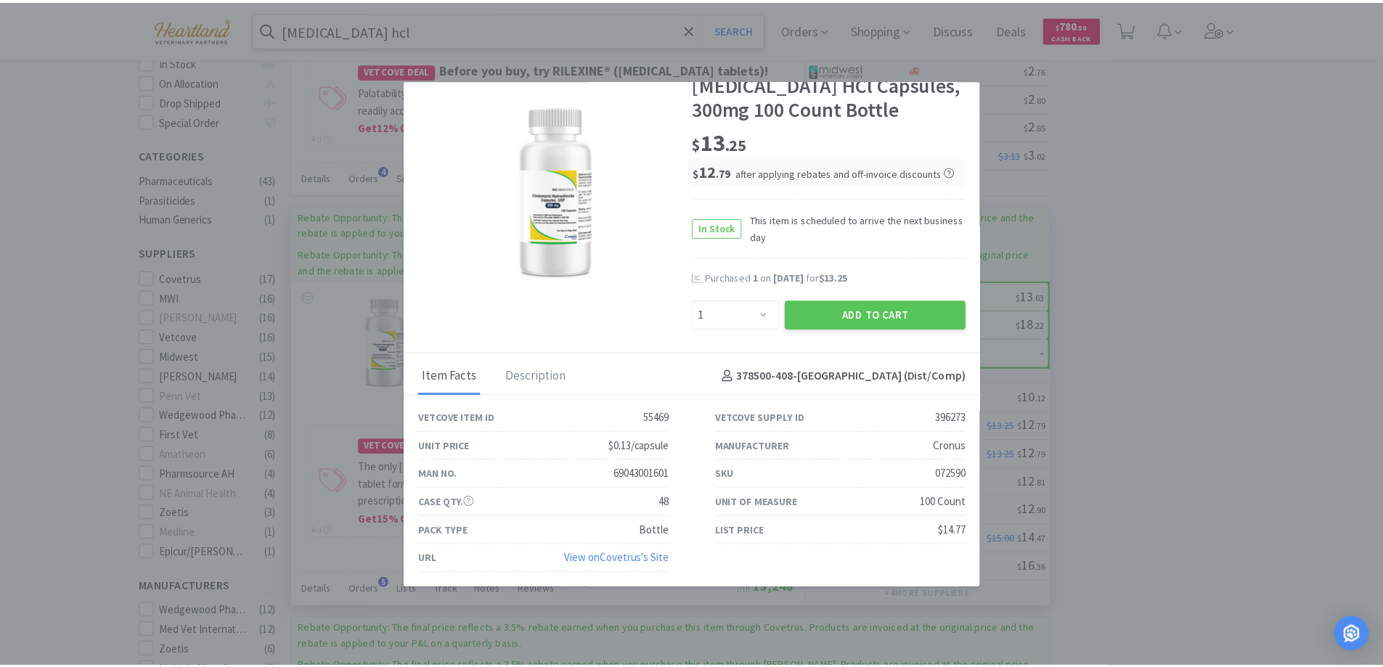
scroll to position [0, 0]
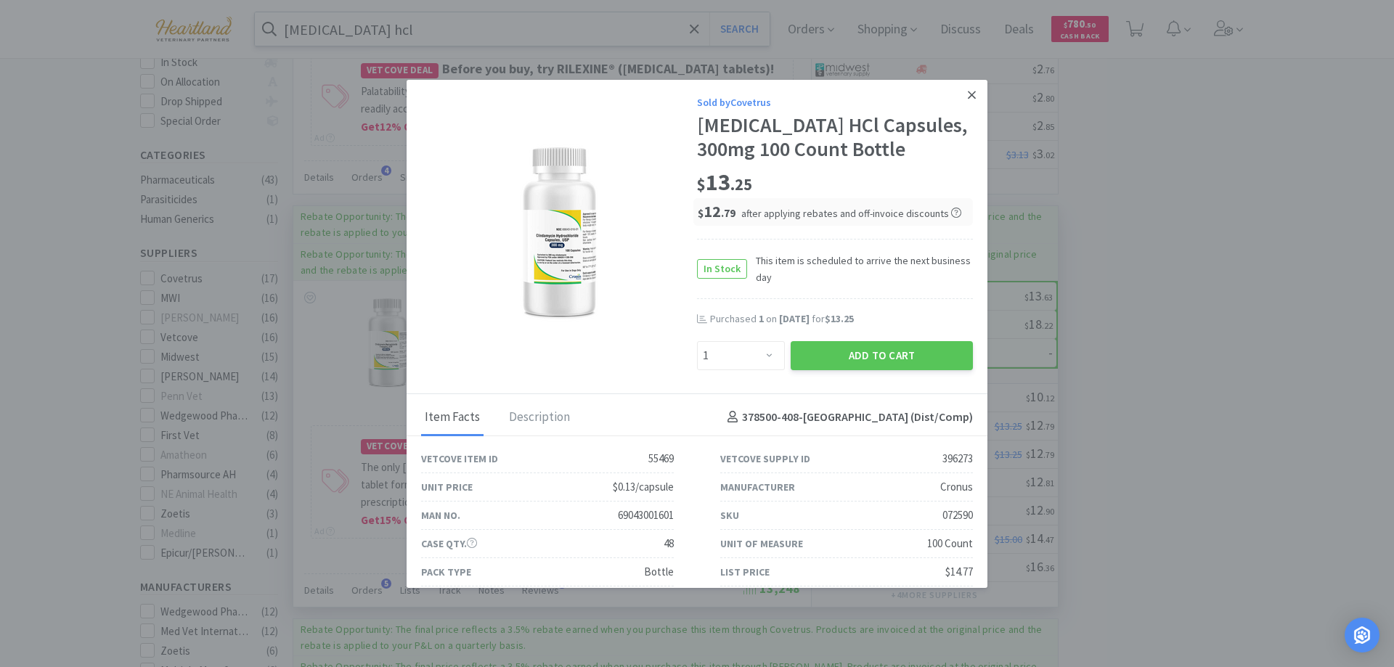
click at [967, 91] on icon at bounding box center [971, 95] width 8 height 13
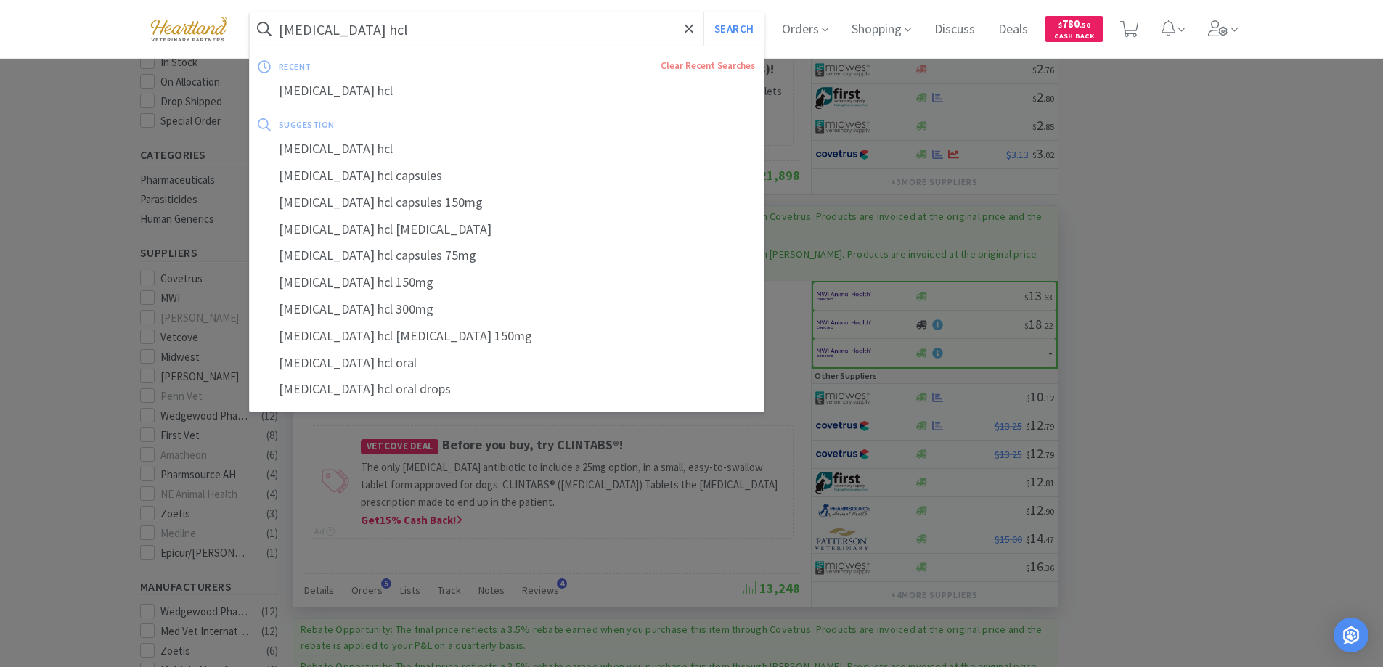
click at [402, 28] on input "[MEDICAL_DATA] hcl" at bounding box center [507, 28] width 515 height 33
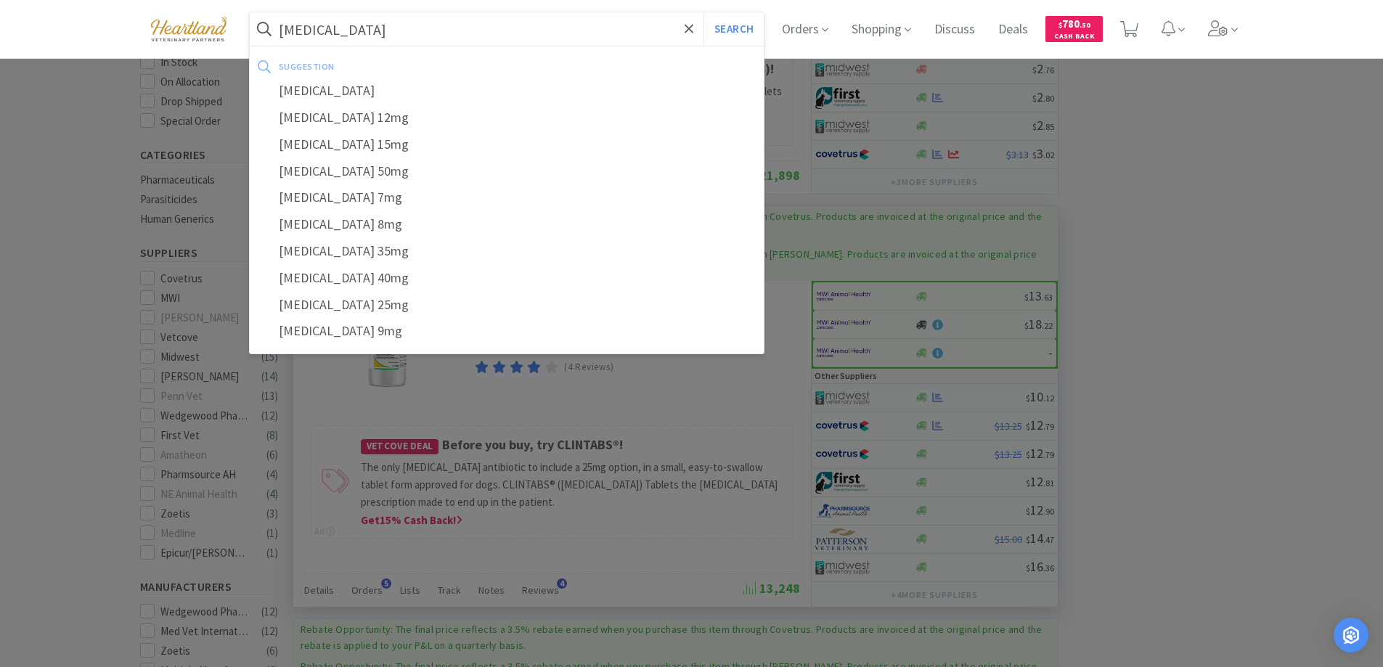
type input "[MEDICAL_DATA]"
click at [703, 12] on button "Search" at bounding box center [733, 28] width 60 height 33
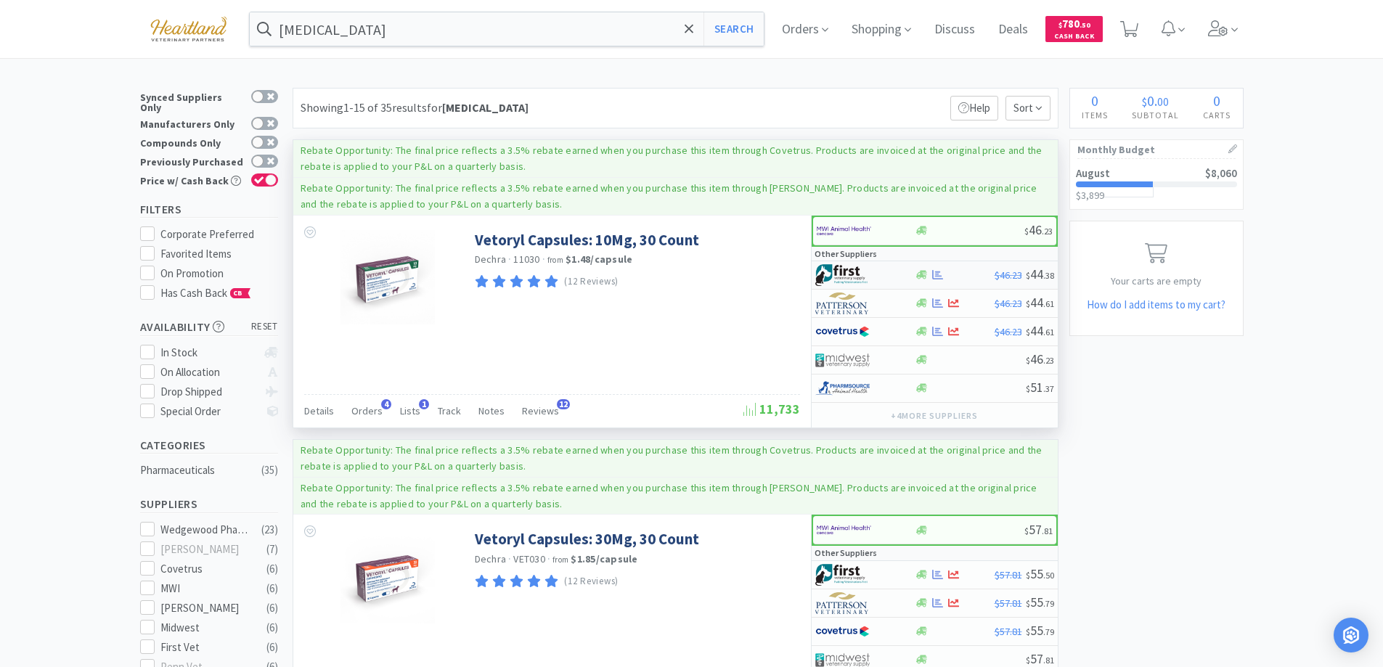
click at [907, 275] on div at bounding box center [864, 275] width 99 height 25
select select "1"
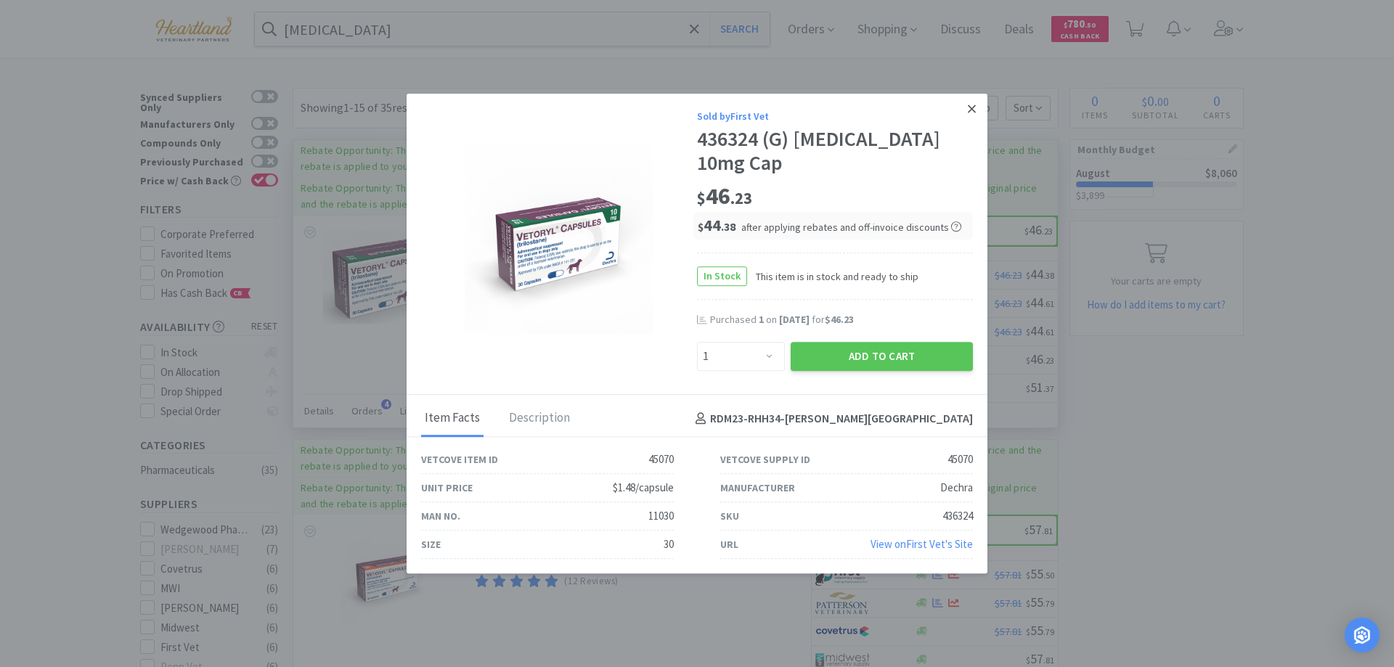
click at [970, 125] on link at bounding box center [971, 109] width 25 height 31
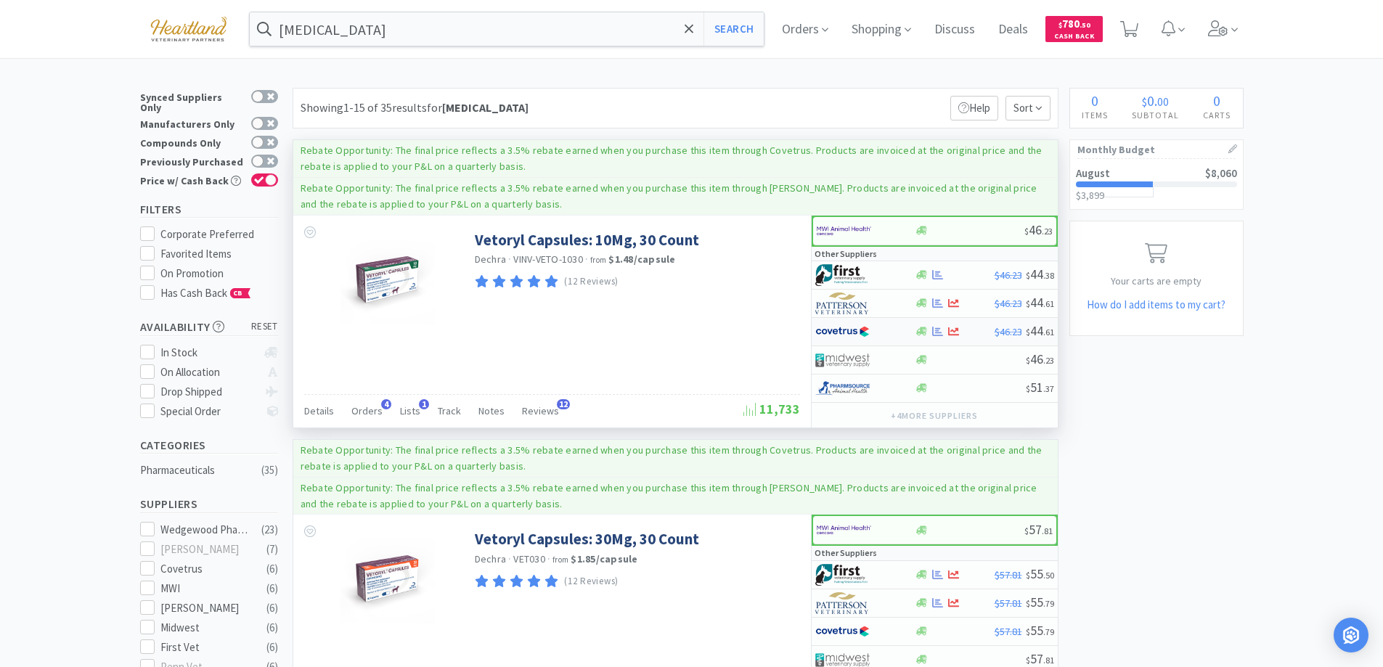
click at [893, 334] on div at bounding box center [855, 331] width 80 height 25
select select "1"
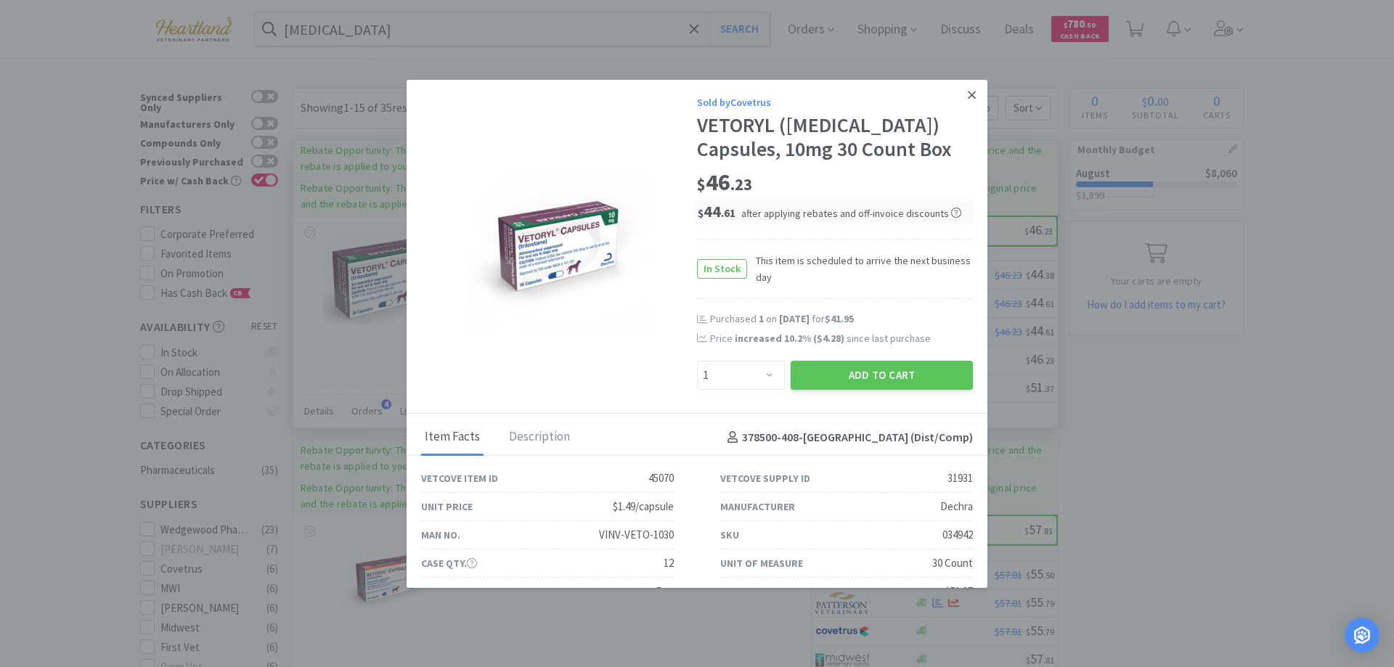
click at [967, 95] on icon at bounding box center [971, 95] width 8 height 8
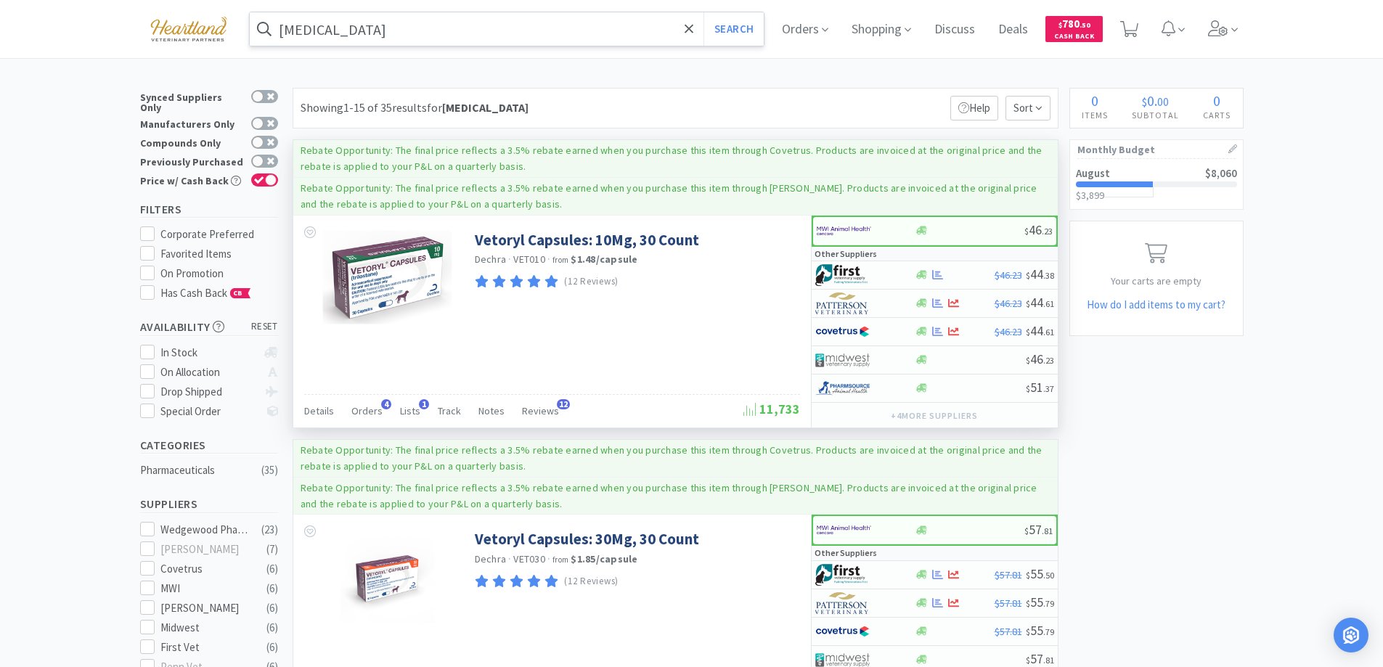
click at [429, 39] on input "[MEDICAL_DATA]" at bounding box center [507, 28] width 515 height 33
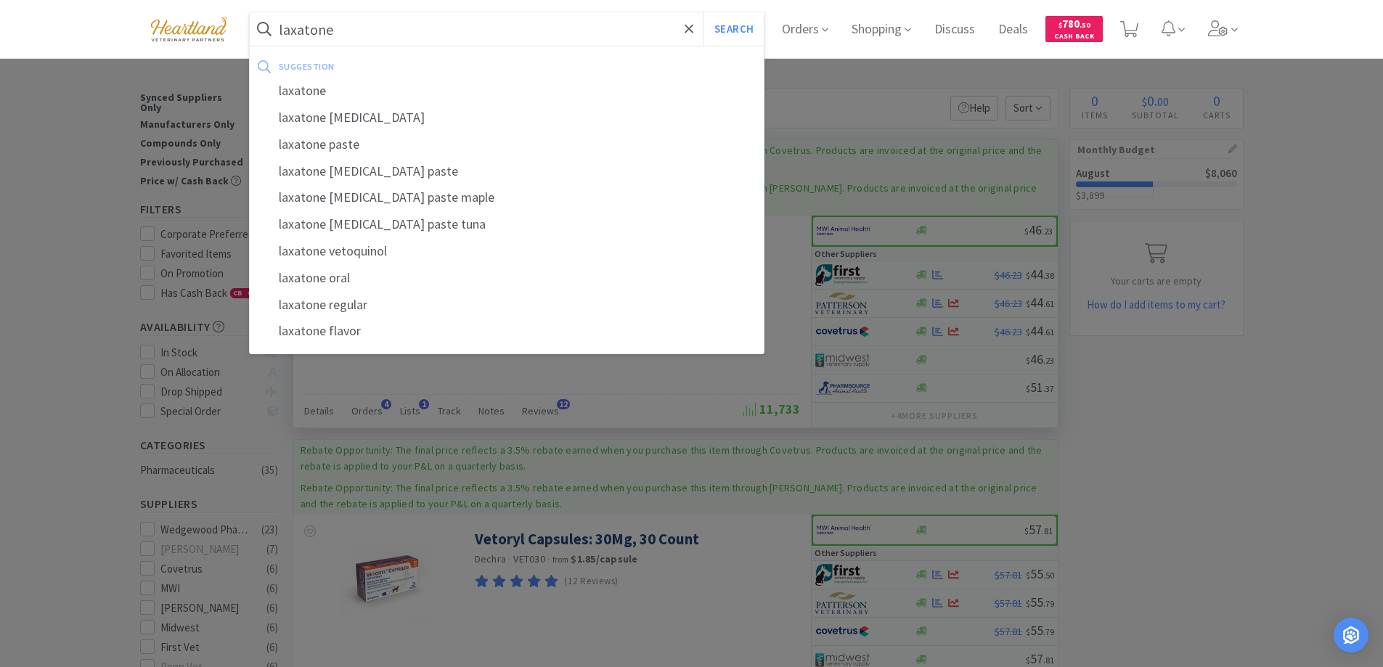
type input "laxatone"
click at [703, 12] on button "Search" at bounding box center [733, 28] width 60 height 33
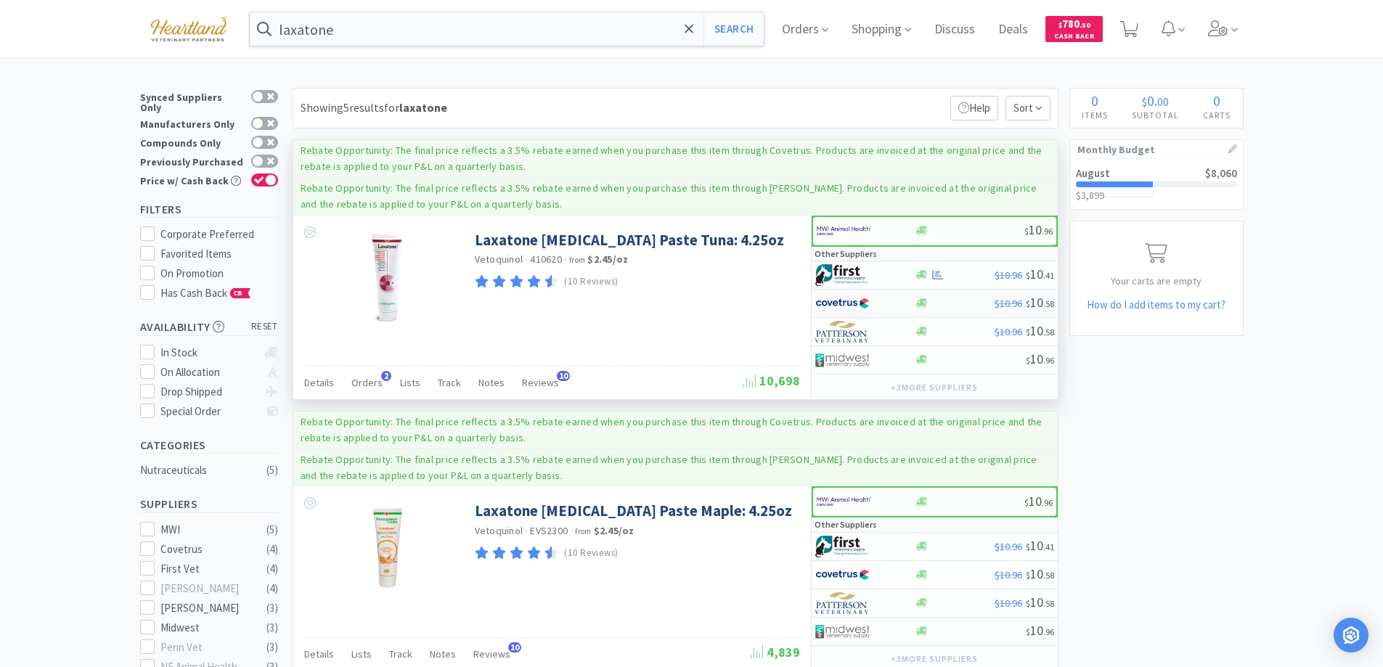
click at [893, 299] on div at bounding box center [855, 303] width 80 height 25
select select "1"
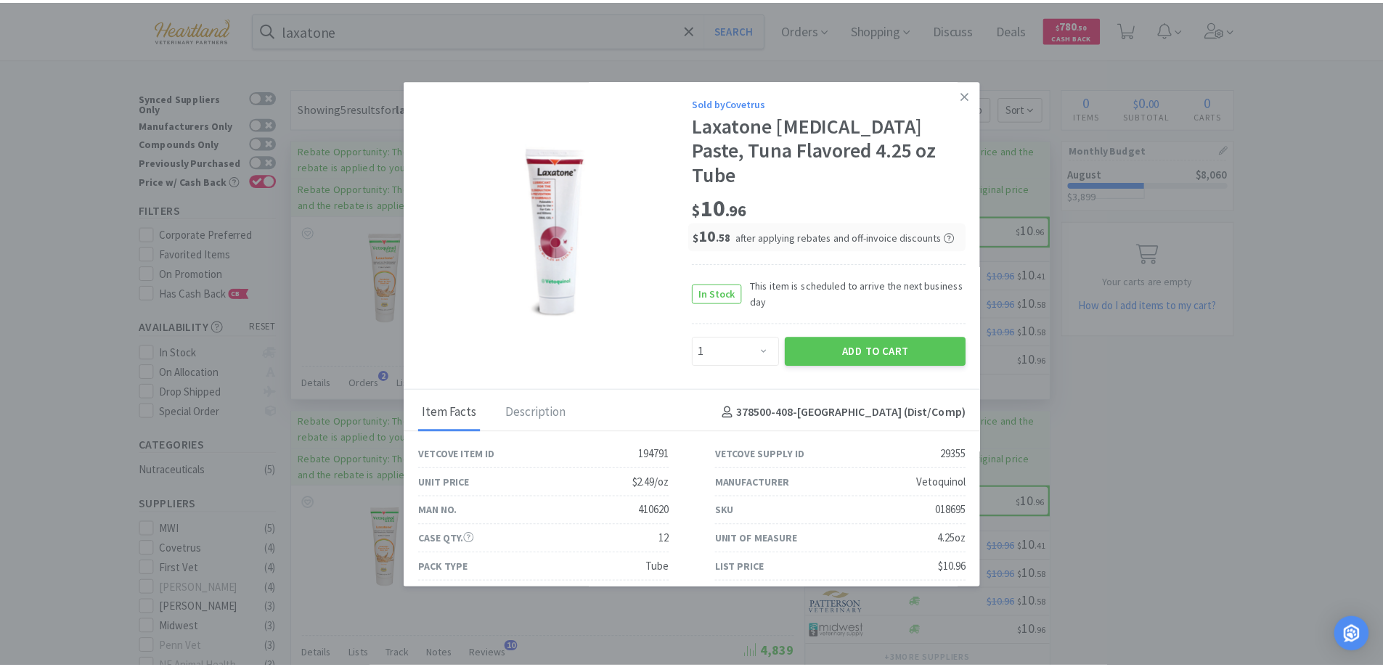
scroll to position [12, 0]
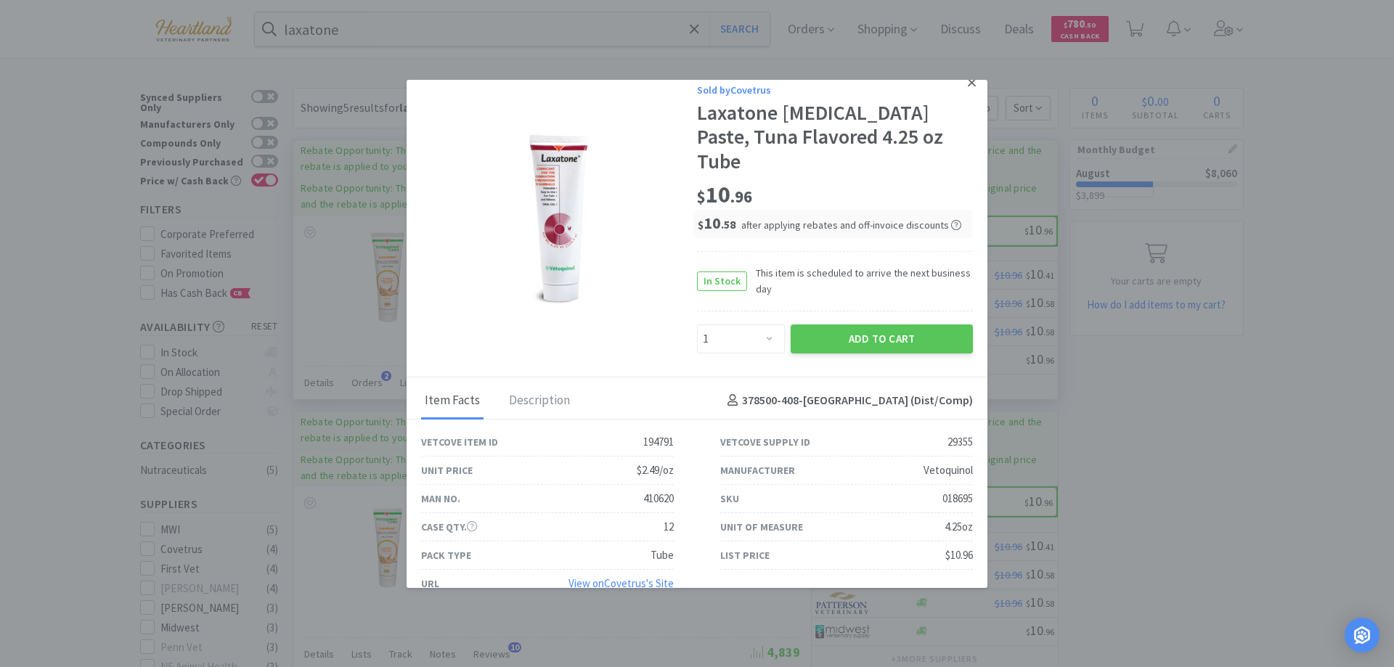
click at [967, 80] on icon at bounding box center [971, 82] width 8 height 13
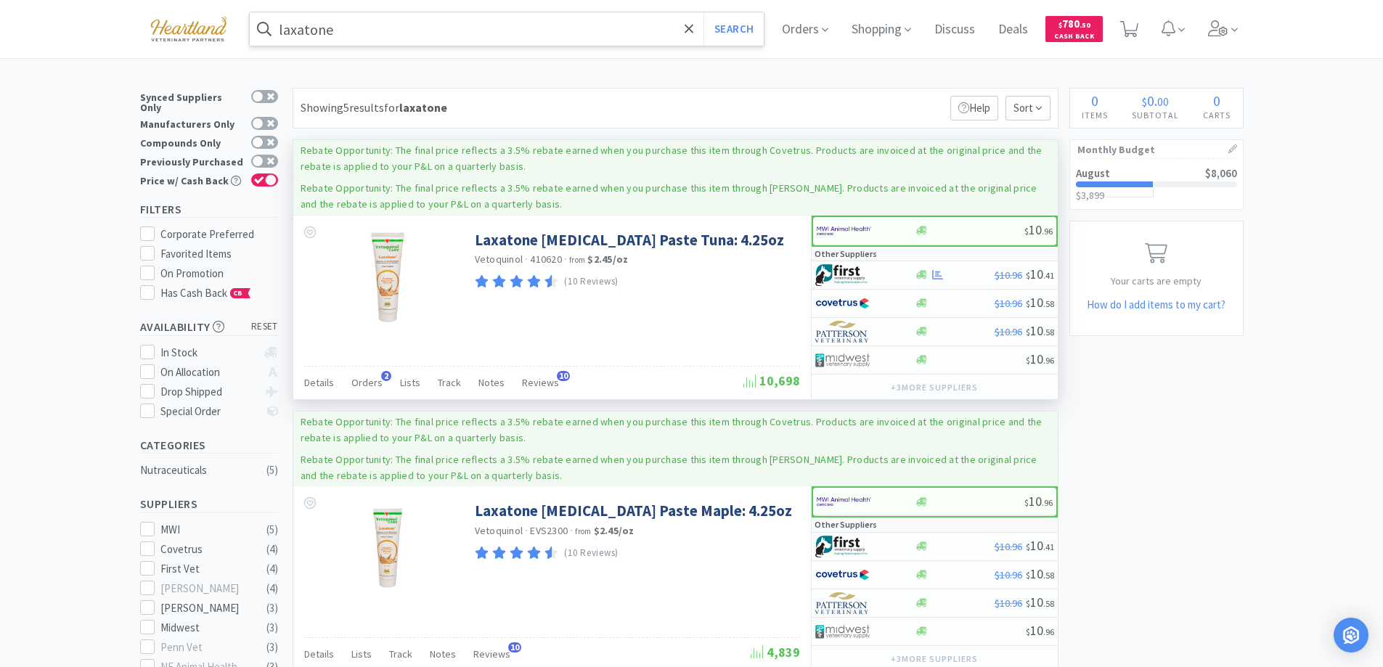
click at [409, 23] on input "laxatone" at bounding box center [507, 28] width 515 height 33
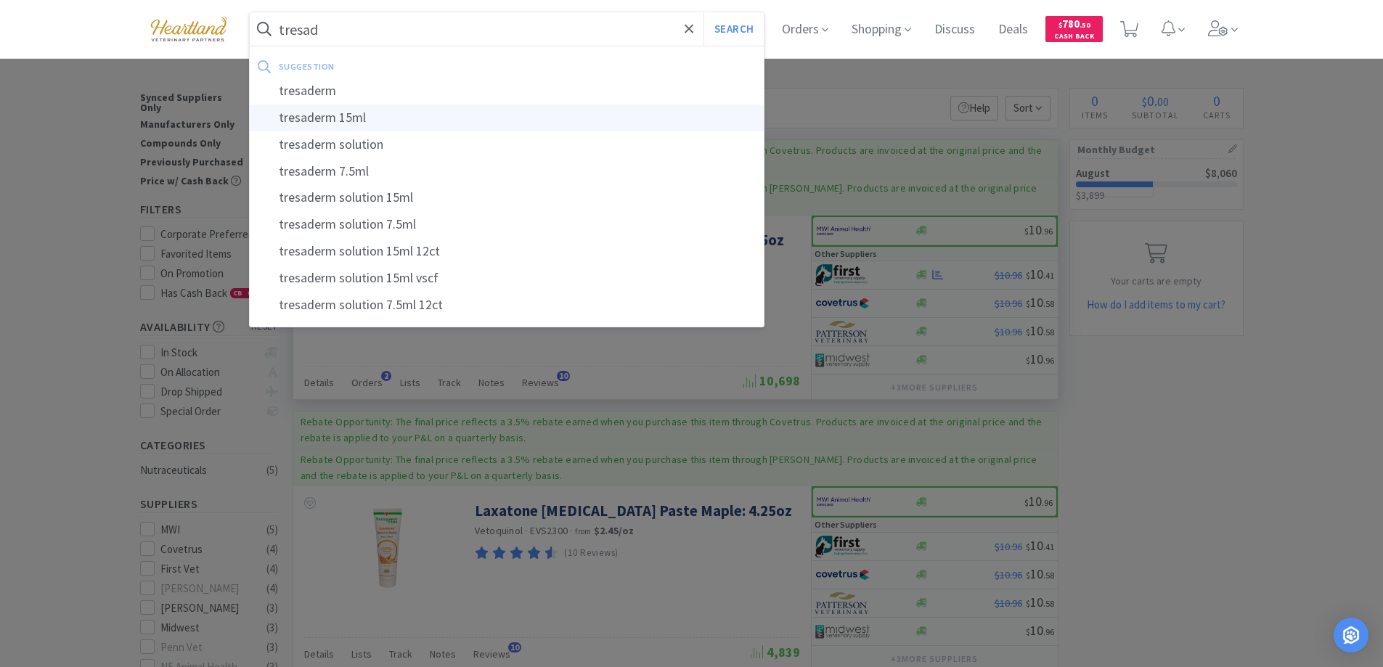
click at [332, 120] on div "tresaderm 15ml" at bounding box center [507, 118] width 515 height 27
type input "tresaderm 15ml"
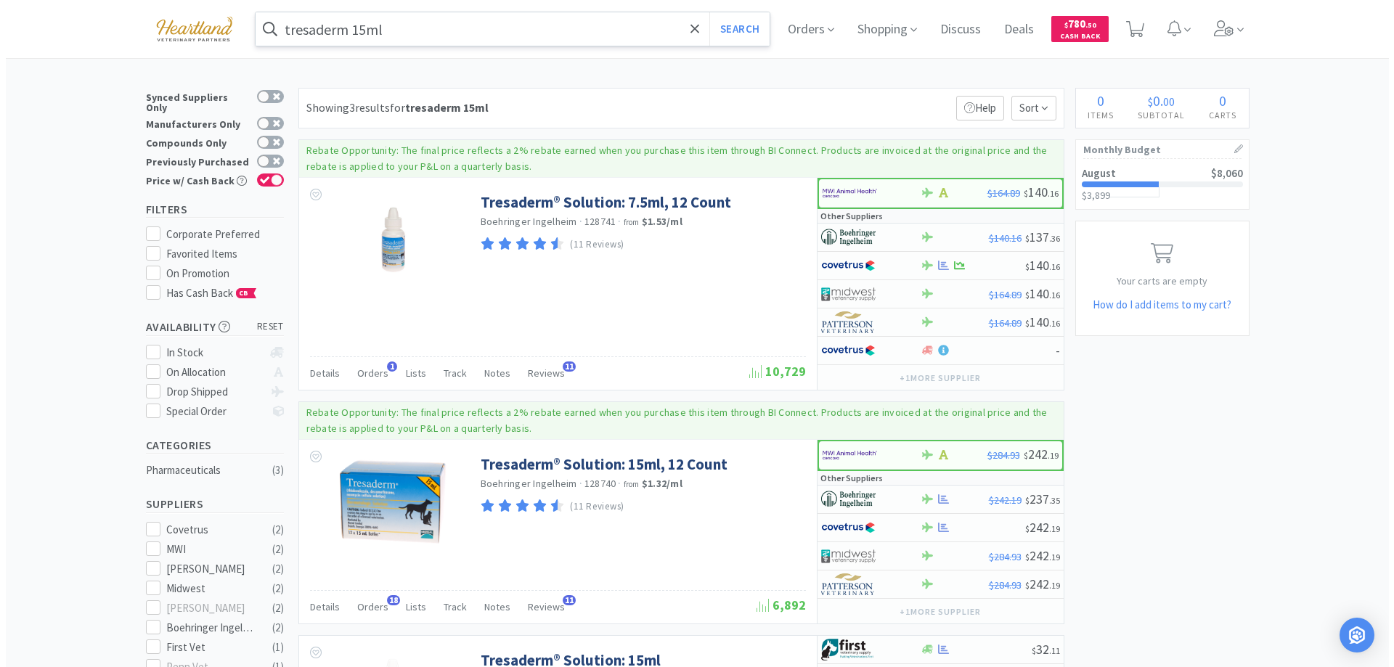
scroll to position [295, 0]
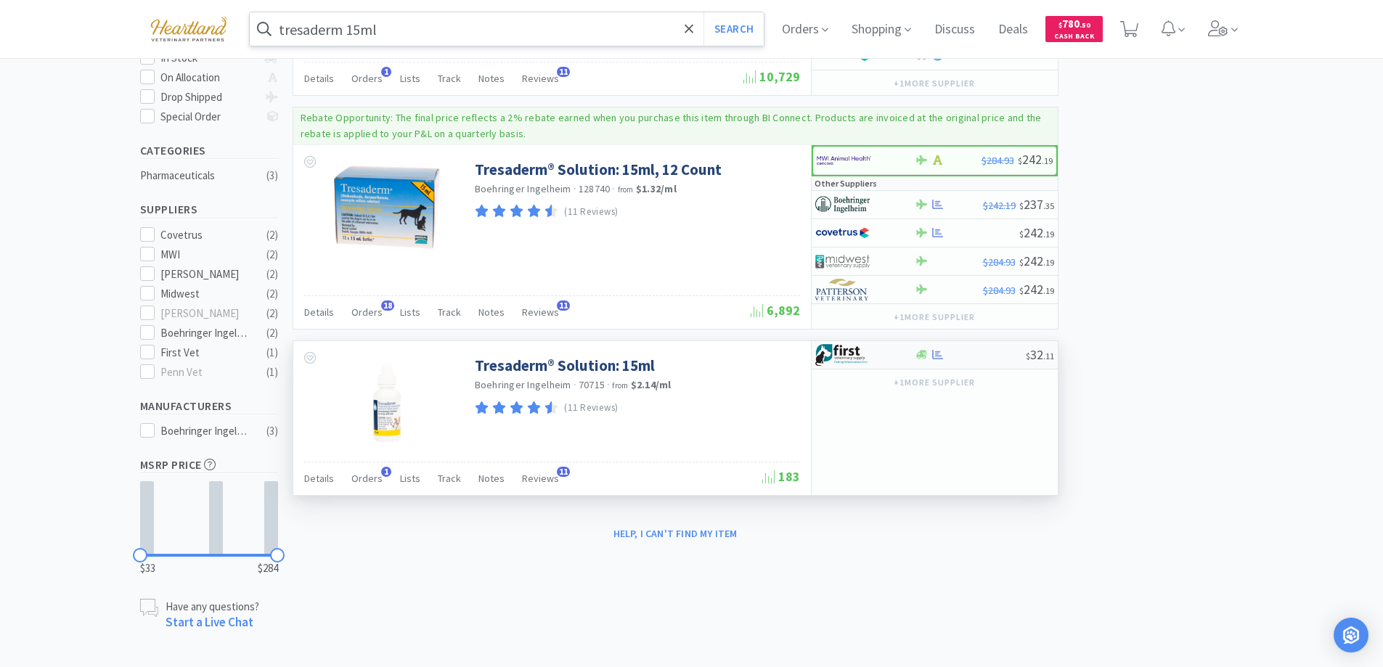
click at [885, 357] on div at bounding box center [855, 355] width 80 height 25
select select "1"
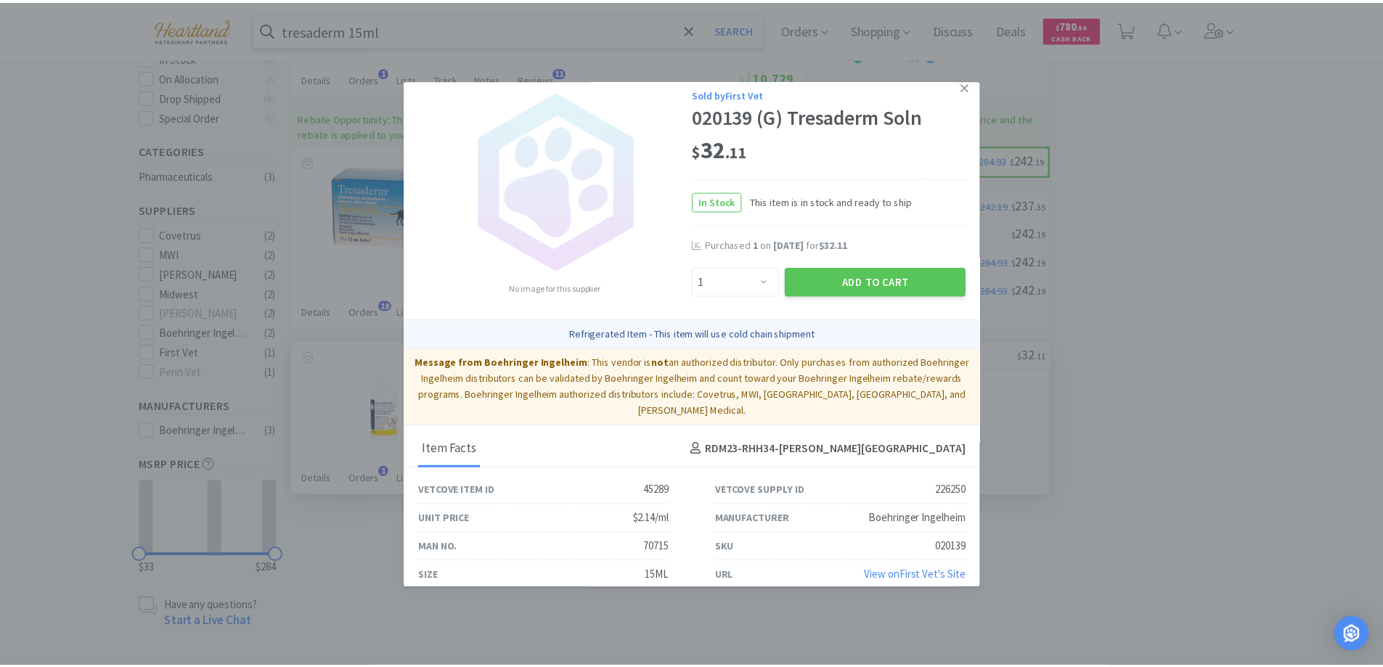
scroll to position [0, 0]
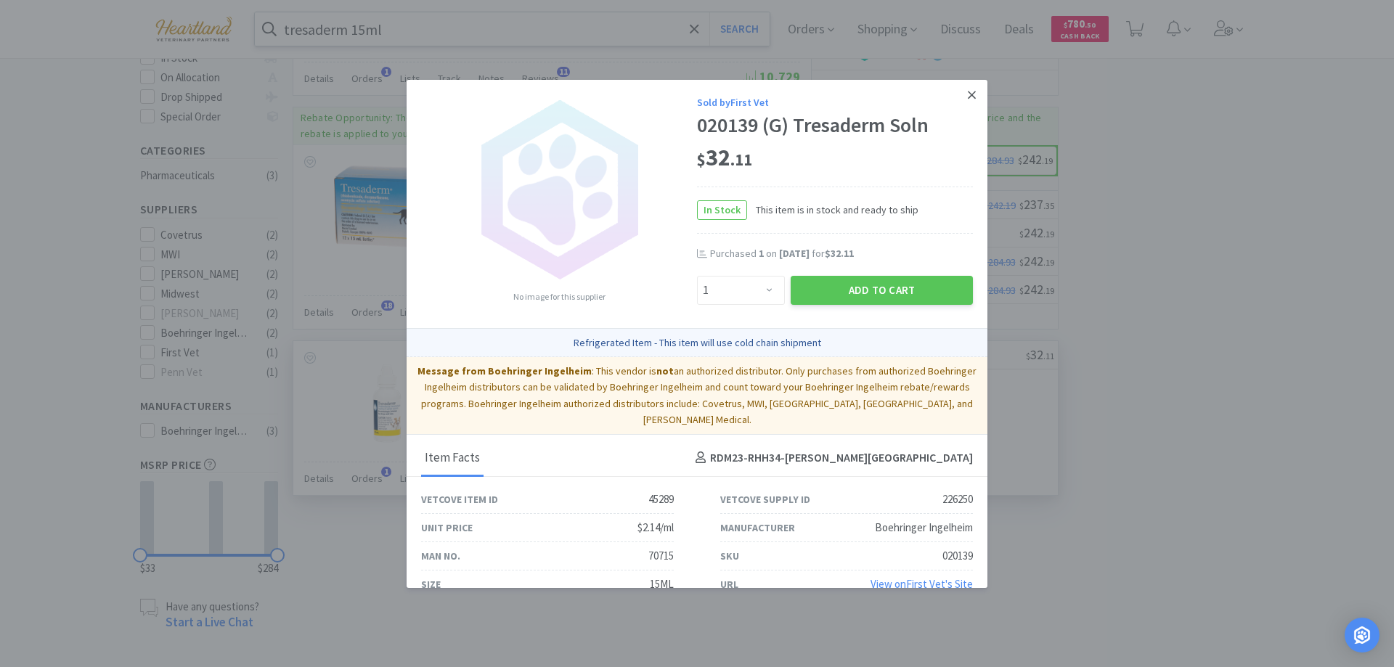
click at [967, 96] on icon at bounding box center [971, 95] width 8 height 8
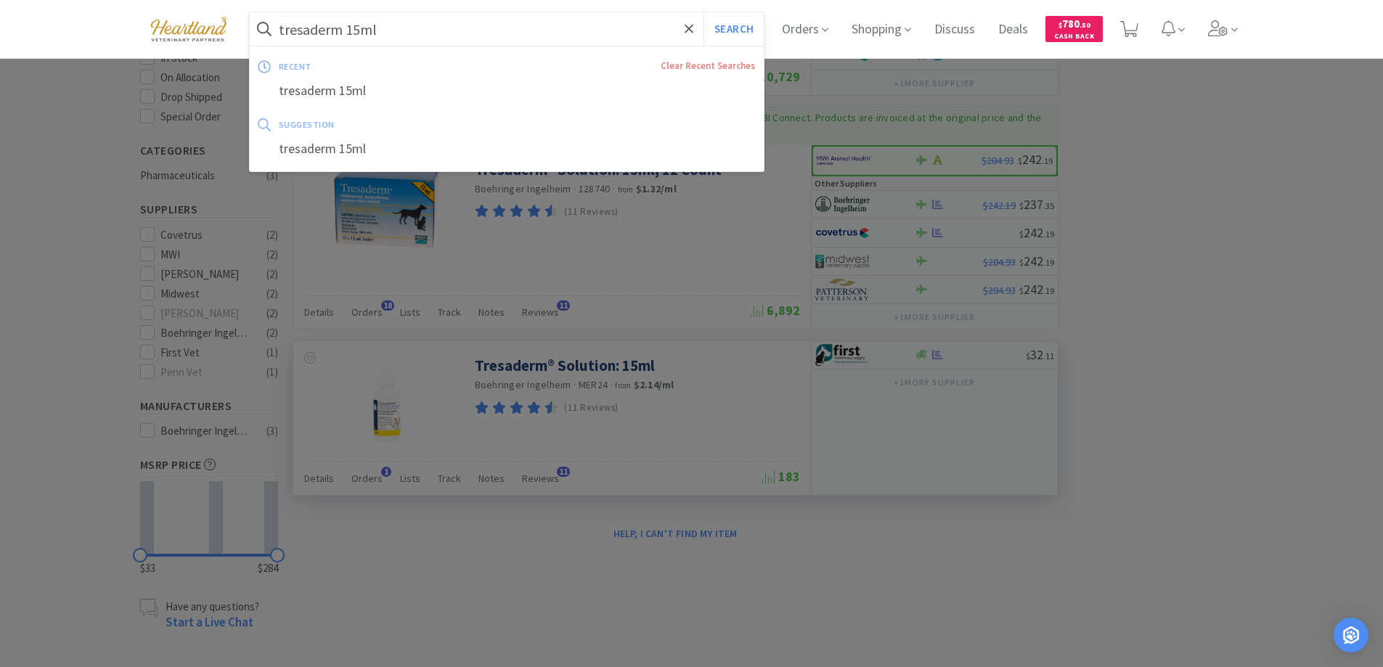
click at [469, 39] on input "tresaderm 15ml" at bounding box center [507, 28] width 515 height 33
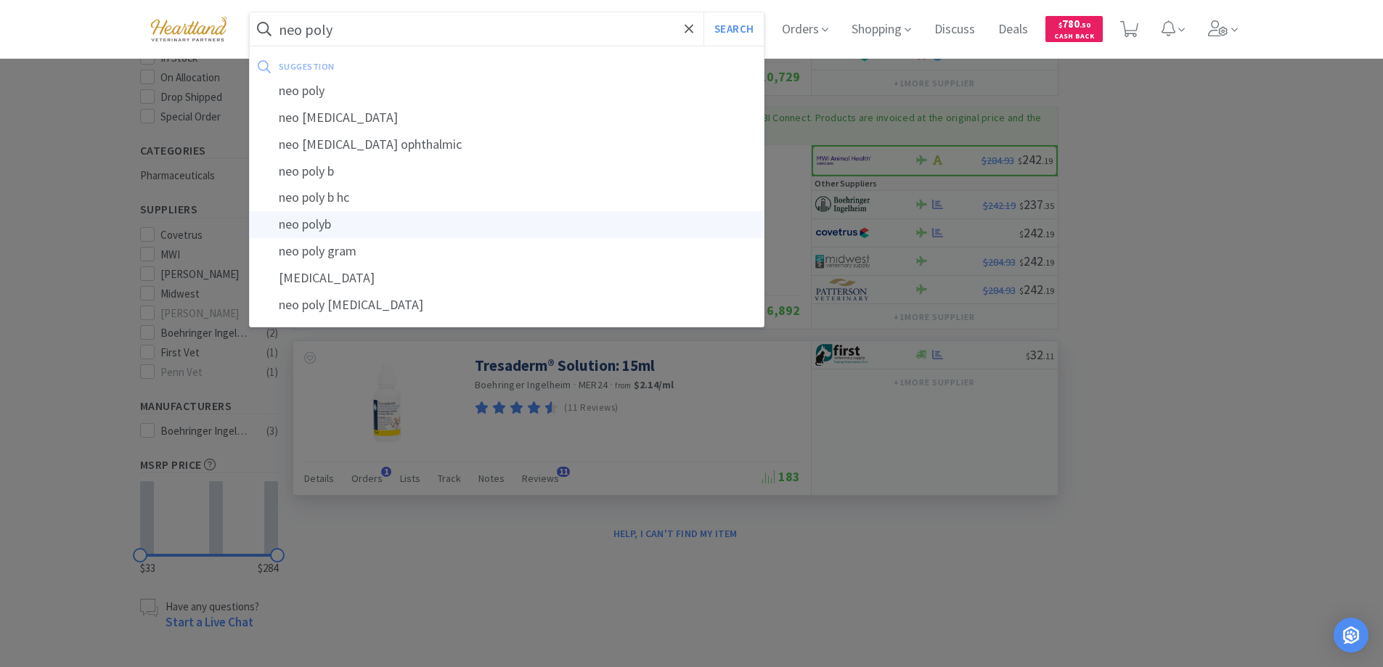
type input "neo poly"
click at [703, 12] on button "Search" at bounding box center [733, 28] width 60 height 33
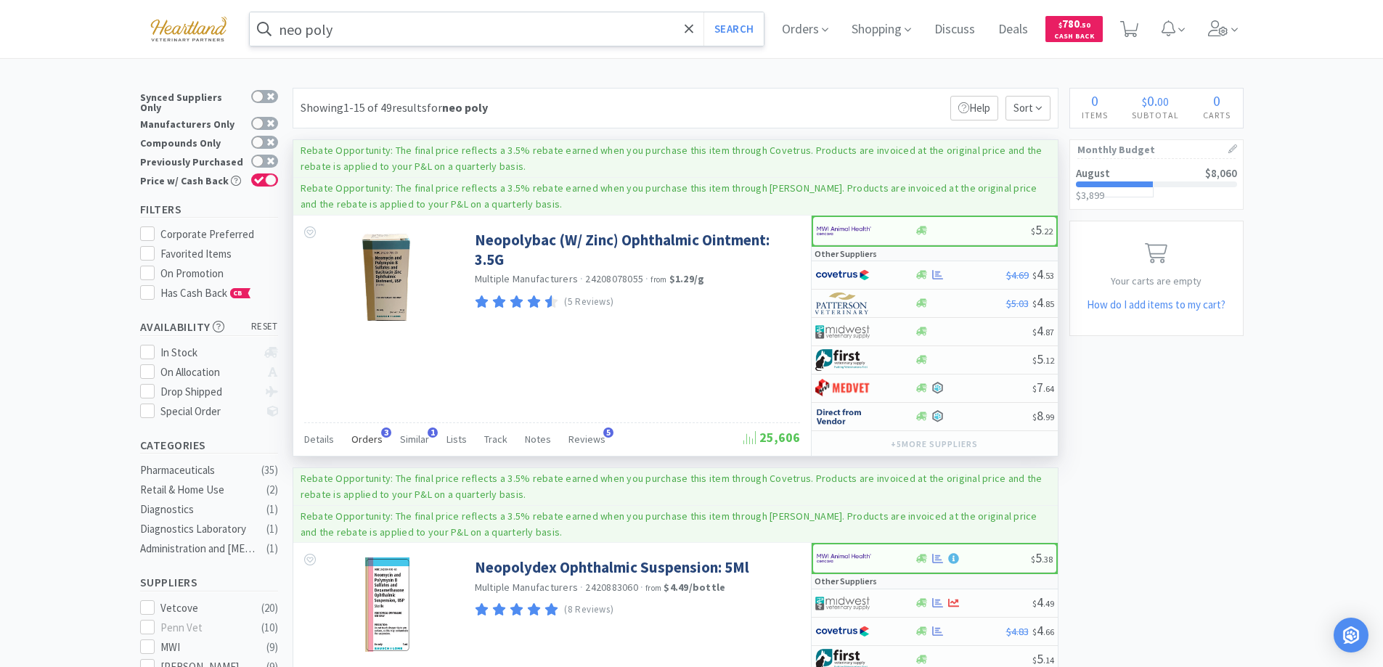
click at [357, 442] on span "Orders" at bounding box center [366, 439] width 31 height 13
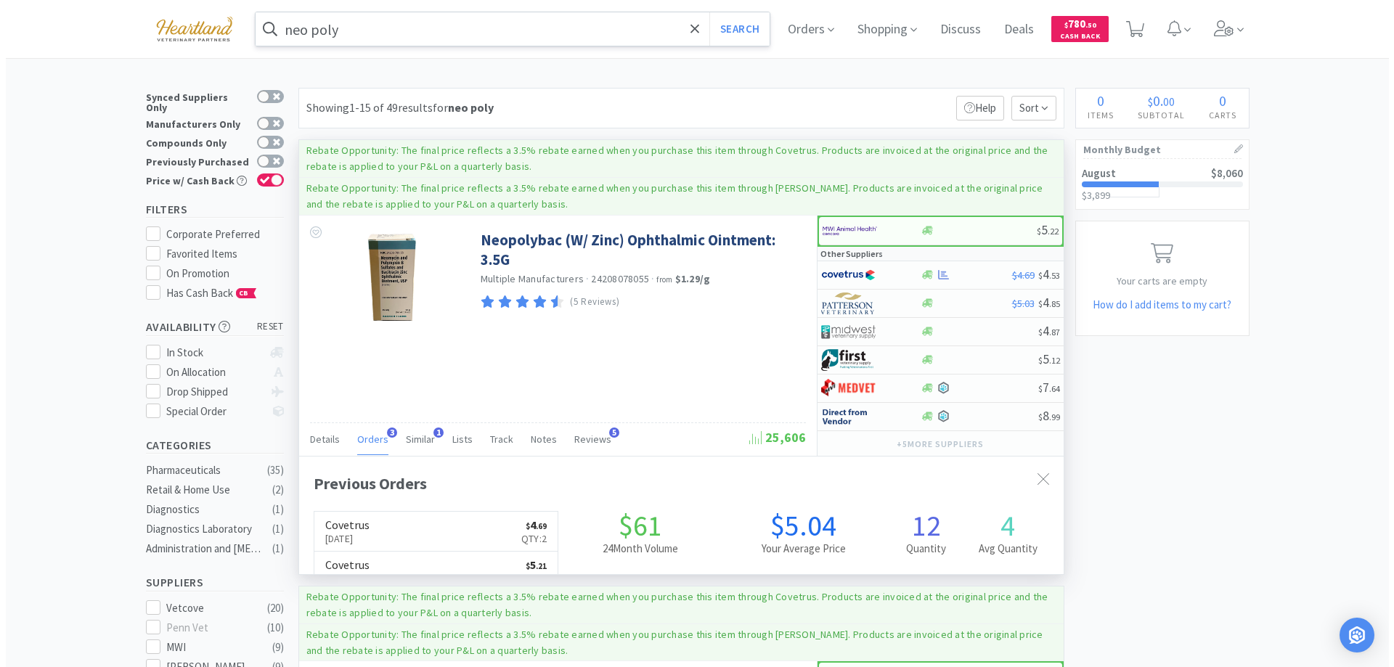
scroll to position [376, 764]
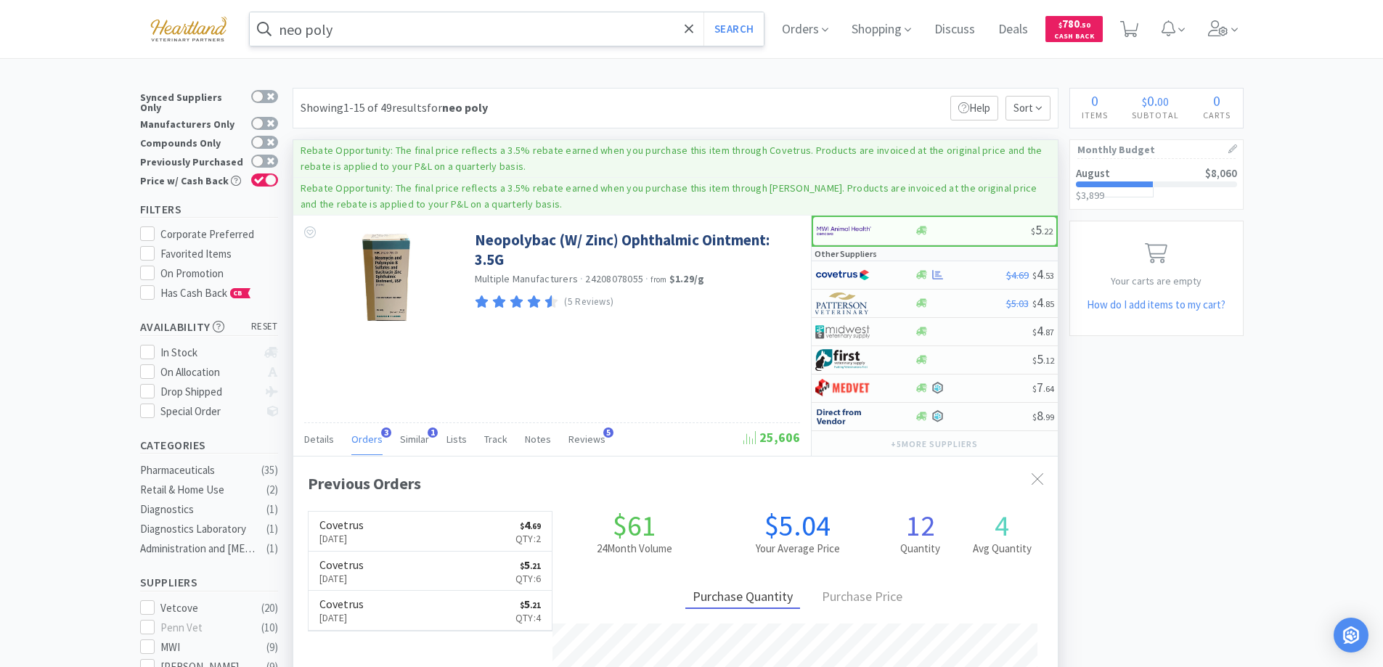
click at [357, 442] on span "Orders" at bounding box center [366, 439] width 31 height 13
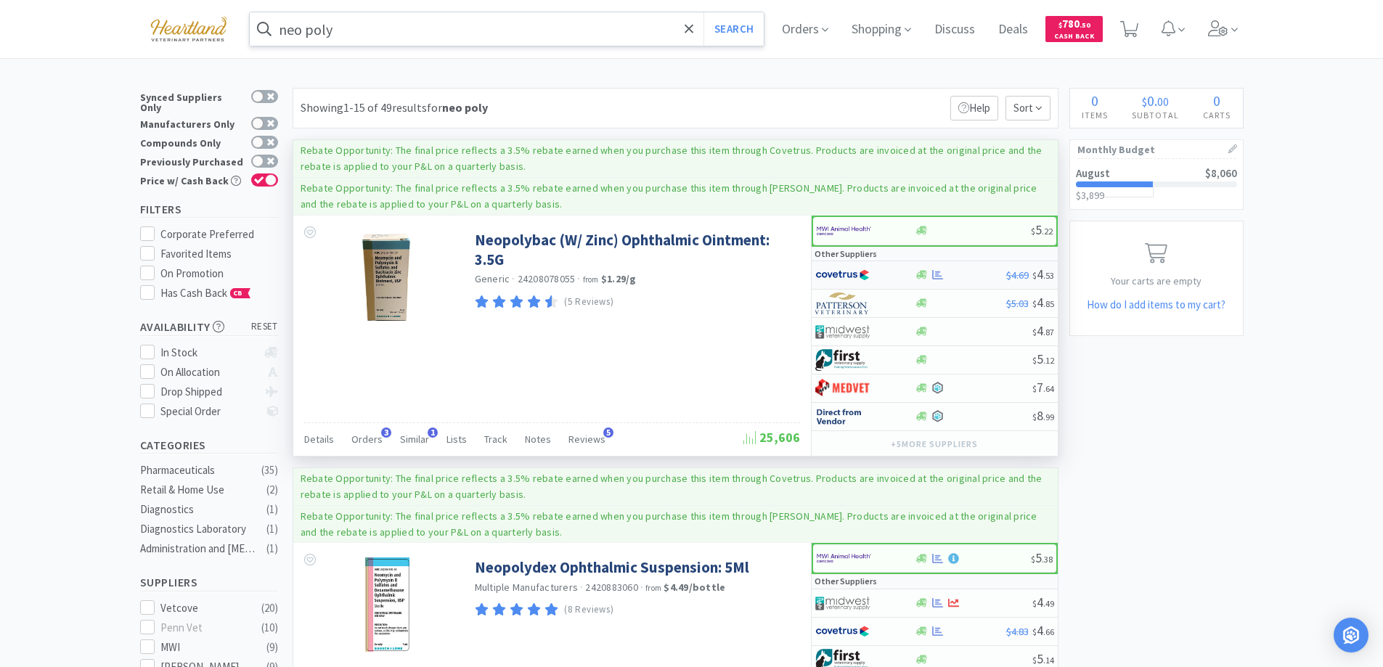
click at [896, 267] on div at bounding box center [864, 275] width 99 height 25
select select "1"
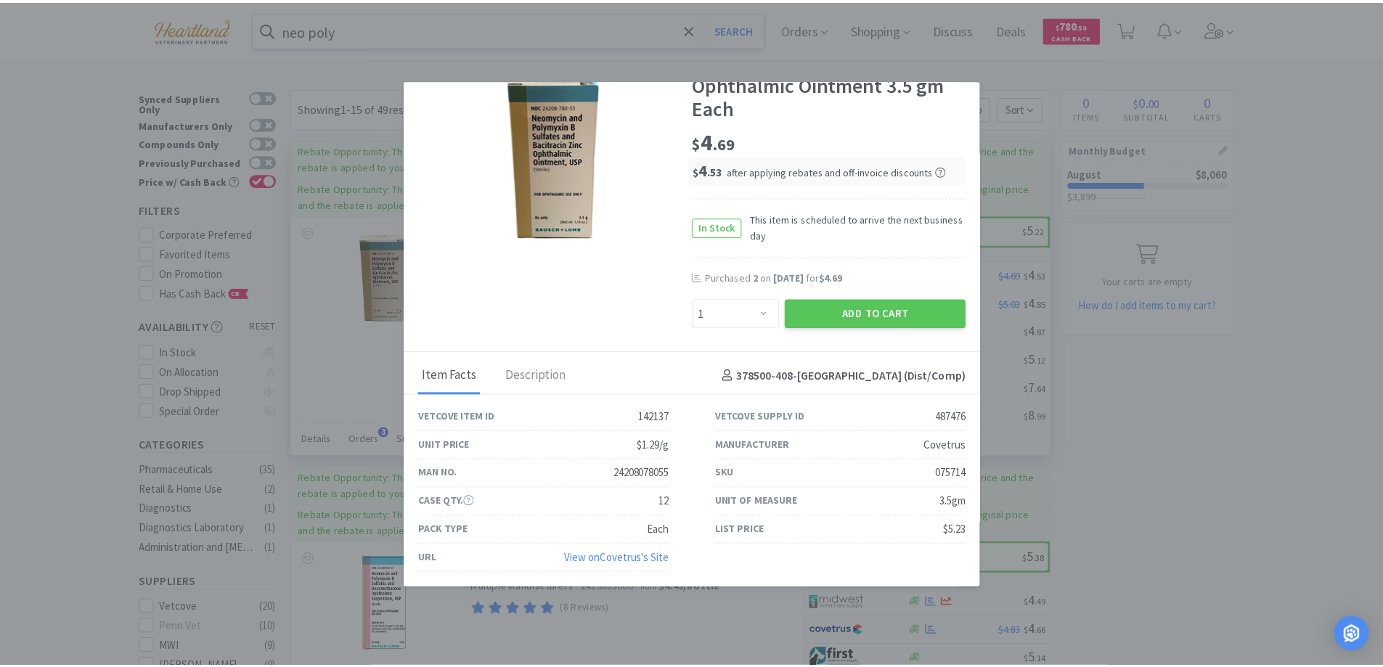
scroll to position [0, 0]
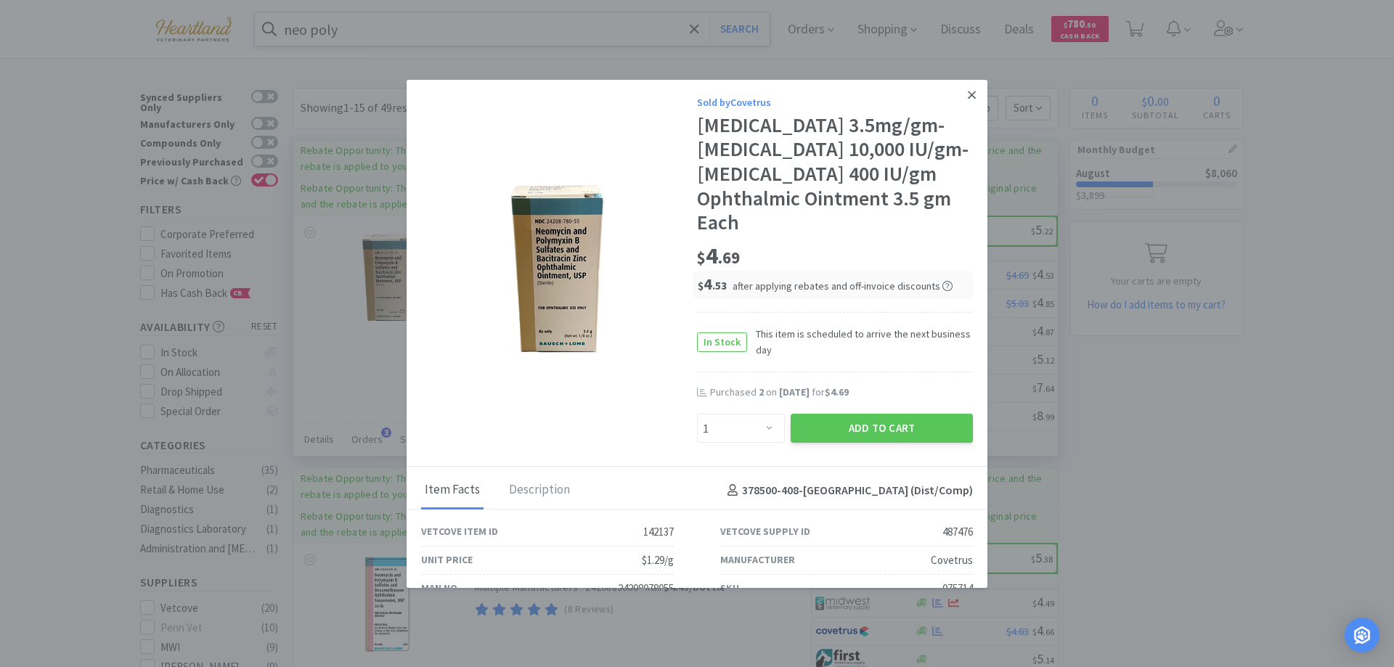
click at [959, 97] on link at bounding box center [971, 95] width 25 height 31
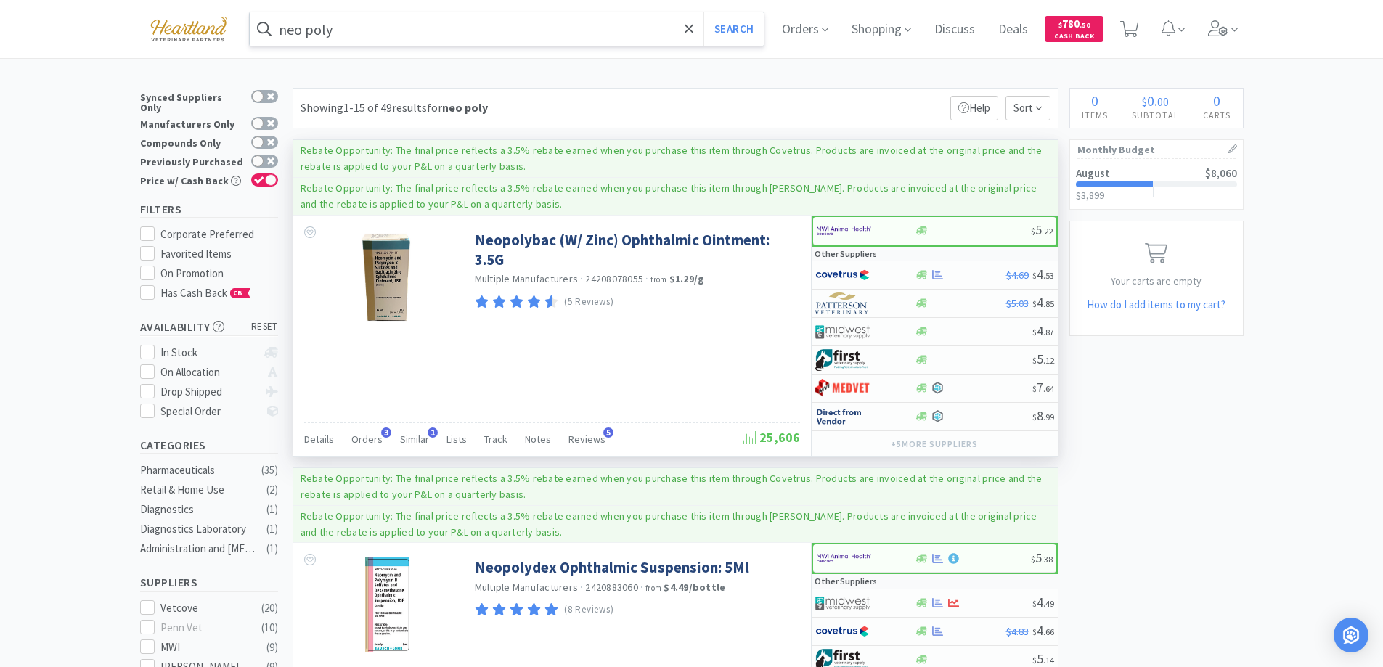
click at [369, 28] on input "neo poly" at bounding box center [507, 28] width 515 height 33
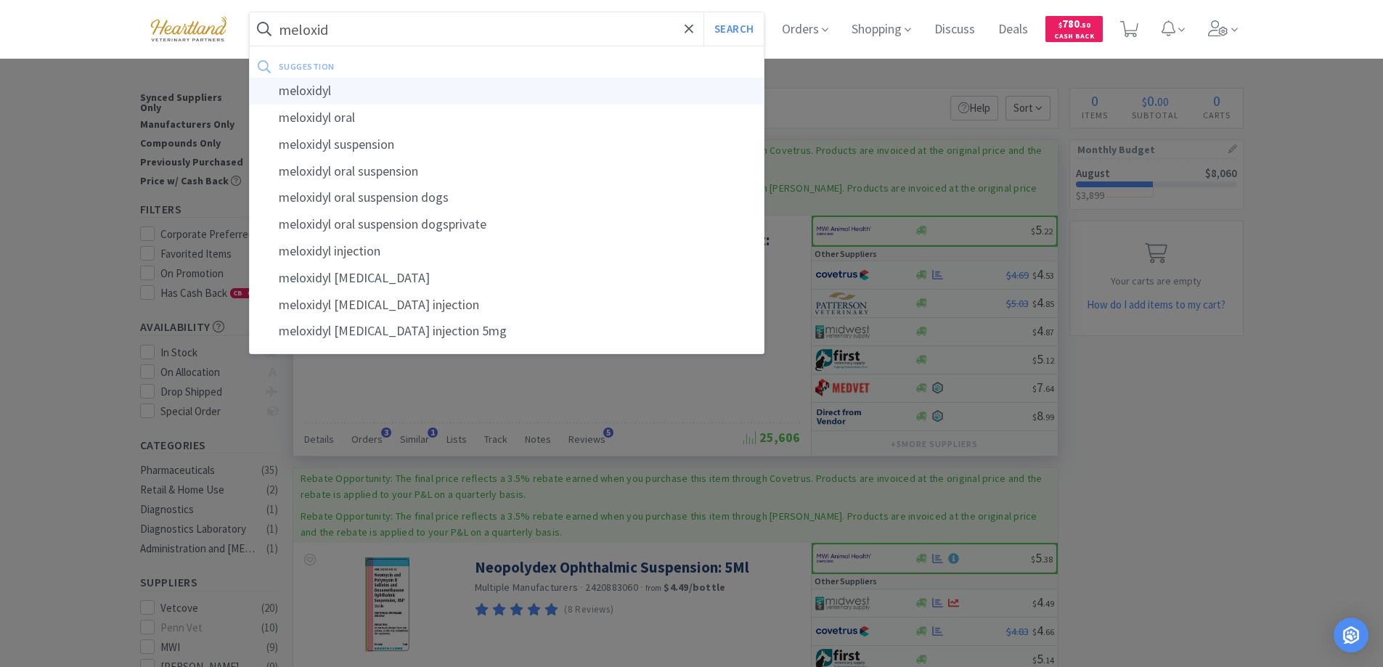
click at [333, 78] on div "meloxidyl" at bounding box center [507, 91] width 515 height 27
type input "meloxidyl"
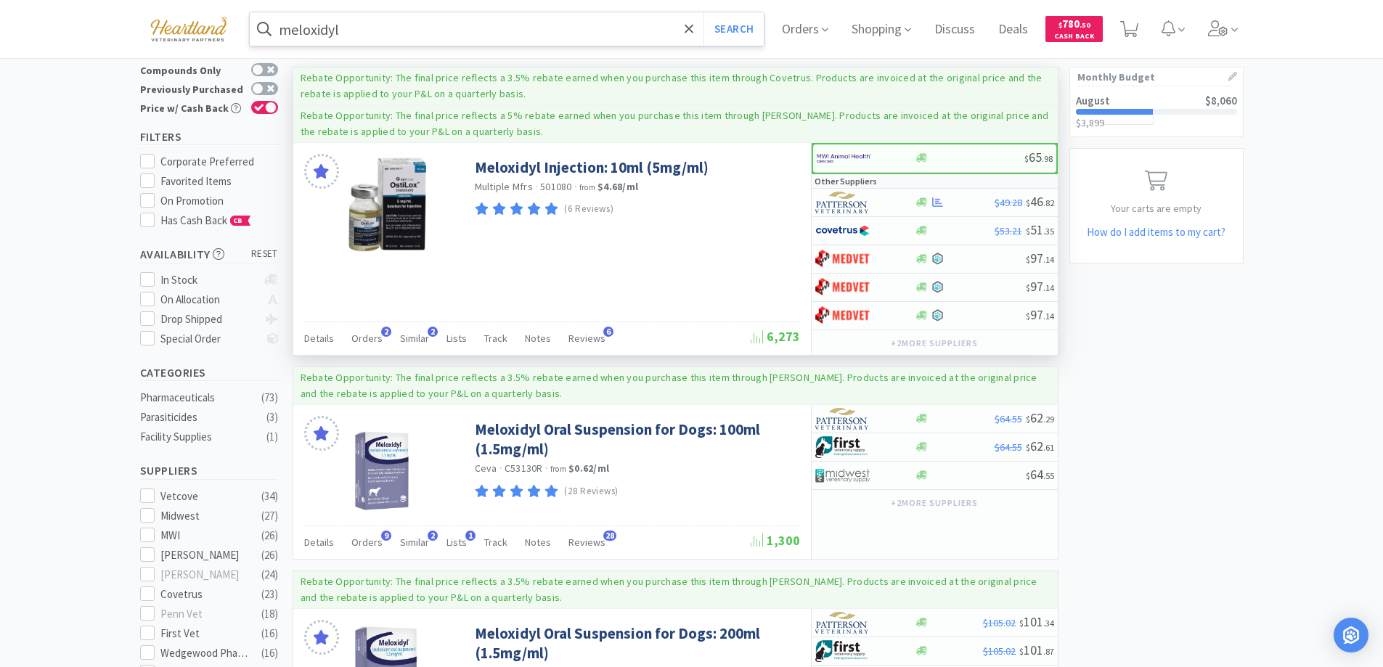
scroll to position [145, 0]
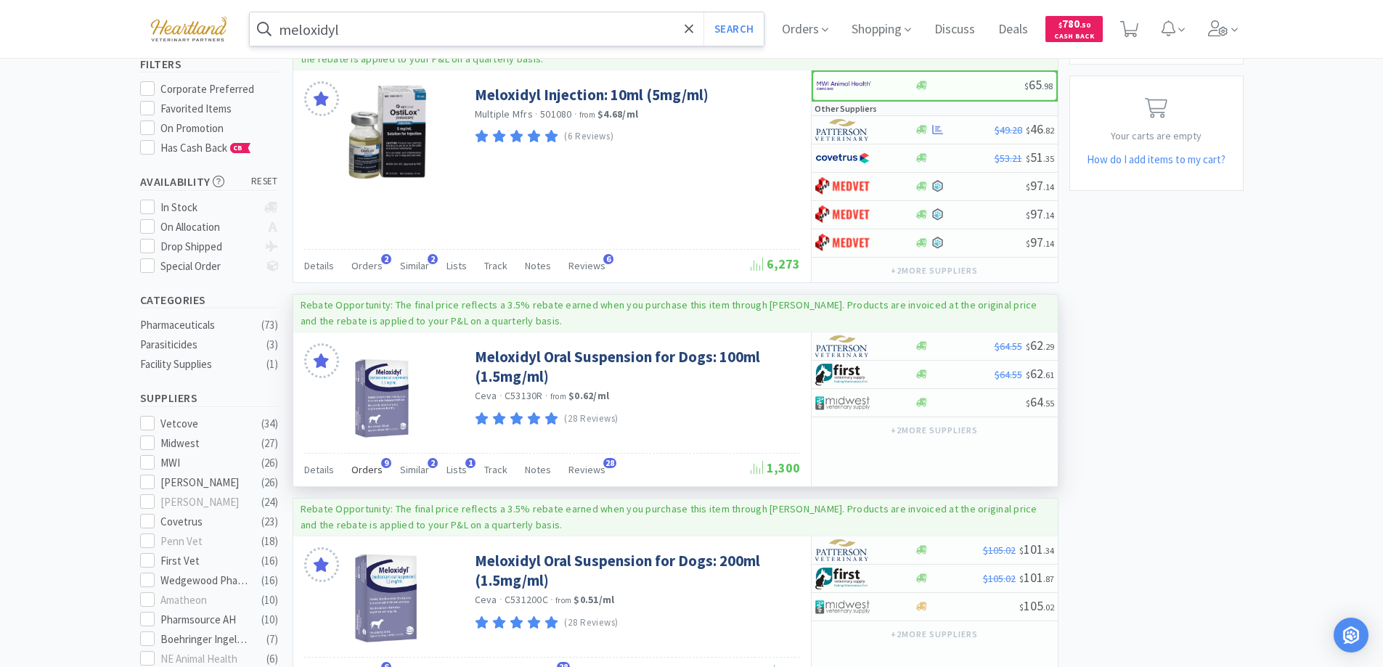
click at [357, 467] on span "Orders" at bounding box center [366, 469] width 31 height 13
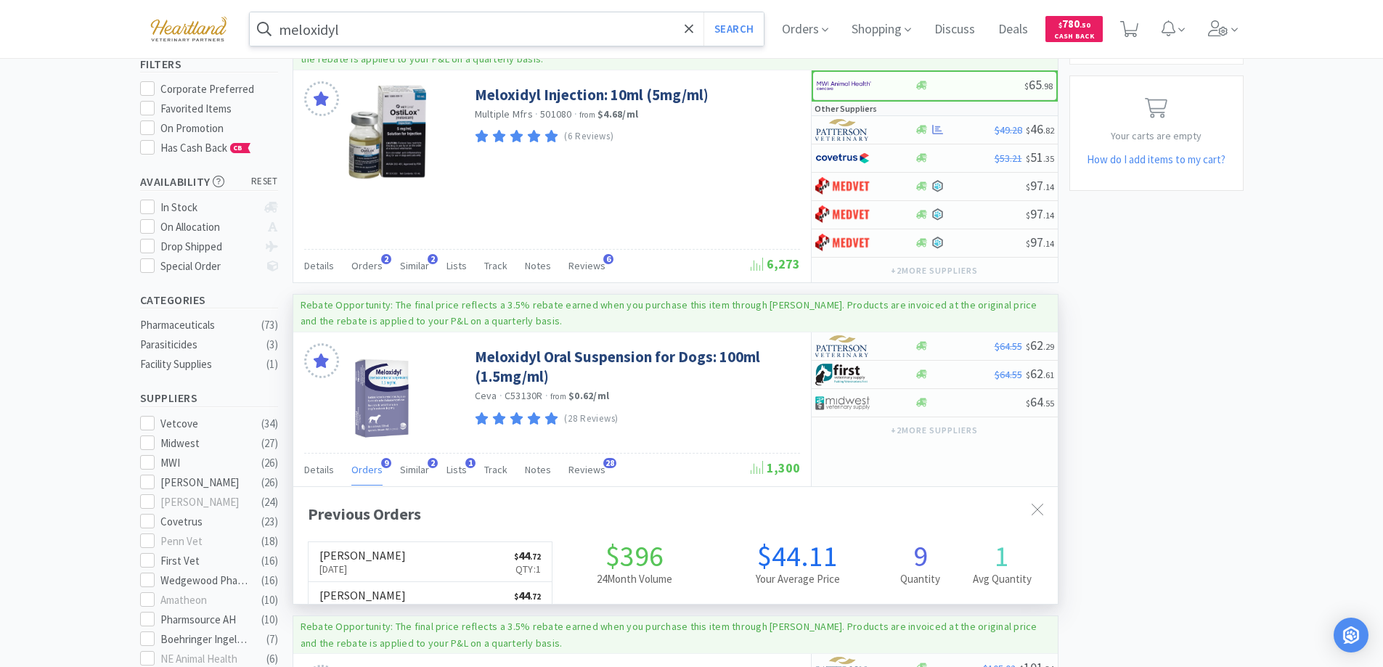
scroll to position [389, 764]
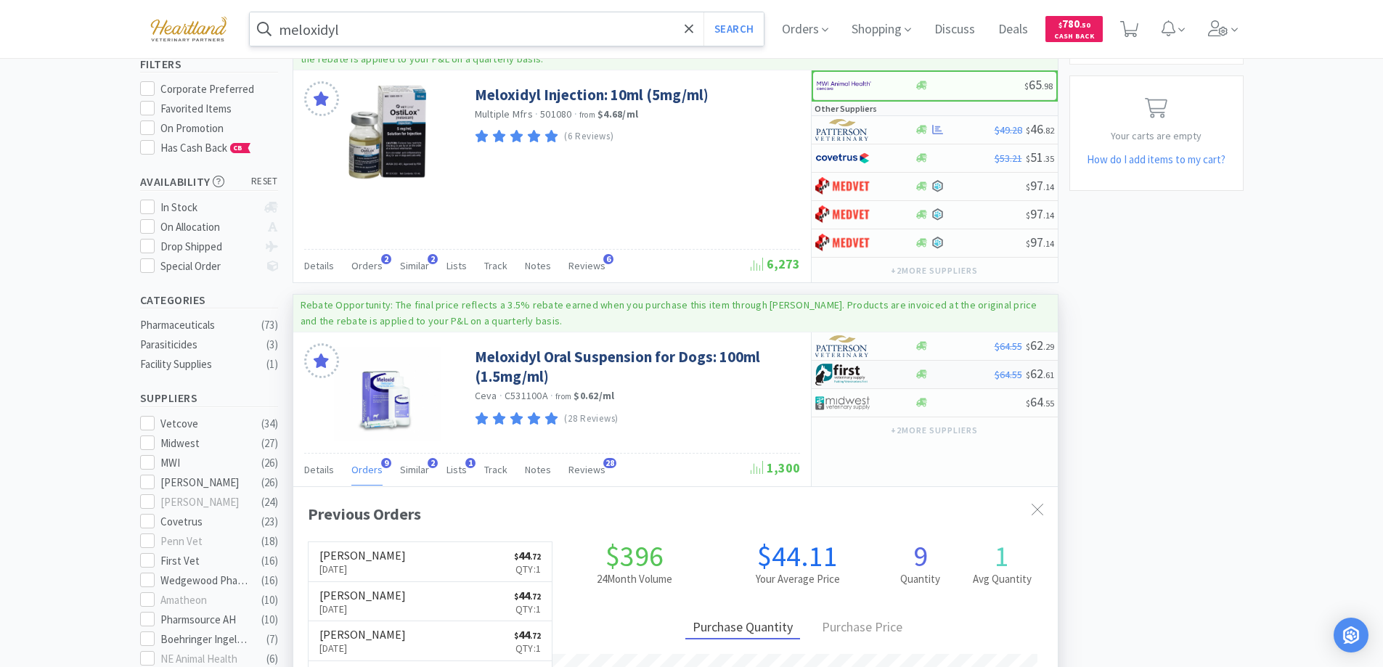
click at [892, 368] on div at bounding box center [855, 374] width 80 height 25
select select "1"
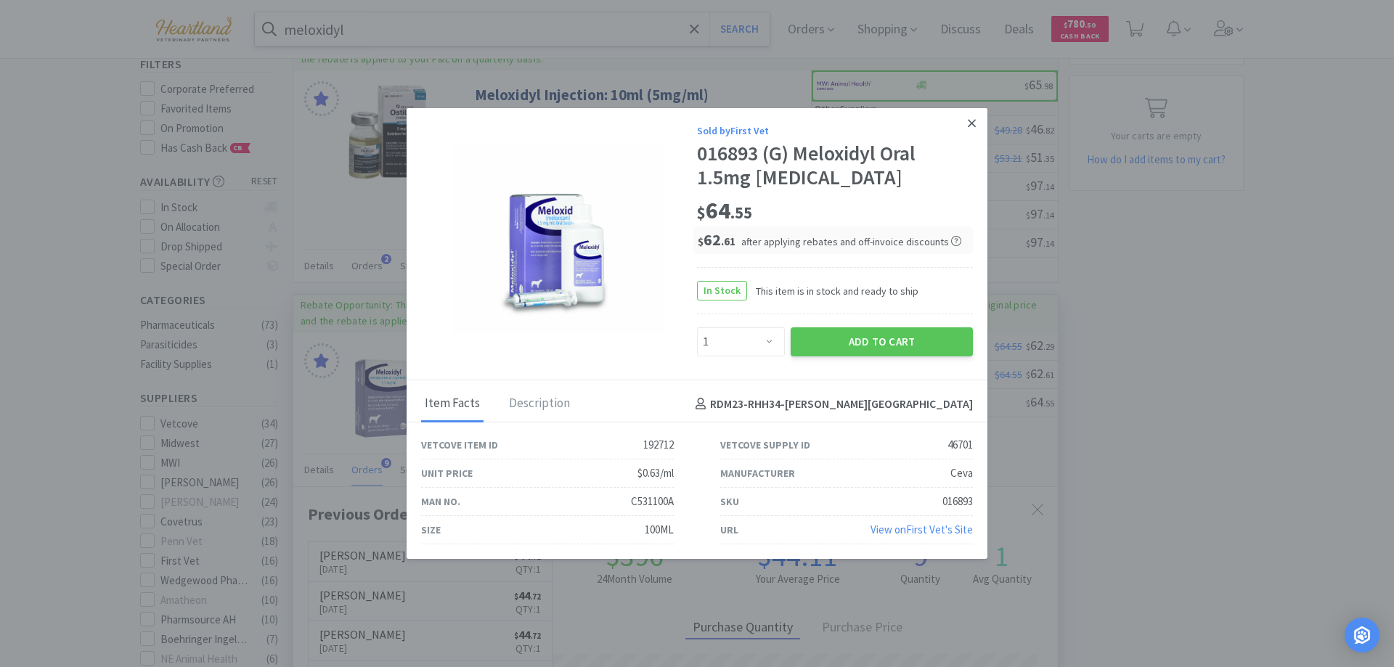
click at [967, 129] on icon at bounding box center [971, 123] width 8 height 13
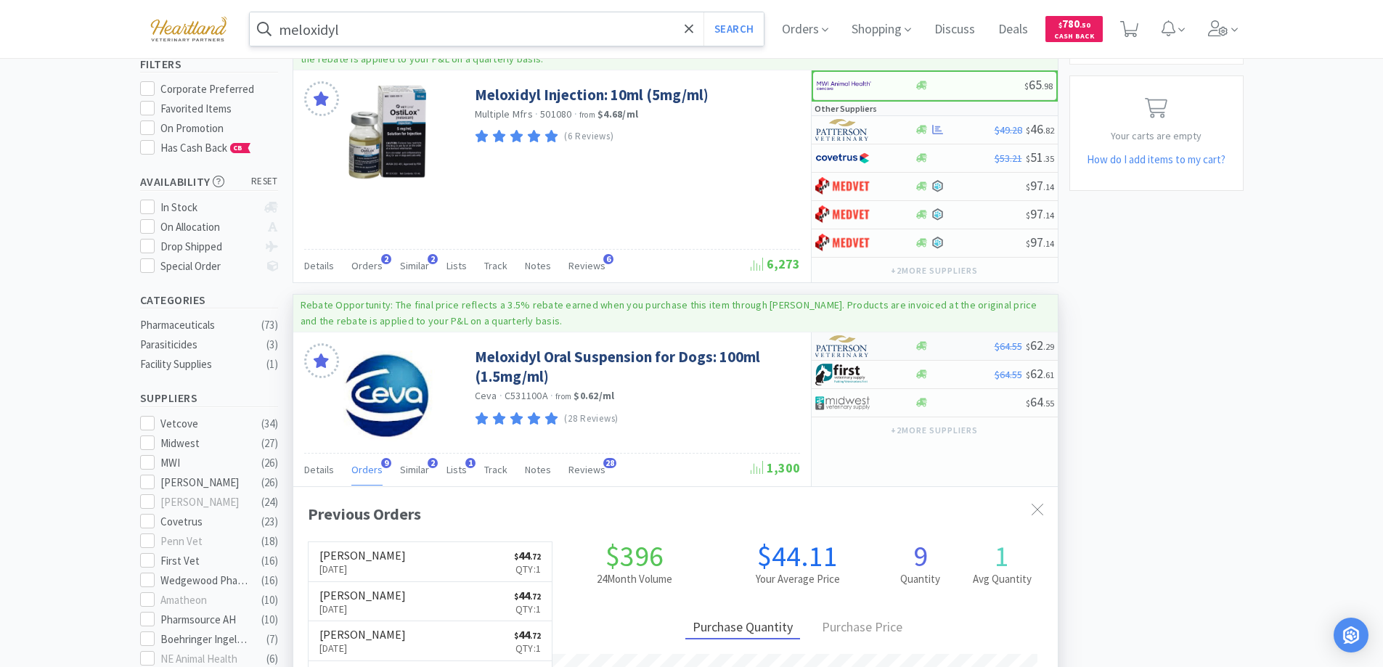
click at [888, 347] on div at bounding box center [855, 346] width 80 height 25
select select "1"
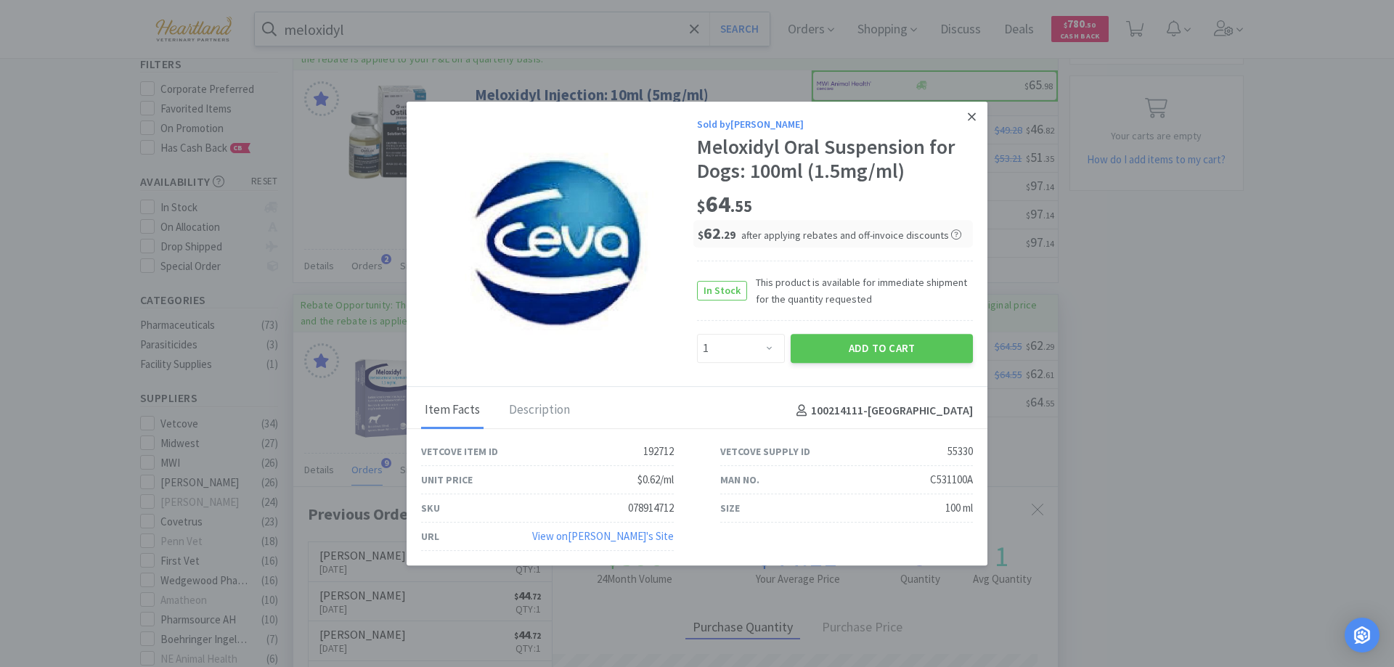
click at [973, 116] on icon at bounding box center [971, 116] width 8 height 8
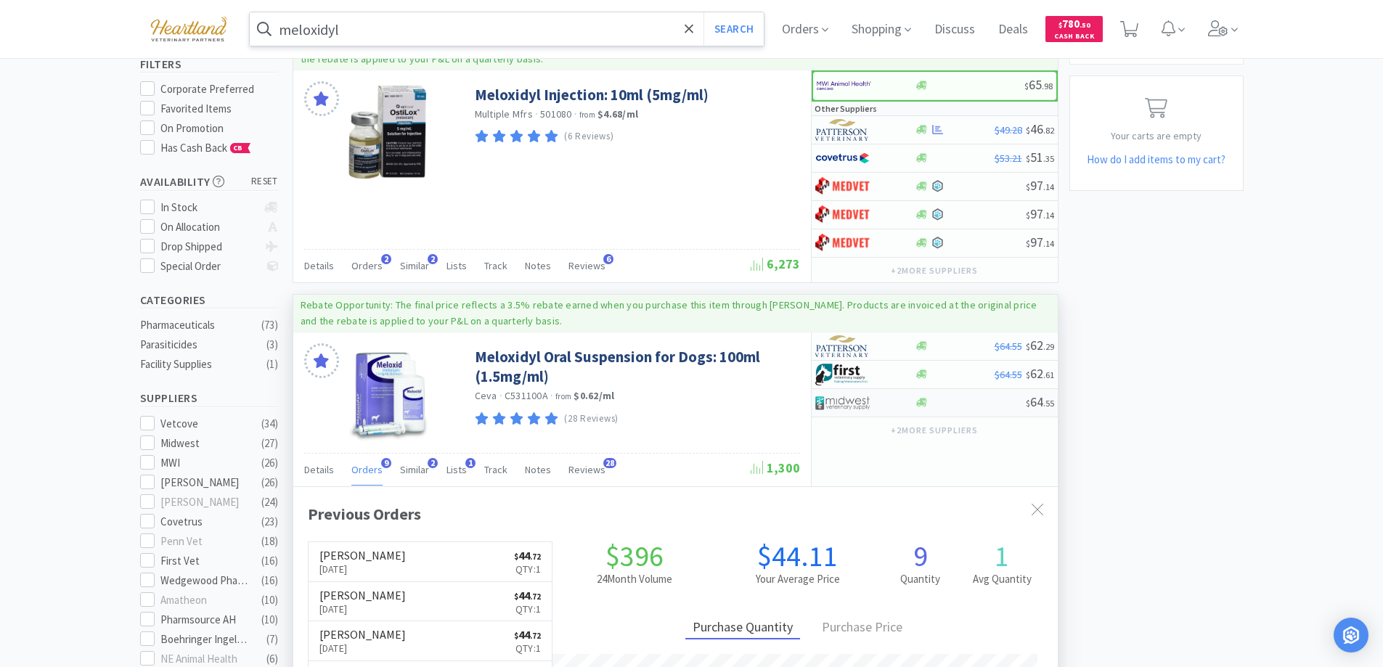
click at [884, 407] on div at bounding box center [855, 402] width 80 height 25
select select "1"
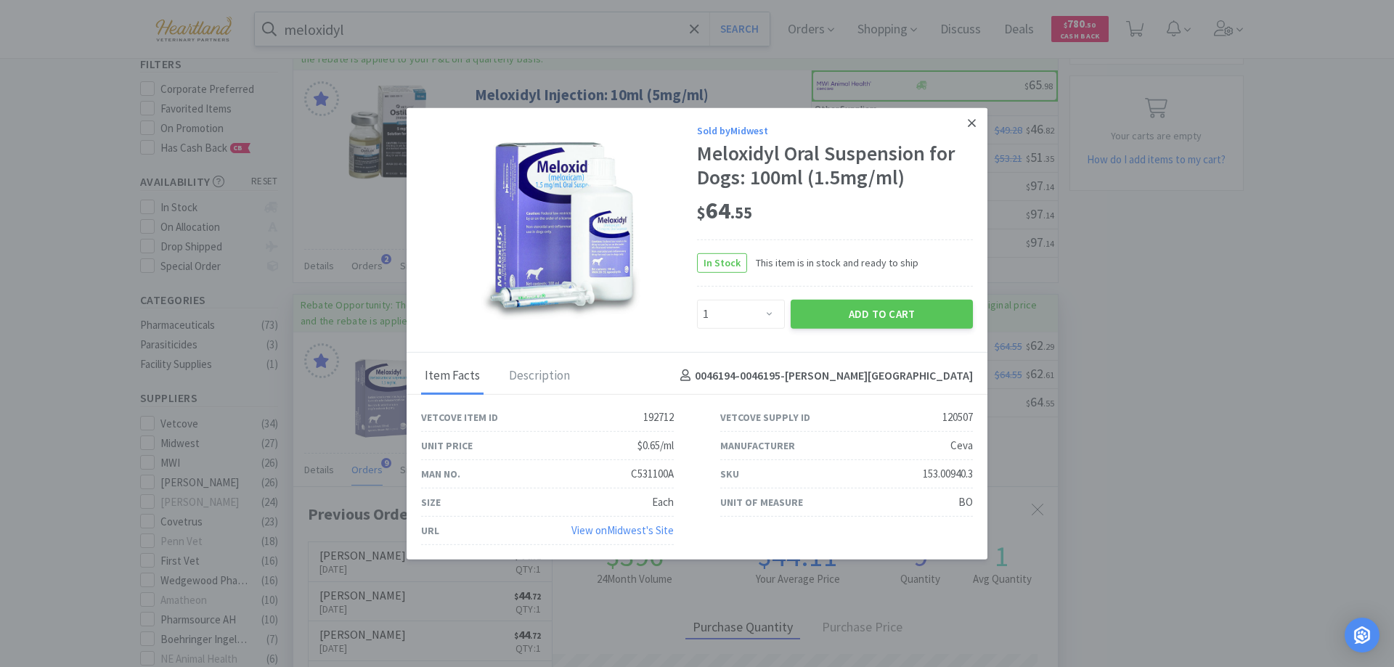
click at [973, 120] on icon at bounding box center [971, 123] width 8 height 8
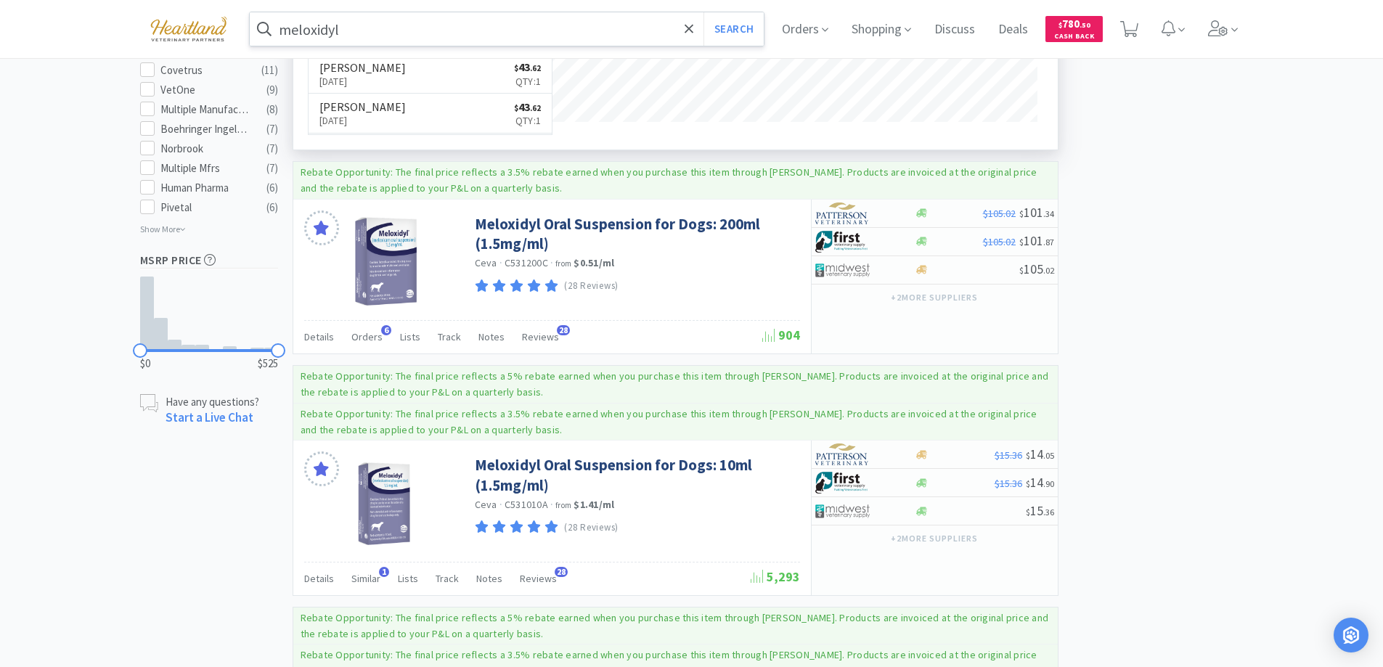
scroll to position [944, 0]
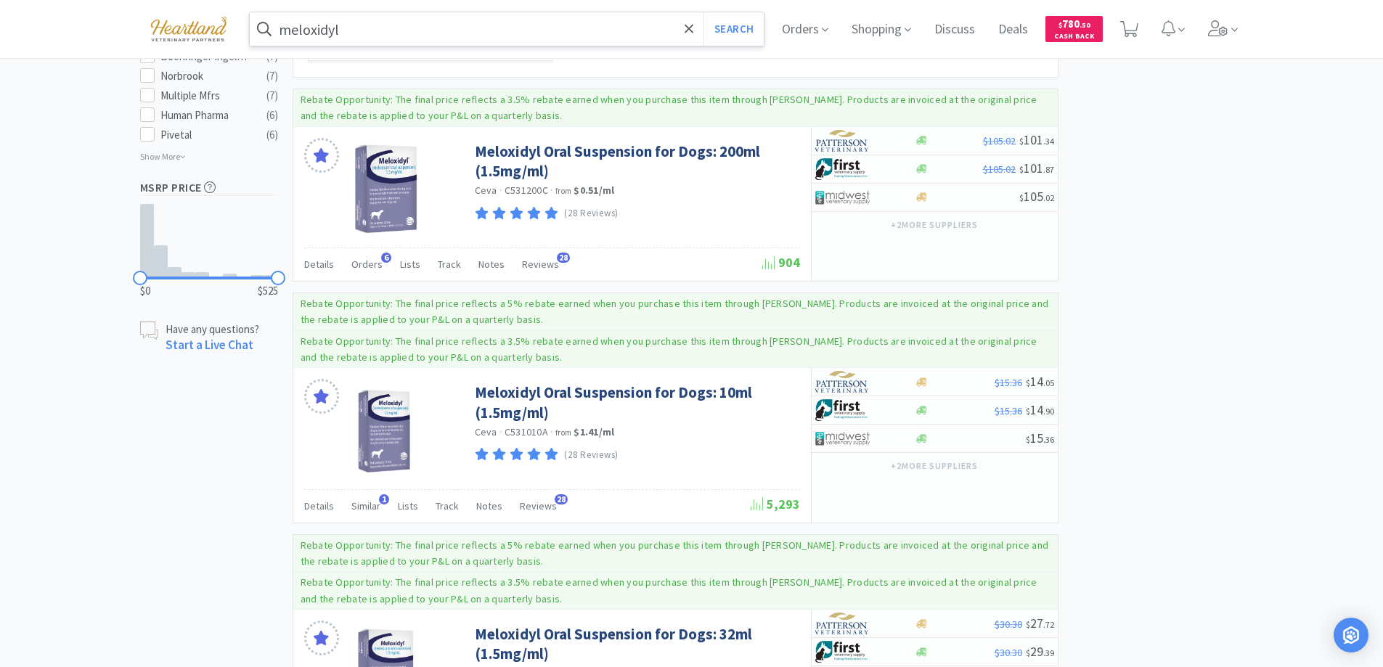
click at [477, 28] on input "meloxidyl" at bounding box center [507, 28] width 515 height 33
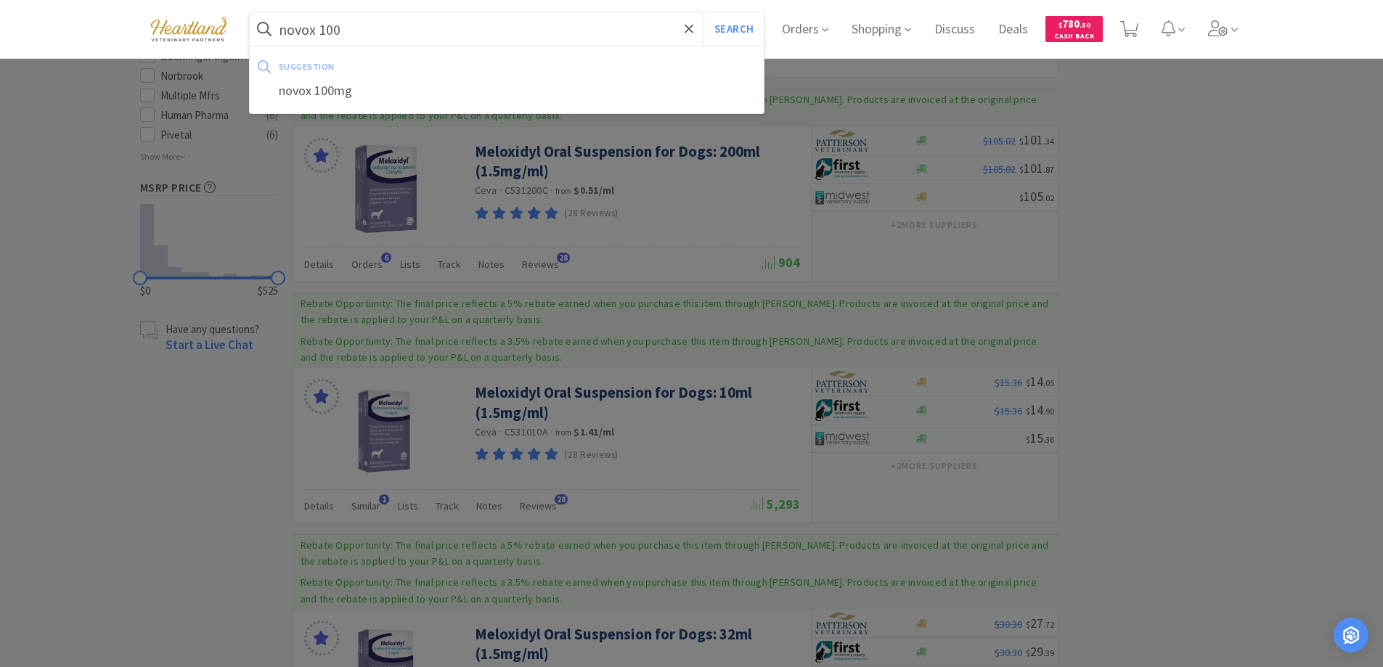
type input "novox 100"
click at [703, 12] on button "Search" at bounding box center [733, 28] width 60 height 33
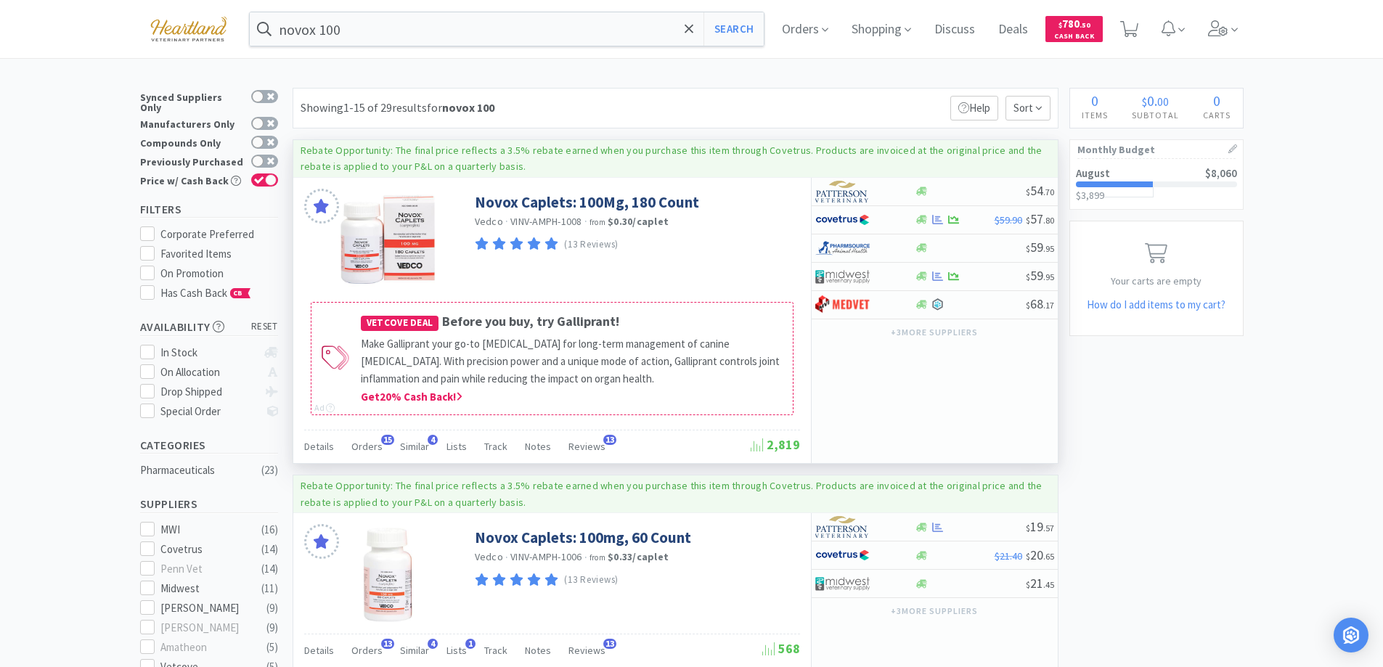
scroll to position [145, 0]
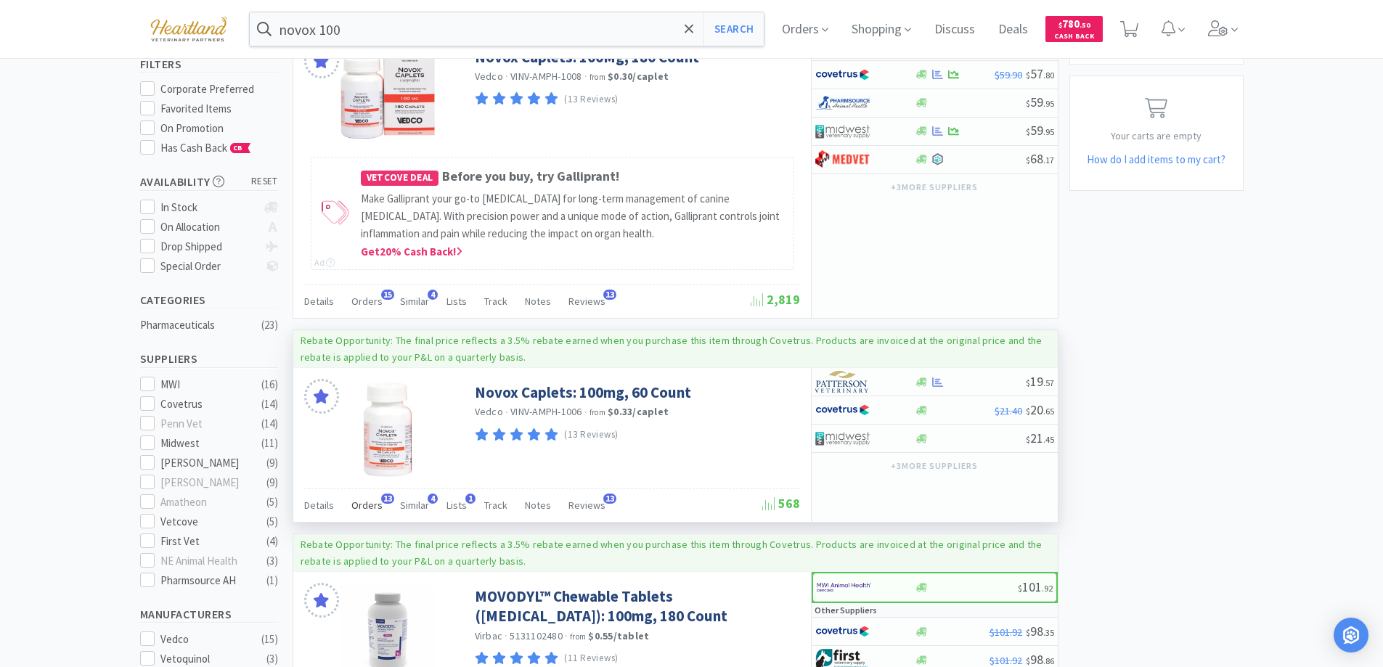
click at [366, 501] on span "Orders" at bounding box center [366, 505] width 31 height 13
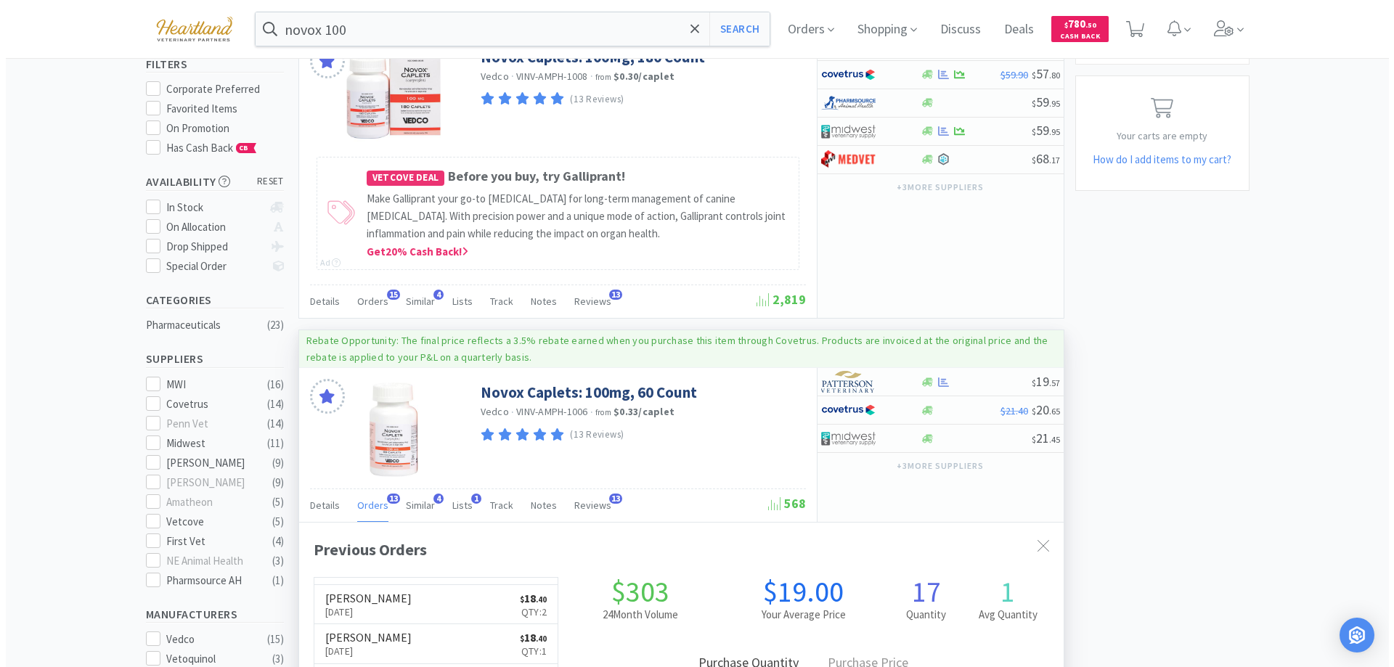
scroll to position [0, 0]
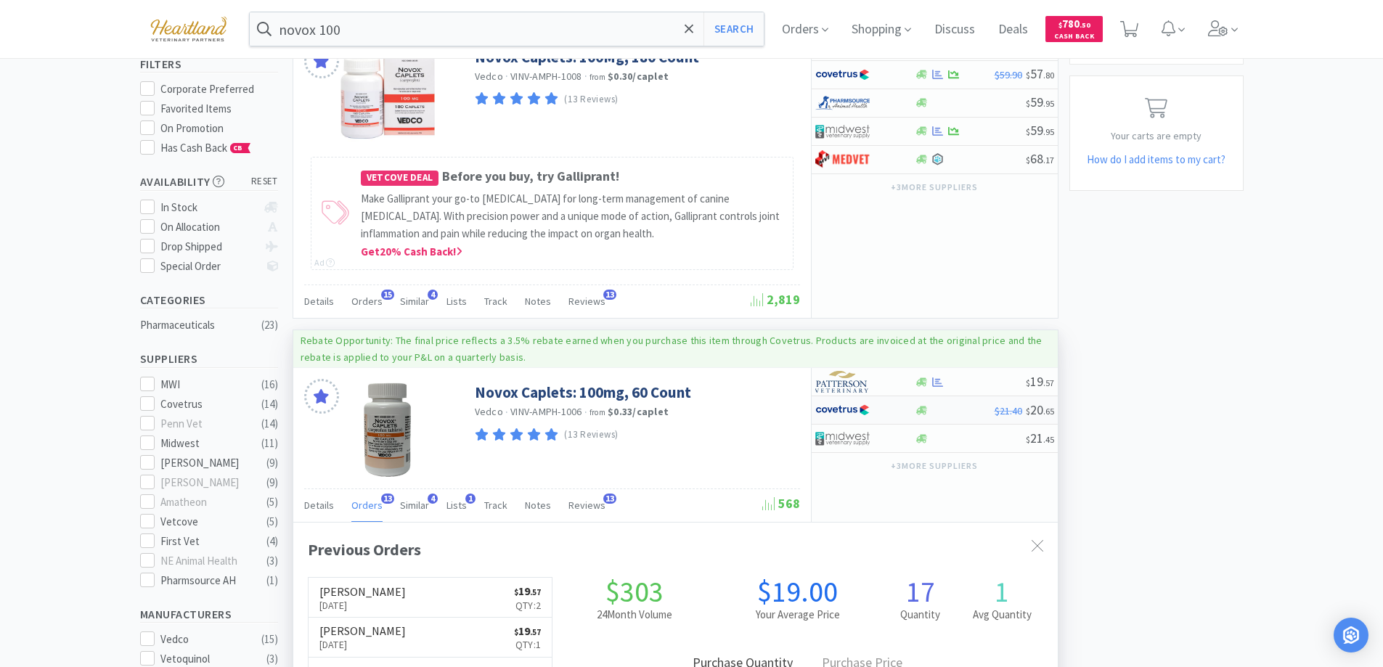
click at [883, 412] on div at bounding box center [855, 410] width 80 height 25
select select "1"
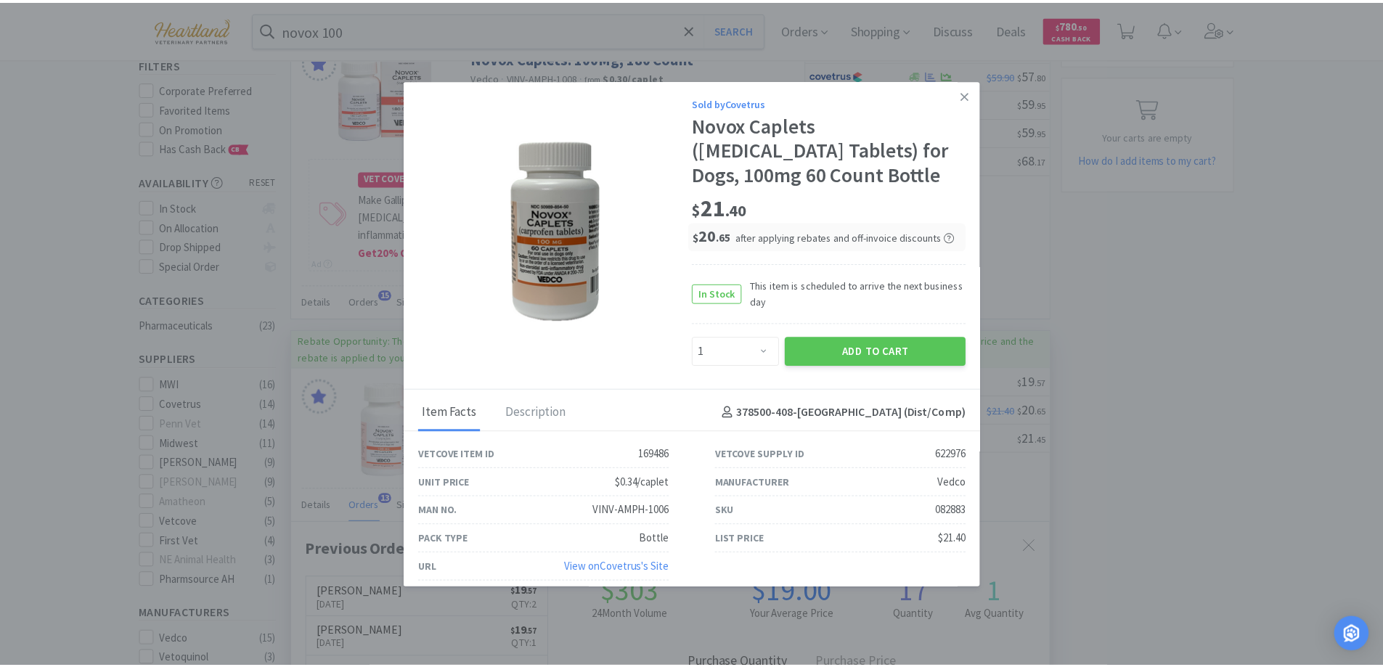
scroll to position [9, 0]
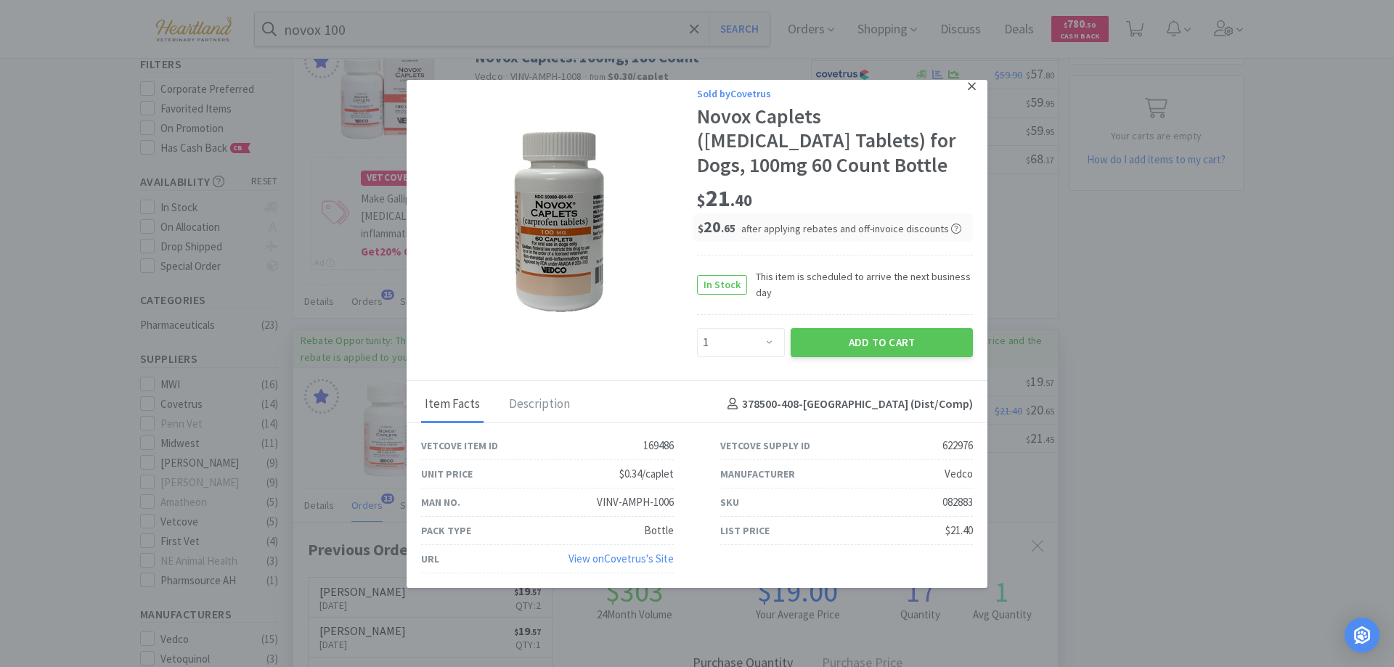
click at [967, 87] on icon at bounding box center [971, 86] width 8 height 13
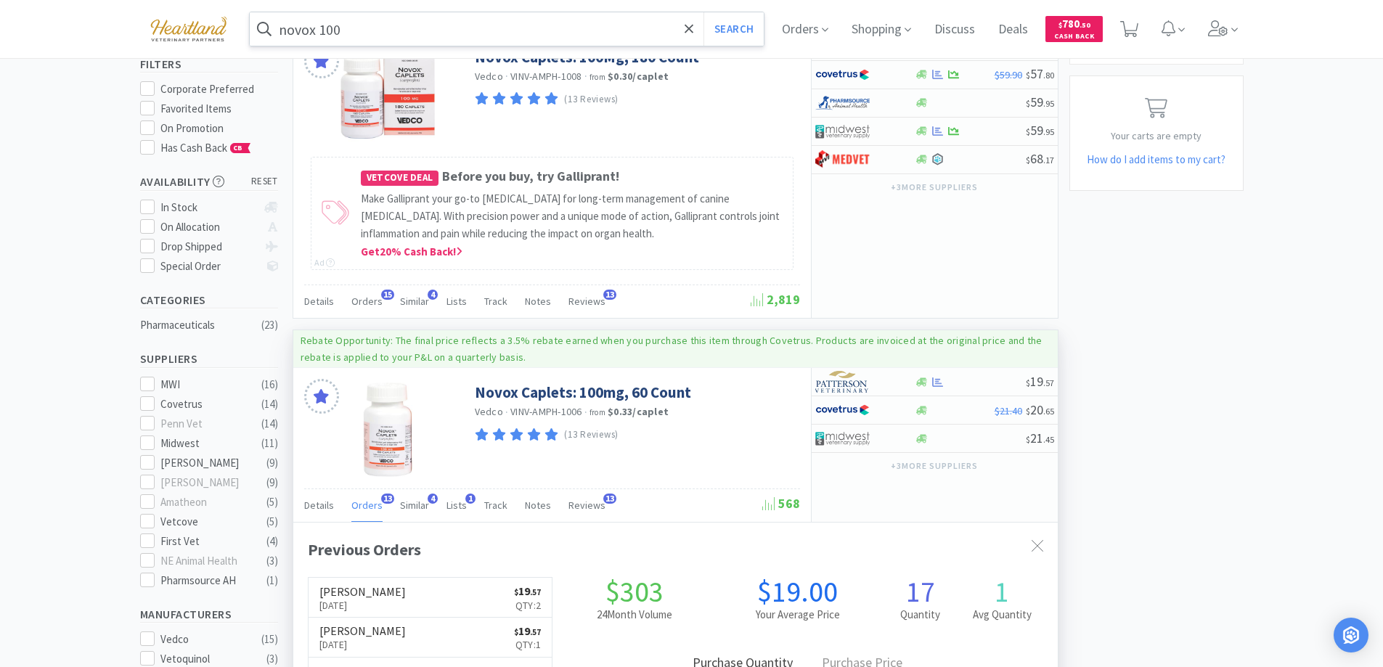
click at [450, 34] on input "novox 100" at bounding box center [507, 28] width 515 height 33
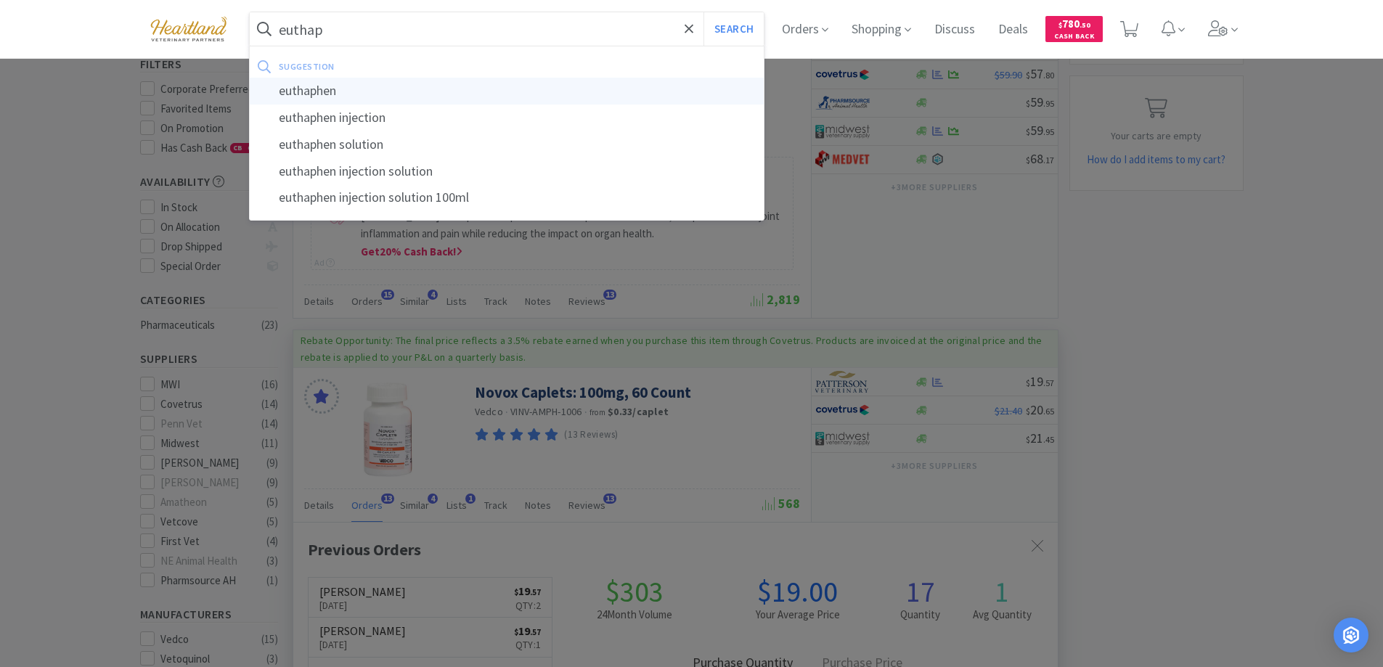
click at [294, 94] on div "euthaphen" at bounding box center [507, 91] width 515 height 27
type input "euthaphen"
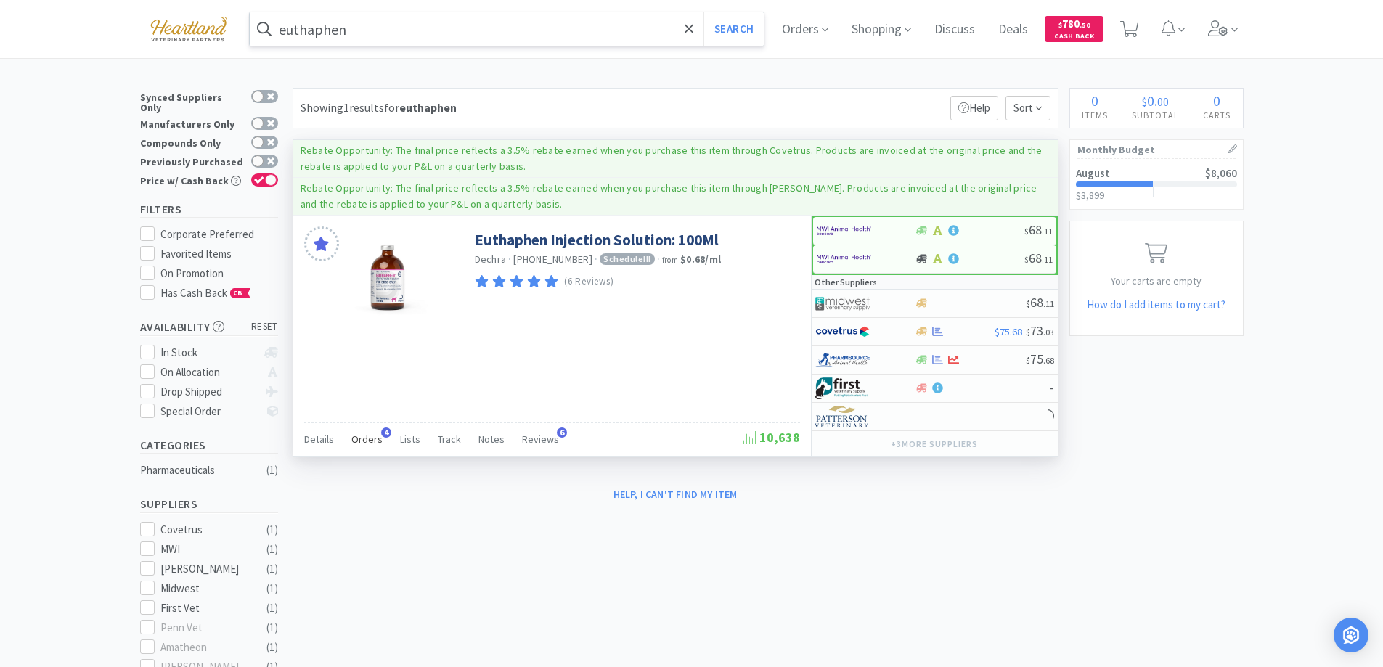
click at [351, 442] on span "Orders" at bounding box center [366, 439] width 31 height 13
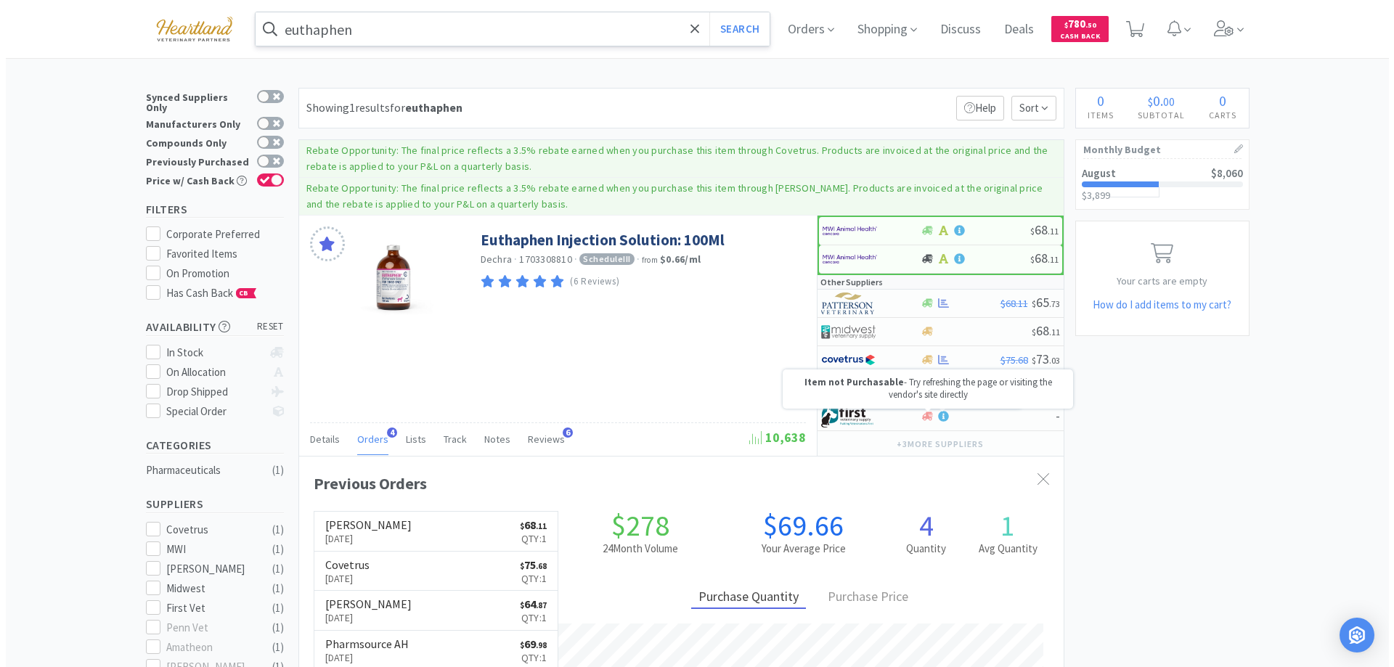
scroll to position [376, 764]
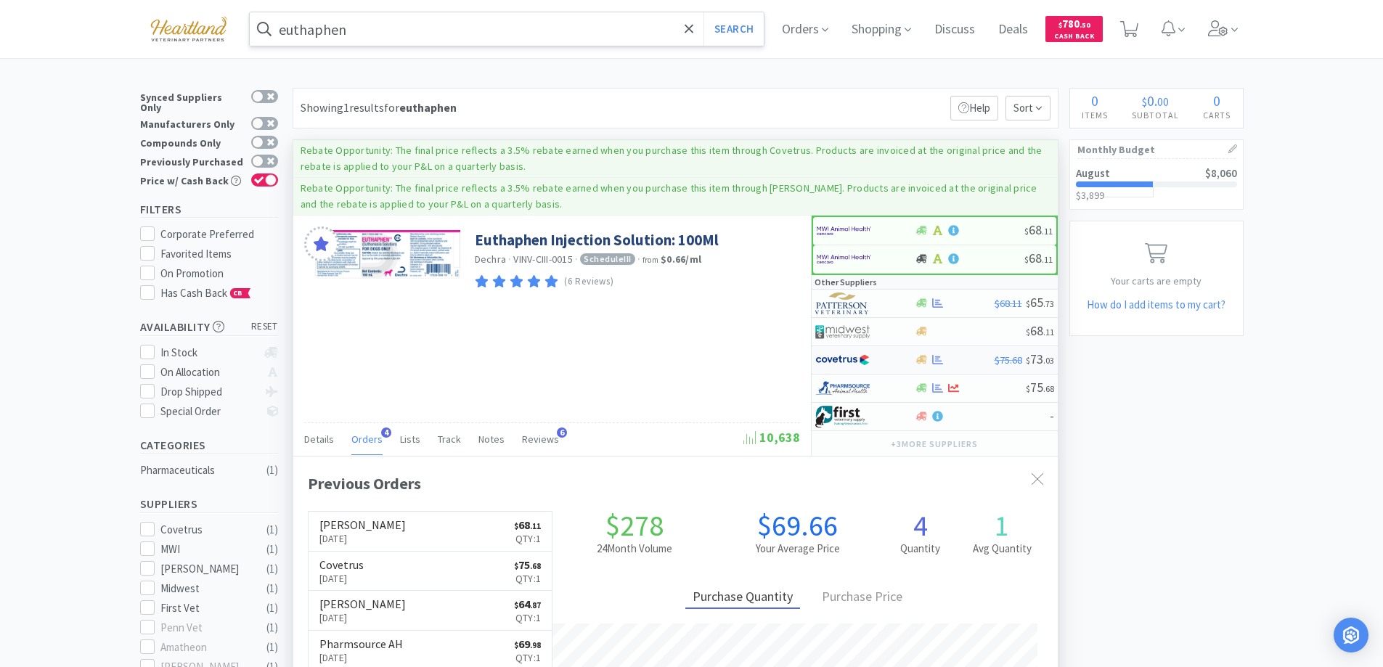
click at [893, 353] on div at bounding box center [855, 360] width 80 height 25
select select "1"
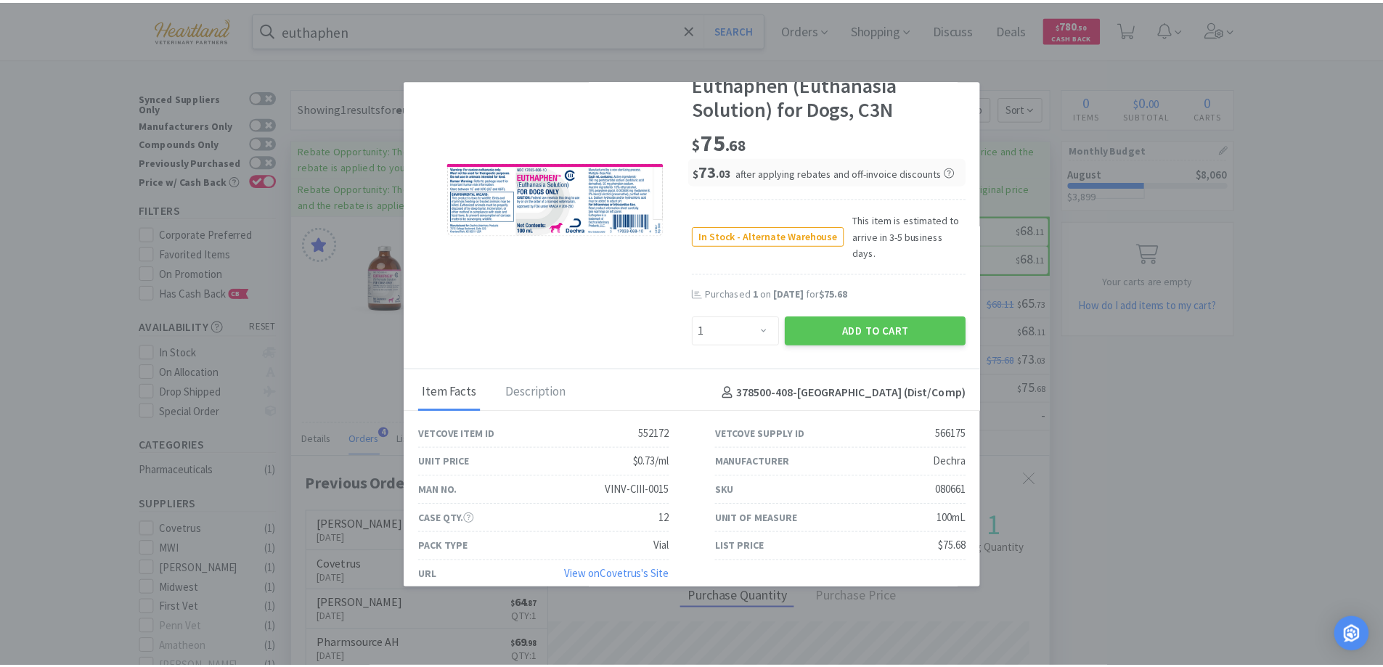
scroll to position [0, 0]
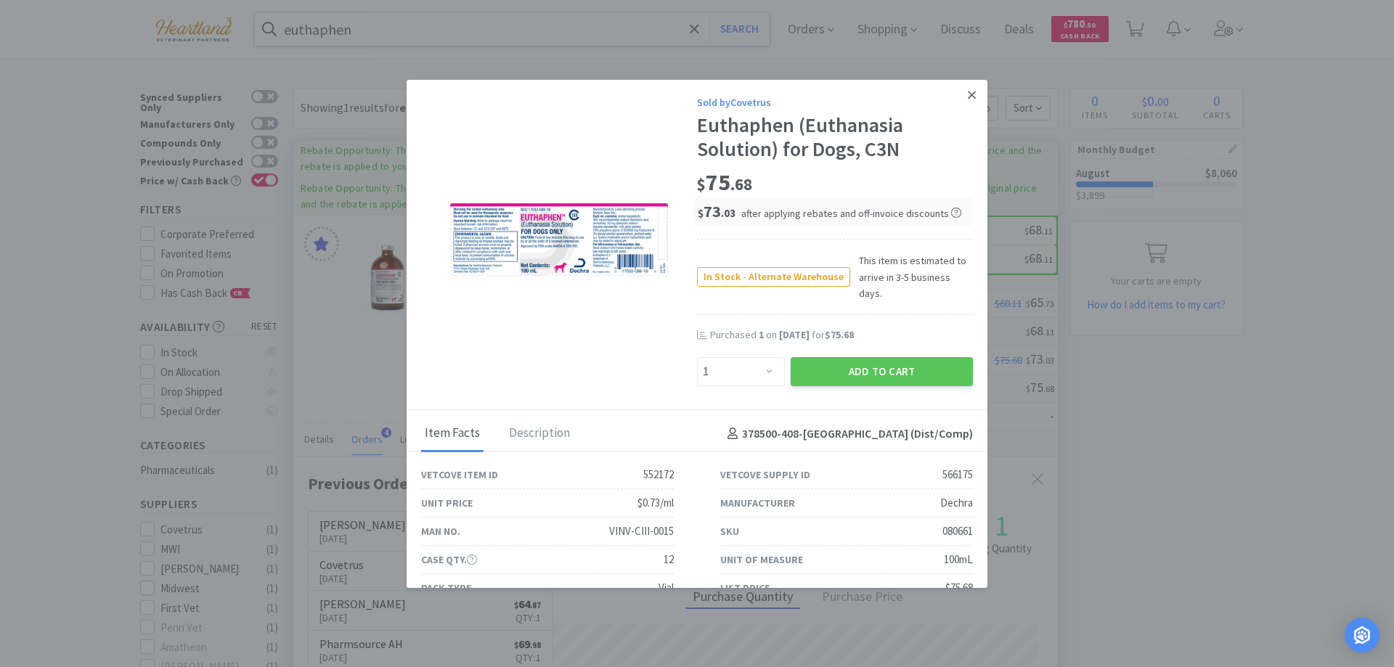
click at [959, 101] on link at bounding box center [971, 95] width 25 height 31
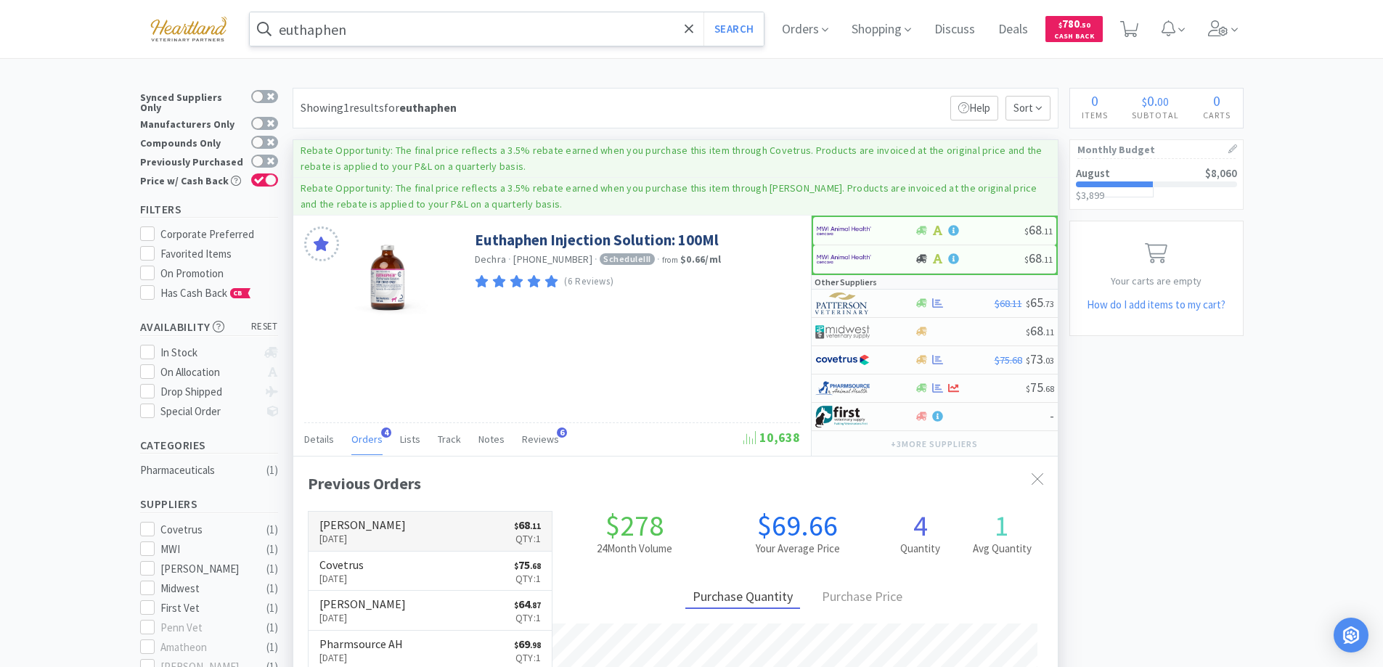
click at [429, 533] on link "[PERSON_NAME] [DATE] $ 68 . 11 Qty: 1" at bounding box center [430, 532] width 244 height 40
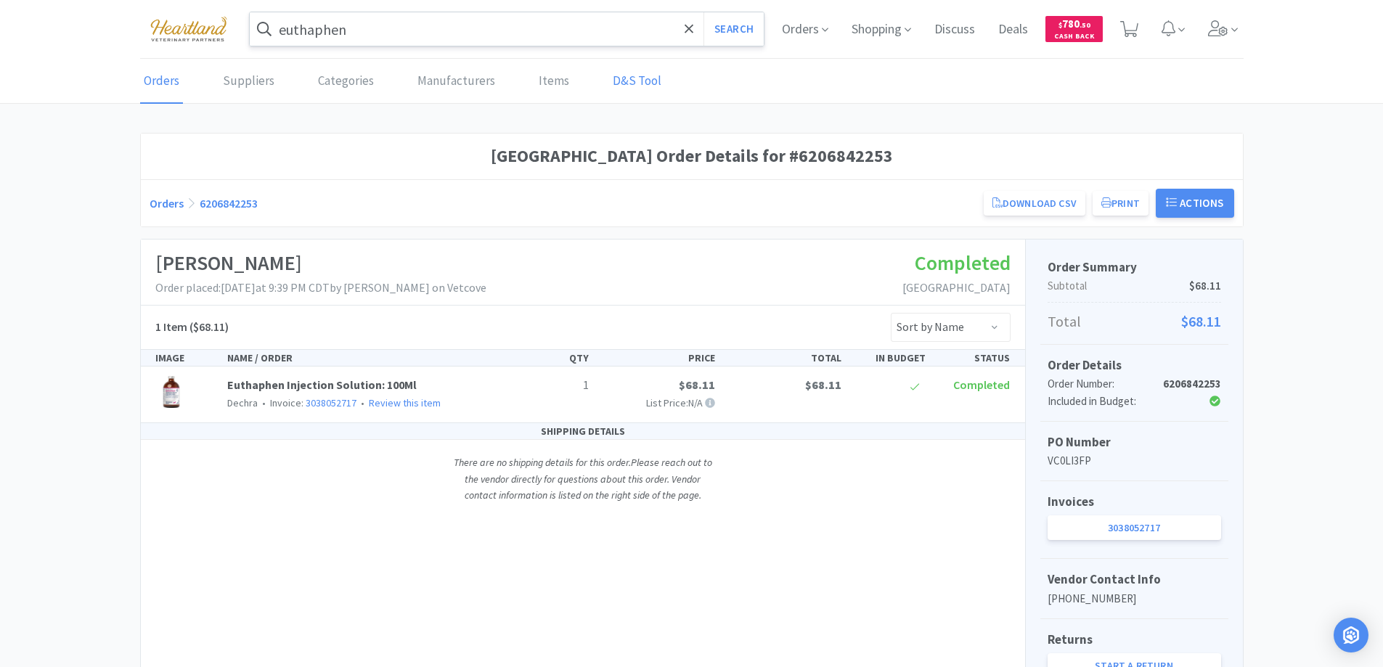
click at [615, 74] on link "D&S Tool" at bounding box center [637, 82] width 56 height 44
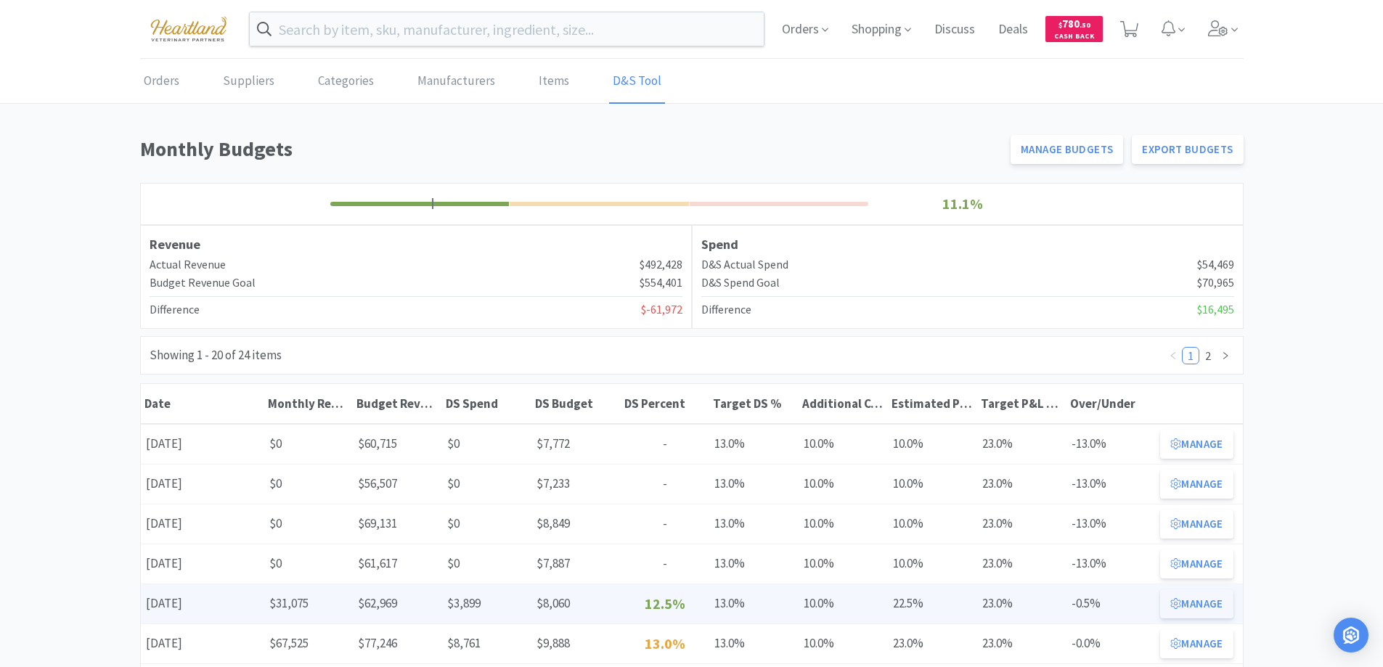
click at [1200, 610] on button "Manage" at bounding box center [1196, 603] width 73 height 29
